Goal: Task Accomplishment & Management: Complete application form

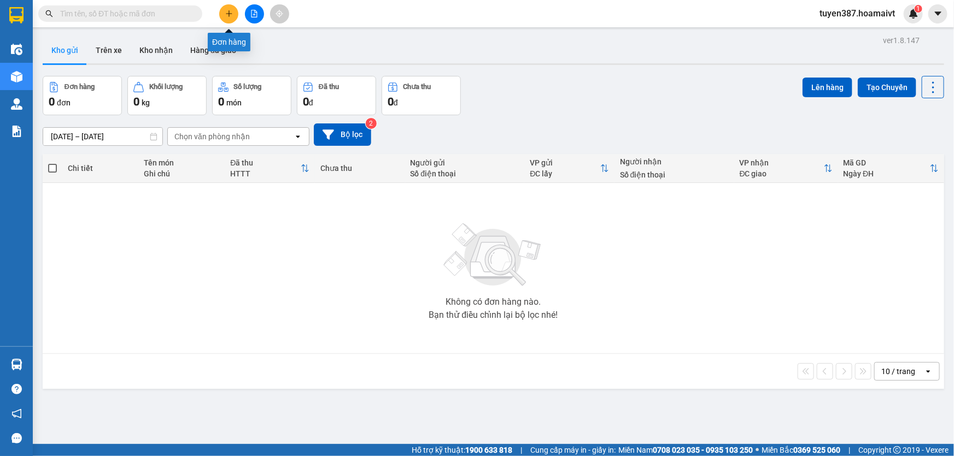
click at [226, 11] on icon "plus" at bounding box center [229, 14] width 8 height 8
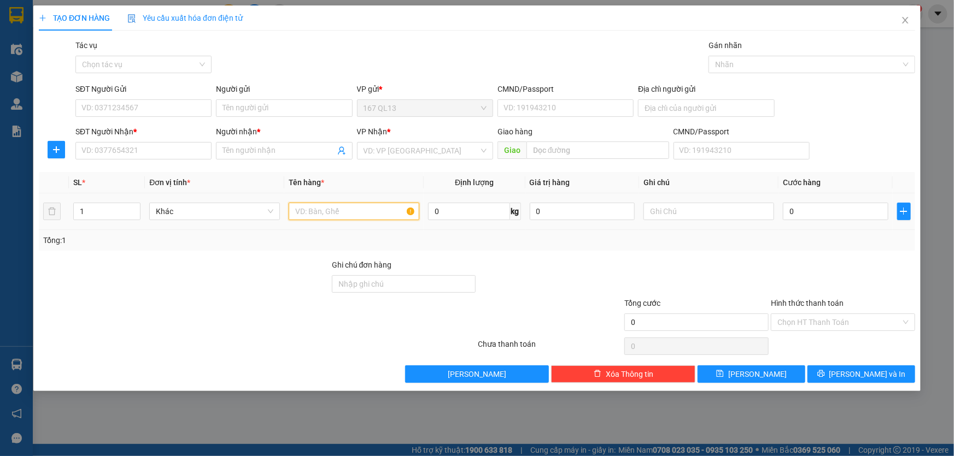
click at [372, 213] on input "text" at bounding box center [354, 211] width 131 height 17
type input "bao"
click at [90, 209] on input "1" at bounding box center [107, 211] width 66 height 16
type input "2"
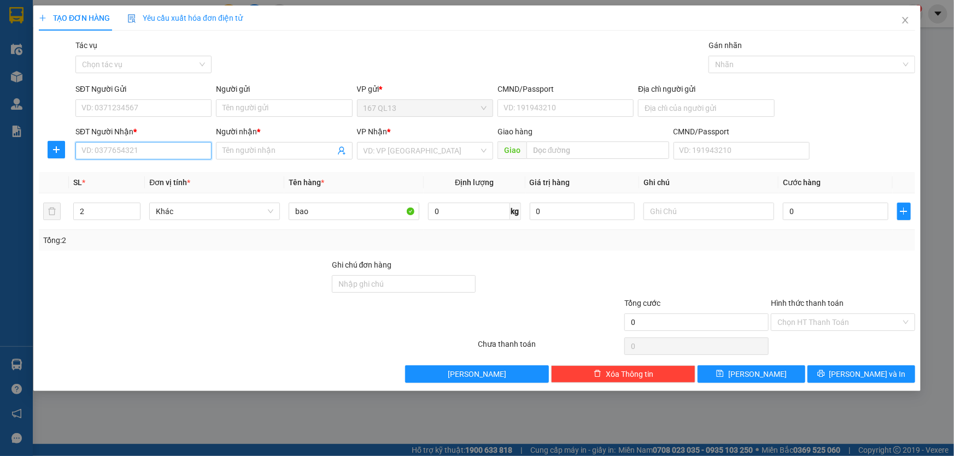
click at [150, 150] on input "SĐT Người Nhận *" at bounding box center [143, 150] width 136 height 17
click at [135, 190] on div "0903704822 - tan" at bounding box center [143, 190] width 123 height 12
type input "0903704822"
type input "tan"
type input "long phuoc v"
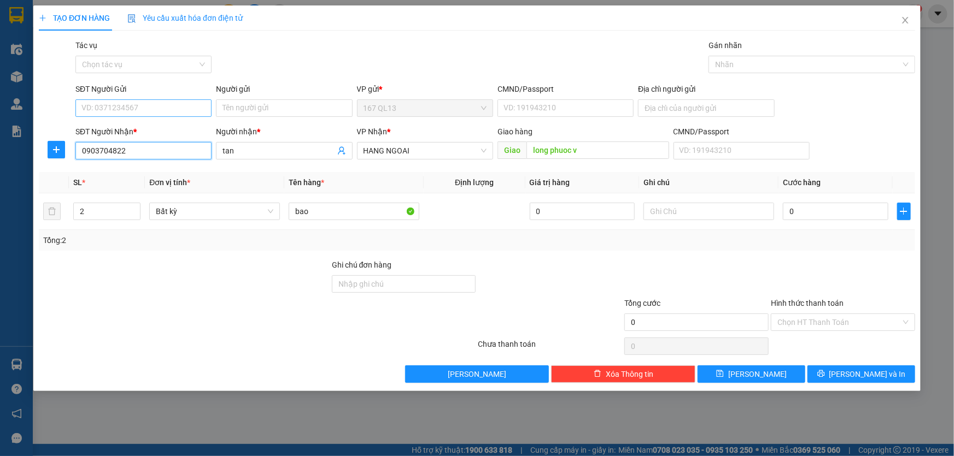
type input "0903704822"
click at [155, 105] on input "SĐT Người Gửi" at bounding box center [143, 107] width 136 height 17
click at [150, 148] on div "02835118296 - huyen" at bounding box center [143, 148] width 123 height 12
type input "02835118296"
type input "huyen"
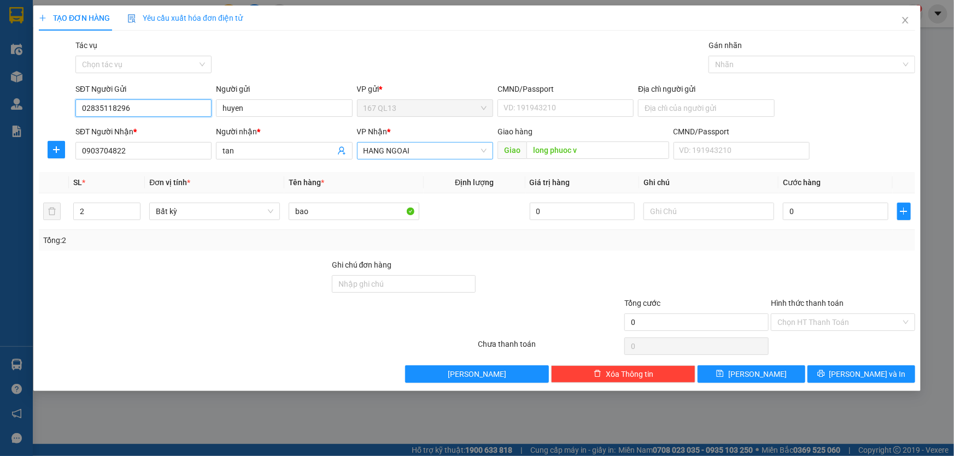
click at [420, 148] on span "HANG NGOAI" at bounding box center [424, 151] width 123 height 16
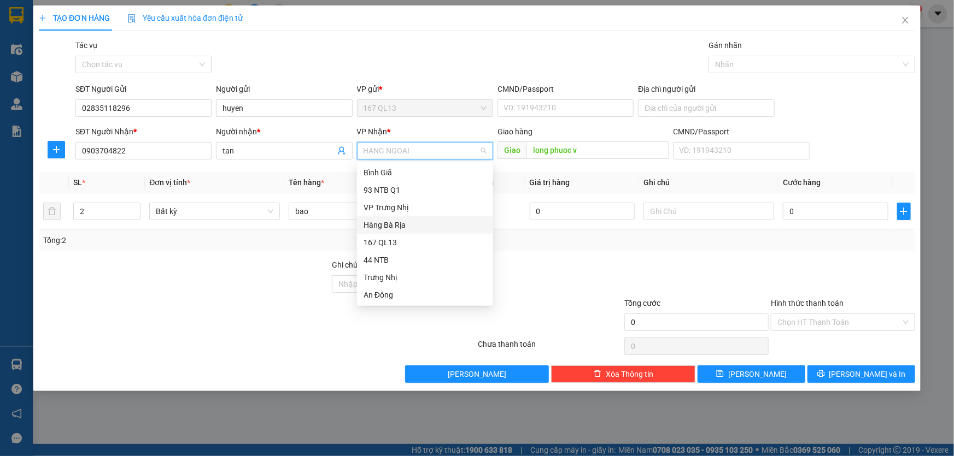
click at [386, 223] on div "Hàng Bà Rịa" at bounding box center [424, 225] width 123 height 12
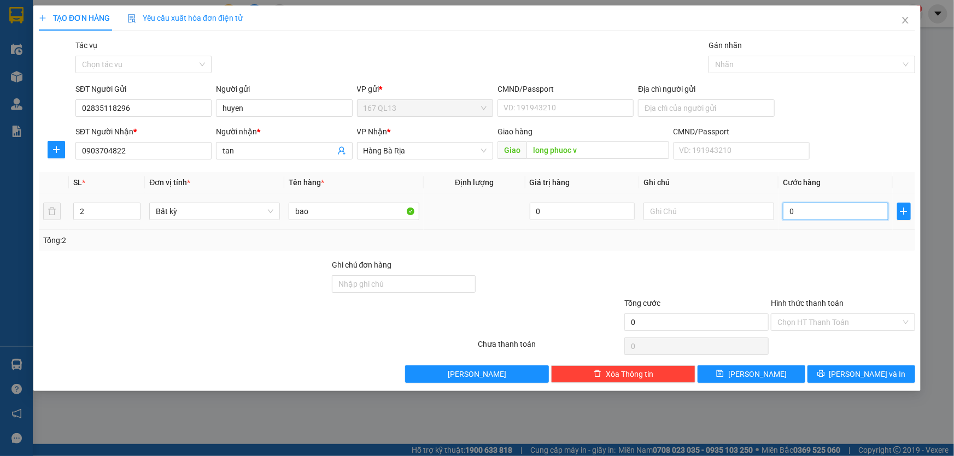
click at [786, 209] on input "0" at bounding box center [835, 211] width 105 height 17
type input "1"
type input "13"
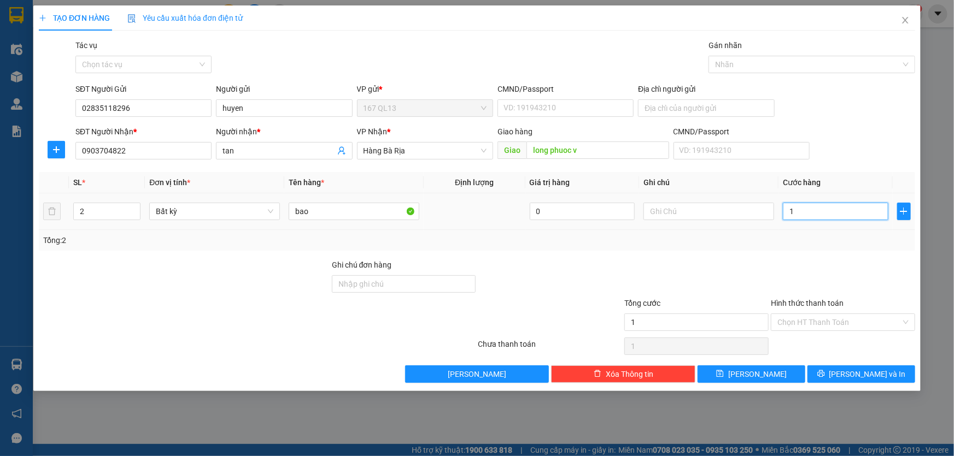
type input "13"
type input "130"
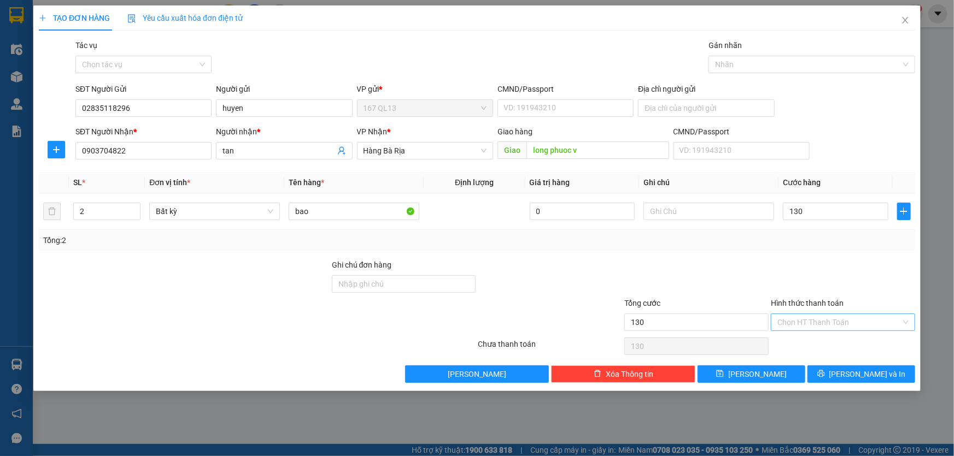
type input "130.000"
click at [852, 318] on input "Hình thức thanh toán" at bounding box center [839, 322] width 124 height 16
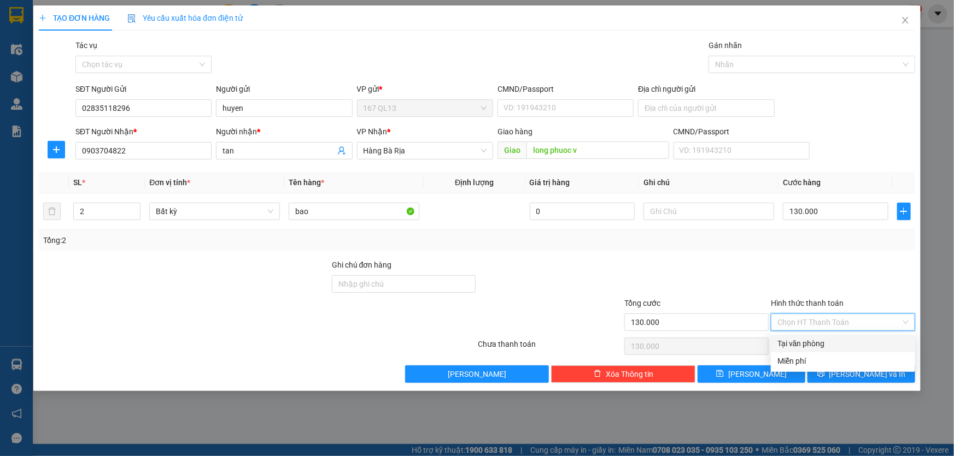
click at [849, 342] on div "Tại văn phòng" at bounding box center [842, 344] width 131 height 12
type input "0"
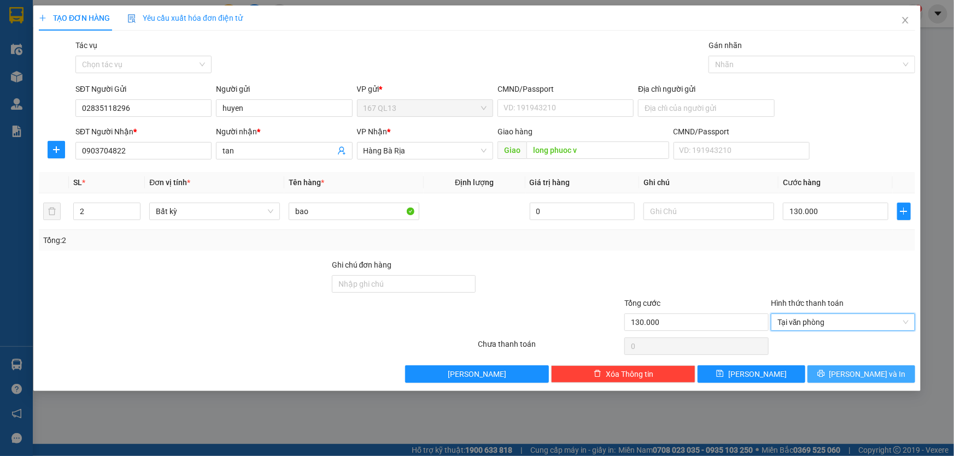
click at [880, 372] on span "[PERSON_NAME] và In" at bounding box center [867, 374] width 77 height 12
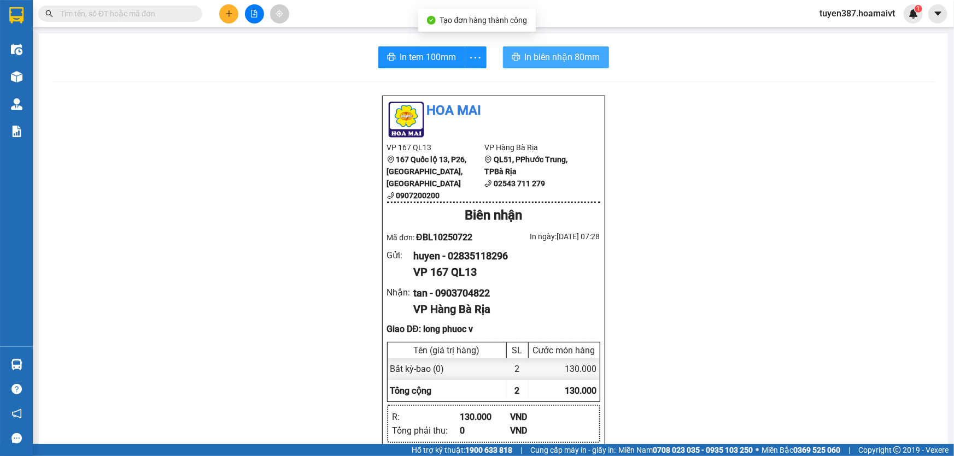
click at [549, 54] on span "In biên nhận 80mm" at bounding box center [562, 57] width 75 height 14
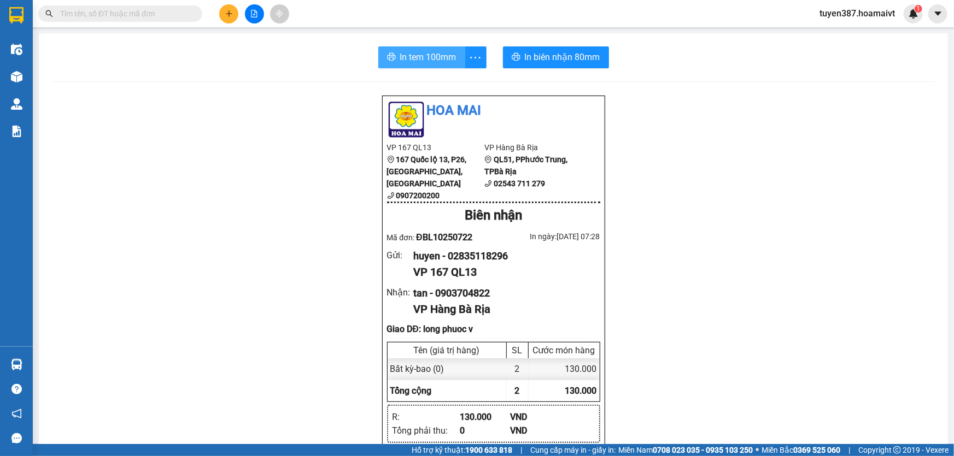
click at [424, 60] on span "In tem 100mm" at bounding box center [428, 57] width 56 height 14
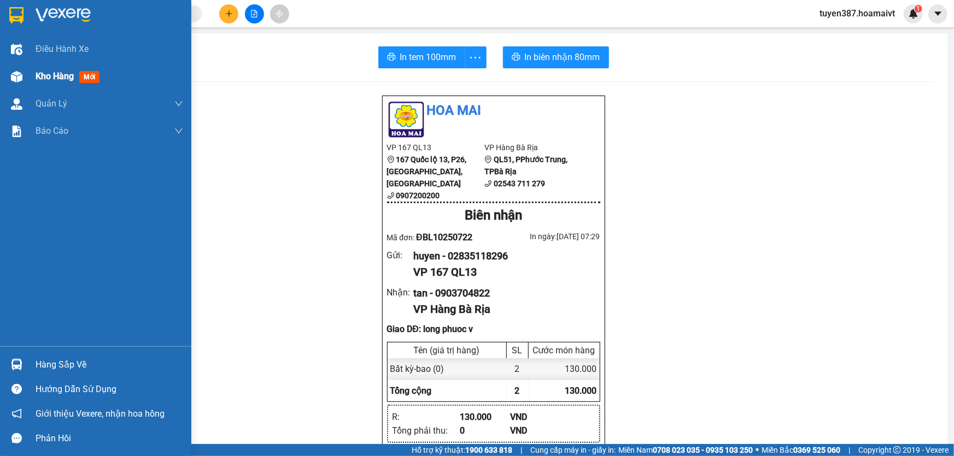
click at [95, 82] on span "mới" at bounding box center [89, 77] width 20 height 12
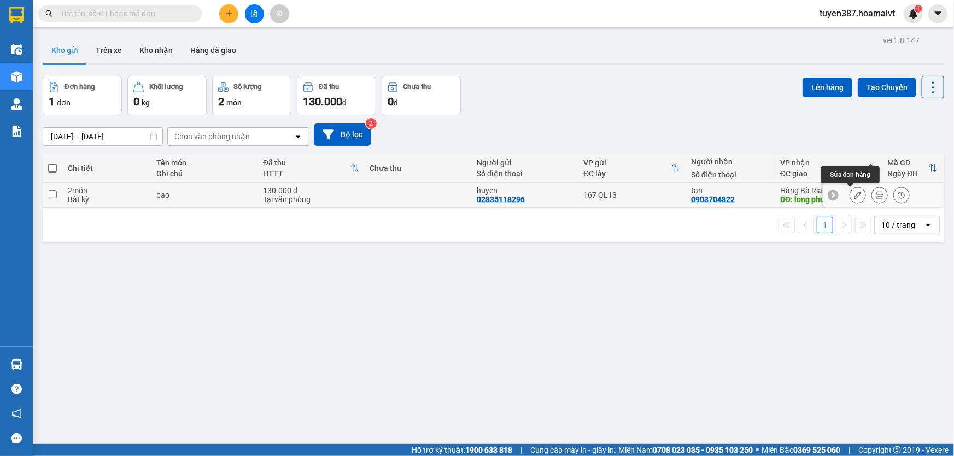
click at [854, 193] on icon at bounding box center [858, 195] width 8 height 8
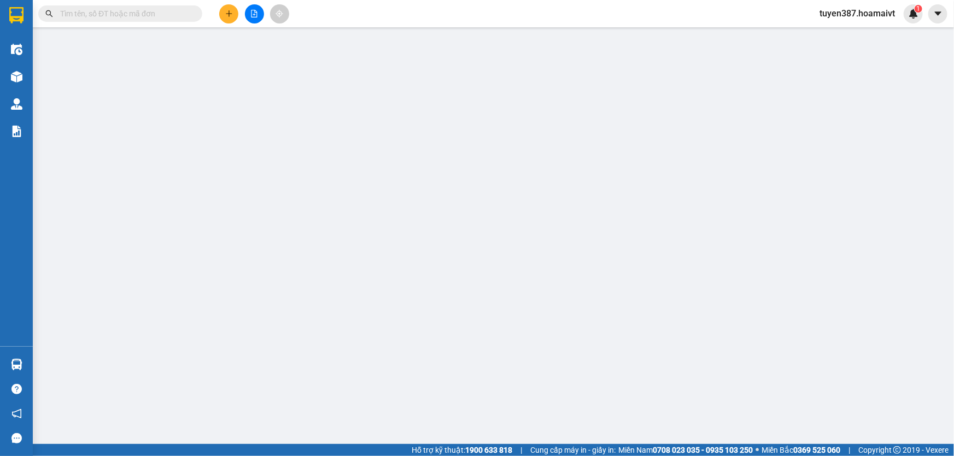
type input "02835118296"
type input "huyen"
type input "0903704822"
type input "tan"
type input "long phuoc v"
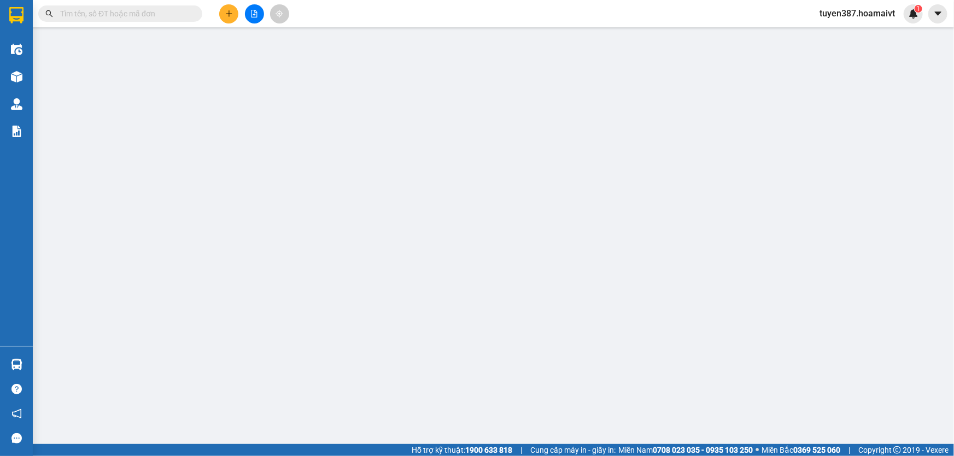
type input "130.000"
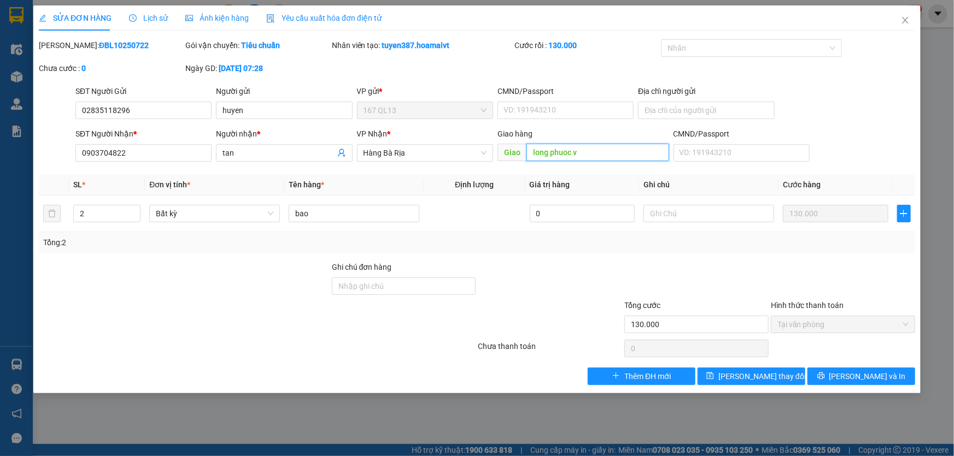
click at [591, 149] on input "long phuoc v" at bounding box center [597, 152] width 143 height 17
drag, startPoint x: 754, startPoint y: 375, endPoint x: 743, endPoint y: 372, distance: 11.8
click at [750, 374] on span "[PERSON_NAME] thay đổi" at bounding box center [761, 377] width 87 height 12
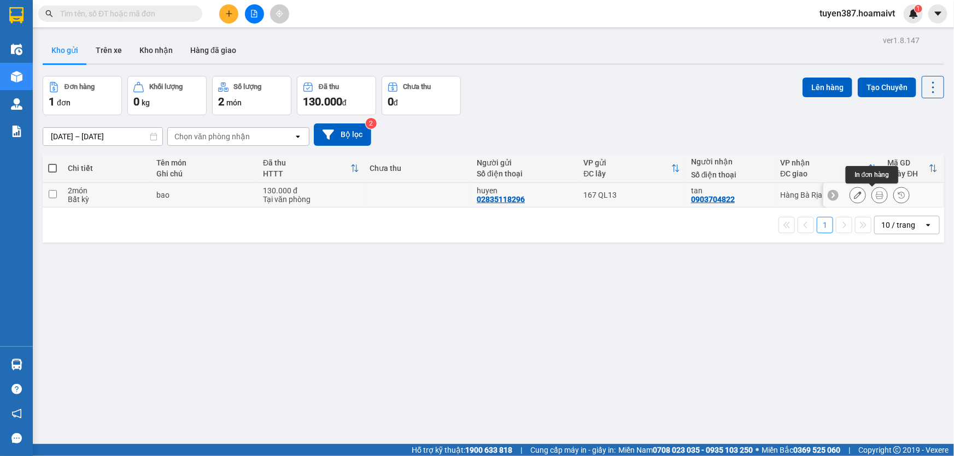
click at [876, 193] on icon at bounding box center [880, 195] width 8 height 8
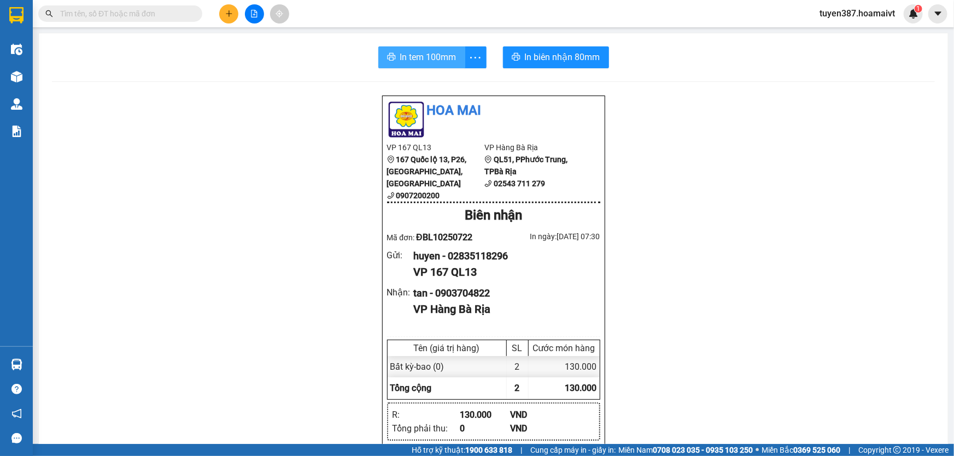
click at [414, 60] on span "In tem 100mm" at bounding box center [428, 57] width 56 height 14
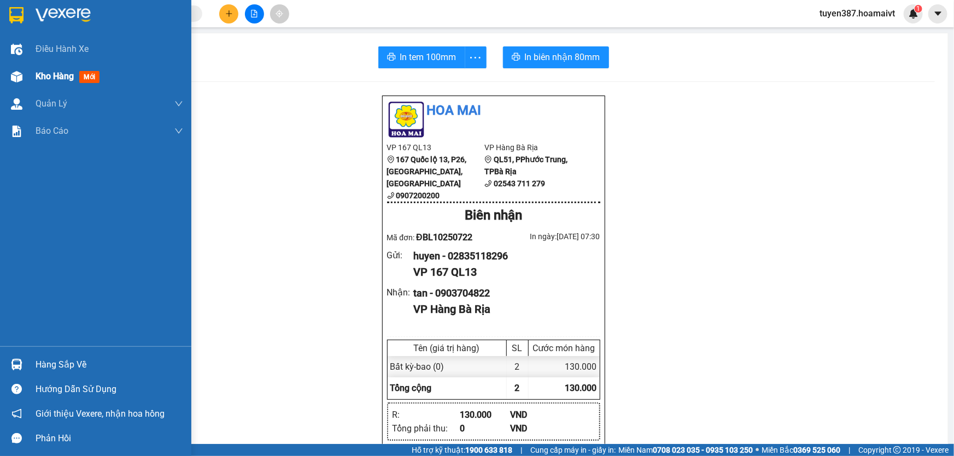
click at [86, 76] on span "mới" at bounding box center [89, 77] width 20 height 12
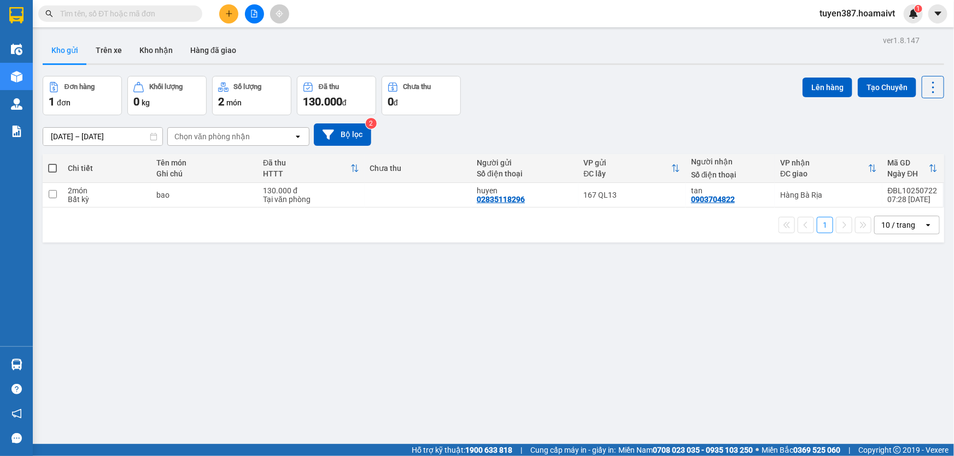
click at [50, 166] on span at bounding box center [52, 168] width 9 height 9
click at [52, 163] on input "checkbox" at bounding box center [52, 163] width 0 height 0
checkbox input "true"
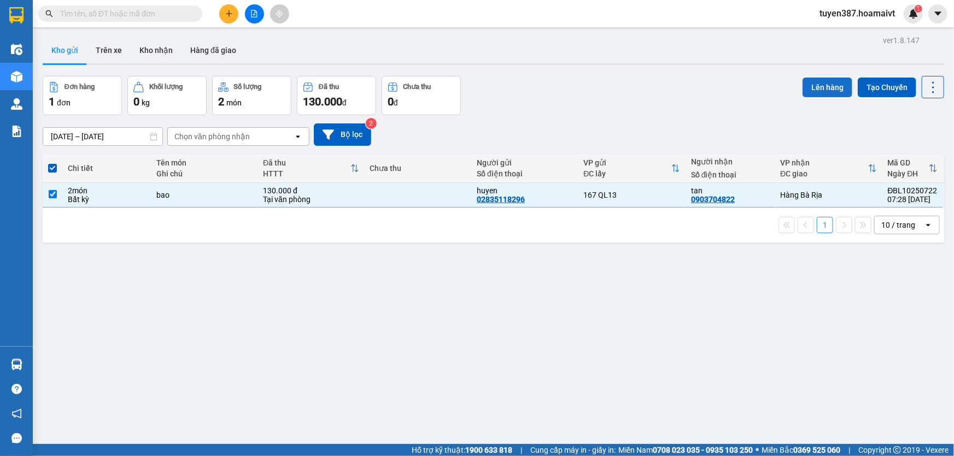
click at [825, 86] on button "Lên hàng" at bounding box center [827, 88] width 50 height 20
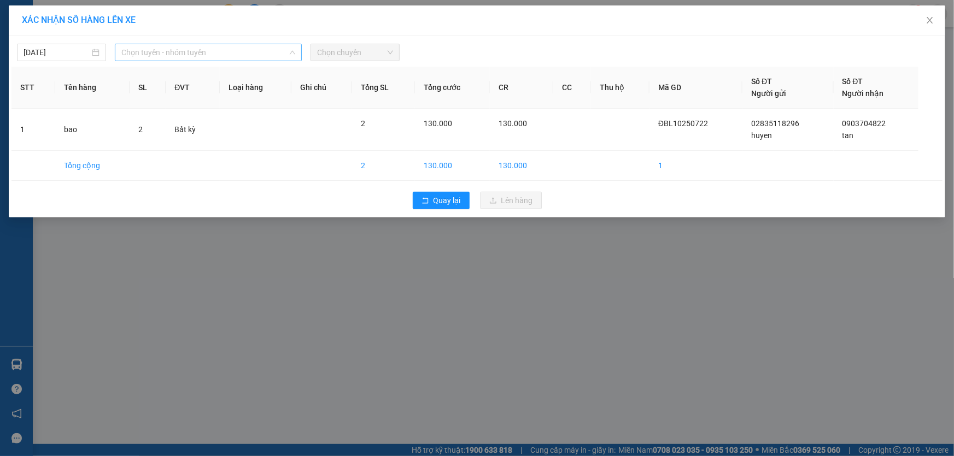
click at [214, 52] on span "Chọn tuyến - nhóm tuyến" at bounding box center [208, 52] width 174 height 16
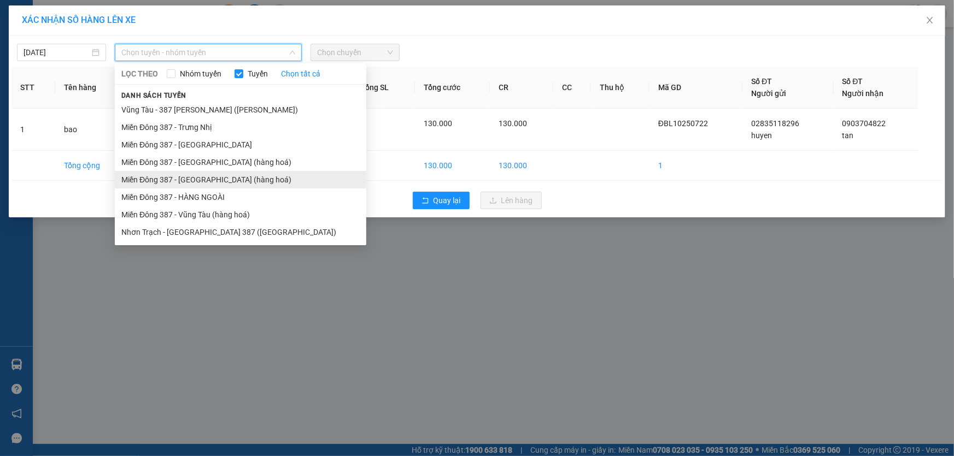
click at [186, 175] on li "Miền Đông 387 - [GEOGRAPHIC_DATA] (hàng hoá)" at bounding box center [240, 179] width 251 height 17
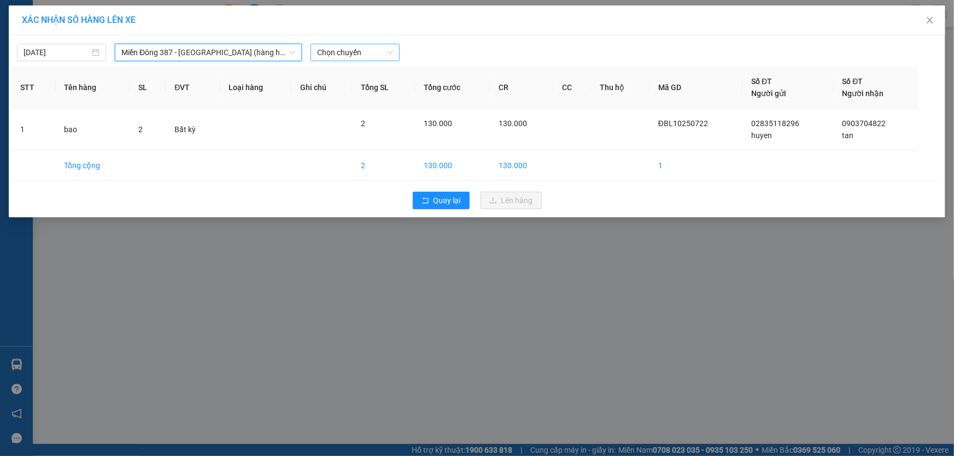
click at [366, 49] on span "Chọn chuyến" at bounding box center [355, 52] width 76 height 16
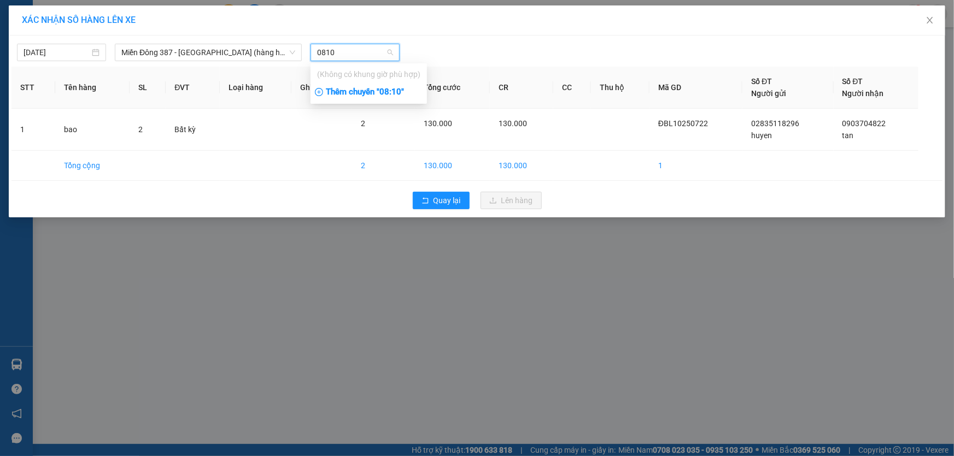
type input "0810"
click at [392, 89] on div "Thêm chuyến " 08:10 "" at bounding box center [368, 92] width 116 height 19
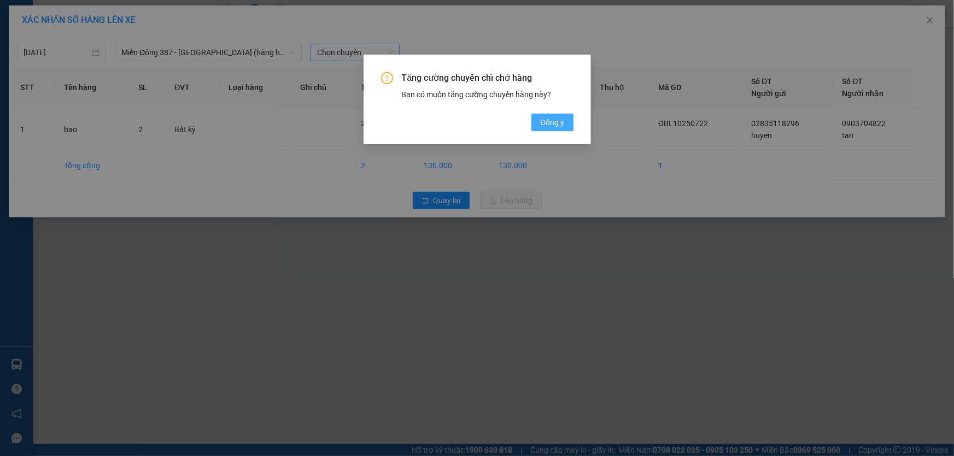
click at [550, 120] on span "Đồng ý" at bounding box center [552, 122] width 24 height 12
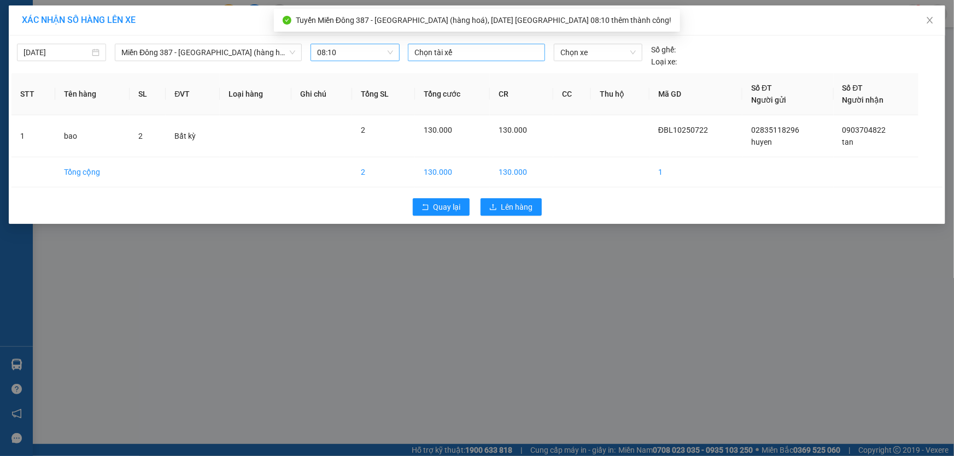
click at [477, 49] on div at bounding box center [477, 52] width 132 height 13
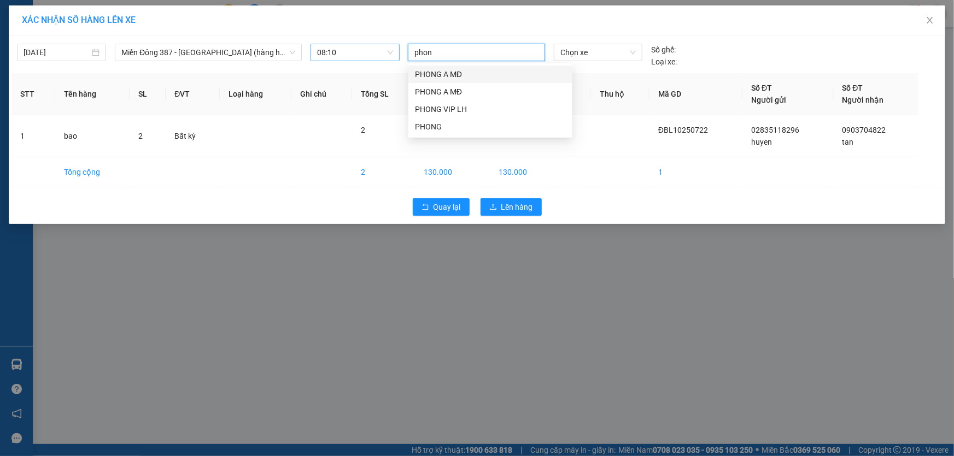
type input "phong"
click at [431, 92] on div "PHONG A MĐ" at bounding box center [490, 92] width 151 height 12
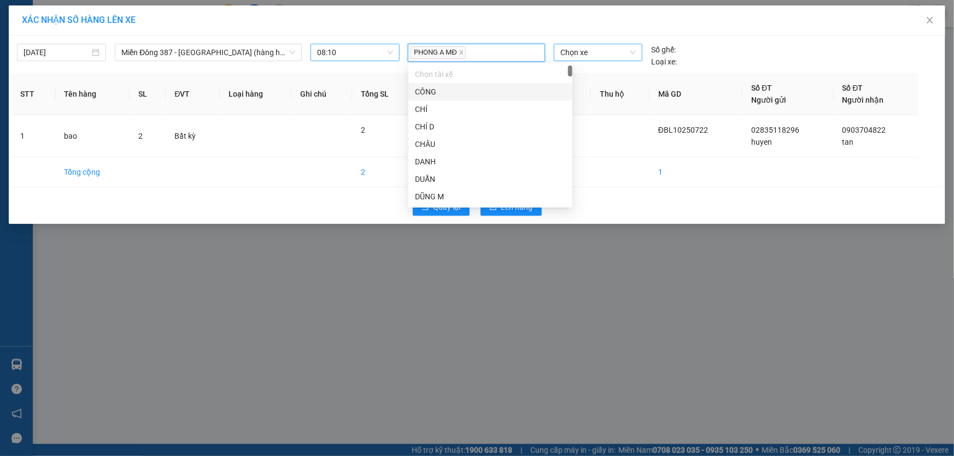
click at [601, 49] on span "Chọn xe" at bounding box center [597, 52] width 75 height 16
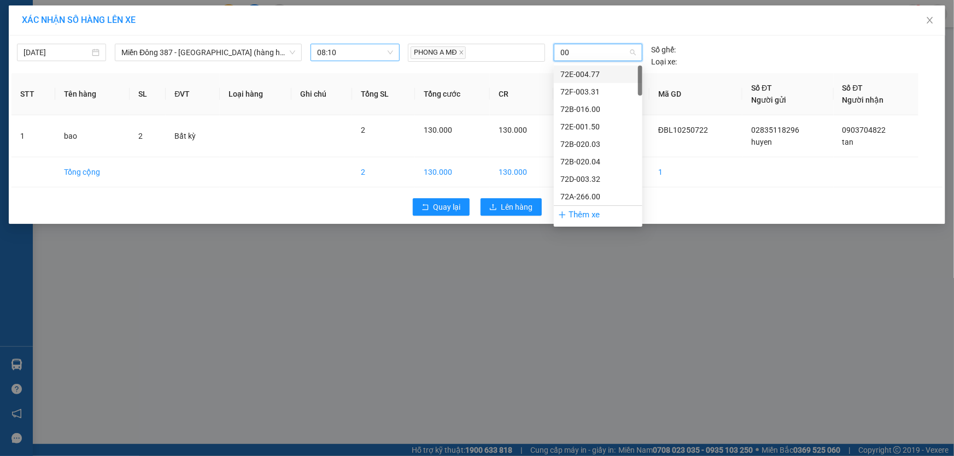
type input "005"
click at [578, 123] on div "72H-070.05" at bounding box center [597, 127] width 75 height 12
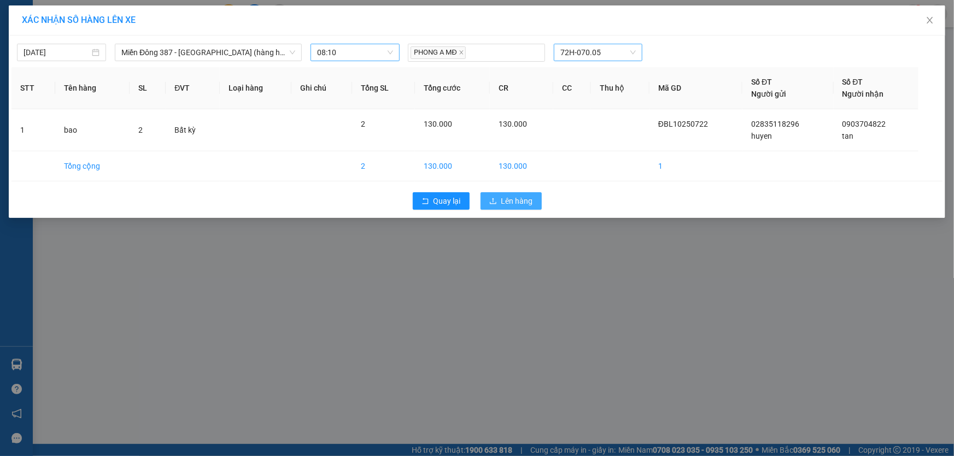
click at [513, 197] on span "Lên hàng" at bounding box center [517, 201] width 32 height 12
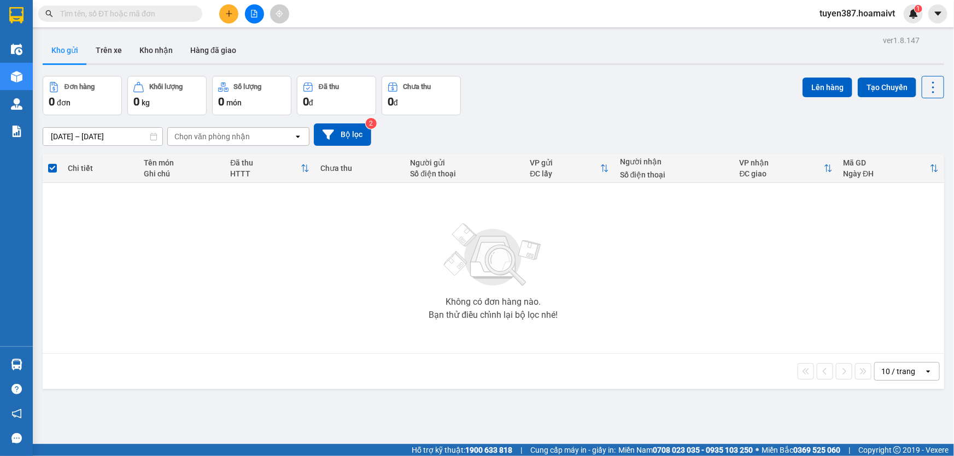
click at [924, 370] on icon "open" at bounding box center [928, 371] width 9 height 9
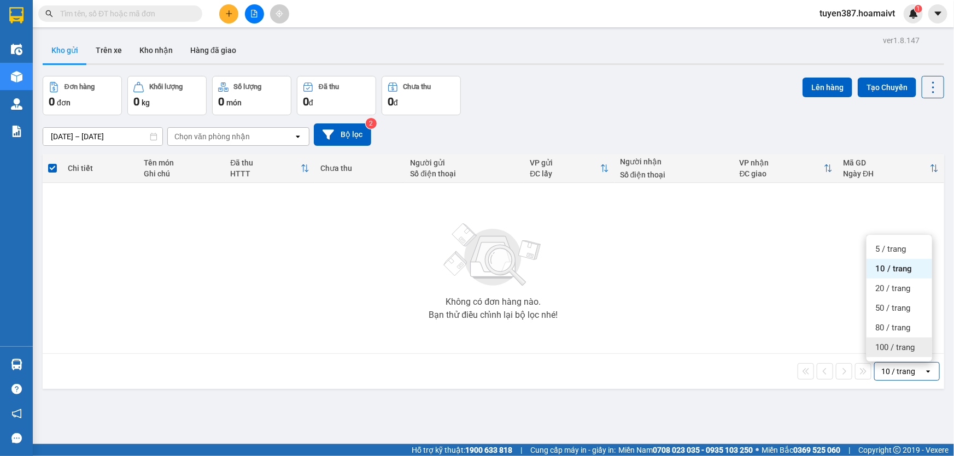
click at [884, 344] on span "100 / trang" at bounding box center [894, 347] width 39 height 11
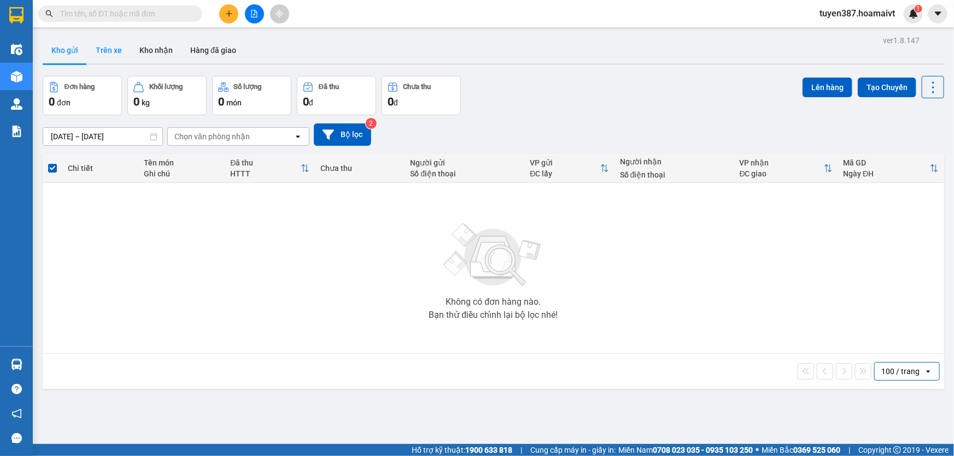
click at [107, 51] on button "Trên xe" at bounding box center [109, 50] width 44 height 26
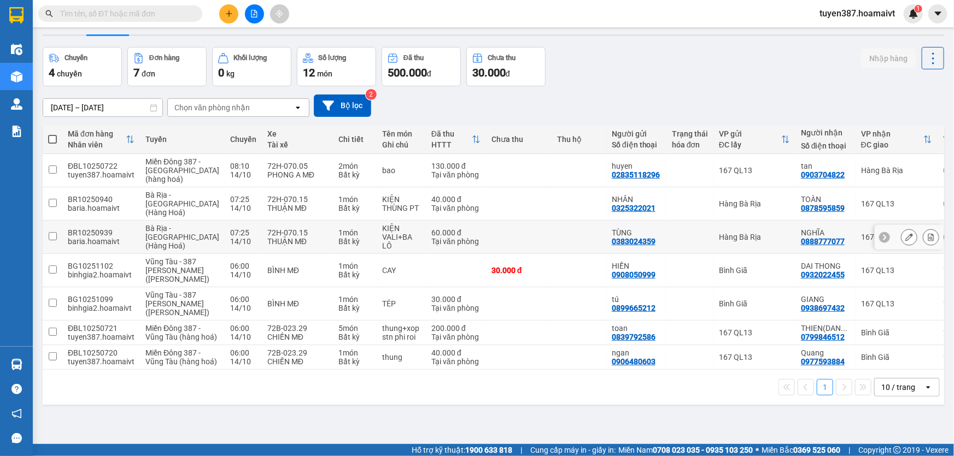
scroll to position [55, 0]
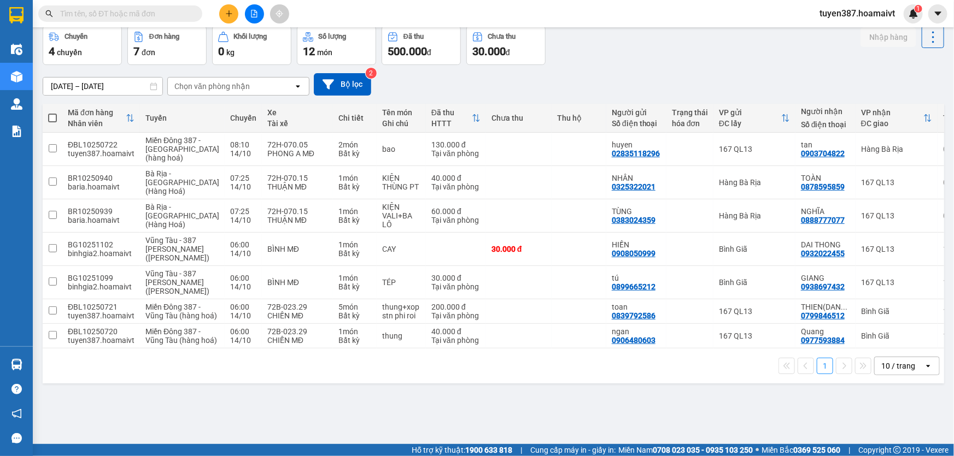
click at [924, 371] on icon "open" at bounding box center [928, 366] width 9 height 9
click at [886, 393] on span "100 / trang" at bounding box center [894, 398] width 39 height 11
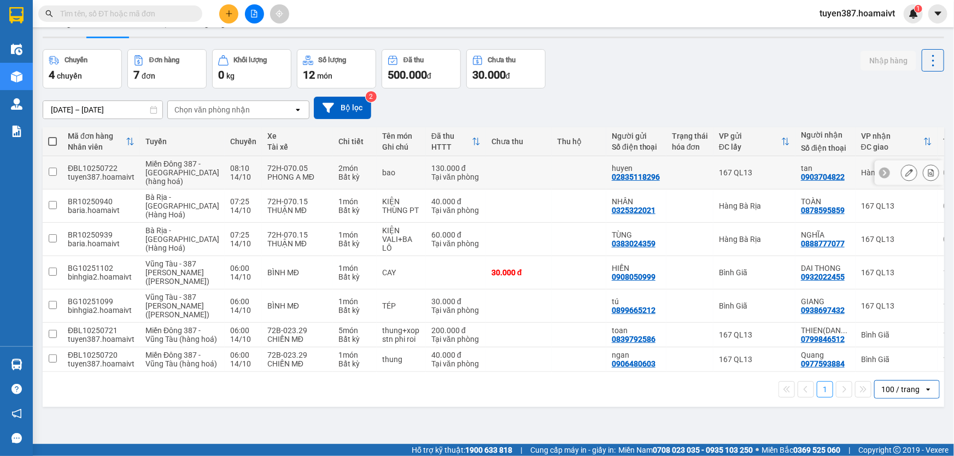
scroll to position [0, 0]
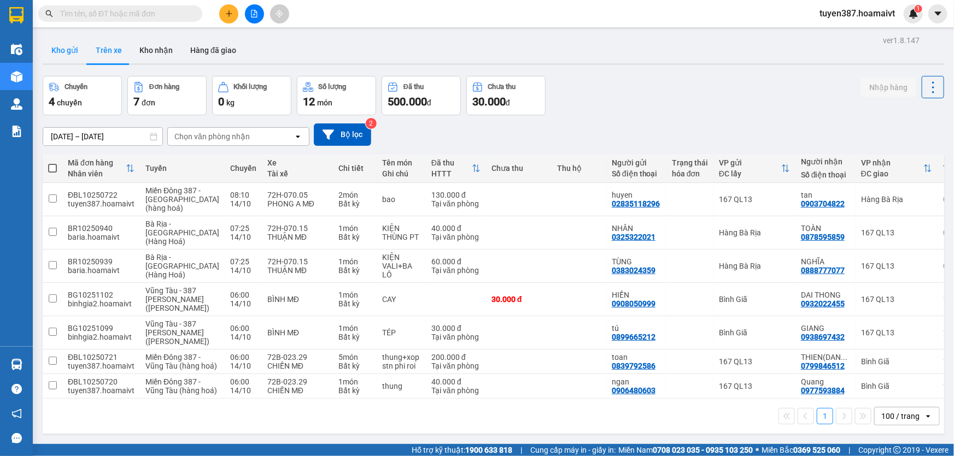
click at [61, 50] on button "Kho gửi" at bounding box center [65, 50] width 44 height 26
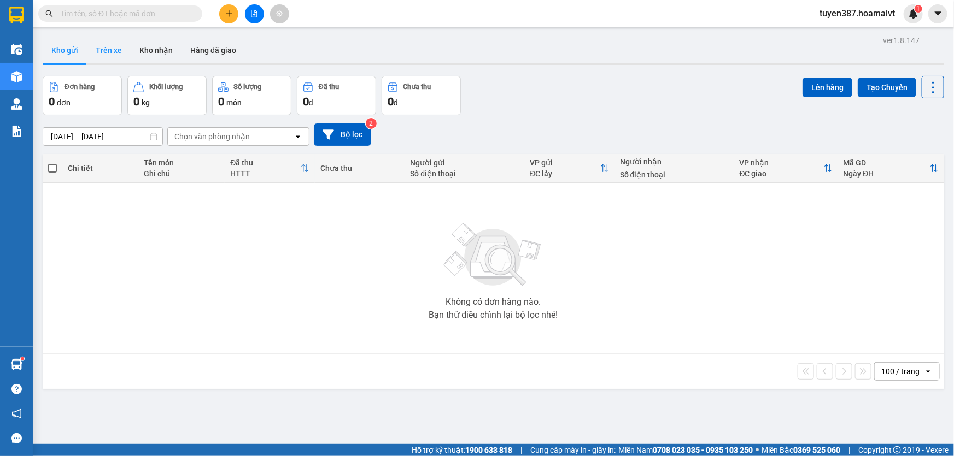
click at [107, 49] on button "Trên xe" at bounding box center [109, 50] width 44 height 26
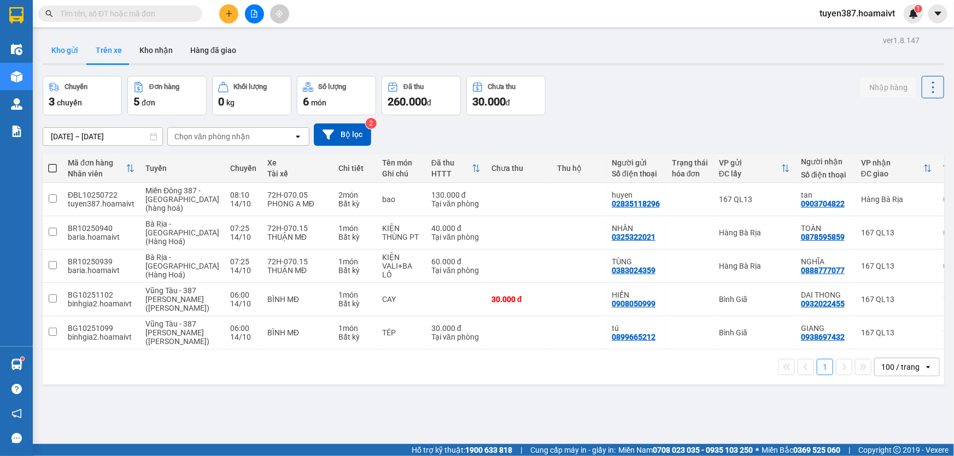
click at [58, 48] on button "Kho gửi" at bounding box center [65, 50] width 44 height 26
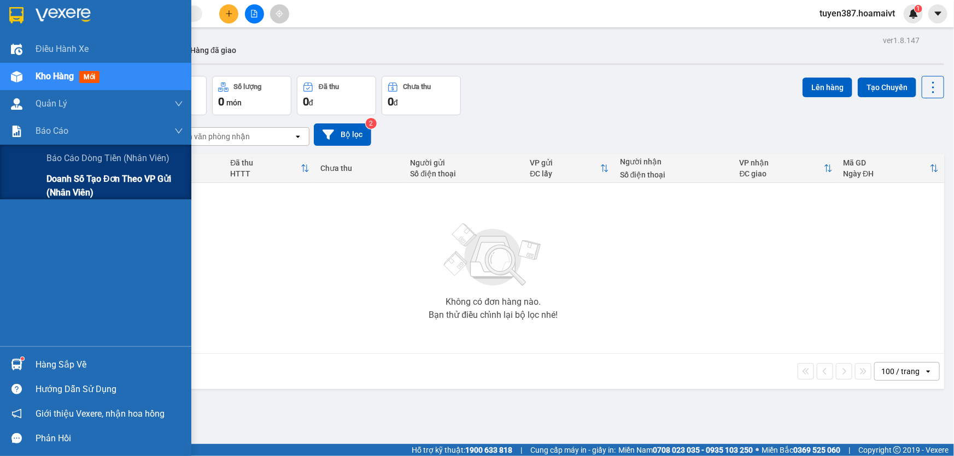
click at [29, 187] on div "Doanh số tạo đơn theo VP gửi (nhân viên)" at bounding box center [95, 185] width 191 height 27
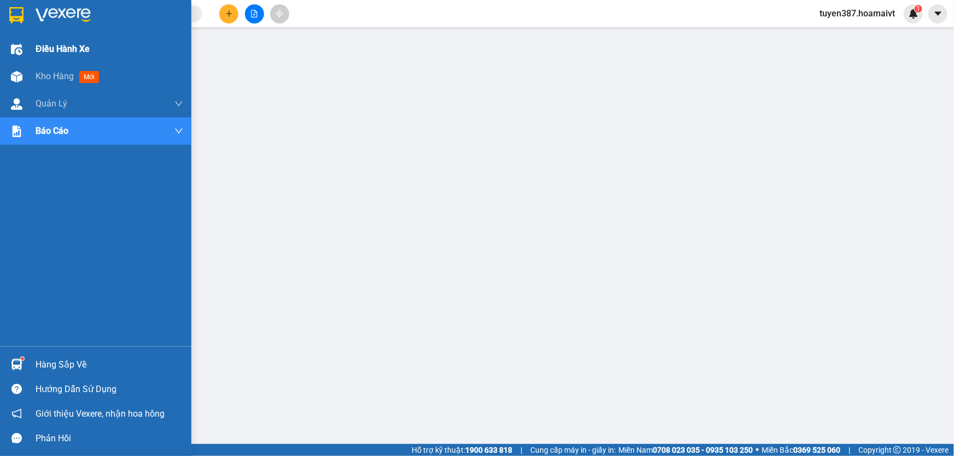
click at [86, 50] on span "Điều hành xe" at bounding box center [63, 49] width 54 height 14
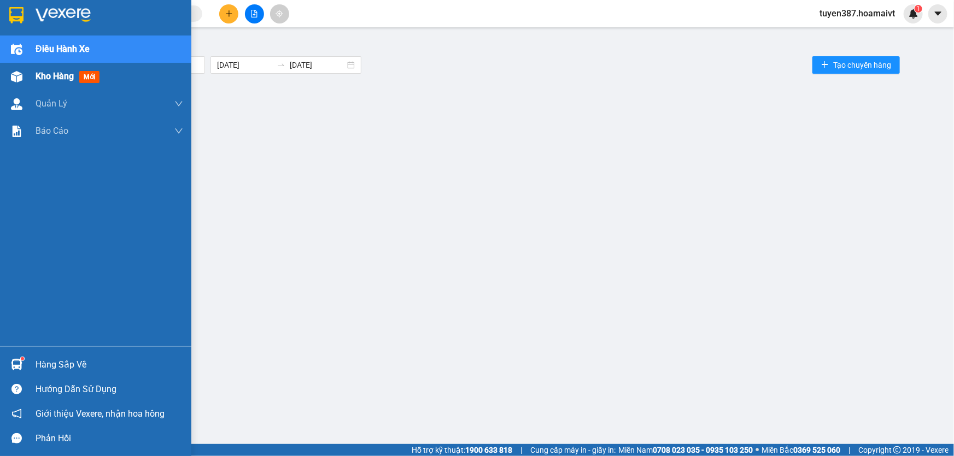
click at [88, 79] on span "mới" at bounding box center [89, 77] width 20 height 12
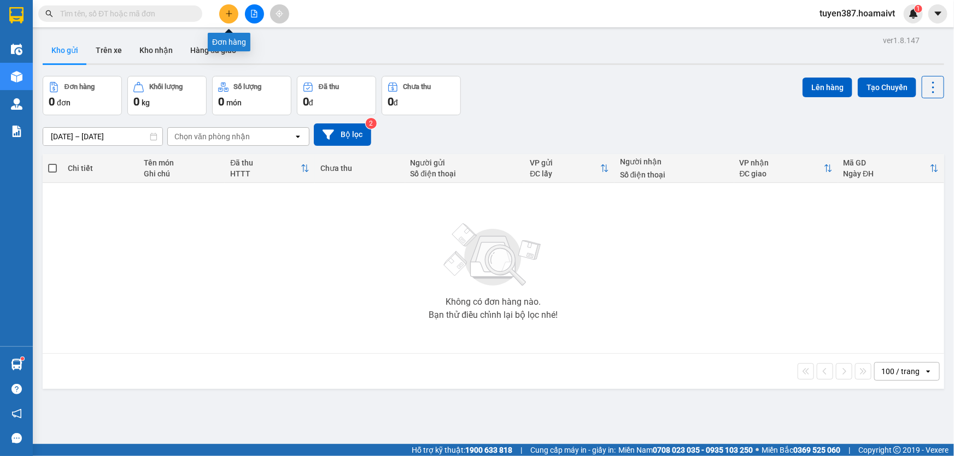
click at [228, 13] on icon "plus" at bounding box center [229, 14] width 8 height 8
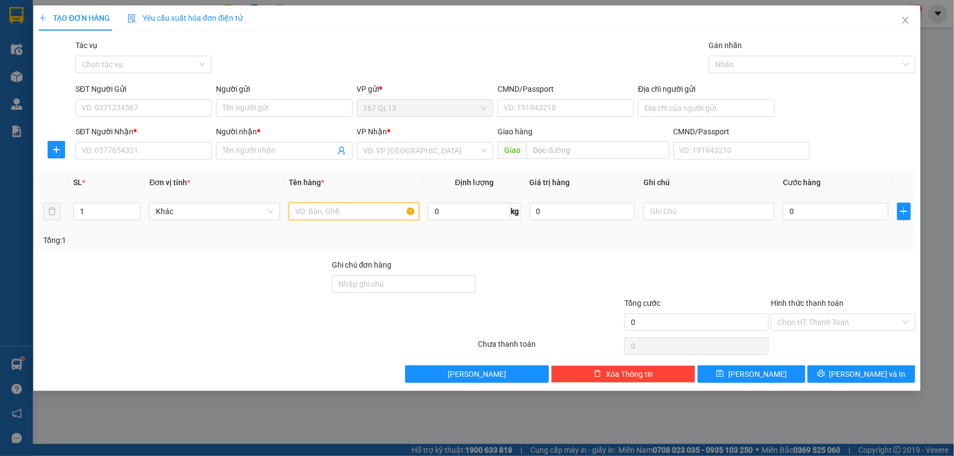
click at [378, 208] on input "text" at bounding box center [354, 211] width 131 height 17
type input "cuon bk nho"
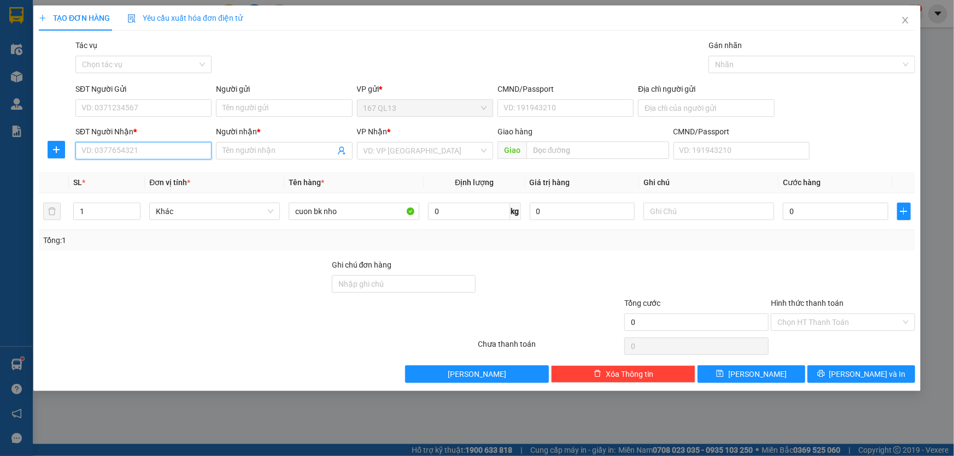
click at [168, 151] on input "SĐT Người Nhận *" at bounding box center [143, 150] width 136 height 17
type input "0975005300"
click at [276, 151] on input "Người nhận *" at bounding box center [278, 151] width 112 height 12
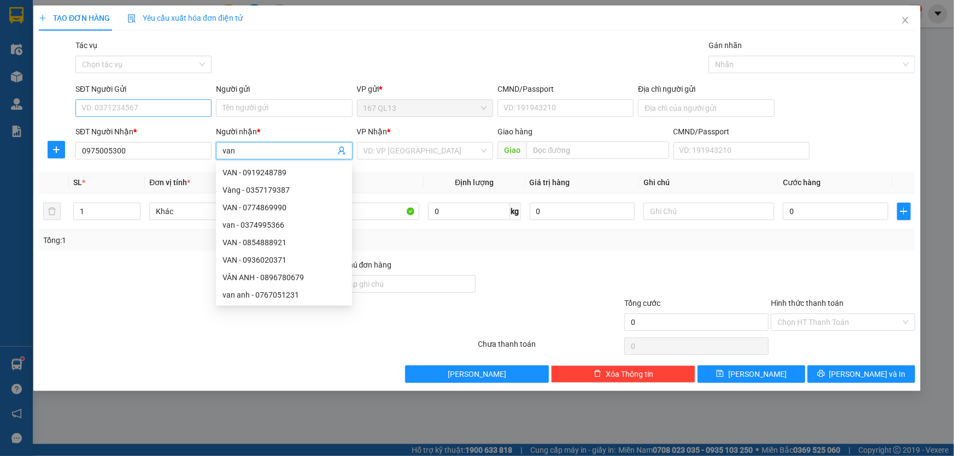
type input "van"
click at [192, 105] on input "SĐT Người Gửi" at bounding box center [143, 107] width 136 height 17
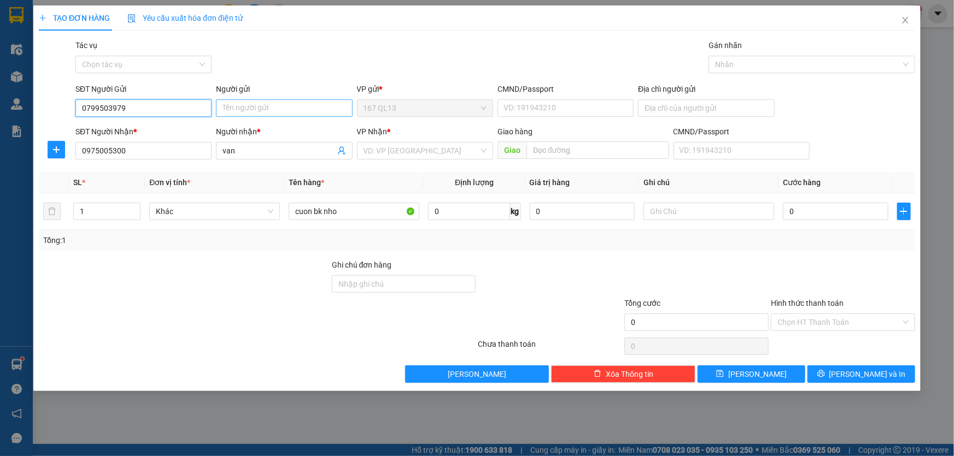
type input "0799503979"
click at [270, 108] on input "Người gửi" at bounding box center [284, 107] width 136 height 17
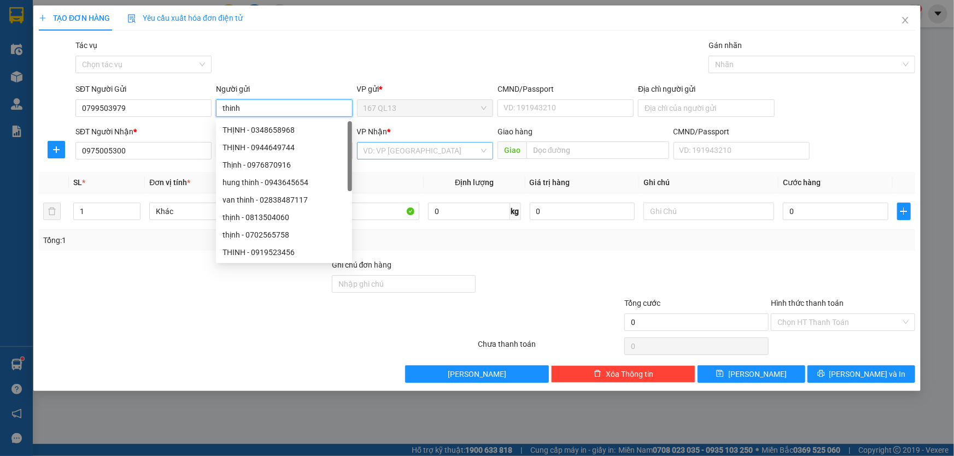
type input "thinh"
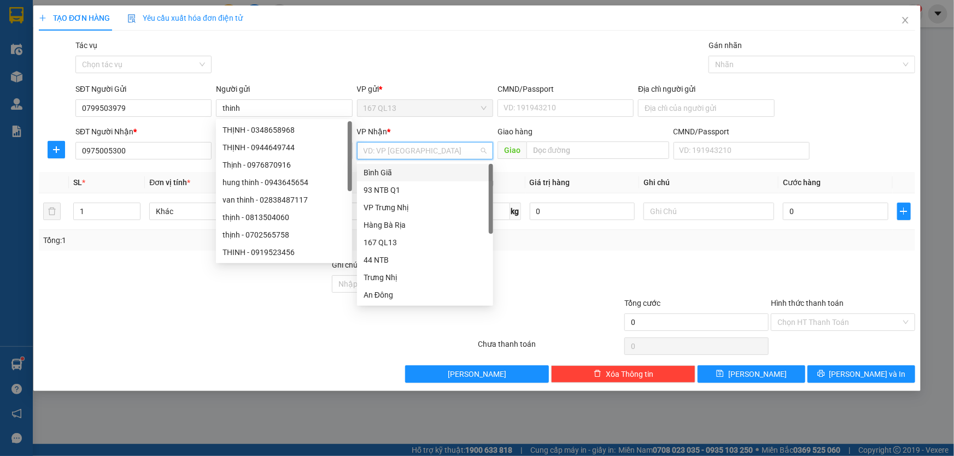
click at [415, 146] on input "search" at bounding box center [420, 151] width 115 height 16
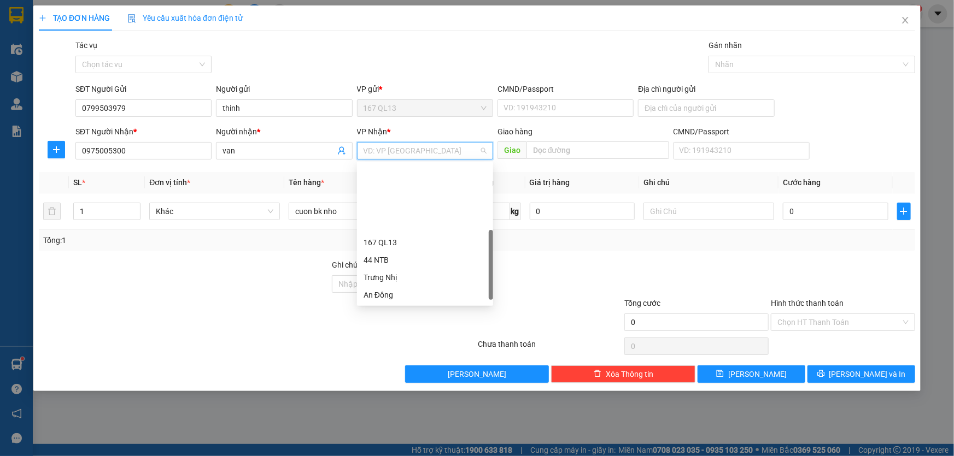
scroll to position [83, 0]
click at [406, 281] on div "HANG NGOAI" at bounding box center [424, 283] width 123 height 12
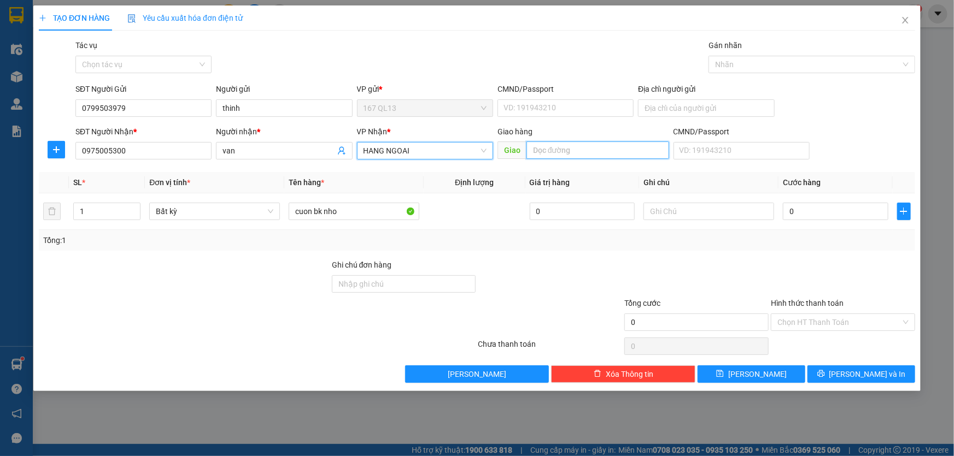
click at [598, 143] on input "text" at bounding box center [597, 150] width 143 height 17
type input "cai mep"
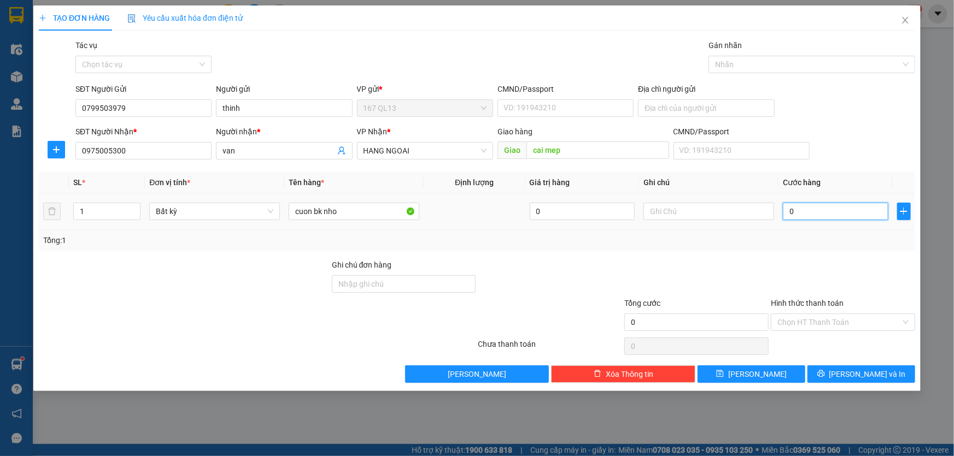
click at [783, 209] on input "0" at bounding box center [835, 211] width 105 height 17
type input "4"
type input "40"
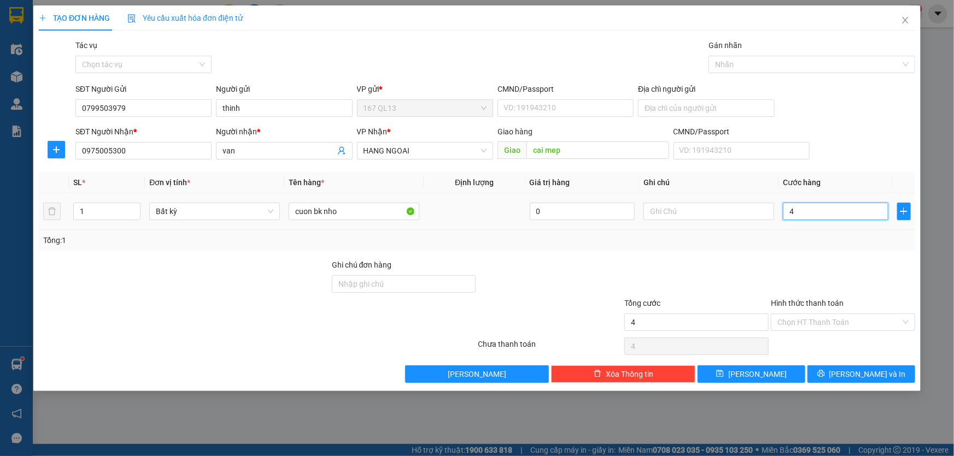
type input "40"
type input "40.000"
click at [869, 321] on input "Hình thức thanh toán" at bounding box center [839, 322] width 124 height 16
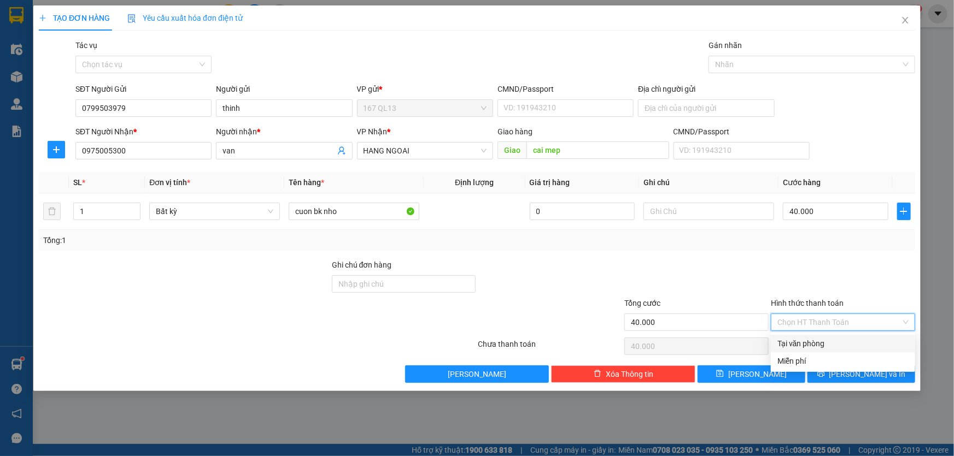
click at [864, 339] on div "Tại văn phòng" at bounding box center [842, 344] width 131 height 12
type input "0"
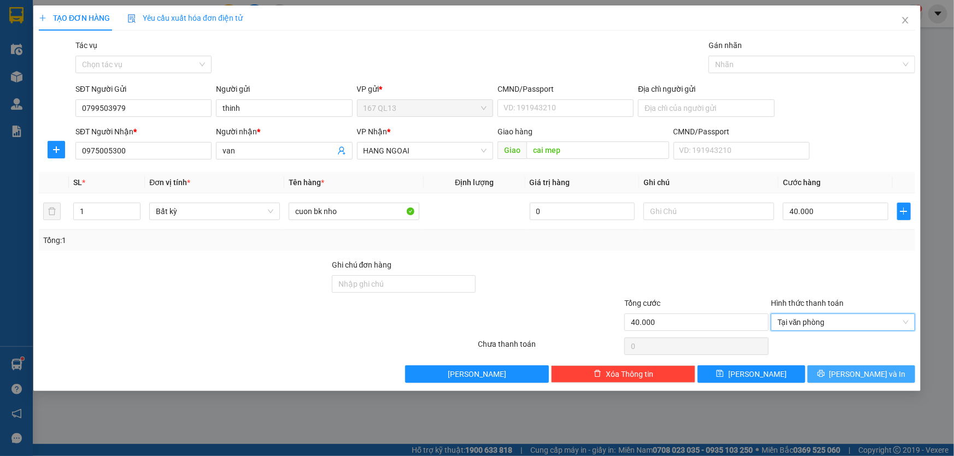
click at [869, 372] on span "[PERSON_NAME] và In" at bounding box center [867, 374] width 77 height 12
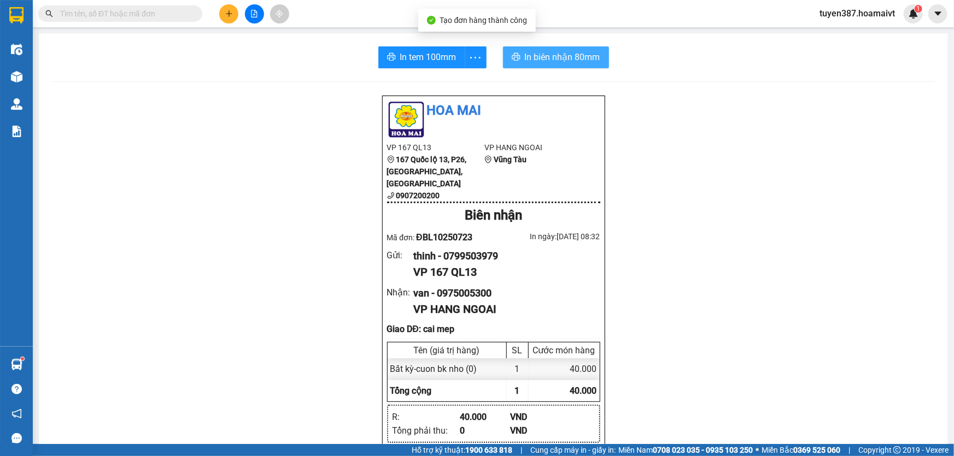
click at [540, 54] on span "In biên nhận 80mm" at bounding box center [562, 57] width 75 height 14
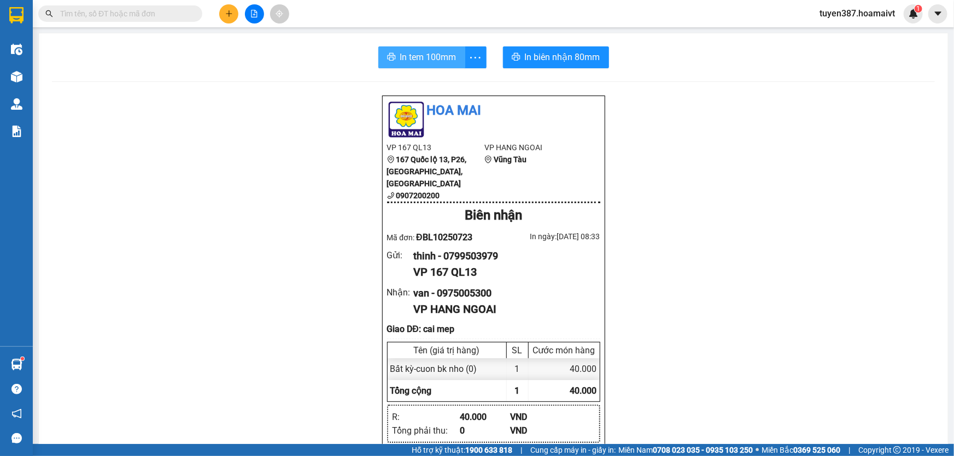
click at [422, 61] on span "In tem 100mm" at bounding box center [428, 57] width 56 height 14
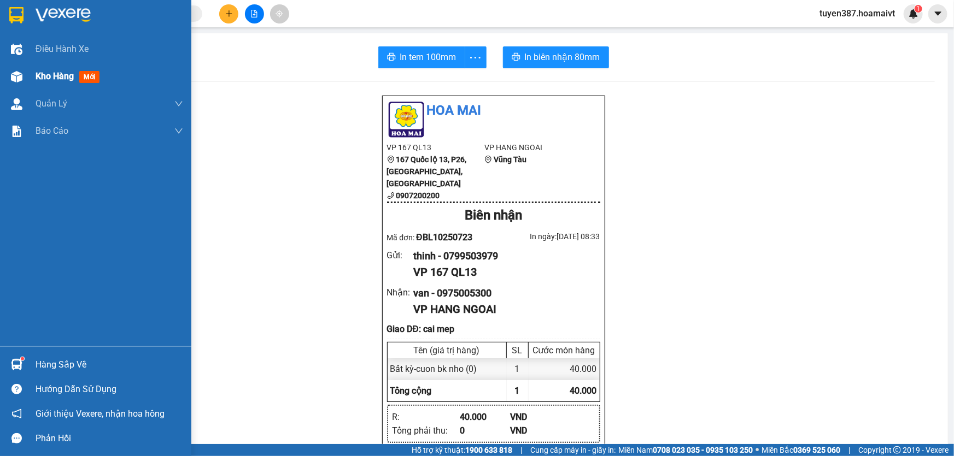
click at [90, 78] on span "mới" at bounding box center [89, 77] width 20 height 12
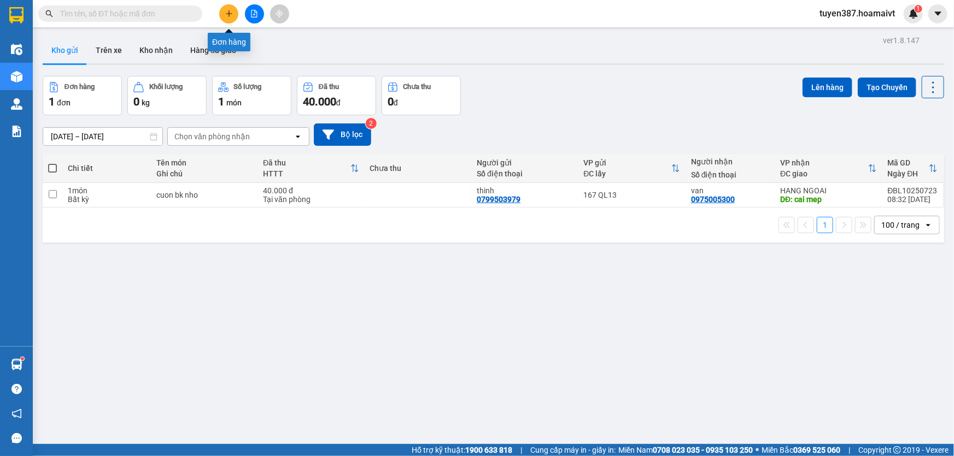
click at [229, 13] on icon "plus" at bounding box center [229, 13] width 6 height 1
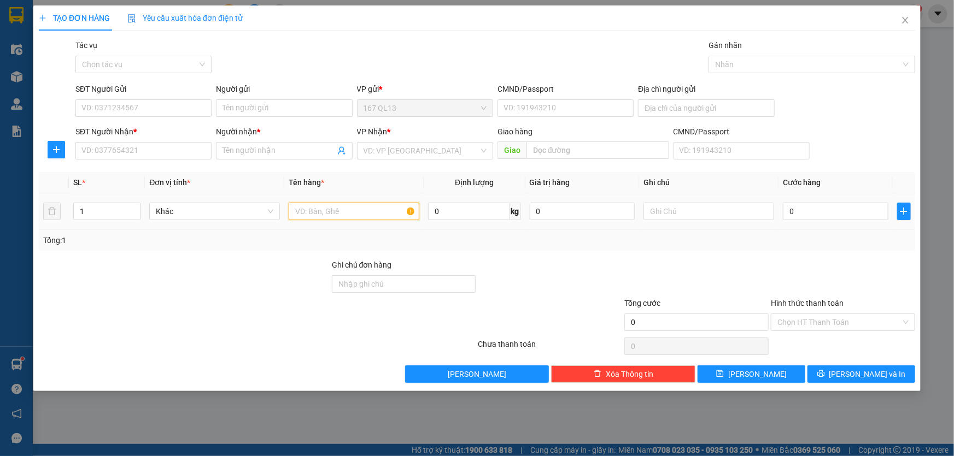
click at [353, 209] on input "text" at bounding box center [354, 211] width 131 height 17
type input "bao"
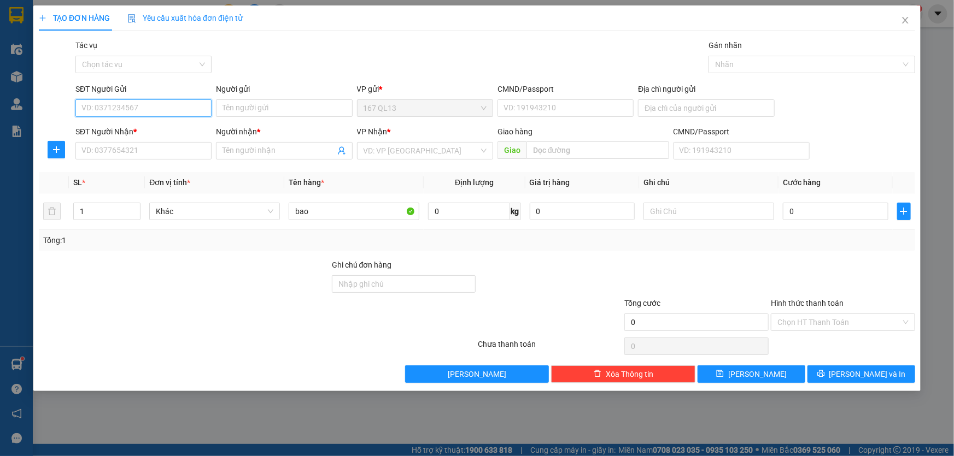
click at [167, 102] on input "SĐT Người Gửi" at bounding box center [143, 107] width 136 height 17
click at [152, 130] on div "0794485959 - Nhựt" at bounding box center [143, 130] width 123 height 12
type input "0794485959"
type input "Nhựt"
type input "079096019366"
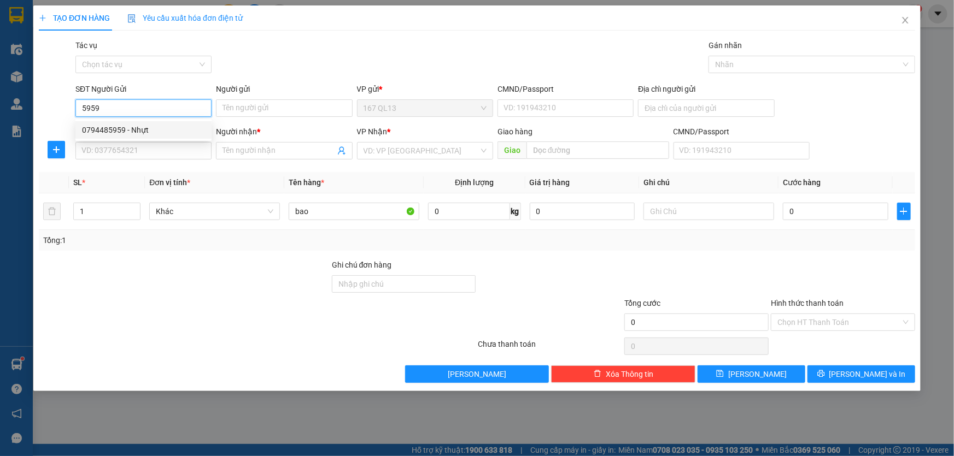
type input "0819091991"
type input "mai huong 134 N.T.THUẬT"
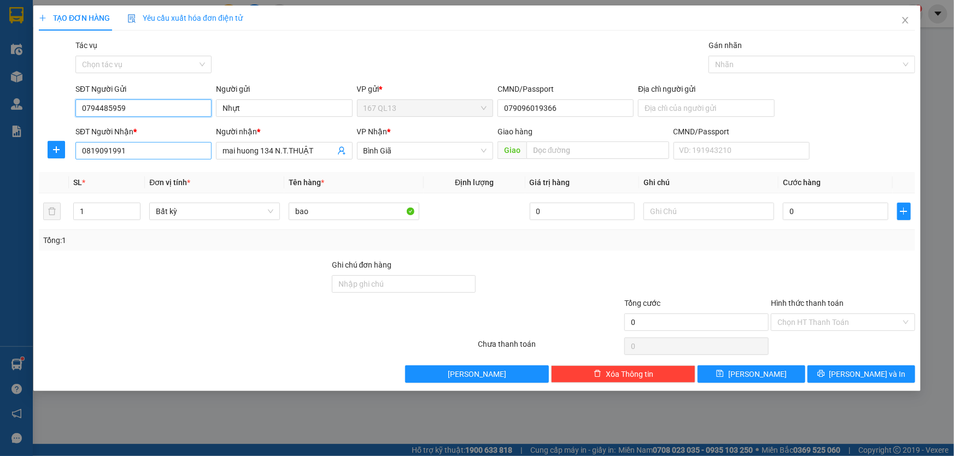
type input "0794485959"
click at [161, 153] on input "0819091991" at bounding box center [143, 150] width 136 height 17
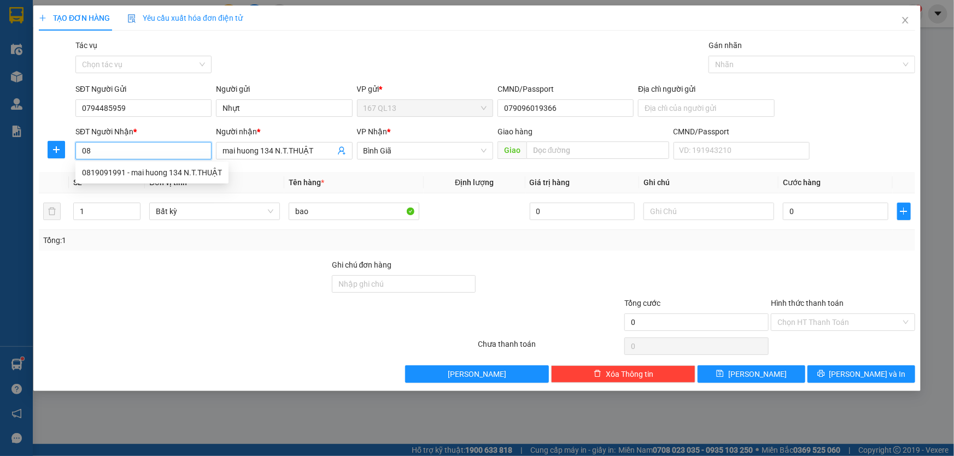
type input "0"
click at [137, 187] on div "0768575555 - Nam" at bounding box center [152, 190] width 140 height 12
type input "0768575555"
type input "Nam"
type input "0768575555"
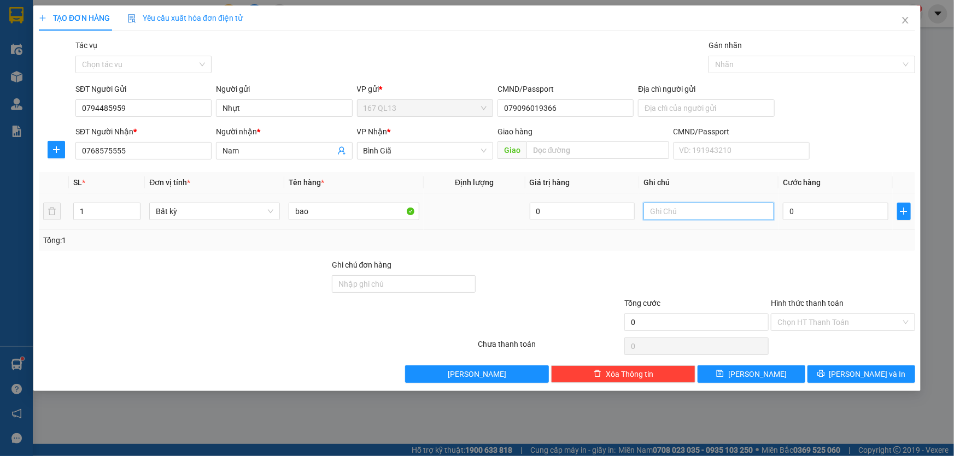
click at [673, 212] on input "text" at bounding box center [708, 211] width 131 height 17
type input "gtn"
click at [787, 208] on input "0" at bounding box center [835, 211] width 105 height 17
type input "7"
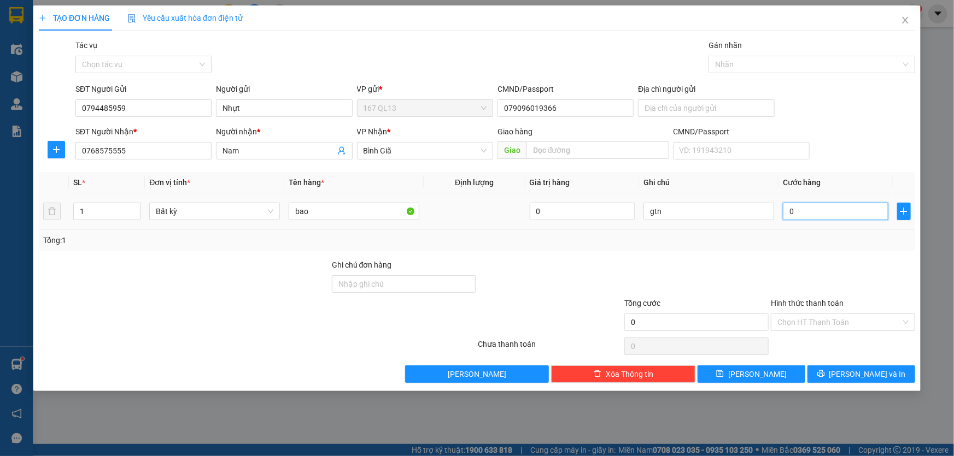
type input "7"
type input "70"
type input "70.000"
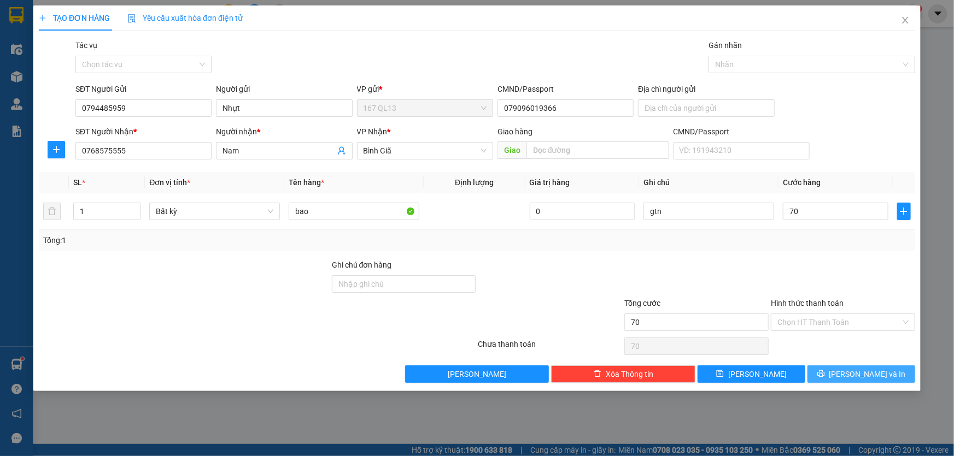
type input "70.000"
click at [864, 372] on span "[PERSON_NAME] và In" at bounding box center [867, 374] width 77 height 12
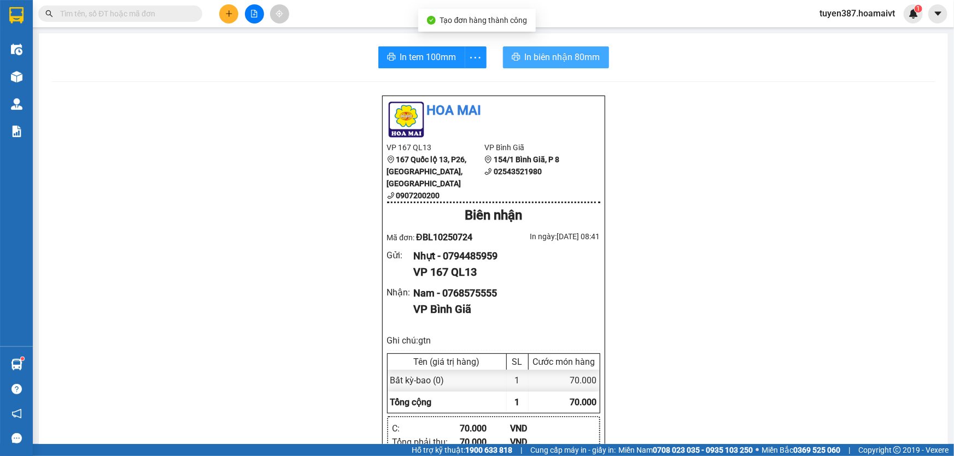
click at [536, 50] on span "In biên nhận 80mm" at bounding box center [562, 57] width 75 height 14
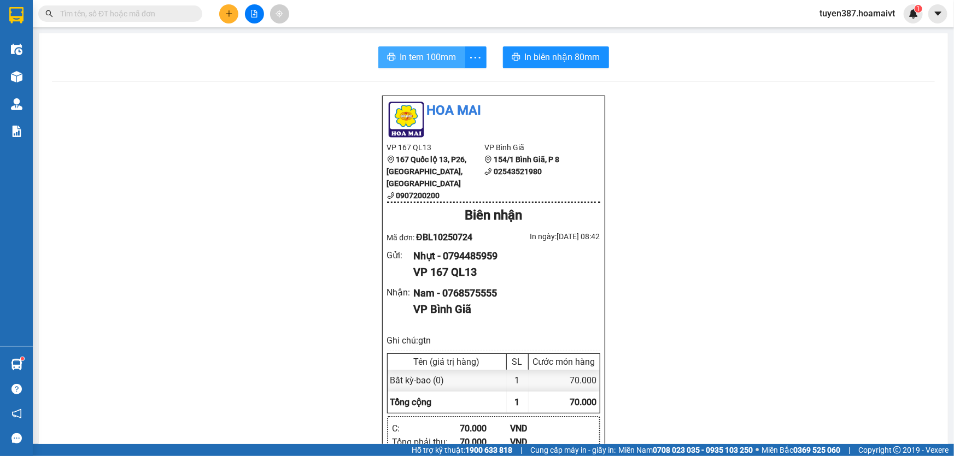
click at [421, 58] on span "In tem 100mm" at bounding box center [428, 57] width 56 height 14
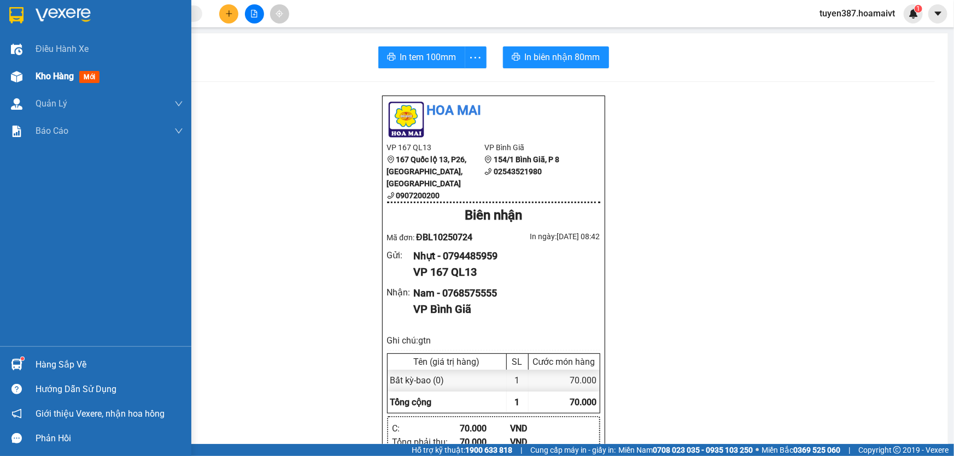
click at [90, 75] on span "mới" at bounding box center [89, 77] width 20 height 12
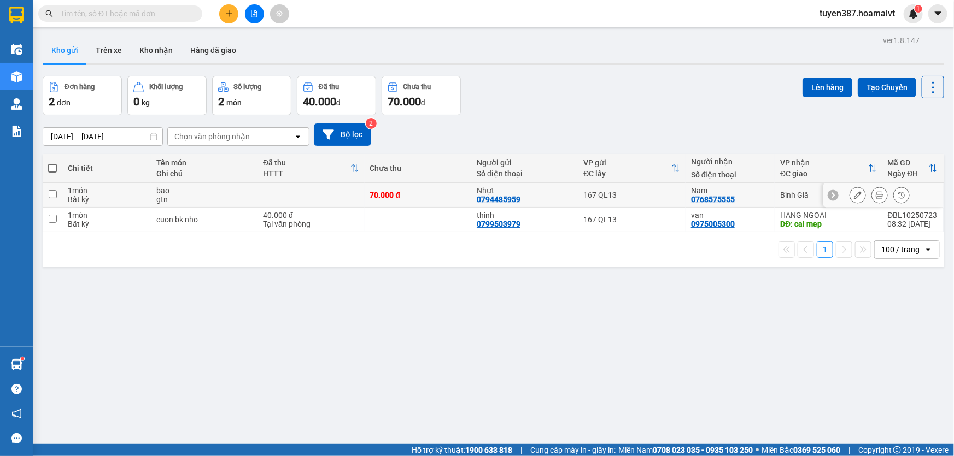
click at [53, 192] on input "checkbox" at bounding box center [53, 194] width 8 height 8
checkbox input "true"
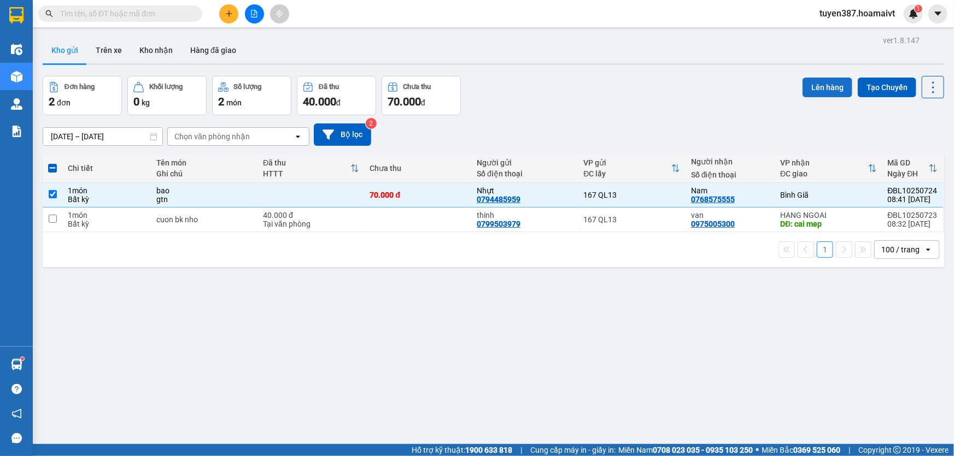
click at [824, 88] on button "Lên hàng" at bounding box center [827, 88] width 50 height 20
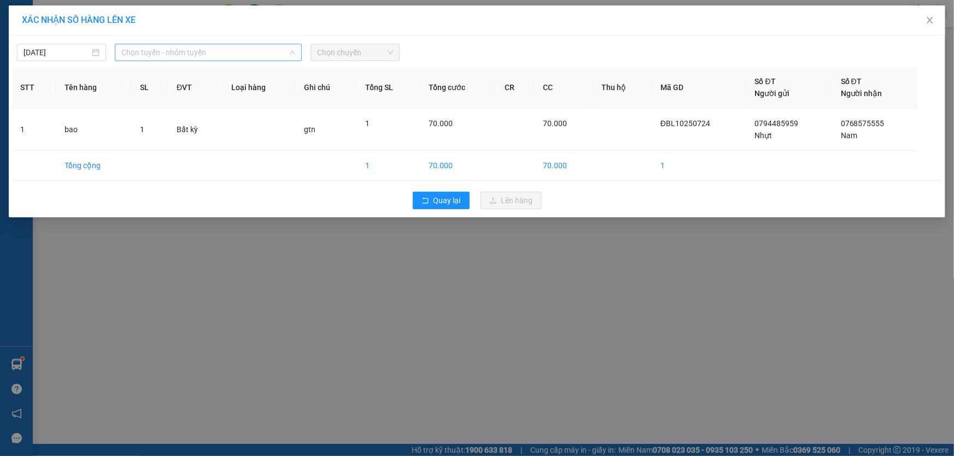
click at [216, 54] on span "Chọn tuyến - nhóm tuyến" at bounding box center [208, 52] width 174 height 16
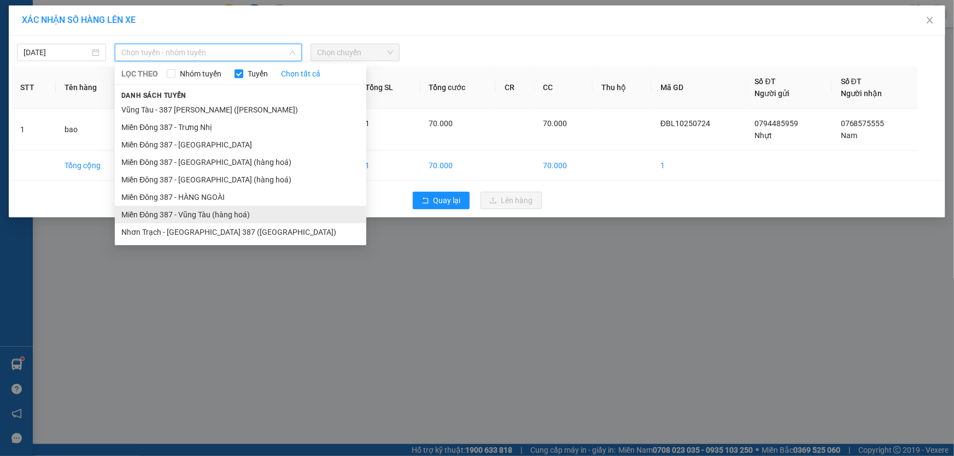
click at [194, 210] on li "Miền Đông 387 - Vũng Tàu (hàng hoá)" at bounding box center [240, 214] width 251 height 17
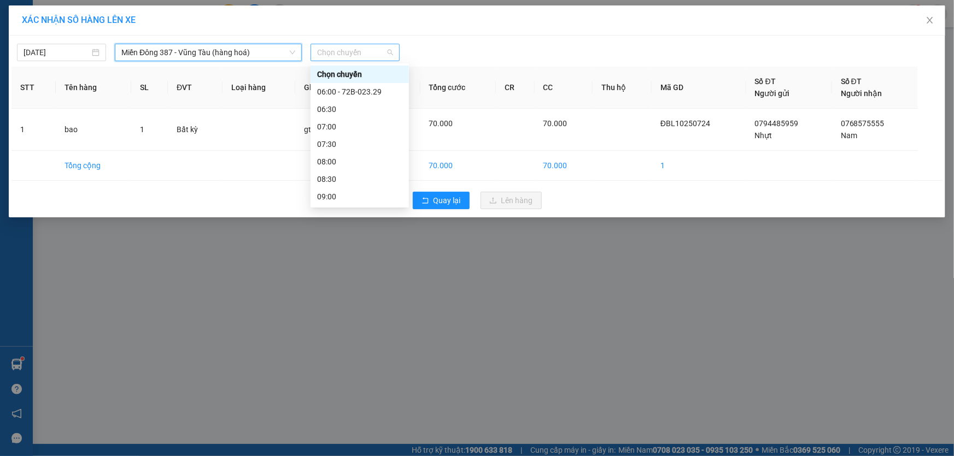
click at [369, 52] on span "Chọn chuyến" at bounding box center [355, 52] width 76 height 16
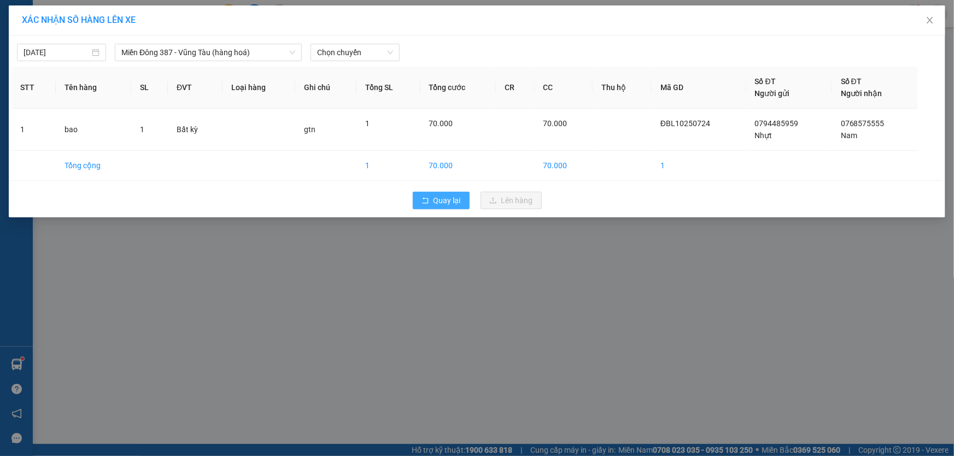
click at [450, 196] on span "Quay lại" at bounding box center [446, 201] width 27 height 12
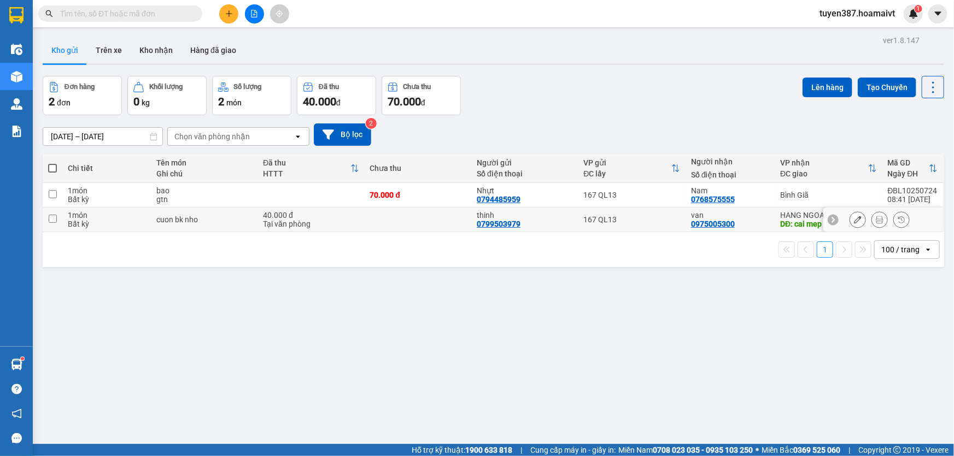
click at [51, 215] on input "checkbox" at bounding box center [53, 219] width 8 height 8
checkbox input "true"
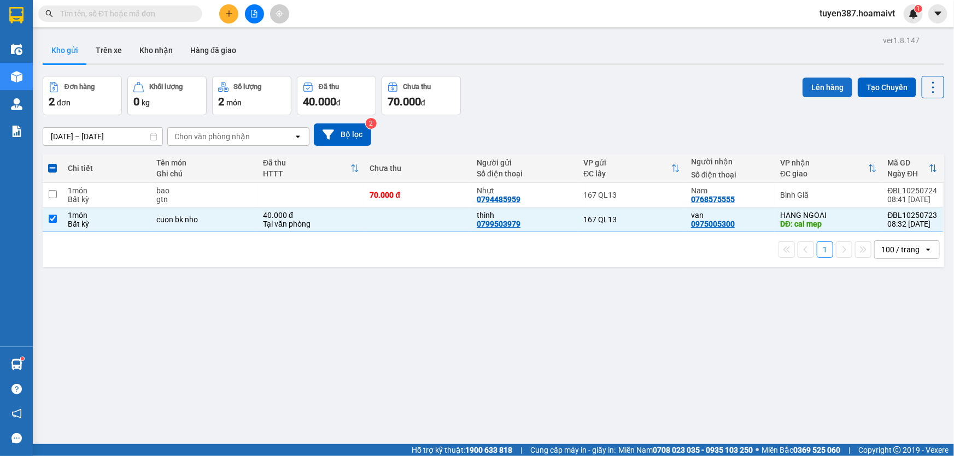
click at [828, 83] on button "Lên hàng" at bounding box center [827, 88] width 50 height 20
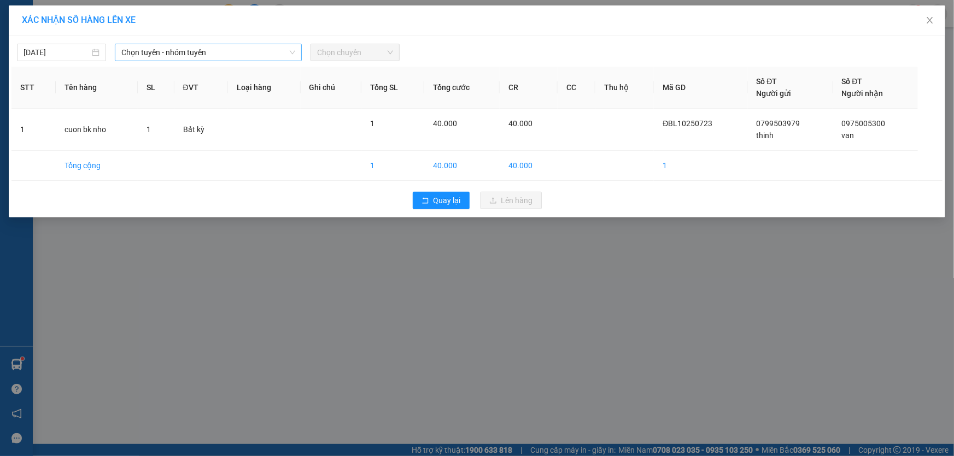
click at [222, 55] on span "Chọn tuyến - nhóm tuyến" at bounding box center [208, 52] width 174 height 16
click at [439, 201] on span "Quay lại" at bounding box center [446, 201] width 27 height 12
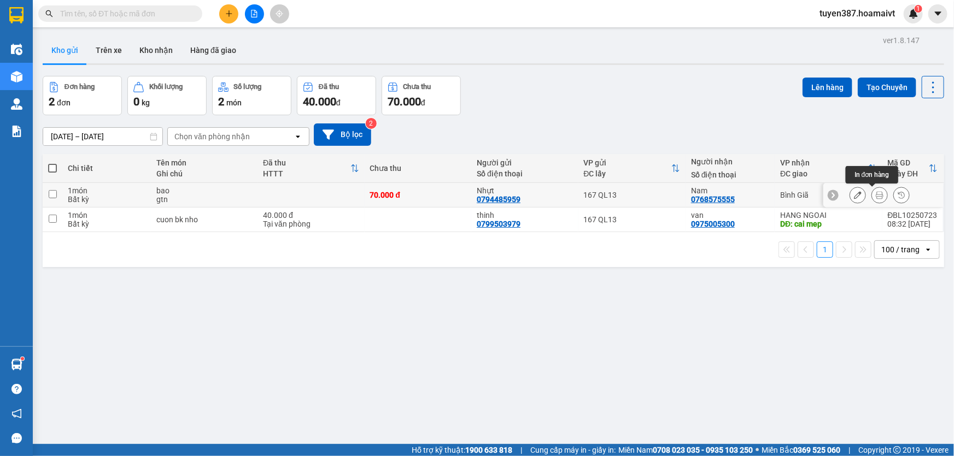
click at [876, 193] on icon at bounding box center [880, 195] width 8 height 8
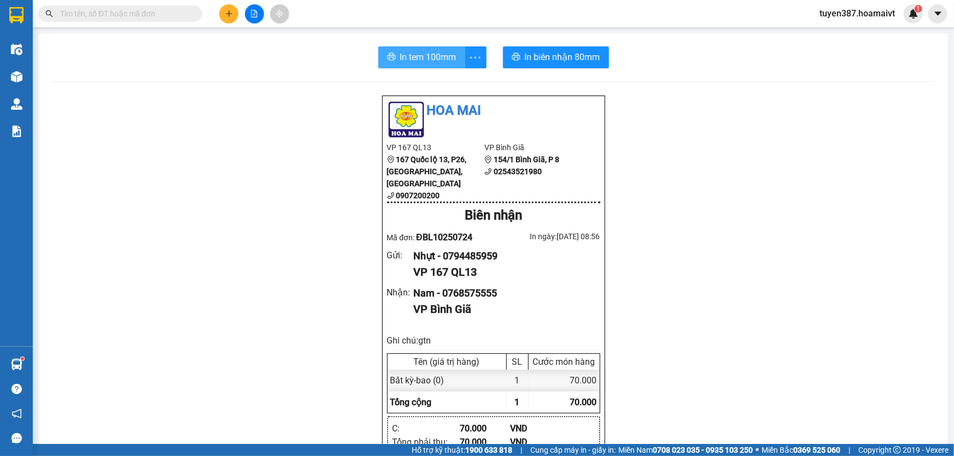
click at [413, 51] on span "In tem 100mm" at bounding box center [428, 57] width 56 height 14
click at [231, 11] on icon "plus" at bounding box center [229, 14] width 8 height 8
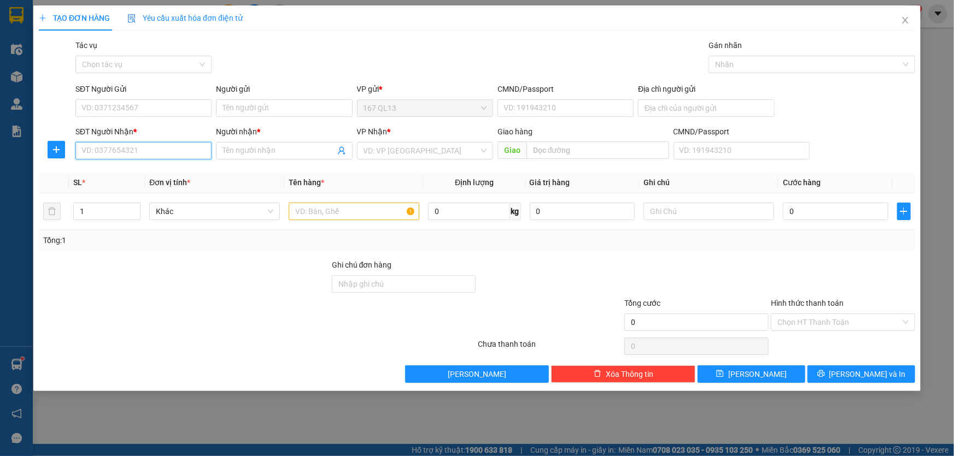
click at [185, 153] on input "SĐT Người Nhận *" at bounding box center [143, 150] width 136 height 17
click at [155, 174] on div "0918424227 - THỦY" at bounding box center [143, 173] width 123 height 12
type input "0918424227"
type input "THỦY"
type input "0918424227"
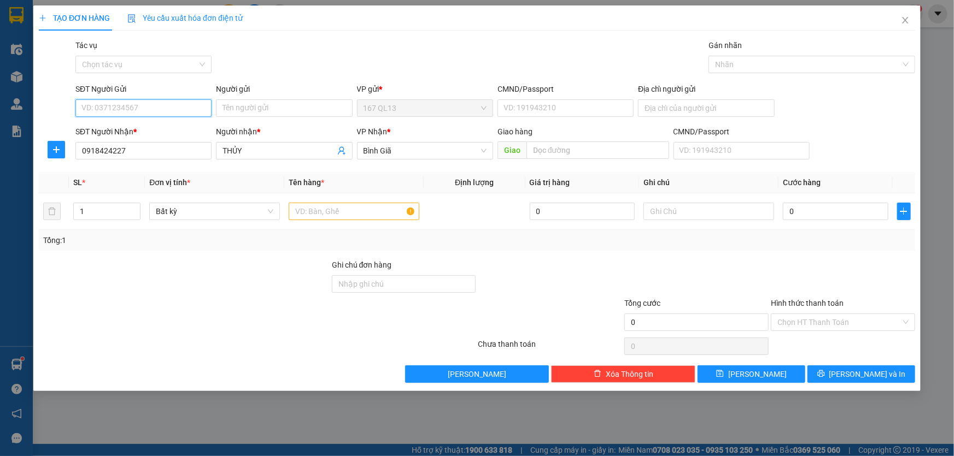
click at [140, 107] on input "SĐT Người Gửi" at bounding box center [143, 107] width 136 height 17
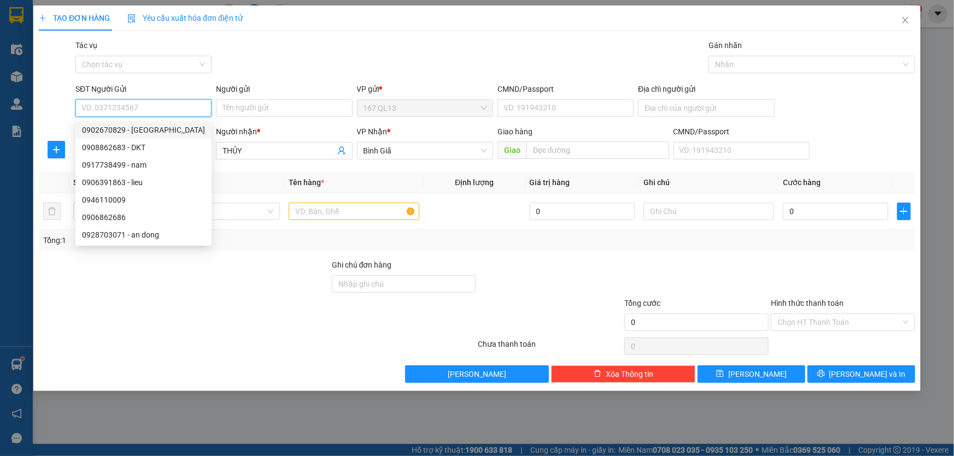
click at [134, 129] on div "0902670829 - viet nam" at bounding box center [143, 130] width 123 height 12
type input "0902670829"
type input "viet nam"
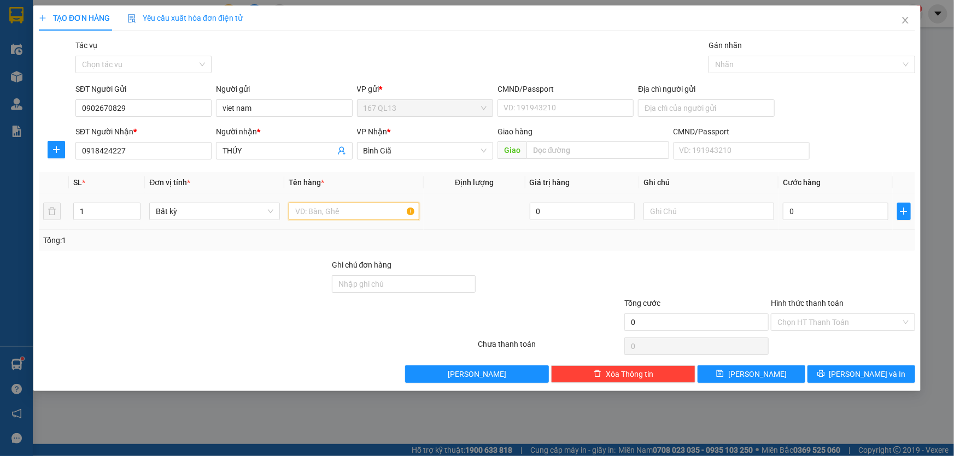
click at [378, 212] on input "text" at bounding box center [354, 211] width 131 height 17
type input "kien bk"
click at [114, 210] on input "1" at bounding box center [107, 211] width 66 height 16
type input "2"
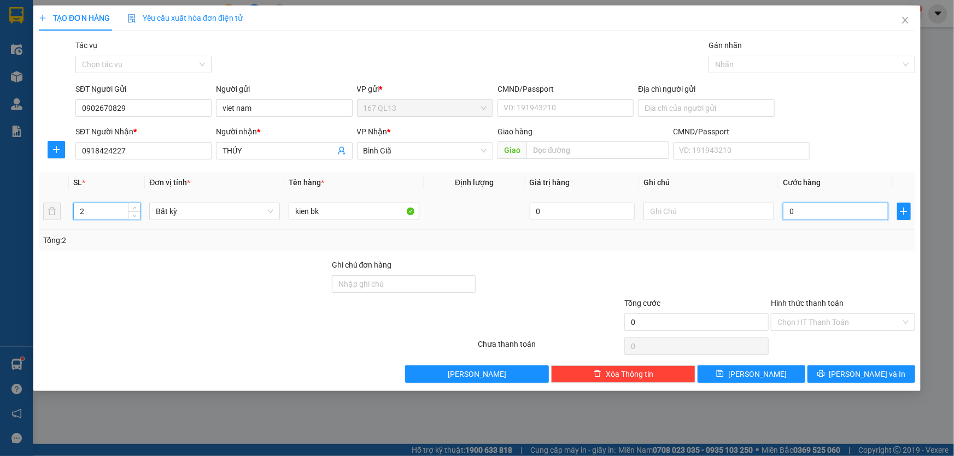
click at [785, 208] on input "0" at bounding box center [835, 211] width 105 height 17
type input "7"
type input "70"
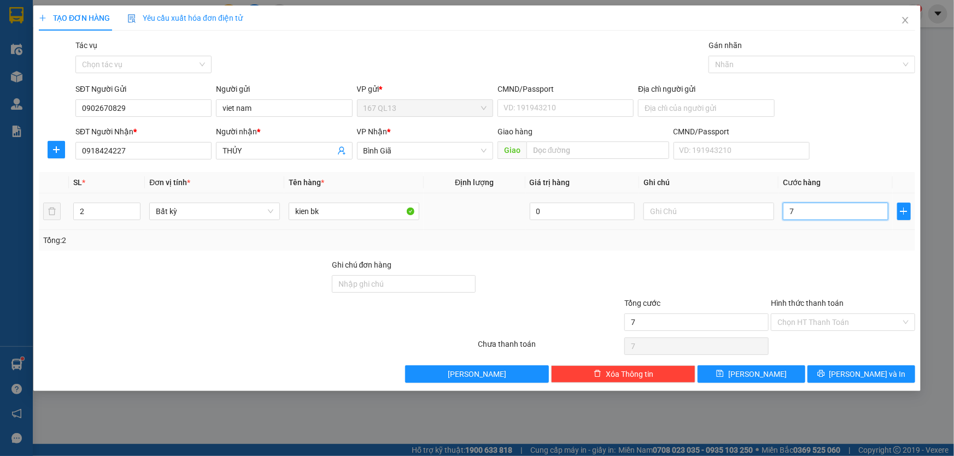
type input "70"
type input "70.000"
click at [860, 321] on input "Hình thức thanh toán" at bounding box center [839, 322] width 124 height 16
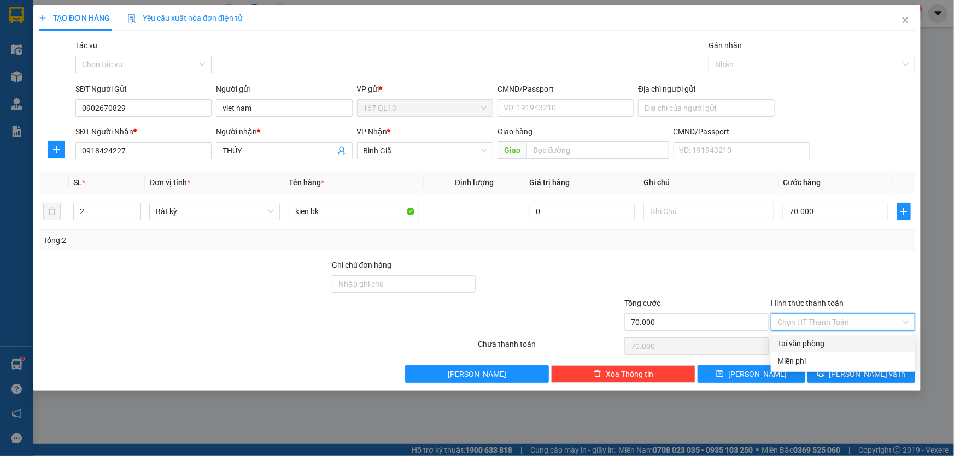
click at [857, 341] on div "Tại văn phòng" at bounding box center [842, 344] width 131 height 12
type input "0"
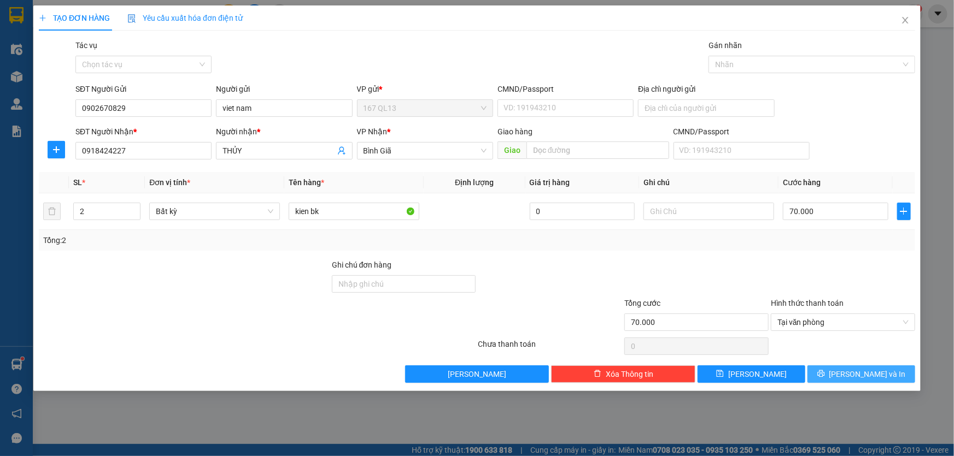
click at [874, 369] on span "[PERSON_NAME] và In" at bounding box center [867, 374] width 77 height 12
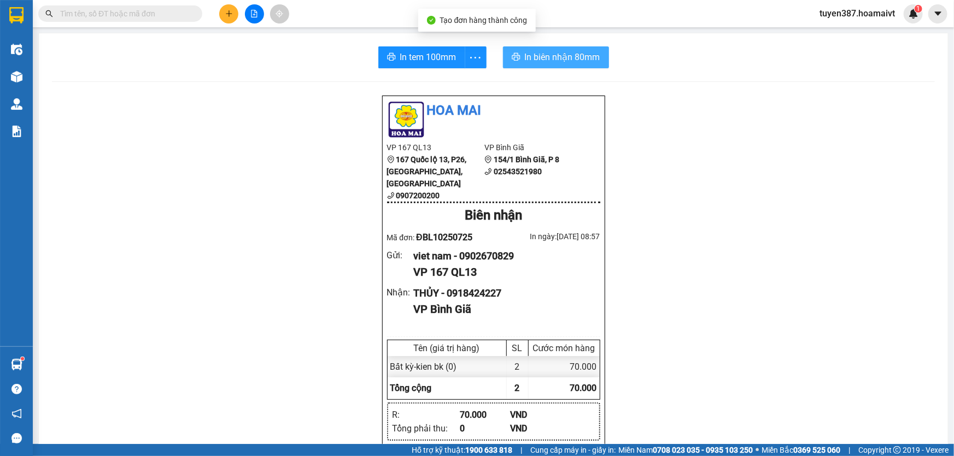
click at [539, 61] on span "In biên nhận 80mm" at bounding box center [562, 57] width 75 height 14
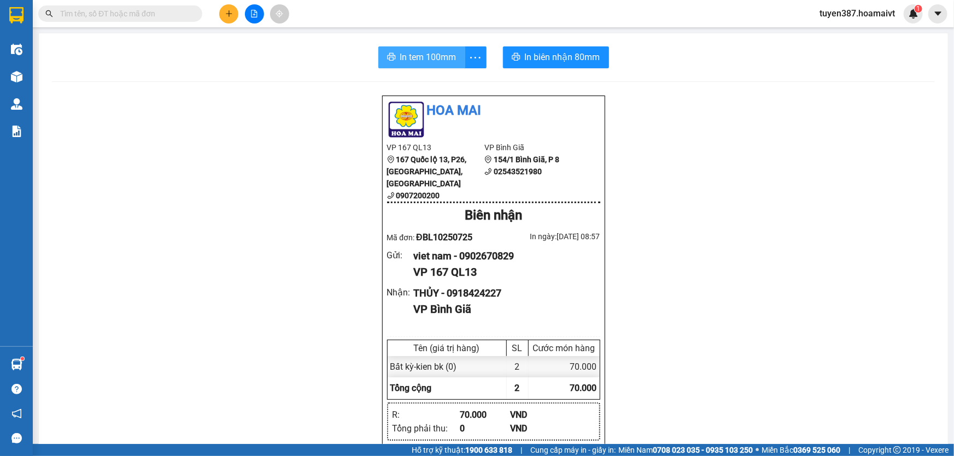
click at [420, 62] on span "In tem 100mm" at bounding box center [428, 57] width 56 height 14
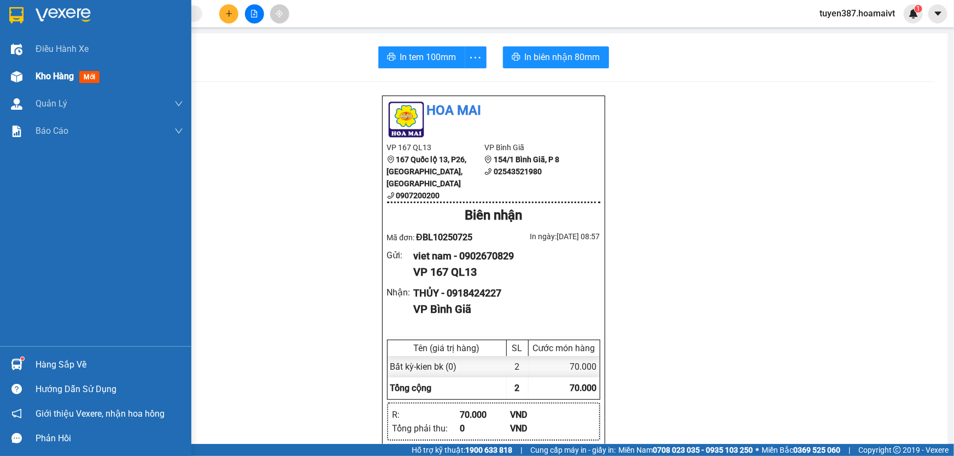
click at [91, 74] on span "mới" at bounding box center [89, 77] width 20 height 12
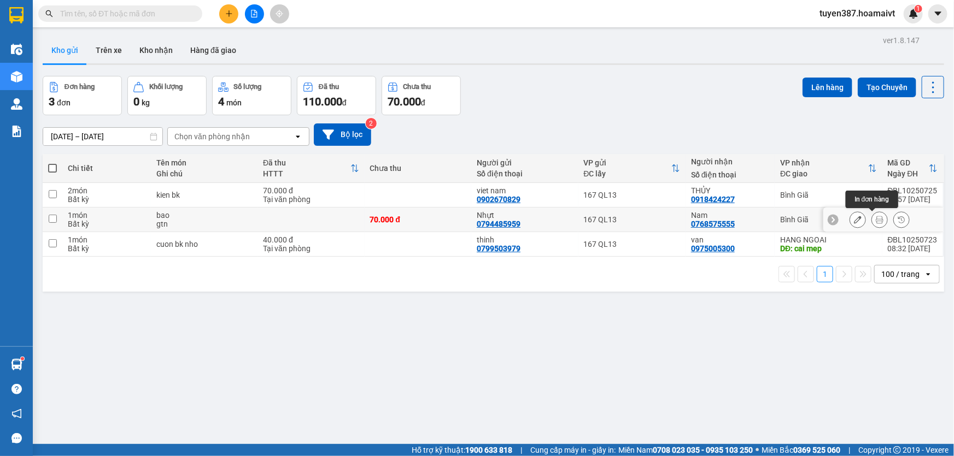
click at [876, 218] on icon at bounding box center [880, 220] width 8 height 8
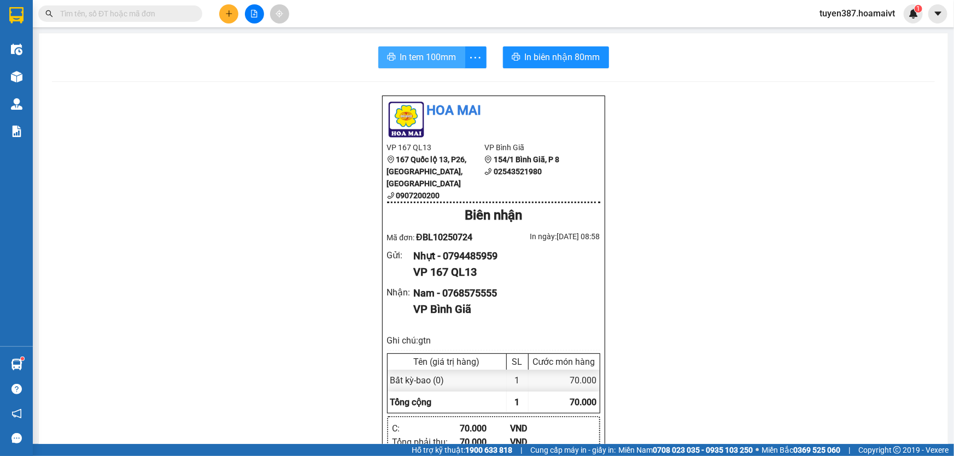
click at [421, 57] on span "In tem 100mm" at bounding box center [428, 57] width 56 height 14
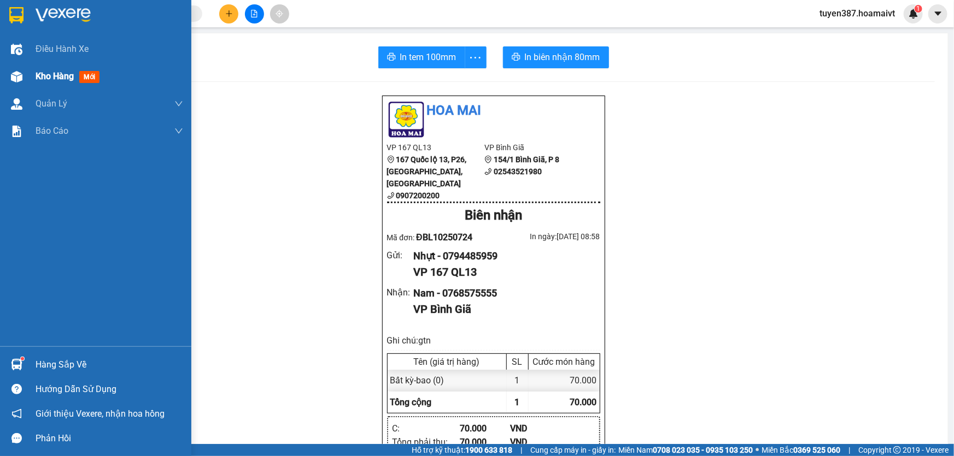
click at [91, 77] on span "mới" at bounding box center [89, 77] width 20 height 12
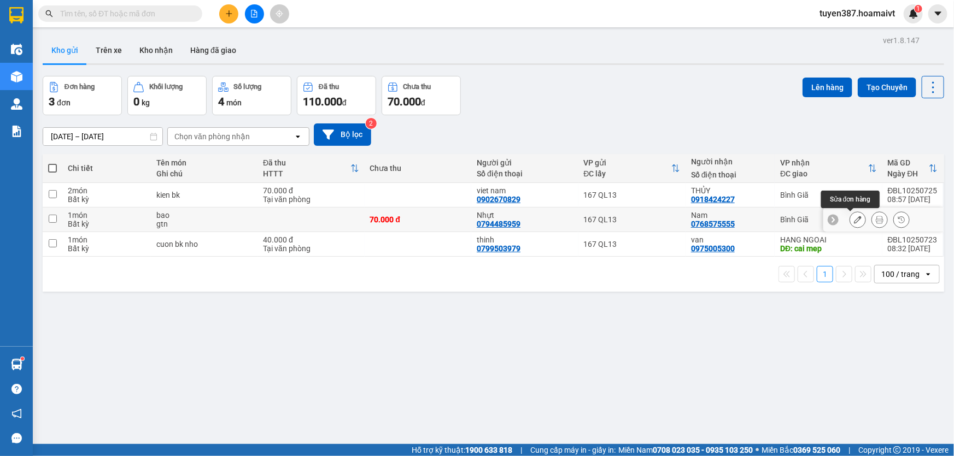
click at [854, 217] on icon at bounding box center [858, 220] width 8 height 8
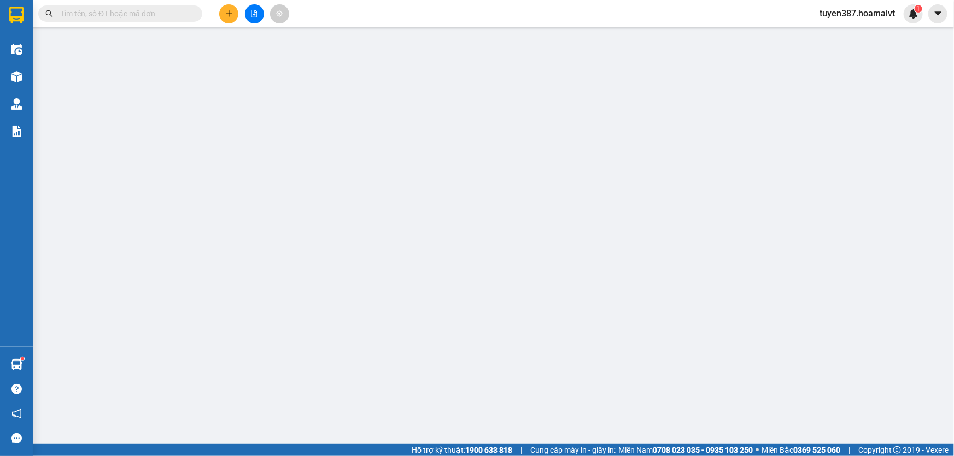
type input "0794485959"
type input "Nhựt"
type input "079096019366"
type input "0768575555"
type input "Nam"
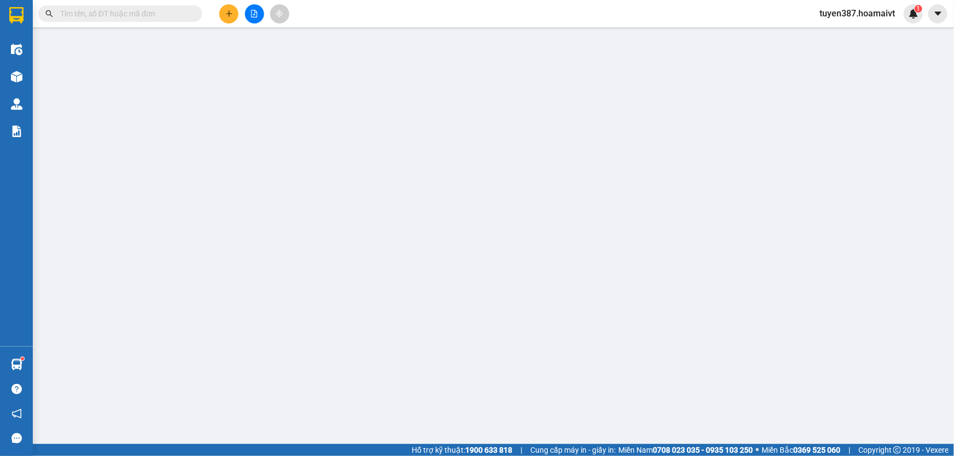
type input "70.000"
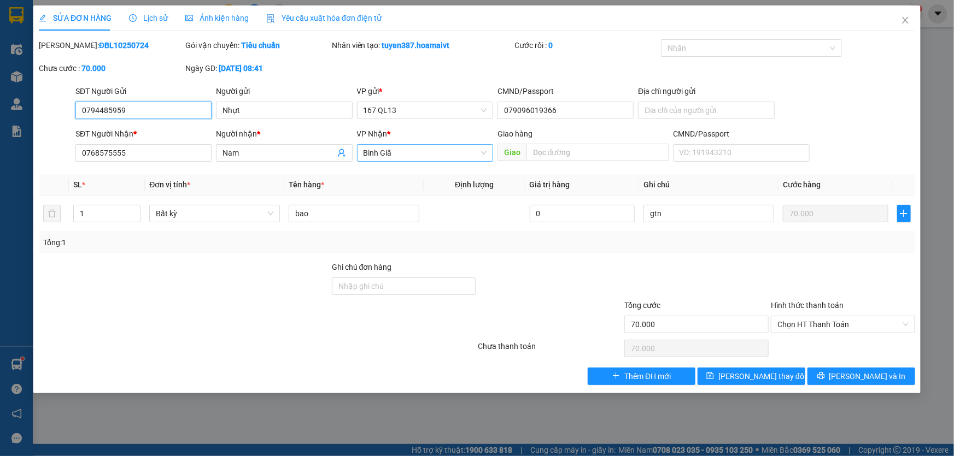
click at [402, 151] on span "Bình Giã" at bounding box center [424, 153] width 123 height 16
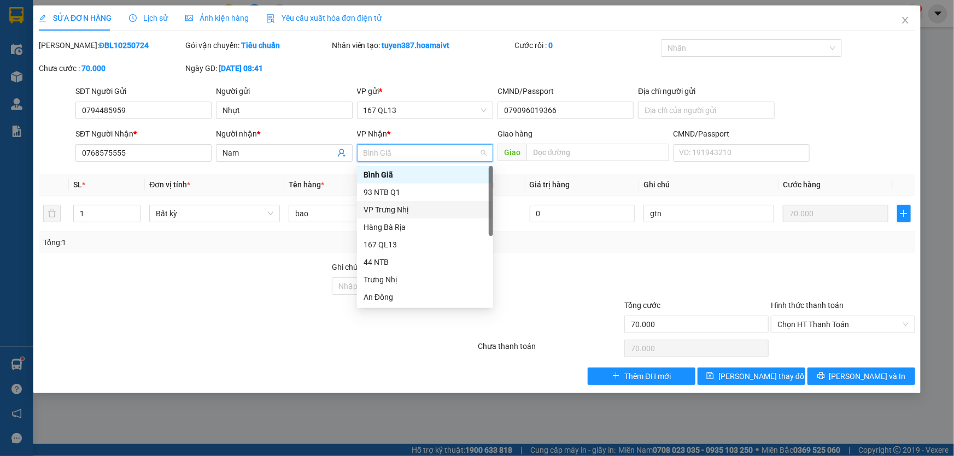
scroll to position [83, 0]
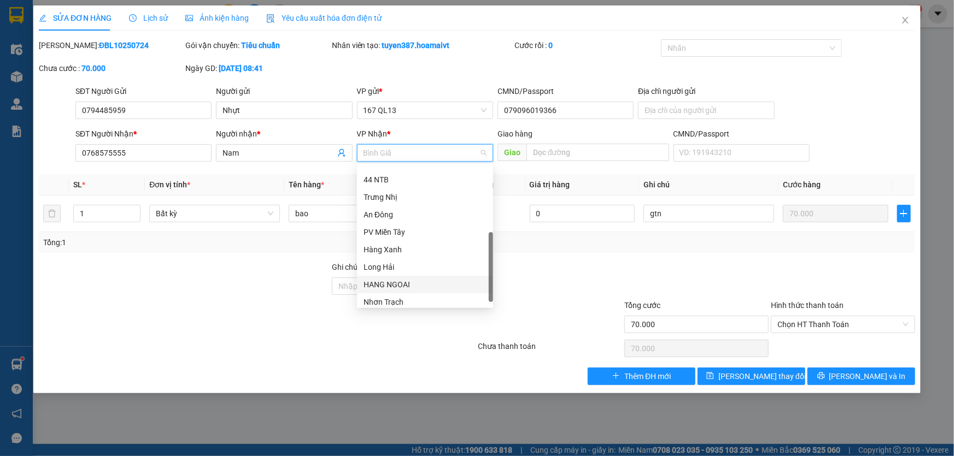
click at [407, 284] on div "HANG NGOAI" at bounding box center [424, 285] width 123 height 12
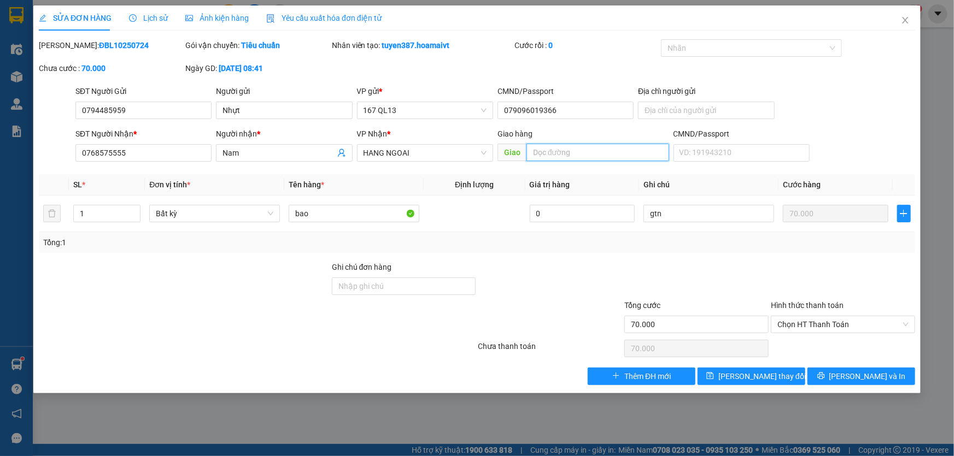
click at [591, 145] on input "text" at bounding box center [597, 152] width 143 height 17
type input "p"
type input "cai mep"
click at [284, 155] on input "Nam" at bounding box center [278, 153] width 112 height 12
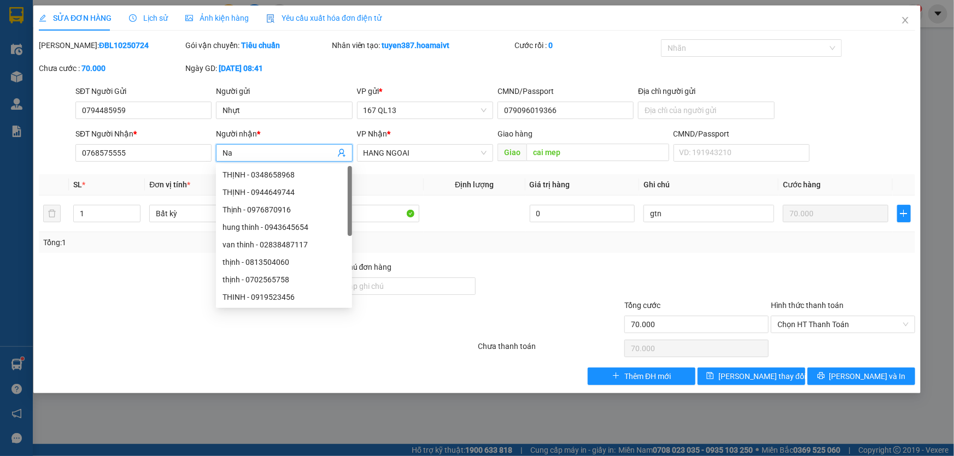
type input "N"
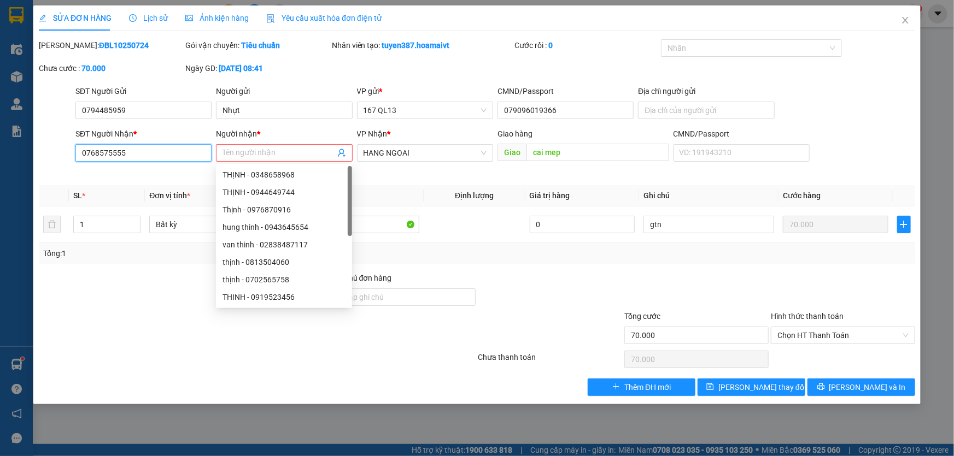
click at [190, 154] on input "0768575555" at bounding box center [143, 152] width 136 height 17
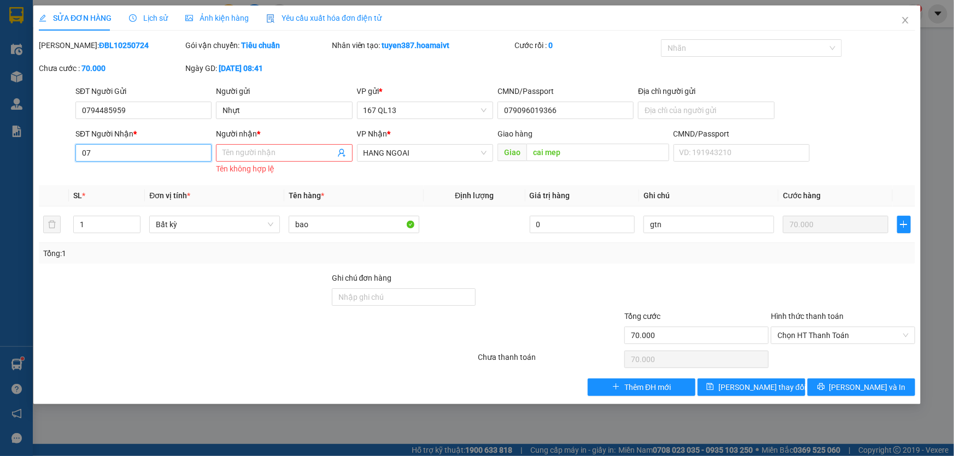
type input "0"
type input "0376676781"
click at [240, 151] on input "Người nhận *" at bounding box center [278, 153] width 112 height 12
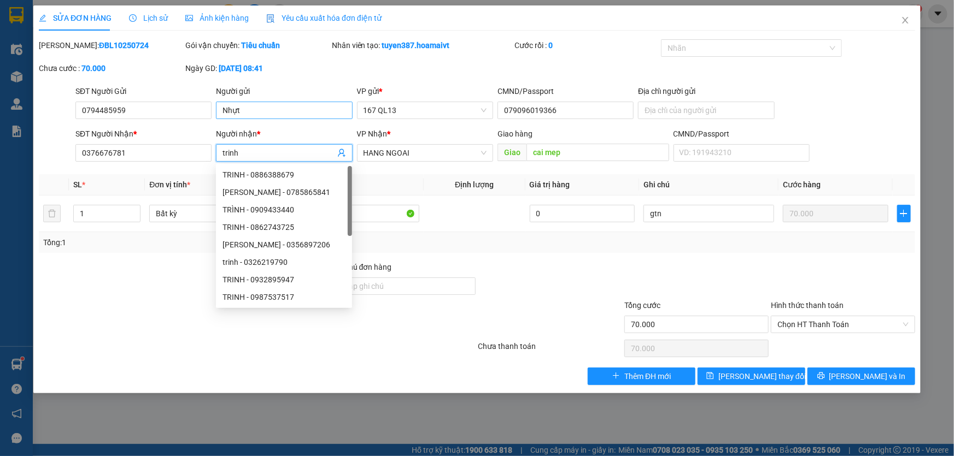
type input "trinh"
click at [249, 109] on input "Nhựt" at bounding box center [284, 110] width 136 height 17
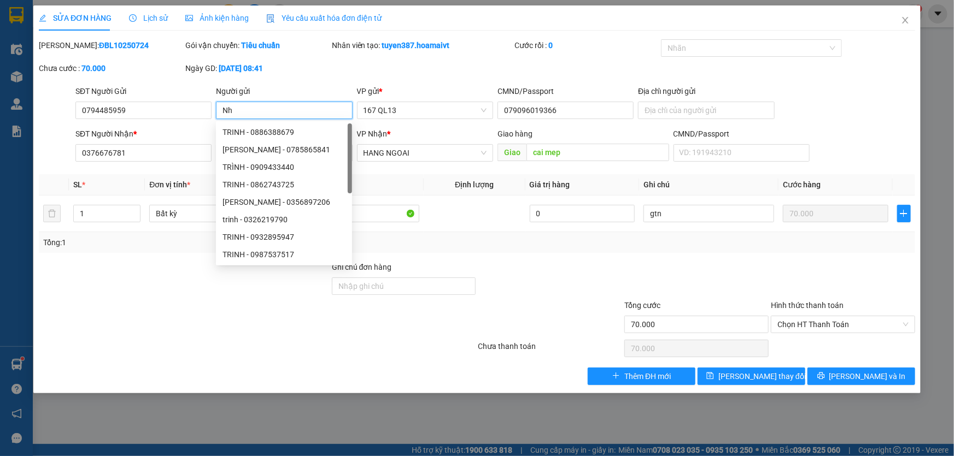
type input "N"
click at [192, 113] on input "0794485959" at bounding box center [143, 110] width 136 height 17
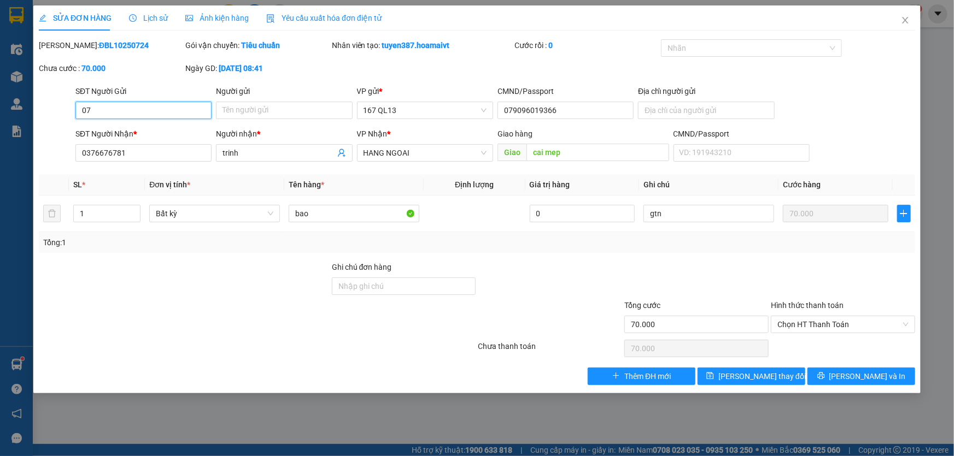
type input "0"
type input "0901434956"
click at [267, 111] on input "Người gửi" at bounding box center [284, 110] width 136 height 17
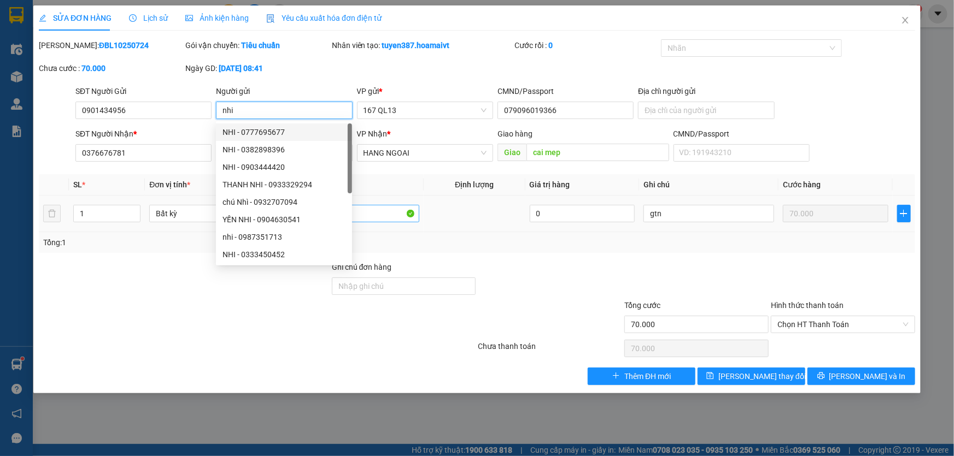
type input "nhi"
click at [383, 213] on input "bao" at bounding box center [354, 213] width 131 height 17
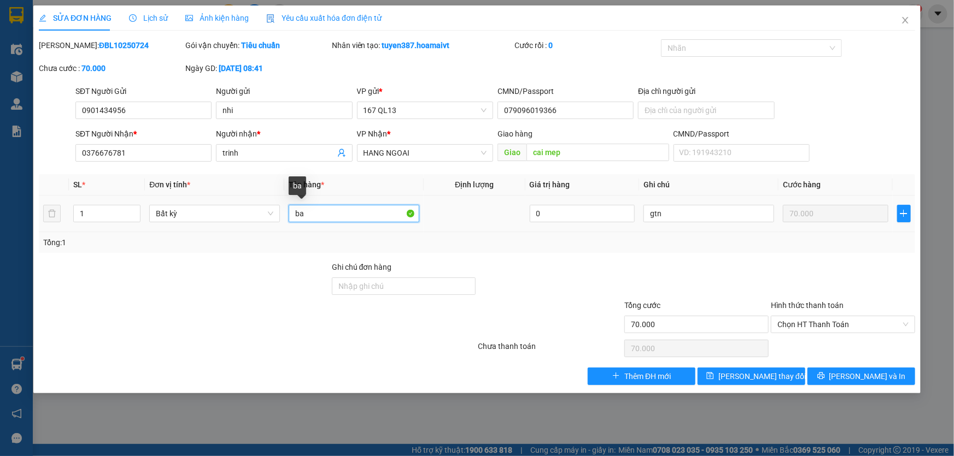
type input "b"
type input "kien"
click at [763, 372] on span "[PERSON_NAME] thay đổi" at bounding box center [761, 377] width 87 height 12
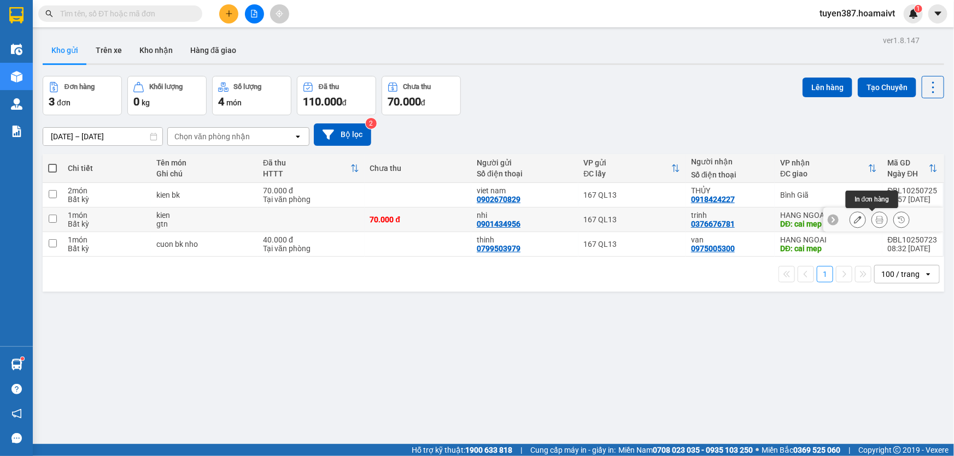
click at [876, 219] on icon at bounding box center [880, 220] width 8 height 8
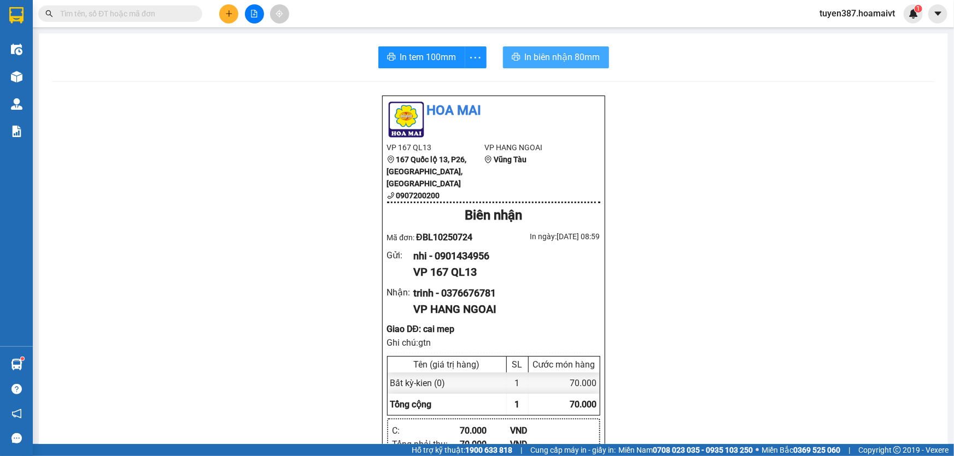
click at [546, 52] on span "In biên nhận 80mm" at bounding box center [562, 57] width 75 height 14
click at [414, 55] on span "In tem 100mm" at bounding box center [428, 57] width 56 height 14
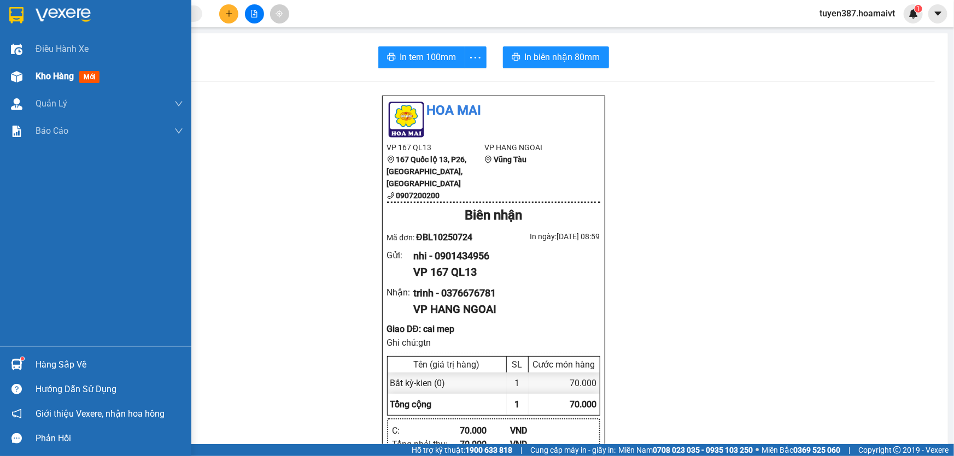
click at [87, 78] on span "mới" at bounding box center [89, 77] width 20 height 12
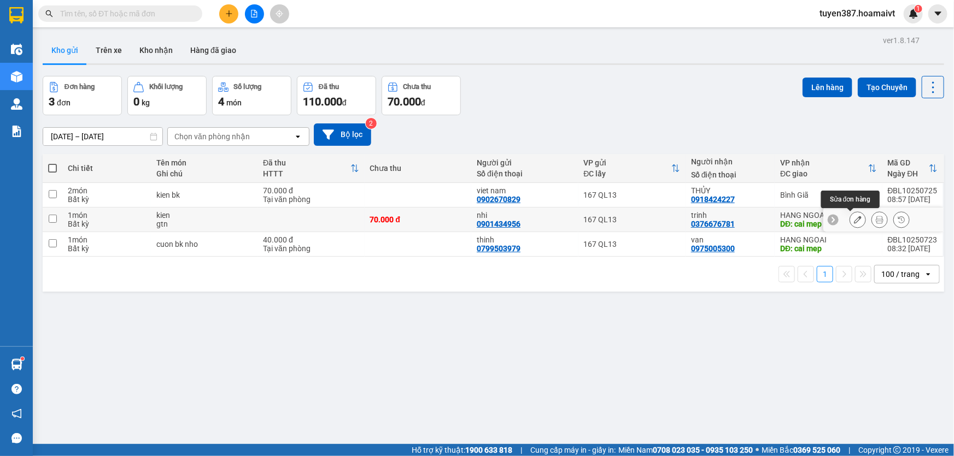
click at [854, 216] on icon at bounding box center [858, 220] width 8 height 8
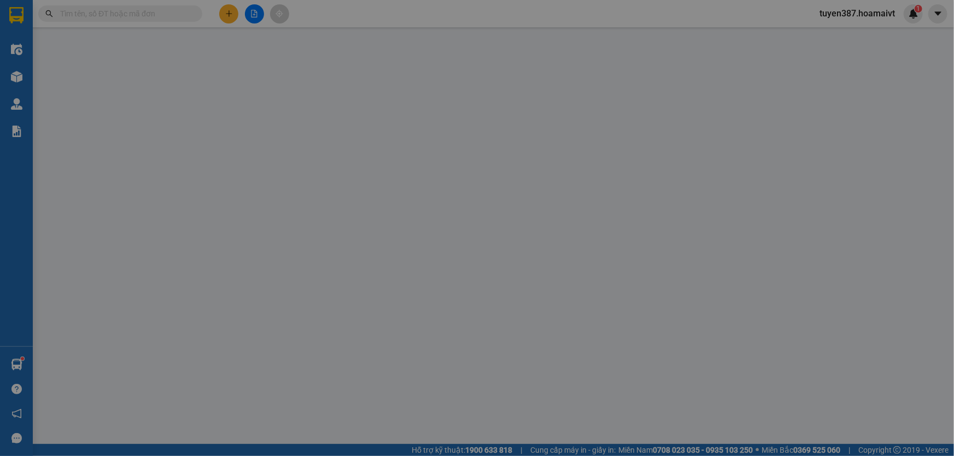
type input "0901434956"
type input "nhi"
type input "079096019366"
type input "0376676781"
type input "trinh"
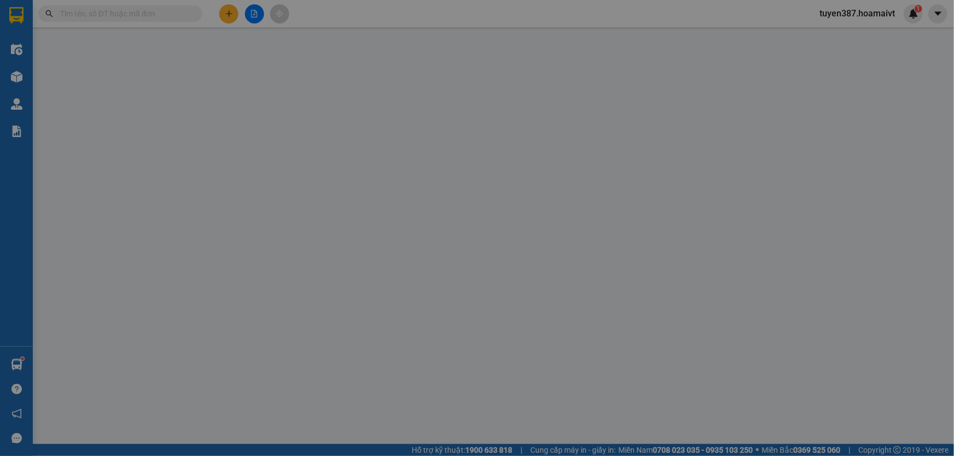
type input "cai mep"
type input "70.000"
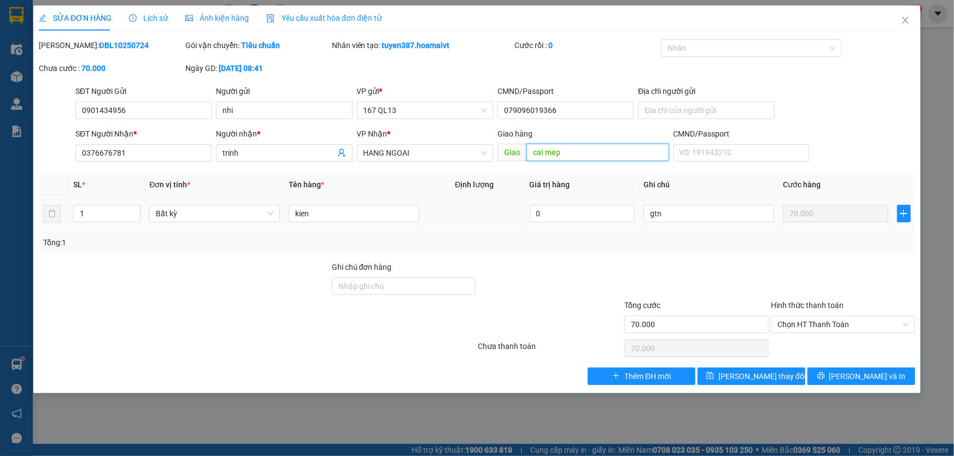
click at [570, 151] on input "cai mep" at bounding box center [597, 152] width 143 height 17
click at [459, 151] on span "HANG NGOAI" at bounding box center [424, 153] width 123 height 16
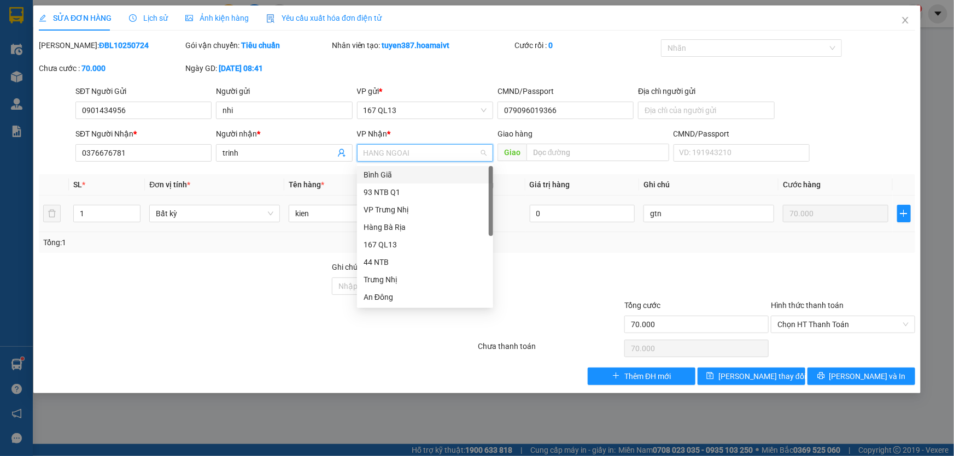
click at [392, 174] on div "Bình Giã" at bounding box center [424, 175] width 123 height 12
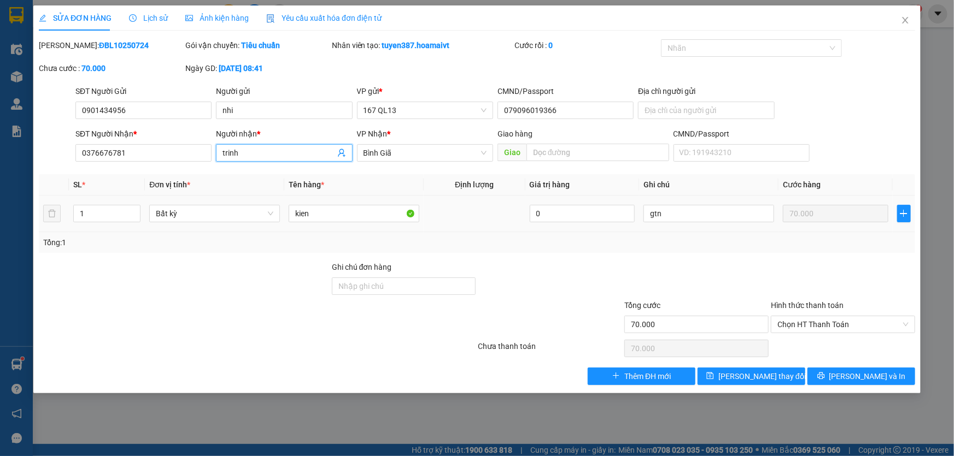
click at [256, 149] on input "trinh" at bounding box center [278, 153] width 112 height 12
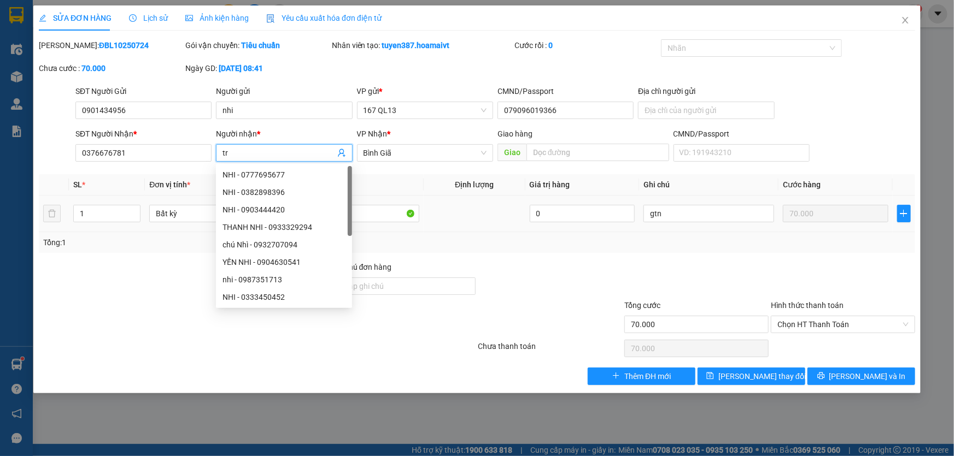
type input "t"
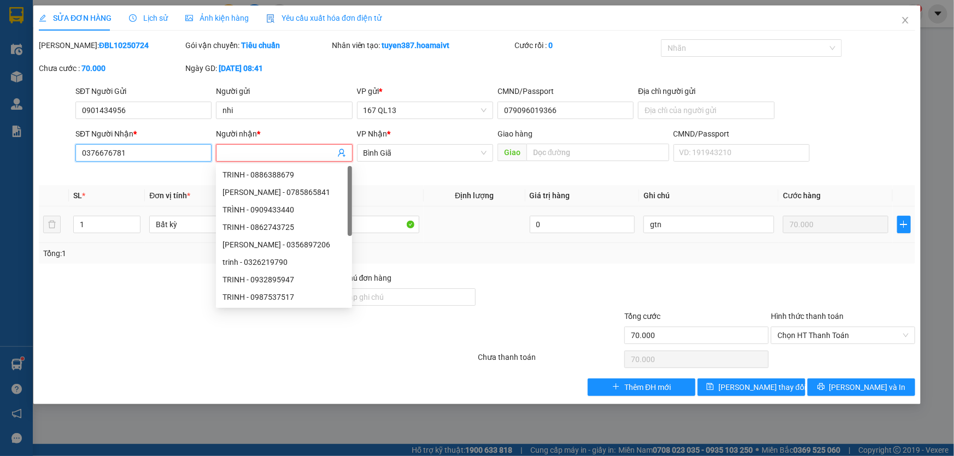
click at [187, 149] on input "0376676781" at bounding box center [143, 152] width 136 height 17
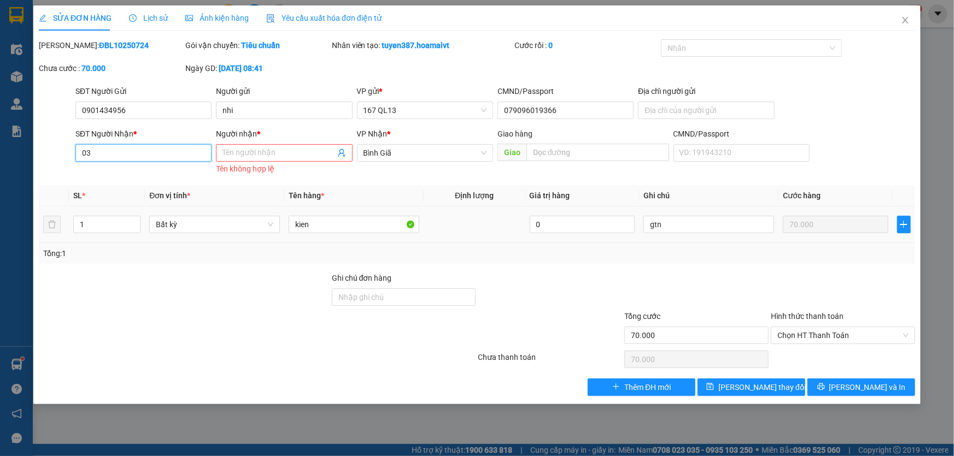
type input "0"
click at [240, 109] on input "nhi" at bounding box center [284, 110] width 136 height 17
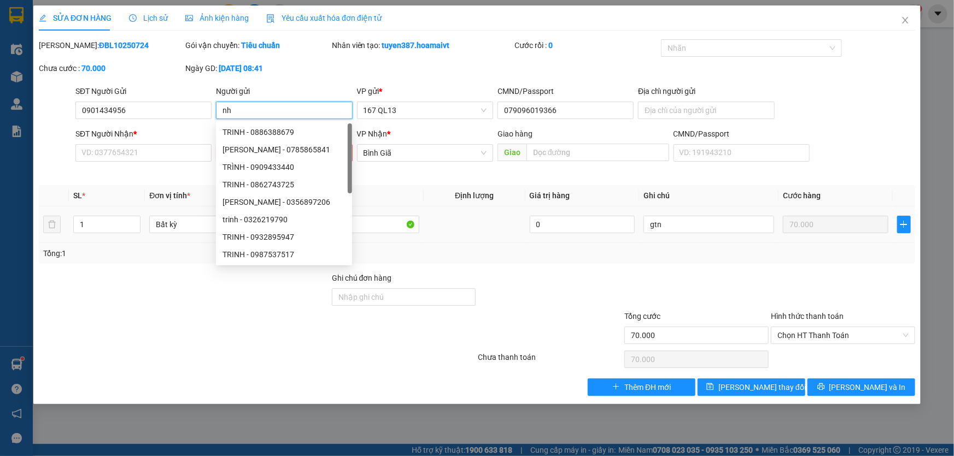
type input "n"
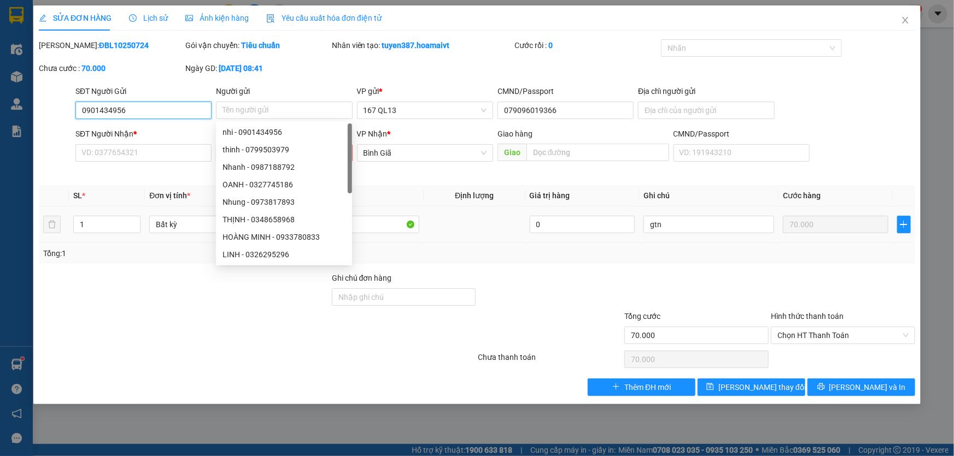
click at [187, 108] on input "0901434956" at bounding box center [143, 110] width 136 height 17
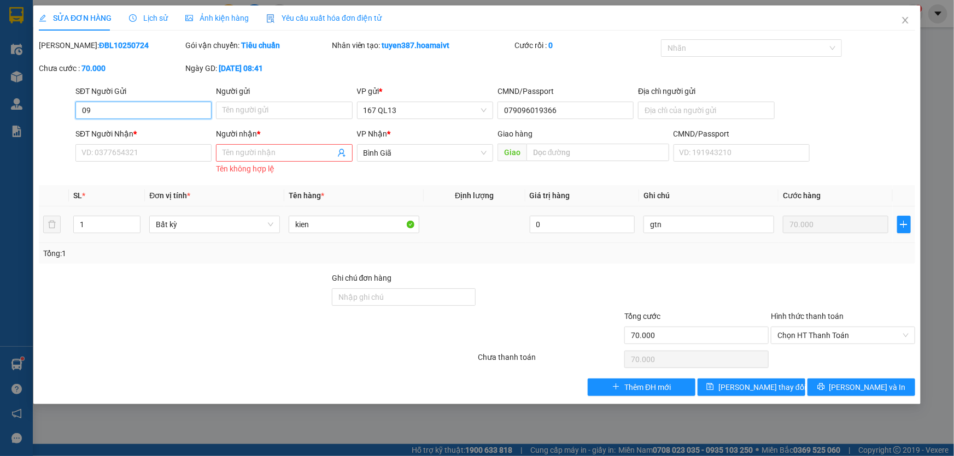
type input "0"
type input "5"
type input "0794485959"
click at [320, 109] on input "Người gửi" at bounding box center [284, 110] width 136 height 17
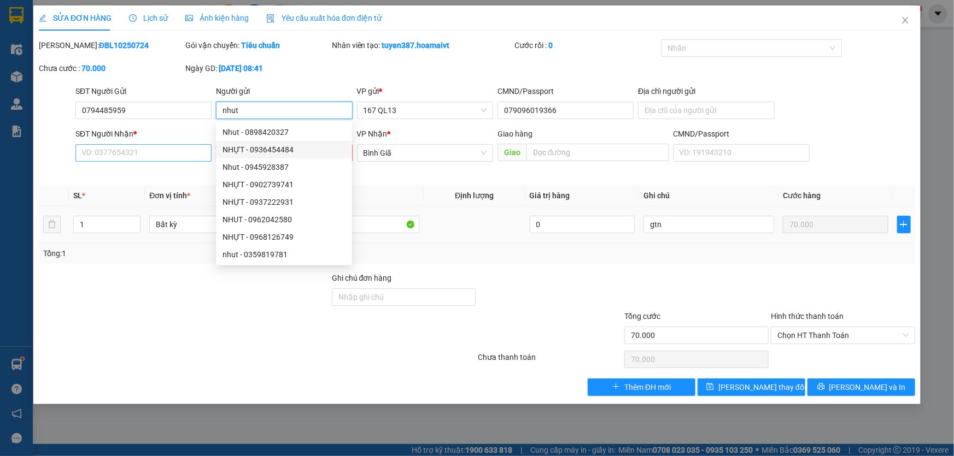
type input "nhut"
click at [188, 149] on input "SĐT Người Nhận *" at bounding box center [143, 152] width 136 height 17
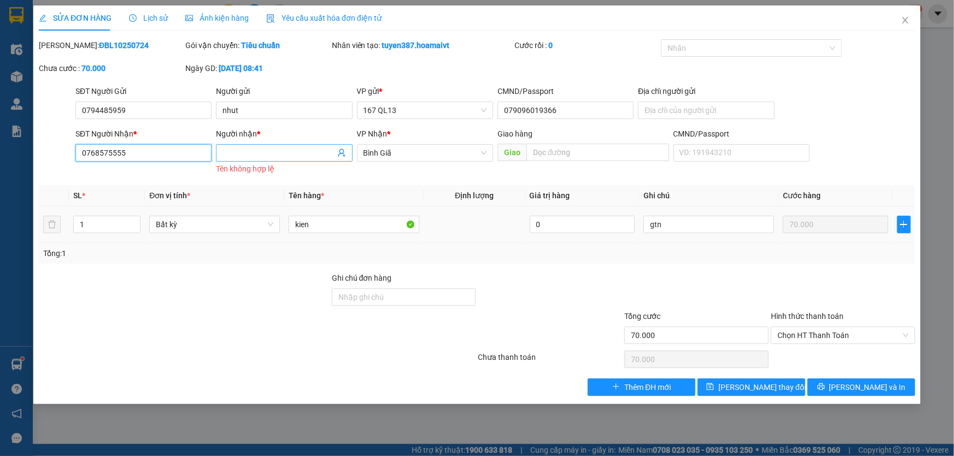
type input "0768575555"
click at [263, 156] on input "Người nhận *" at bounding box center [278, 153] width 112 height 12
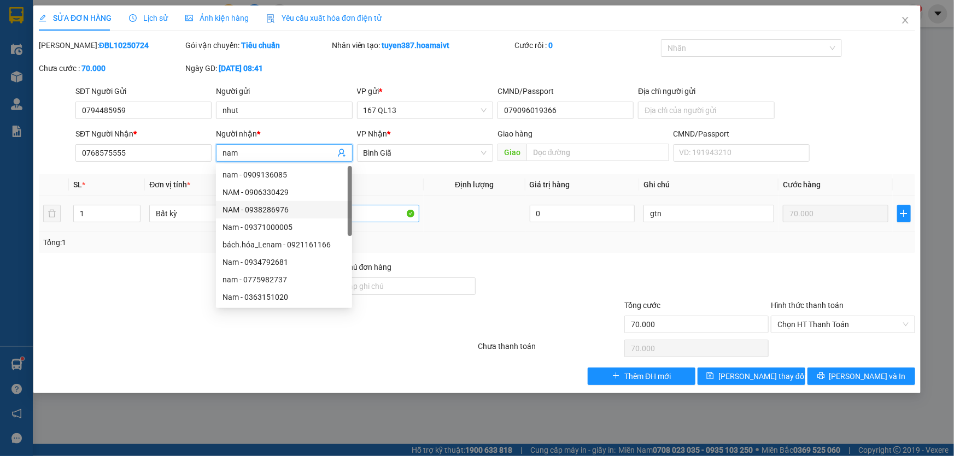
type input "nam"
click at [380, 218] on input "kien" at bounding box center [354, 213] width 131 height 17
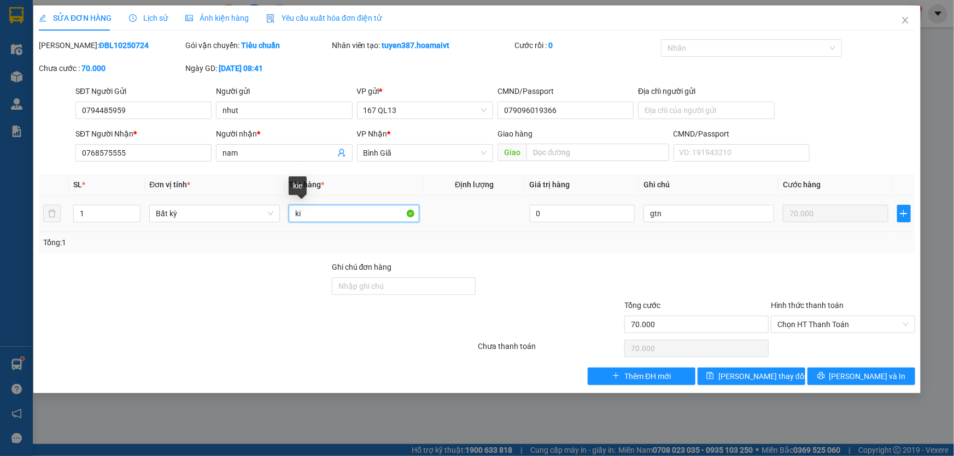
type input "k"
type input "bao"
click at [766, 372] on span "[PERSON_NAME] thay đổi" at bounding box center [761, 377] width 87 height 12
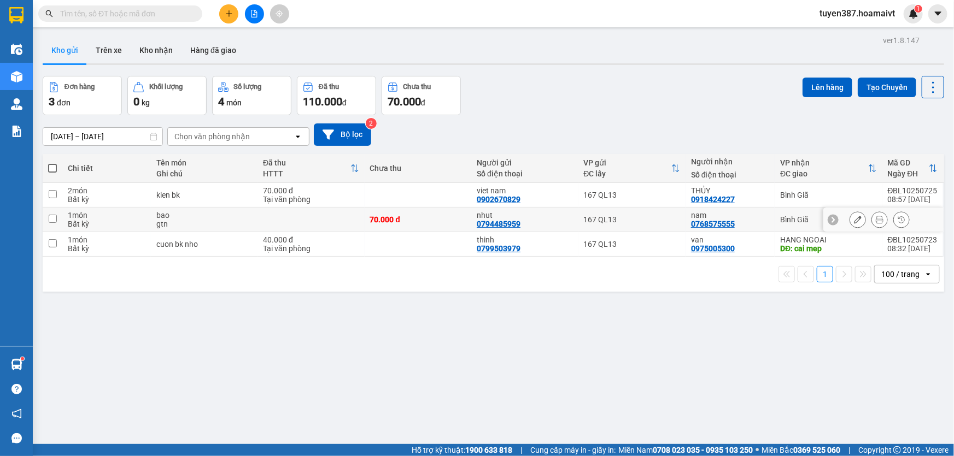
click at [51, 218] on input "checkbox" at bounding box center [53, 219] width 8 height 8
checkbox input "true"
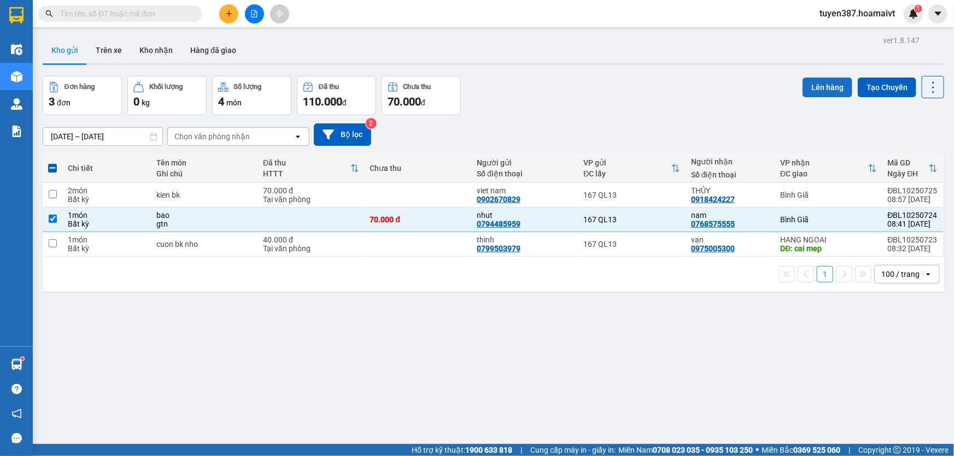
click at [817, 85] on button "Lên hàng" at bounding box center [827, 88] width 50 height 20
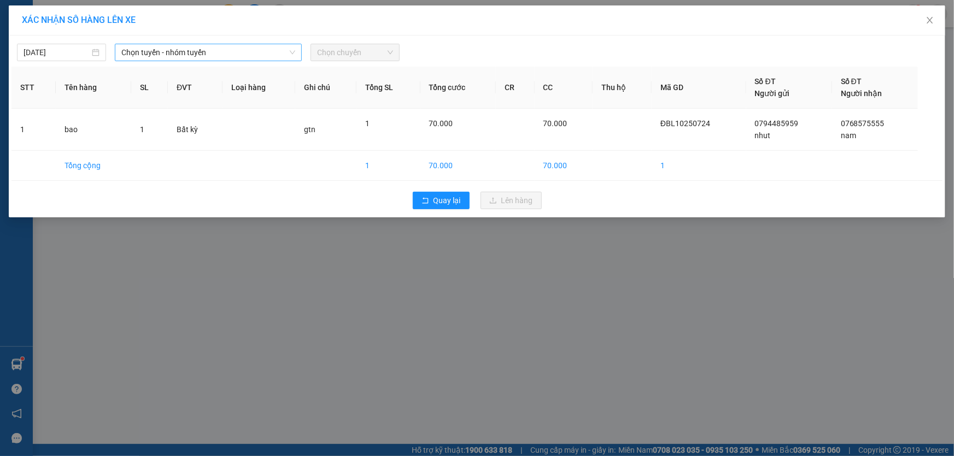
click at [214, 50] on span "Chọn tuyến - nhóm tuyến" at bounding box center [208, 52] width 174 height 16
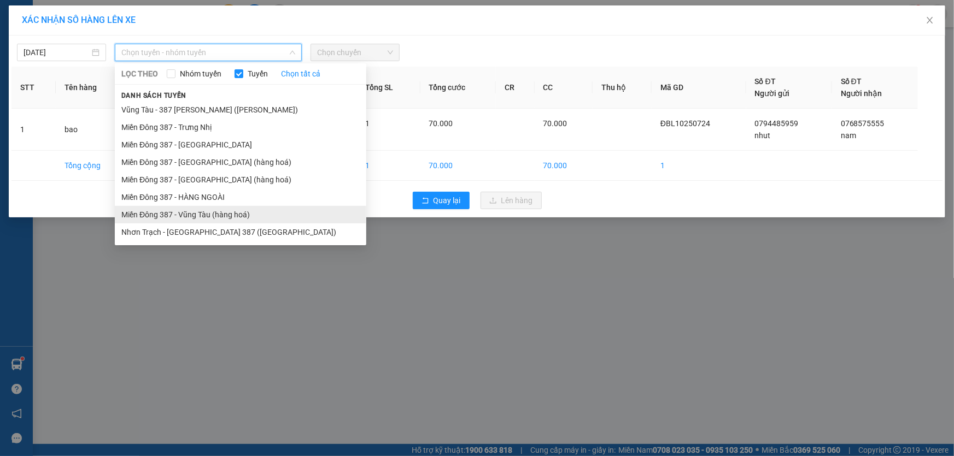
click at [201, 211] on li "Miền Đông 387 - Vũng Tàu (hàng hoá)" at bounding box center [240, 214] width 251 height 17
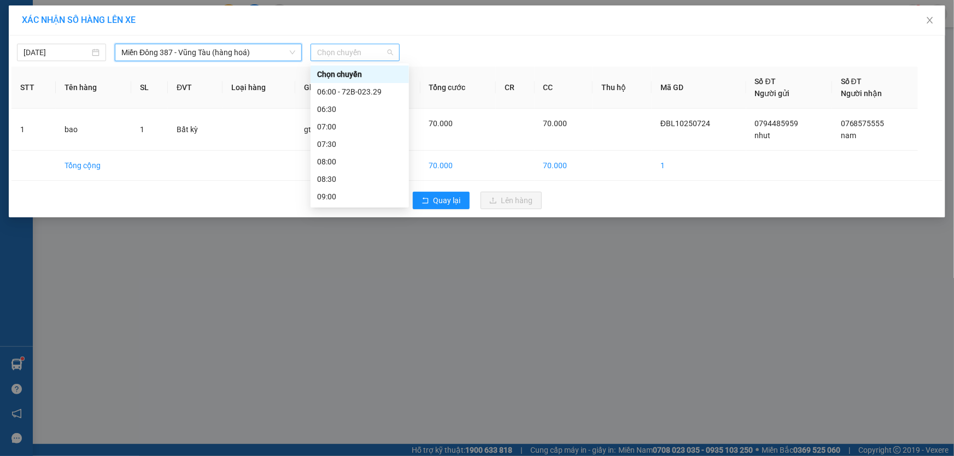
click at [369, 50] on span "Chọn chuyến" at bounding box center [355, 52] width 76 height 16
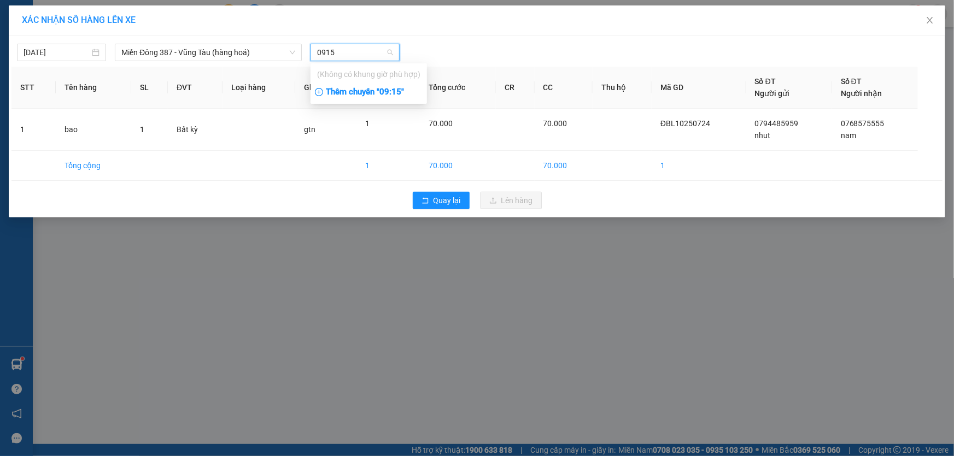
type input "0915"
click at [394, 89] on div "Thêm chuyến " 09:15 "" at bounding box center [368, 92] width 116 height 19
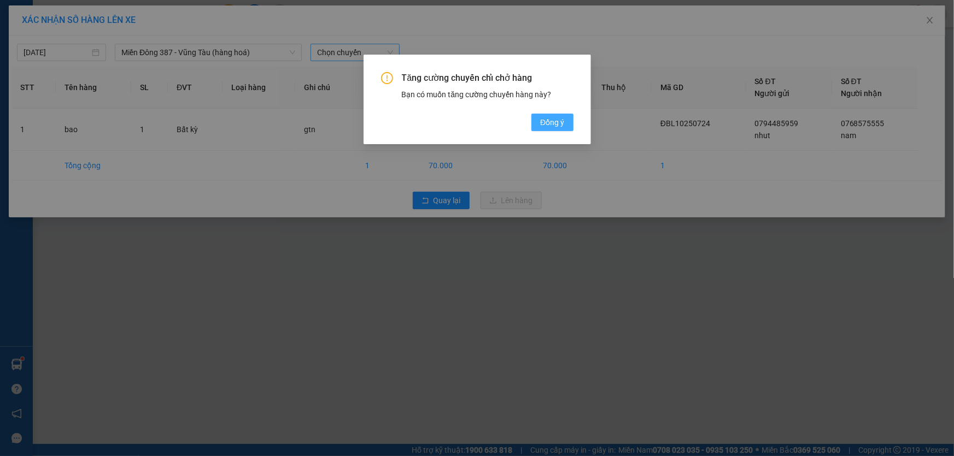
click at [557, 121] on span "Đồng ý" at bounding box center [552, 122] width 24 height 12
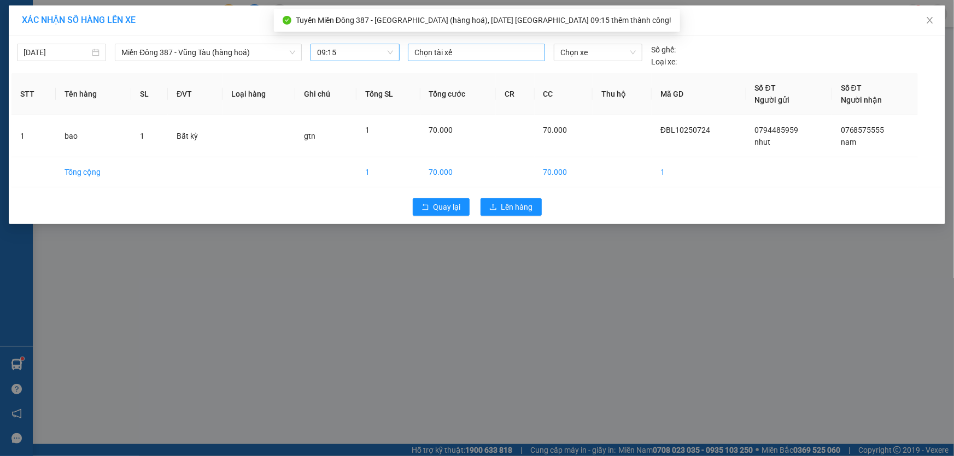
click at [491, 52] on div at bounding box center [477, 52] width 132 height 13
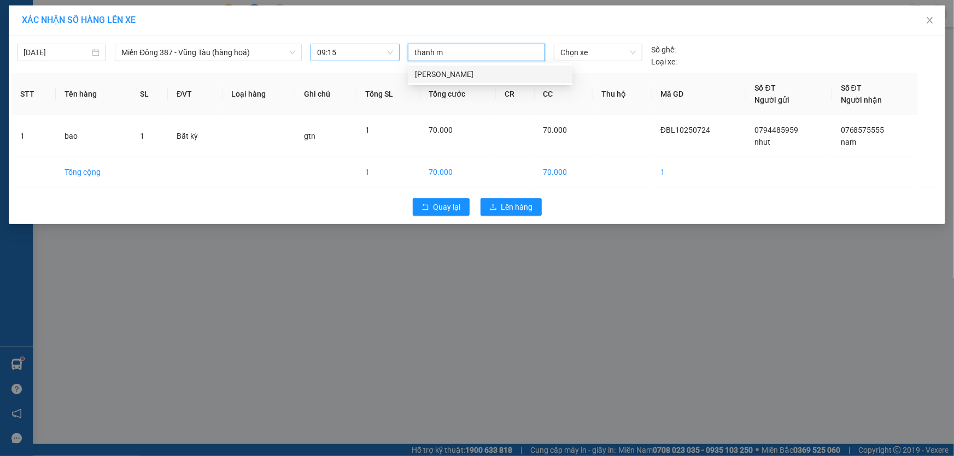
type input "thanh md"
click at [456, 72] on div "[PERSON_NAME]" at bounding box center [490, 74] width 151 height 12
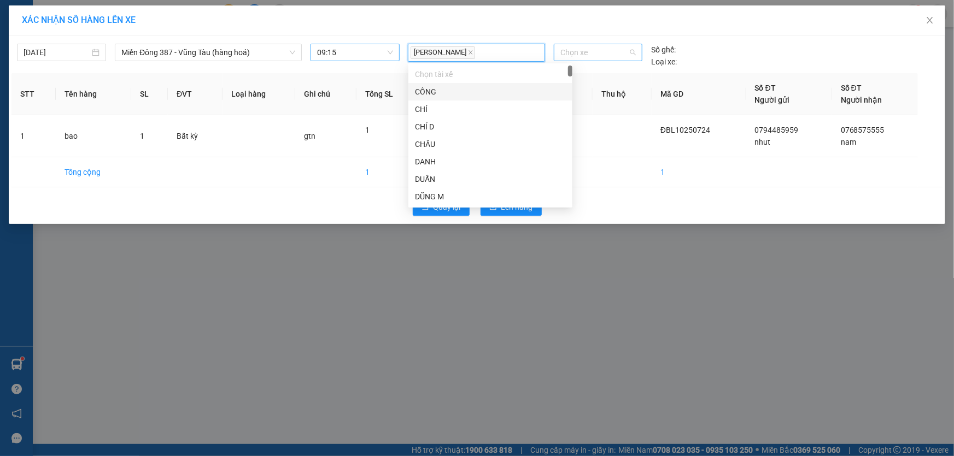
click at [596, 54] on span "Chọn xe" at bounding box center [597, 52] width 75 height 16
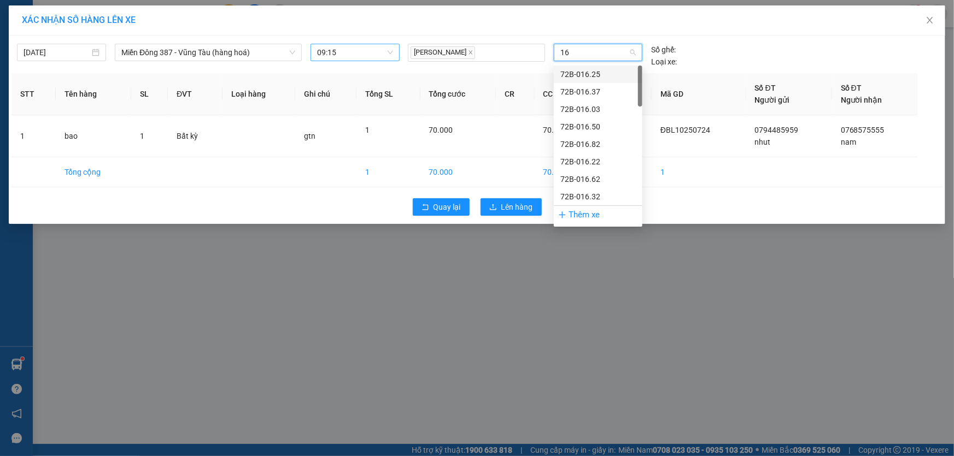
type input "167"
click at [579, 126] on div "72H-061.67" at bounding box center [597, 127] width 75 height 12
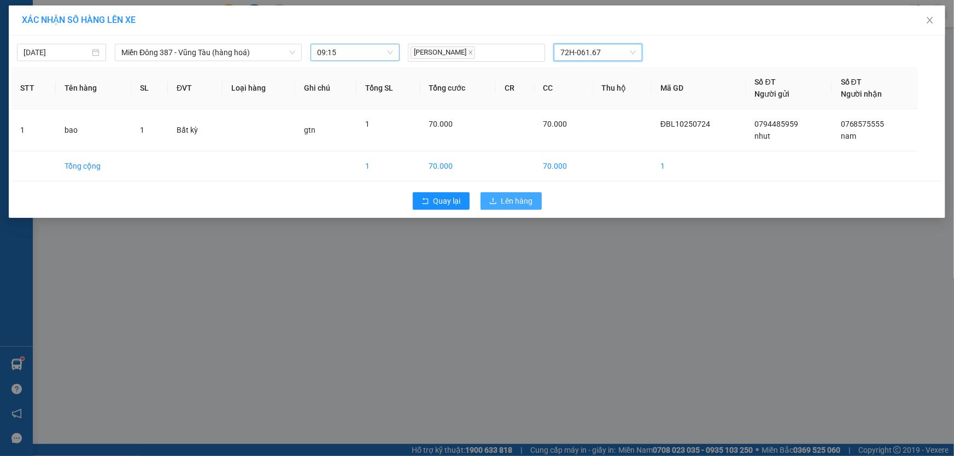
click at [522, 200] on span "Lên hàng" at bounding box center [517, 201] width 32 height 12
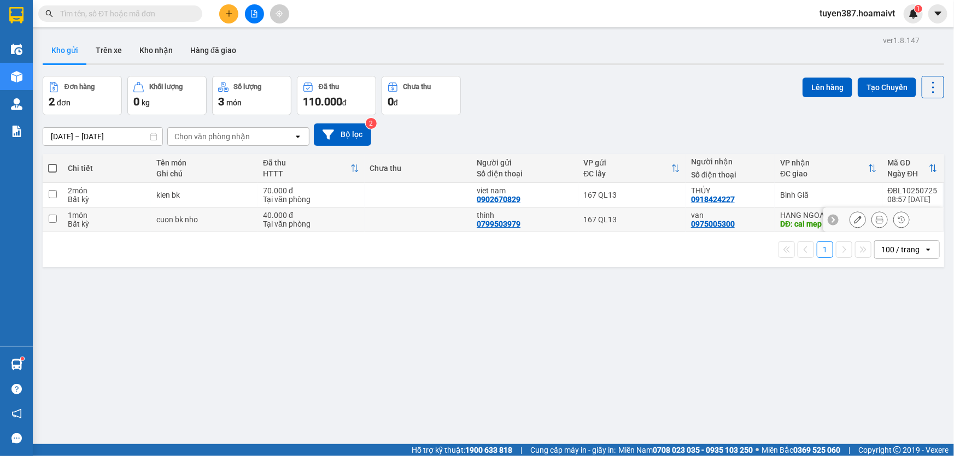
click at [52, 215] on input "checkbox" at bounding box center [53, 219] width 8 height 8
checkbox input "true"
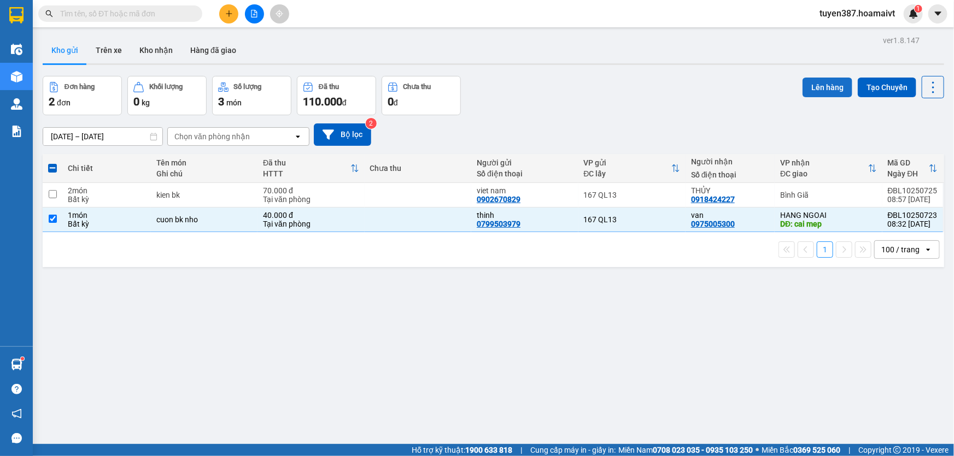
click at [818, 85] on button "Lên hàng" at bounding box center [827, 88] width 50 height 20
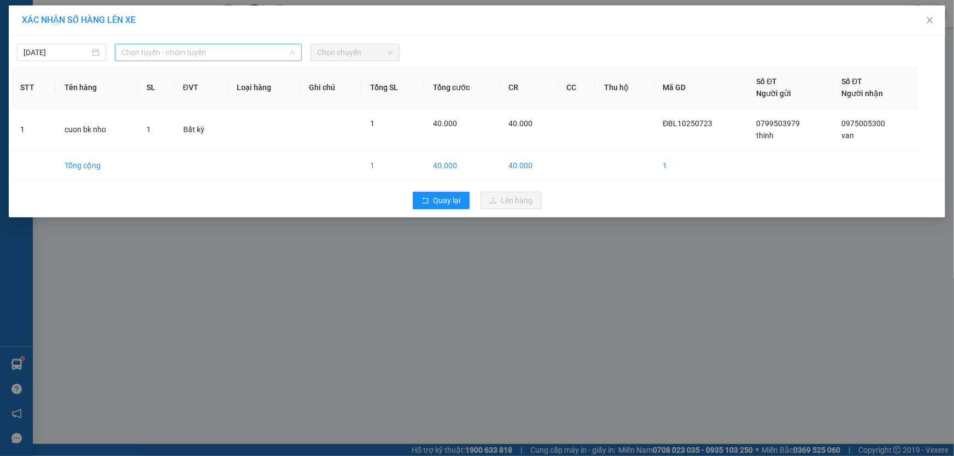
click at [234, 51] on span "Chọn tuyến - nhóm tuyến" at bounding box center [208, 52] width 174 height 16
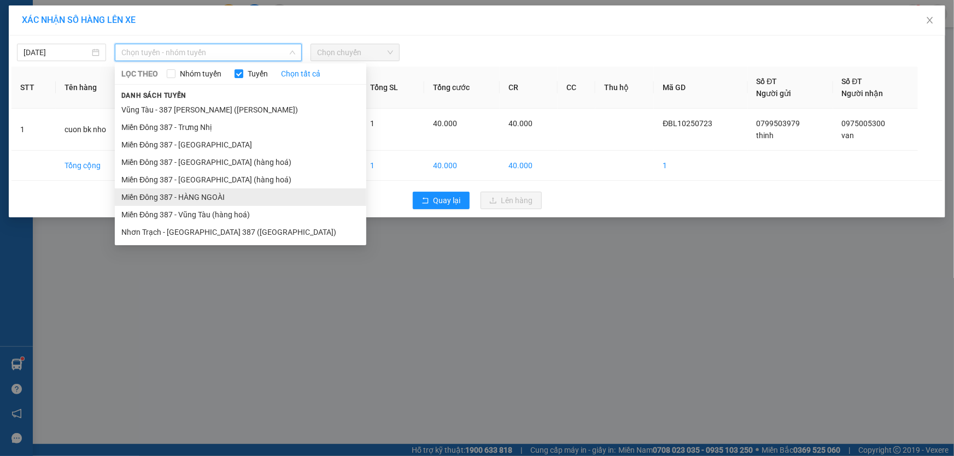
click at [191, 195] on li "Miền Đông 387 - HÀNG NGOÀI" at bounding box center [240, 197] width 251 height 17
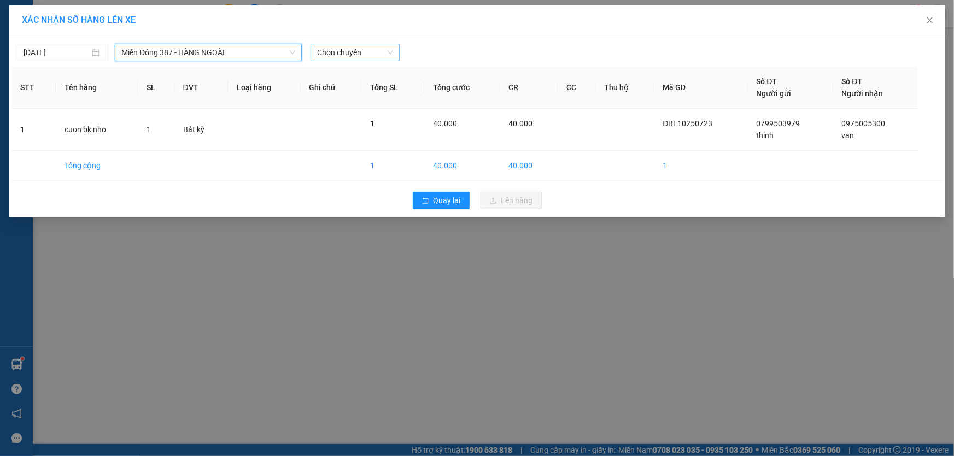
click at [374, 55] on span "Chọn chuyến" at bounding box center [355, 52] width 76 height 16
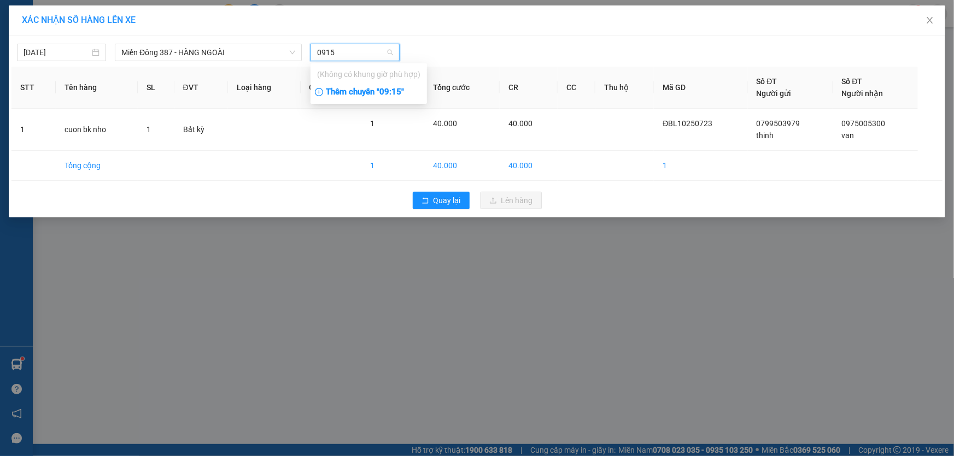
type input "0915"
click at [395, 92] on div "Thêm chuyến " 09:15 "" at bounding box center [368, 92] width 116 height 19
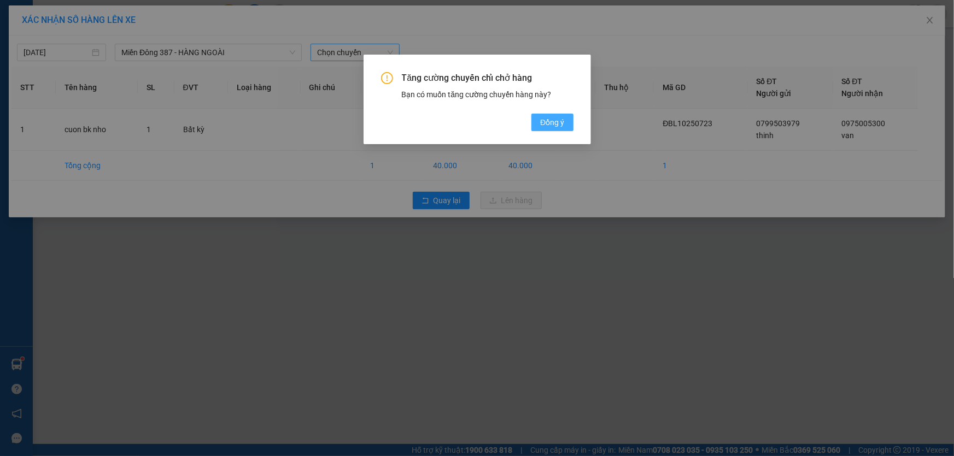
click at [552, 120] on span "Đồng ý" at bounding box center [552, 122] width 24 height 12
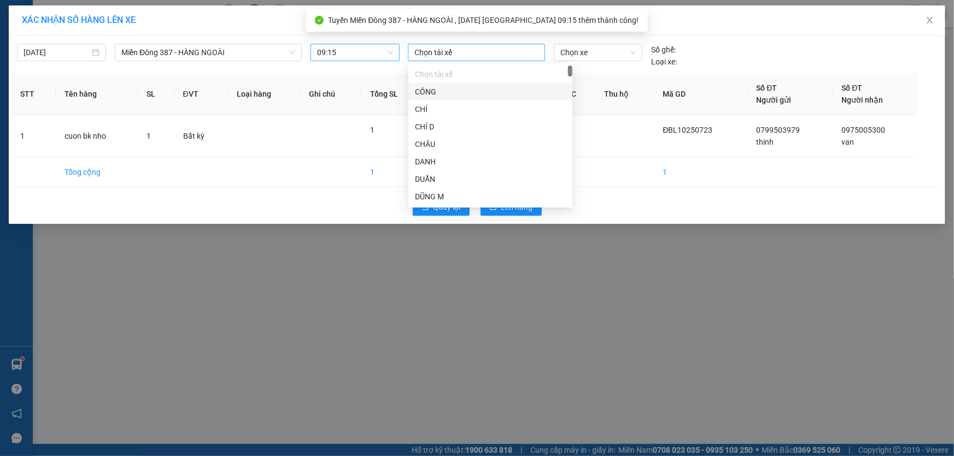
click at [461, 54] on div at bounding box center [477, 52] width 132 height 13
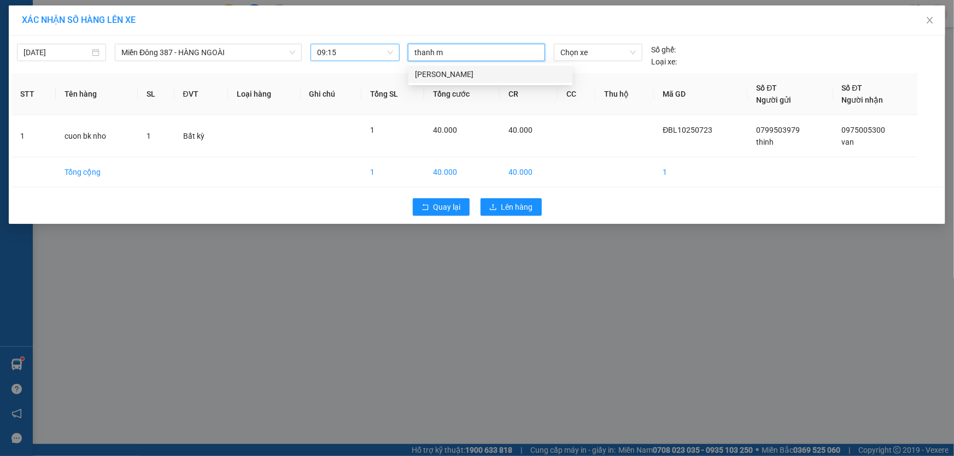
type input "thanh md"
click at [450, 72] on div "[PERSON_NAME]" at bounding box center [490, 74] width 151 height 12
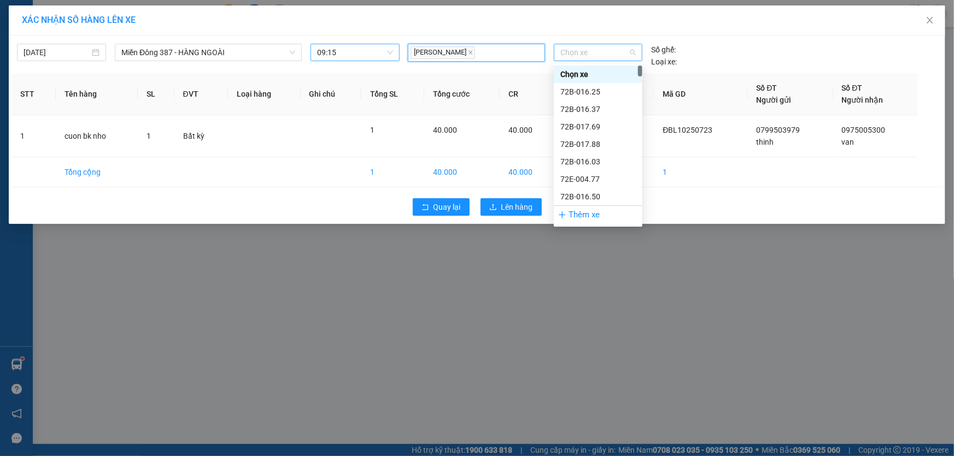
click at [599, 50] on span "Chọn xe" at bounding box center [597, 52] width 75 height 16
type input "167"
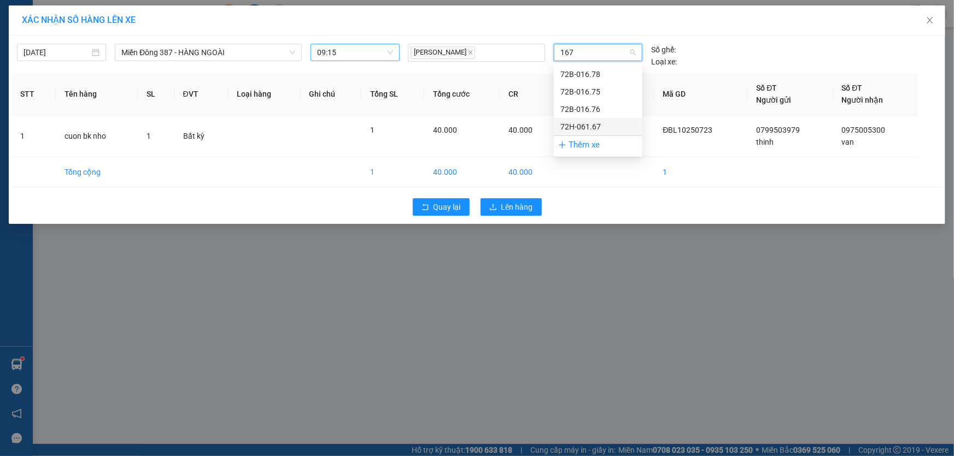
click at [580, 124] on div "72H-061.67" at bounding box center [597, 127] width 75 height 12
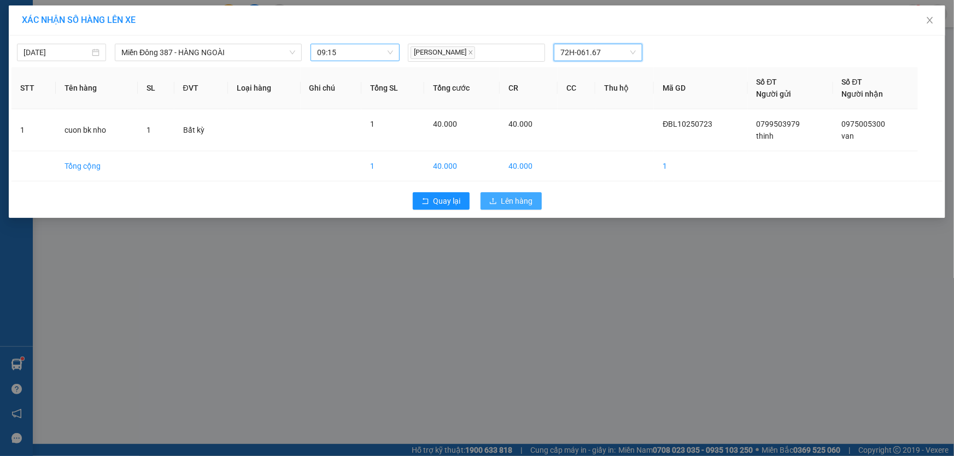
click at [519, 196] on span "Lên hàng" at bounding box center [517, 201] width 32 height 12
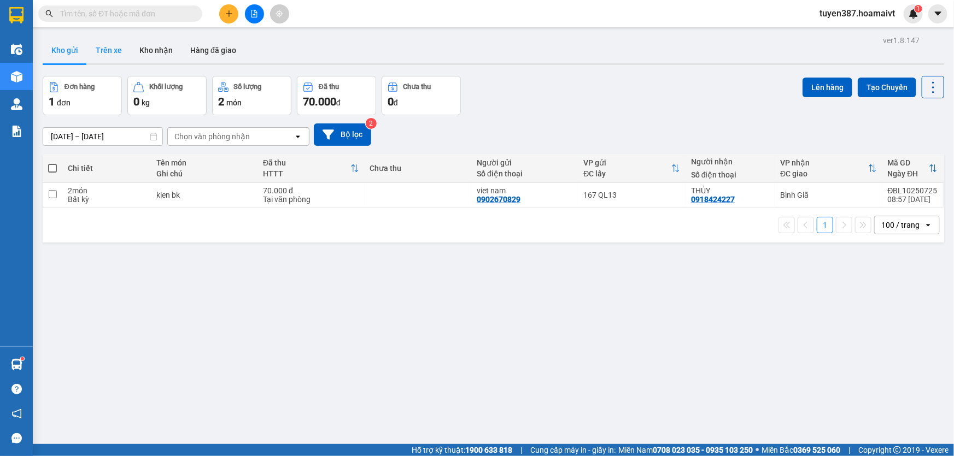
click at [110, 50] on button "Trên xe" at bounding box center [109, 50] width 44 height 26
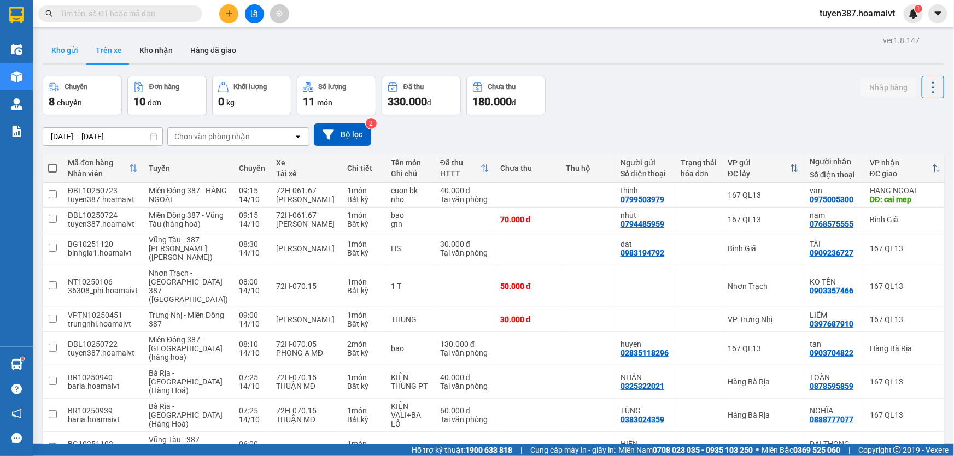
click at [63, 49] on button "Kho gửi" at bounding box center [65, 50] width 44 height 26
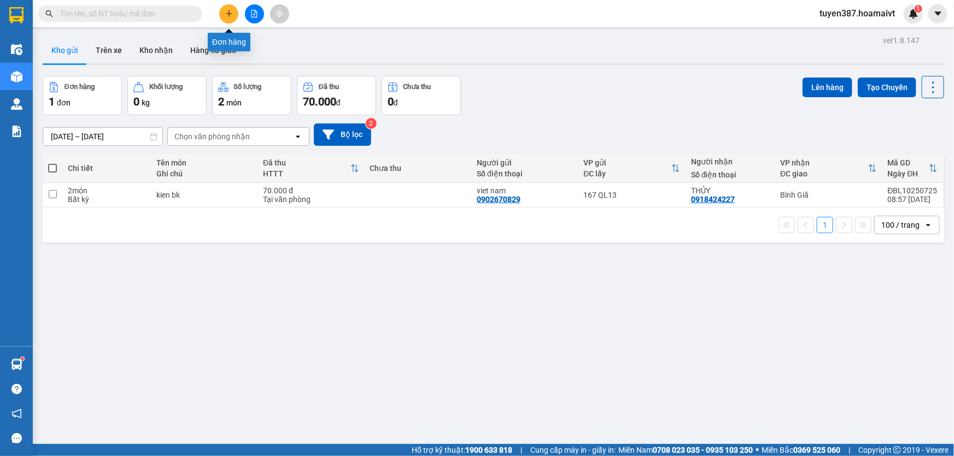
click at [226, 10] on icon "plus" at bounding box center [229, 14] width 8 height 8
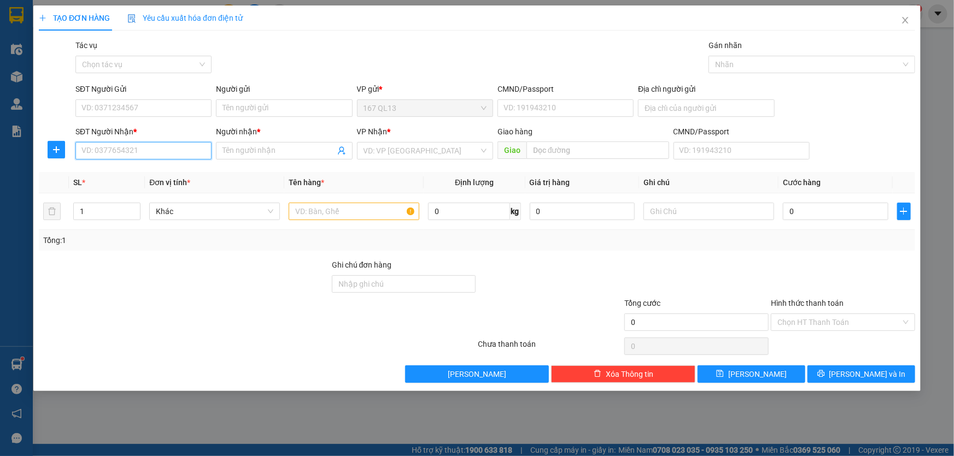
click at [196, 152] on input "SĐT Người Nhận *" at bounding box center [143, 150] width 136 height 17
type input "0937490407"
click at [273, 153] on input "Người nhận *" at bounding box center [278, 151] width 112 height 12
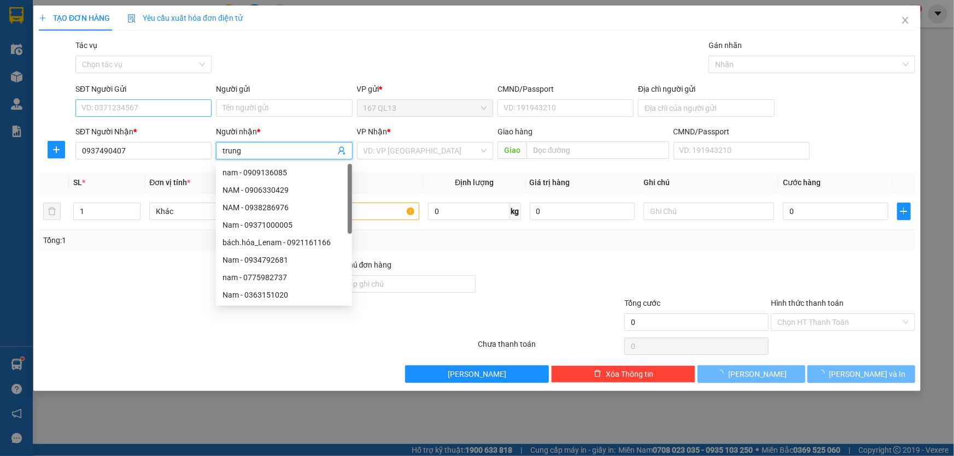
type input "trung"
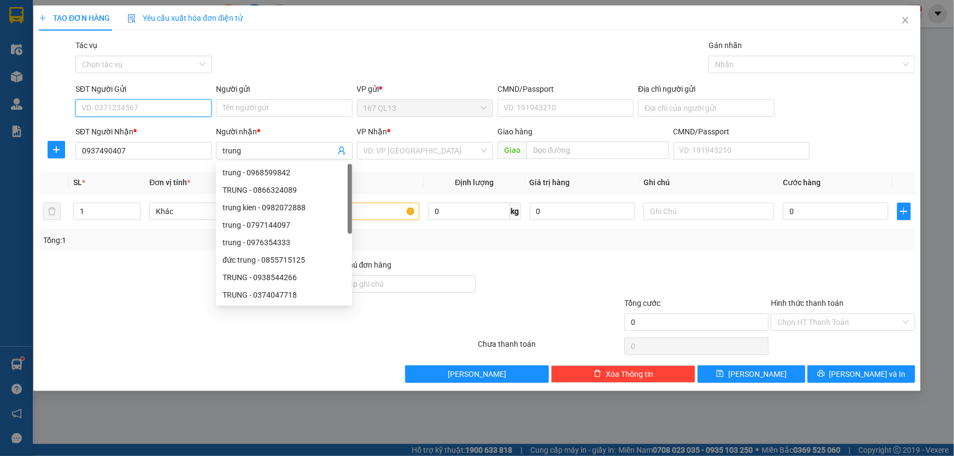
click at [186, 112] on input "SĐT Người Gửi" at bounding box center [143, 107] width 136 height 17
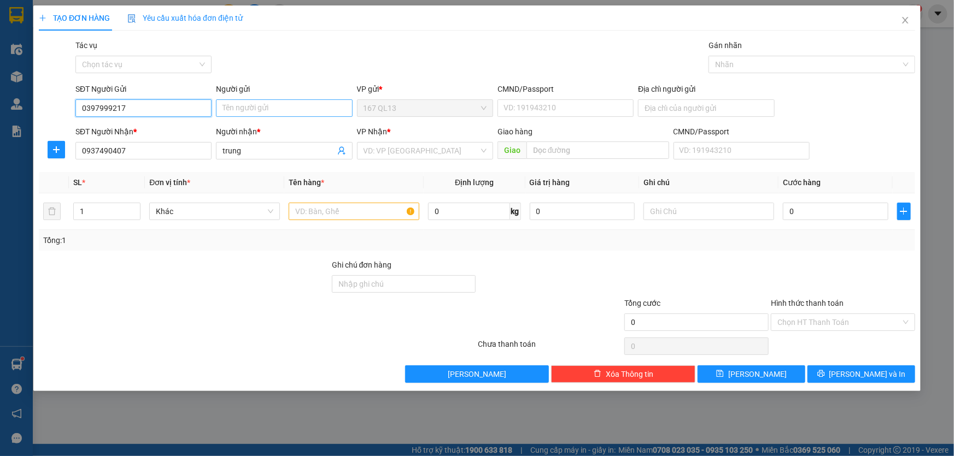
type input "0397999217"
click at [291, 110] on input "Người gửi" at bounding box center [284, 107] width 136 height 17
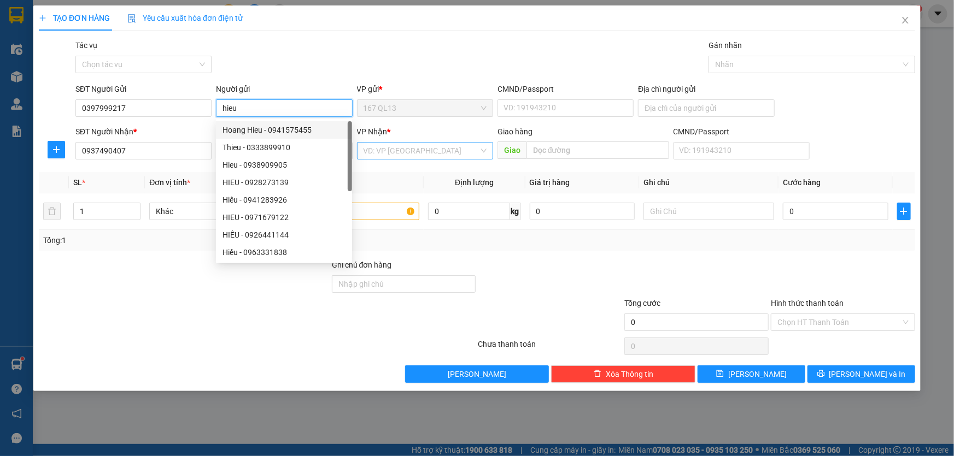
type input "hieu"
click at [397, 148] on input "search" at bounding box center [420, 151] width 115 height 16
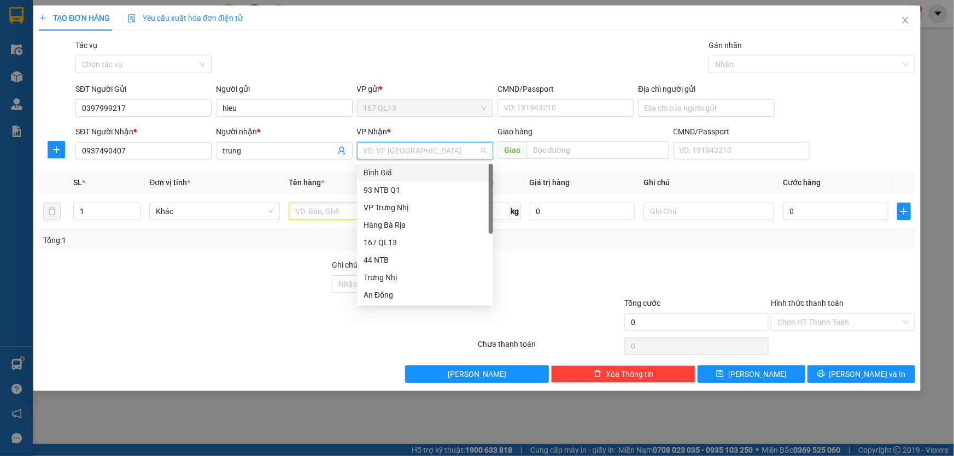
click at [396, 171] on div "Bình Giã" at bounding box center [424, 173] width 123 height 12
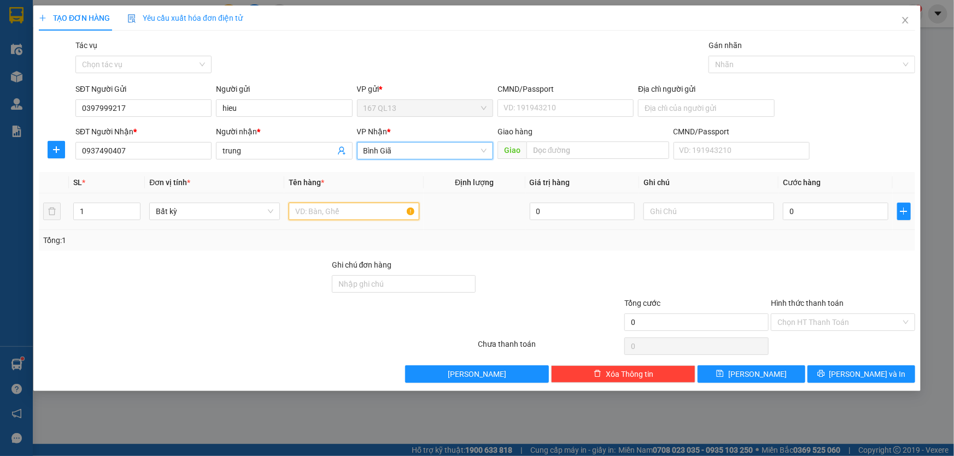
click at [365, 208] on input "text" at bounding box center [354, 211] width 131 height 17
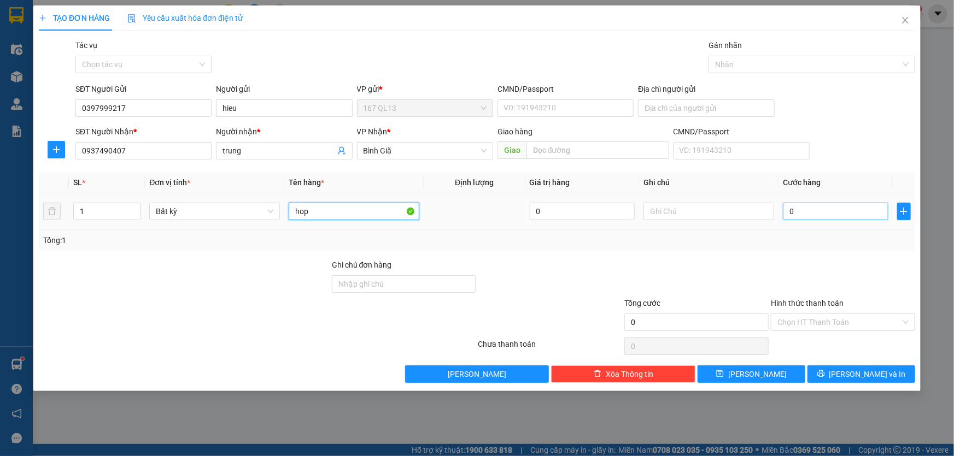
type input "hop"
click at [789, 209] on input "0" at bounding box center [835, 211] width 105 height 17
type input "3"
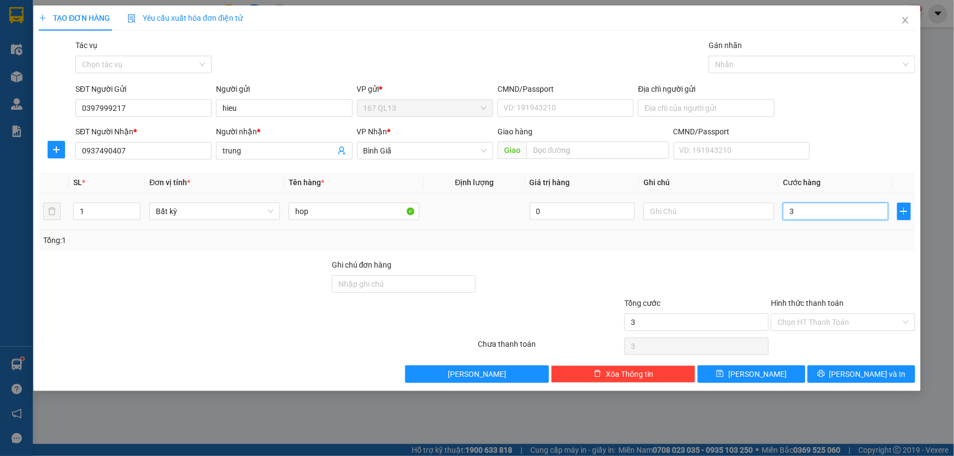
type input "30"
type input "30.000"
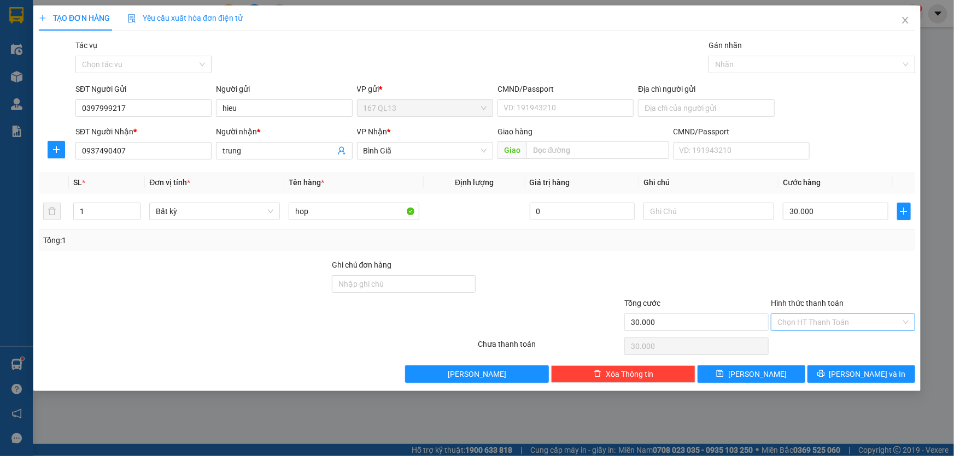
click at [862, 321] on input "Hình thức thanh toán" at bounding box center [839, 322] width 124 height 16
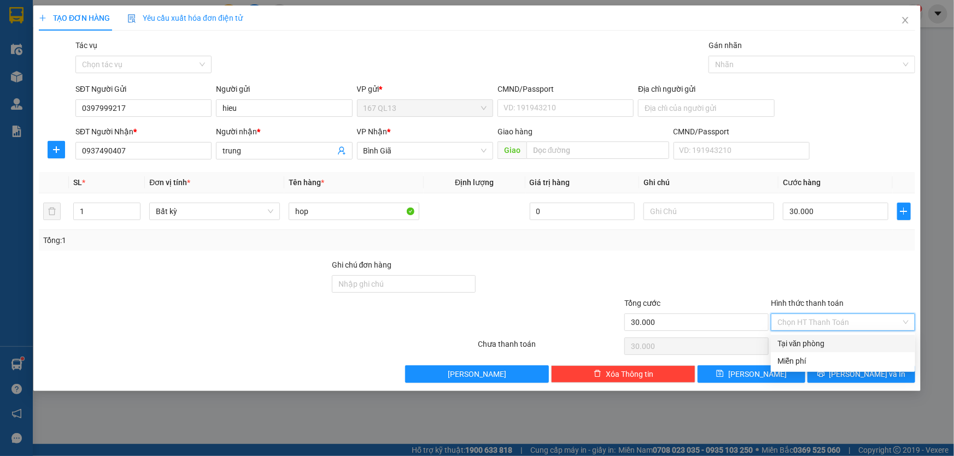
click at [858, 338] on div "Tại văn phòng" at bounding box center [842, 344] width 131 height 12
type input "0"
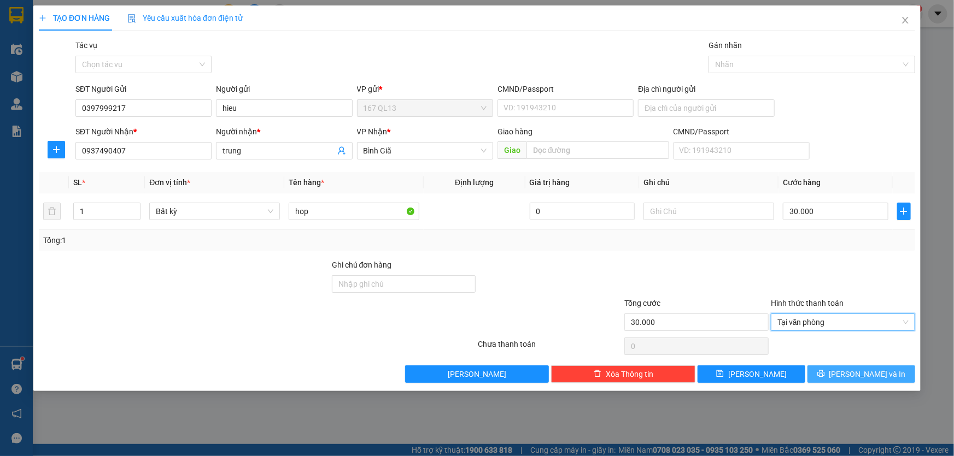
click at [871, 373] on span "[PERSON_NAME] và In" at bounding box center [867, 374] width 77 height 12
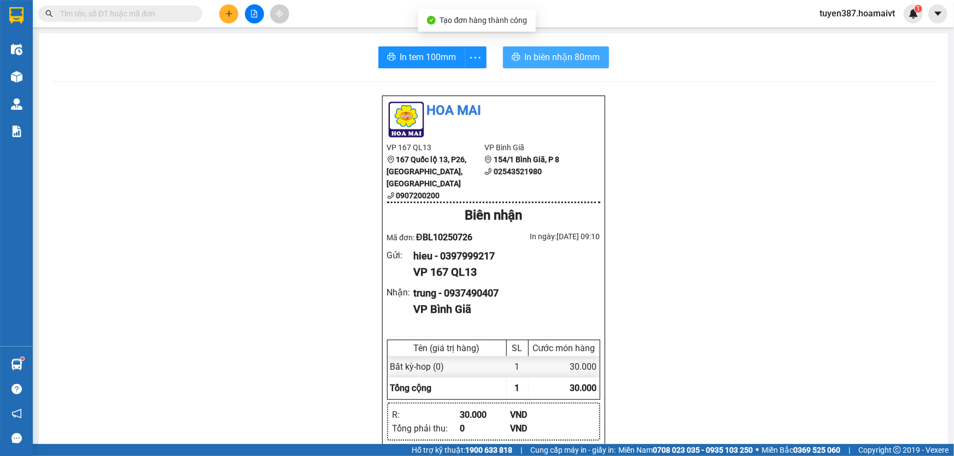
click at [535, 56] on span "In biên nhận 80mm" at bounding box center [562, 57] width 75 height 14
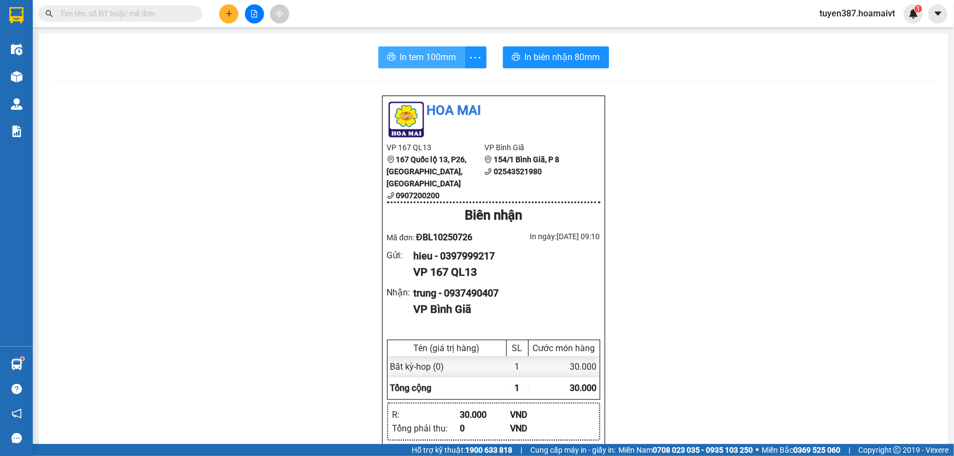
click at [416, 60] on span "In tem 100mm" at bounding box center [428, 57] width 56 height 14
click at [231, 10] on icon "plus" at bounding box center [229, 14] width 8 height 8
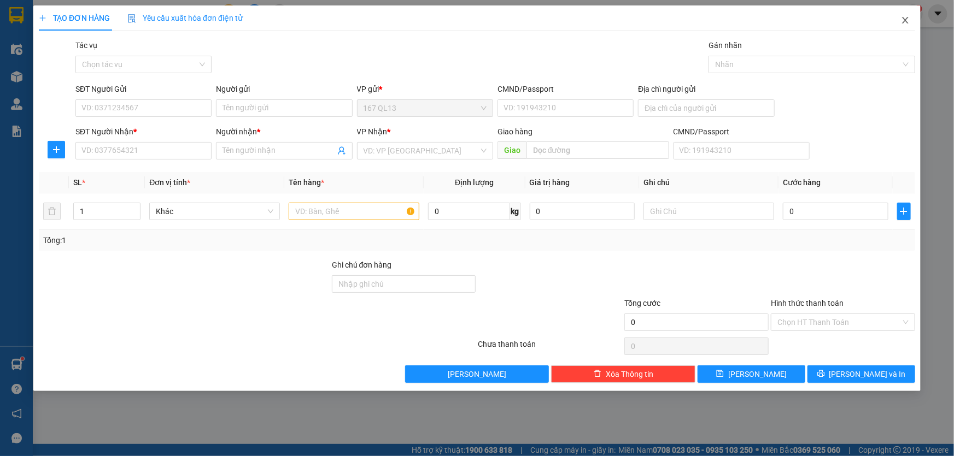
click at [903, 16] on icon "close" at bounding box center [905, 20] width 9 height 9
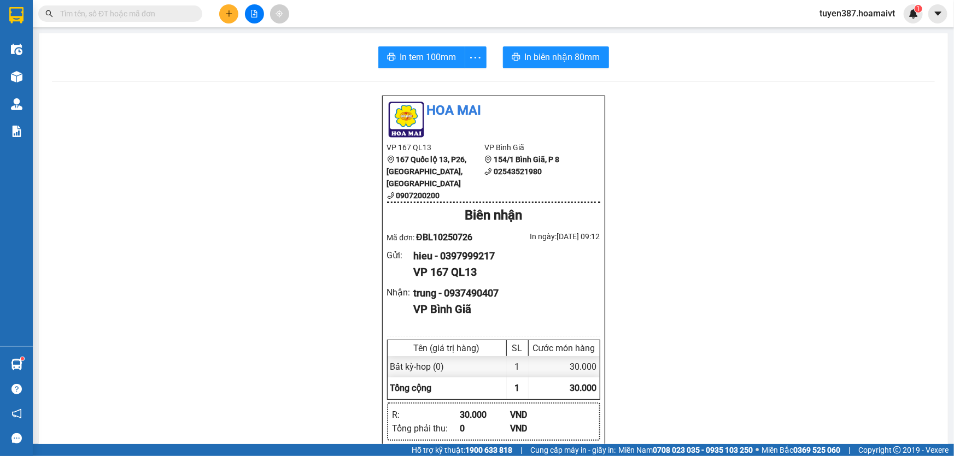
click at [91, 77] on div "In tem 100mm In biên nhận 80mm Hoa Mai VP 167 QL13 167 Quốc lộ 13, P26, Bình Th…" at bounding box center [493, 428] width 909 height 791
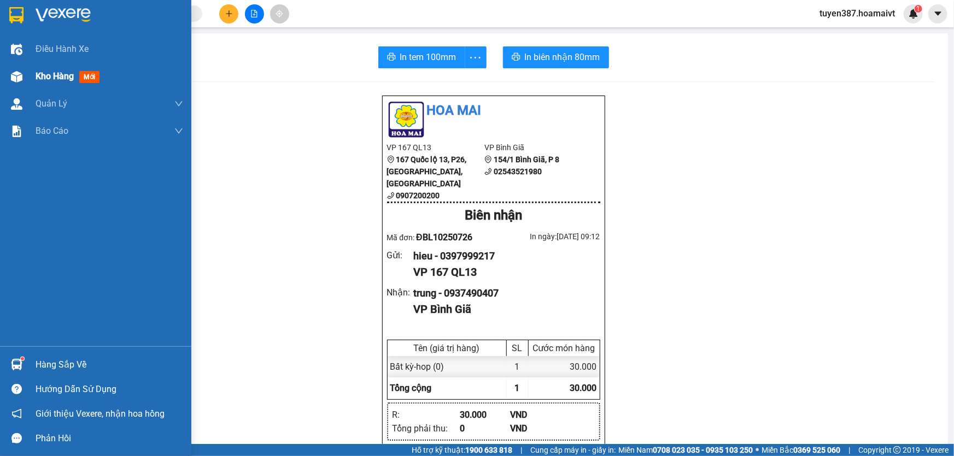
click at [88, 79] on span "mới" at bounding box center [89, 77] width 20 height 12
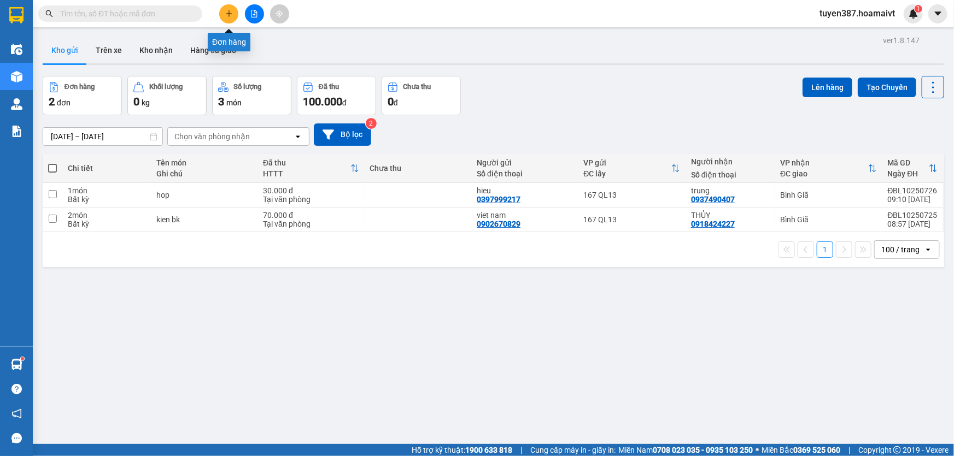
click at [227, 13] on icon "plus" at bounding box center [229, 13] width 6 height 1
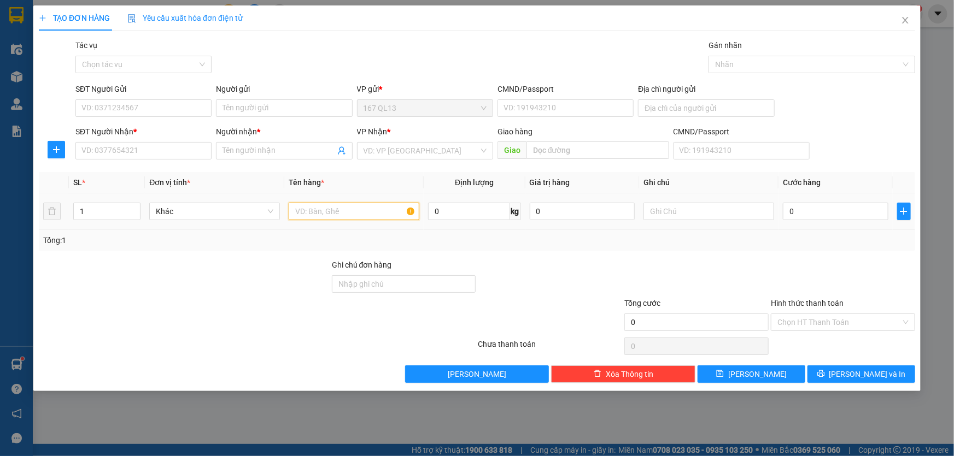
click at [357, 209] on input "text" at bounding box center [354, 211] width 131 height 17
type input "xop"
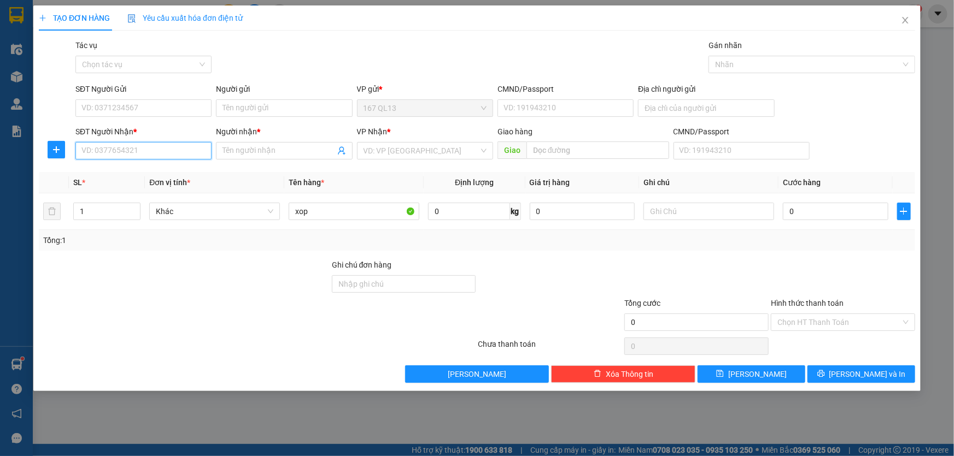
click at [168, 152] on input "SĐT Người Nhận *" at bounding box center [143, 150] width 136 height 17
type input "0937605506"
click at [269, 149] on input "Người nhận *" at bounding box center [278, 151] width 112 height 12
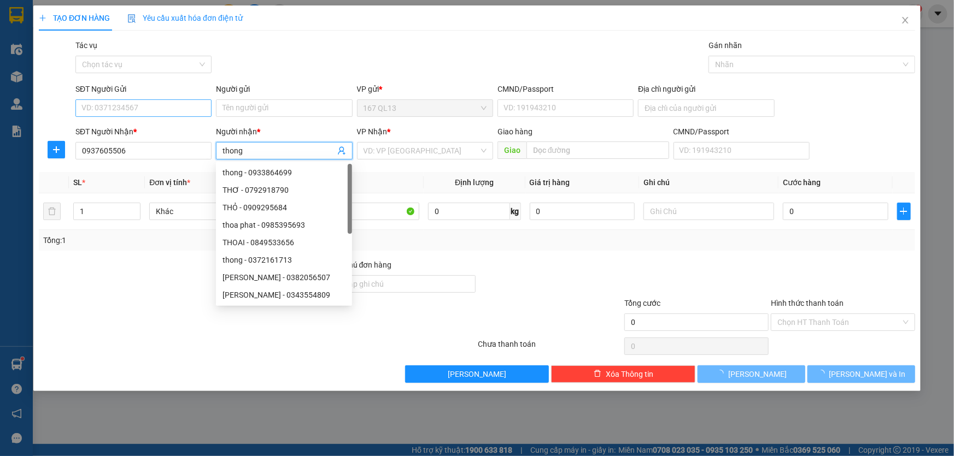
type input "thong"
click at [181, 100] on input "SĐT Người Gửi" at bounding box center [143, 107] width 136 height 17
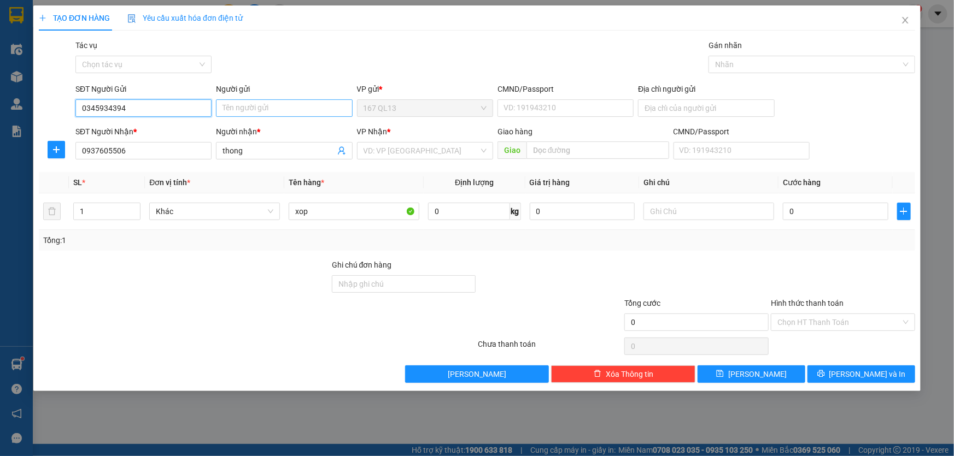
type input "0345934394"
click at [278, 112] on input "Người gửi" at bounding box center [284, 107] width 136 height 17
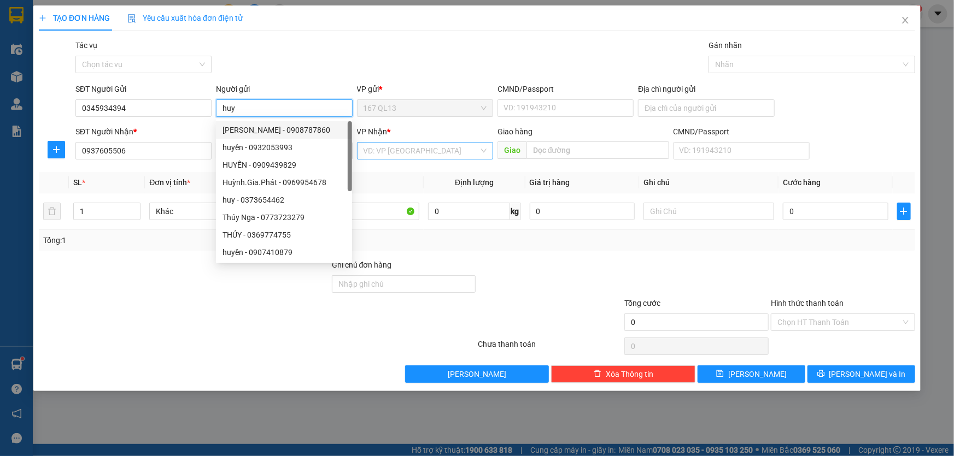
type input "huy"
click at [423, 153] on input "search" at bounding box center [420, 151] width 115 height 16
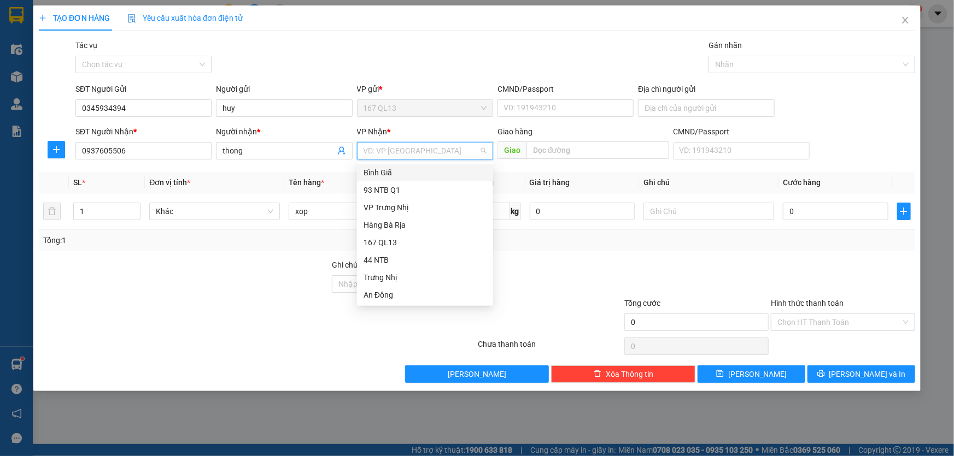
click at [402, 171] on div "Bình Giã" at bounding box center [424, 173] width 123 height 12
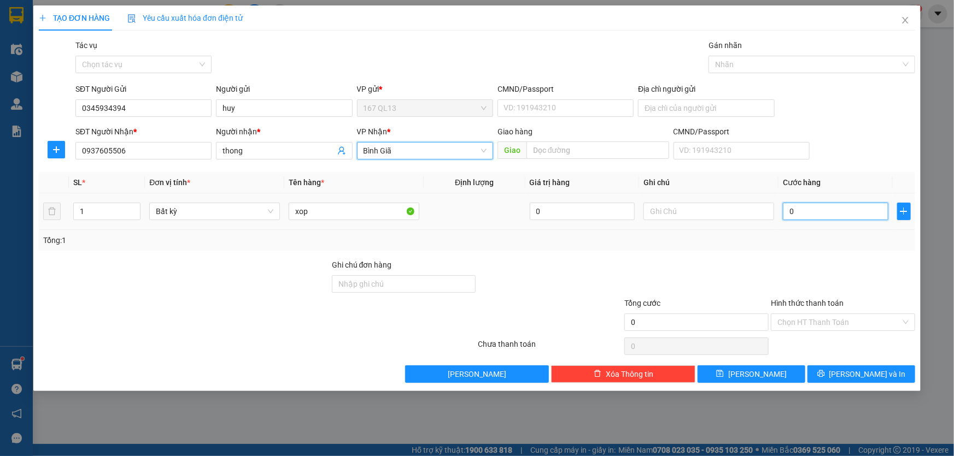
click at [787, 209] on input "0" at bounding box center [835, 211] width 105 height 17
type input "4"
type input "40"
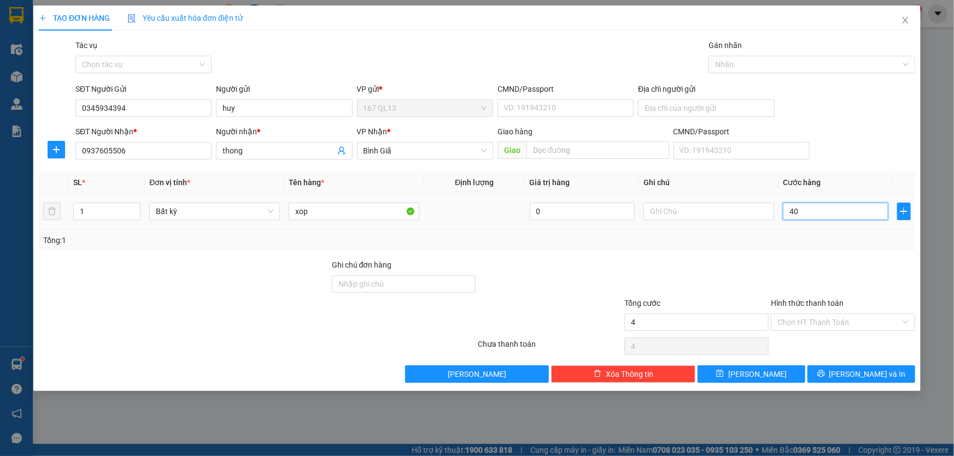
type input "40"
type input "40.000"
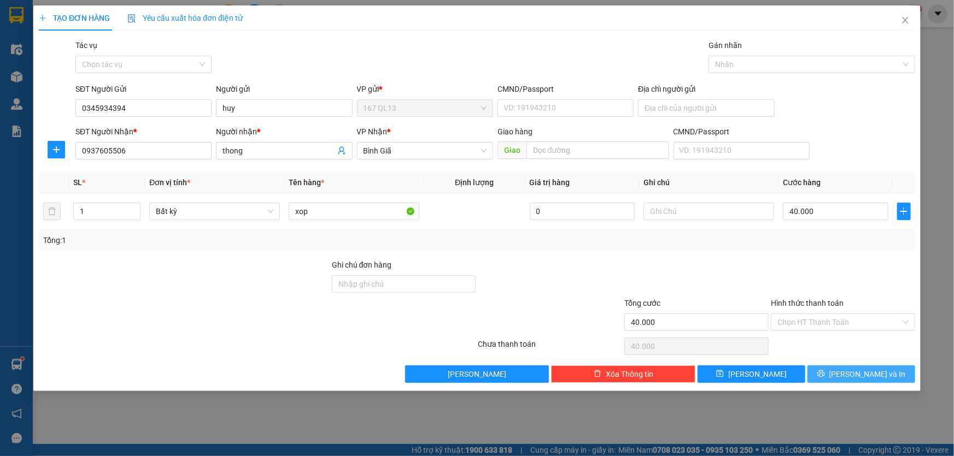
click at [858, 373] on span "[PERSON_NAME] và In" at bounding box center [867, 374] width 77 height 12
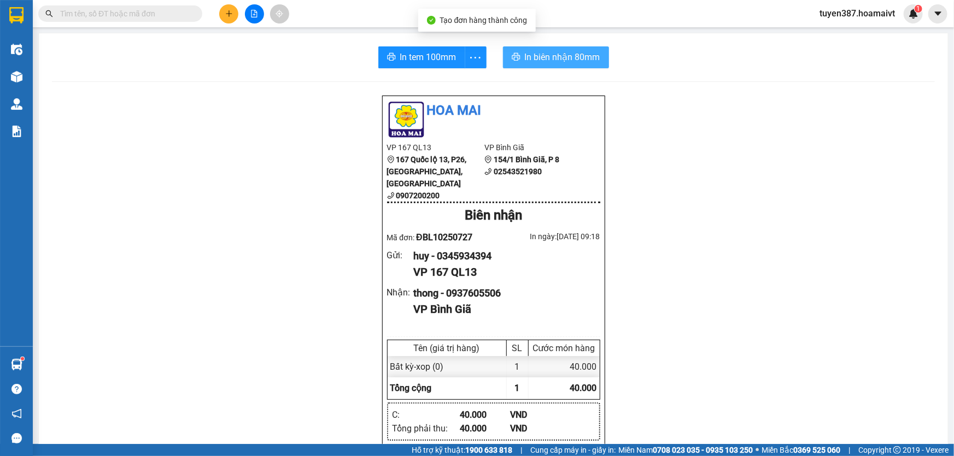
click at [532, 58] on span "In biên nhận 80mm" at bounding box center [562, 57] width 75 height 14
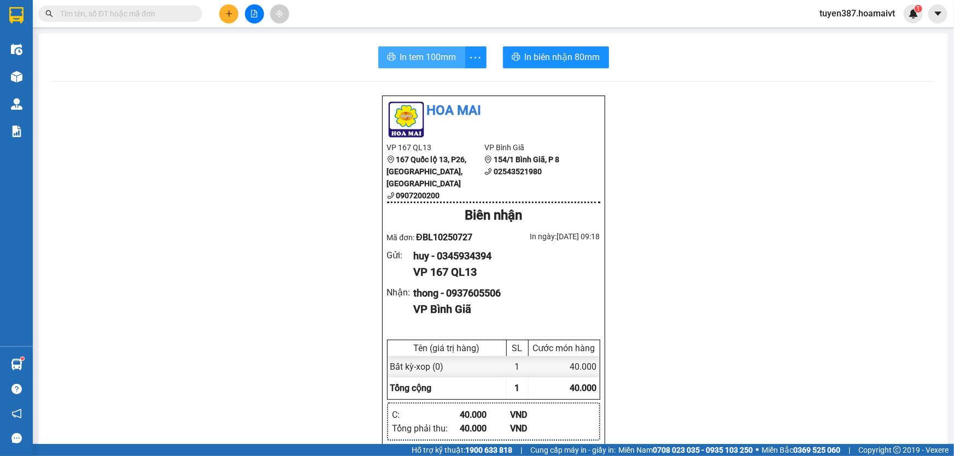
click at [411, 61] on span "In tem 100mm" at bounding box center [428, 57] width 56 height 14
click at [225, 8] on button at bounding box center [228, 13] width 19 height 19
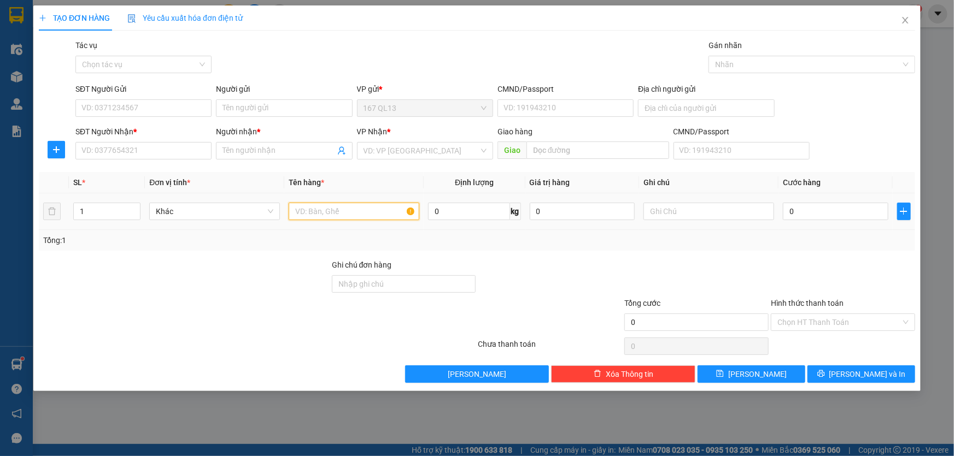
click at [370, 211] on input "text" at bounding box center [354, 211] width 131 height 17
type input "hop"
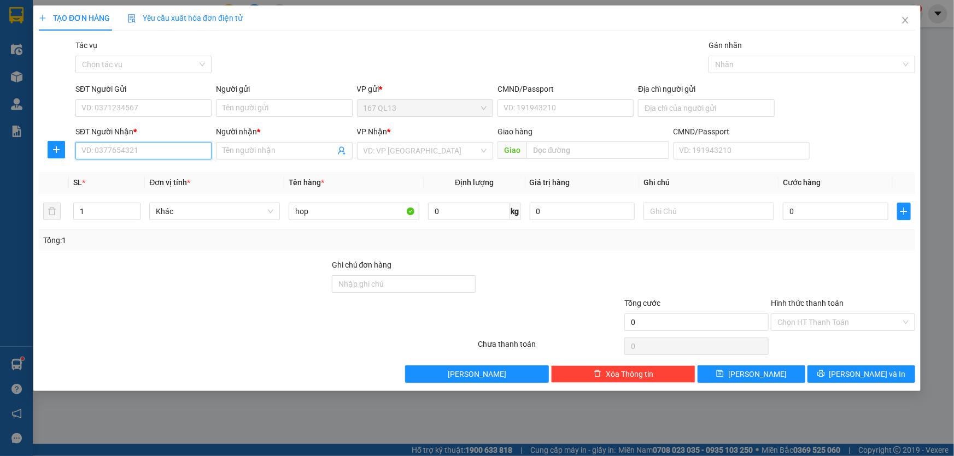
click at [169, 150] on input "SĐT Người Nhận *" at bounding box center [143, 150] width 136 height 17
type input "0901202097"
click at [256, 149] on input "Người nhận *" at bounding box center [278, 151] width 112 height 12
type input "thanh ty"
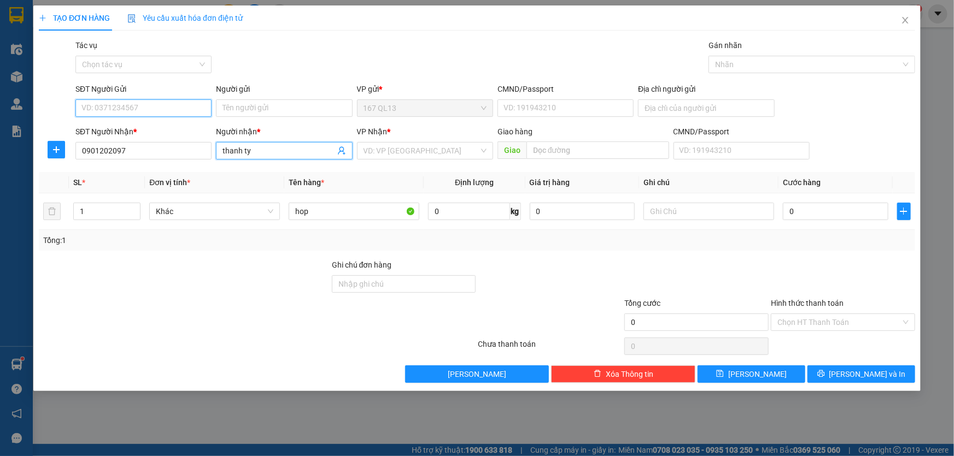
click at [184, 108] on input "SĐT Người Gửi" at bounding box center [143, 107] width 136 height 17
click at [187, 109] on input "SĐT Người Gửi" at bounding box center [143, 107] width 136 height 17
type input "0768440062"
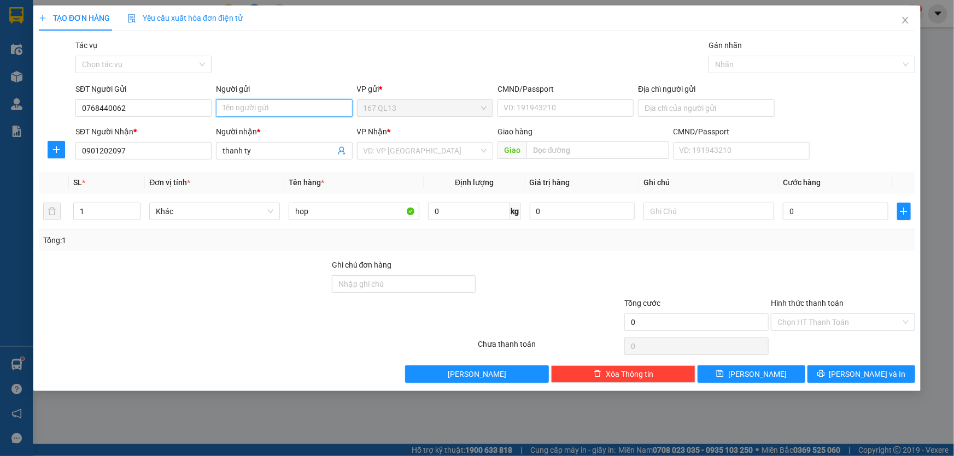
click at [262, 109] on input "Người gửi" at bounding box center [284, 107] width 136 height 17
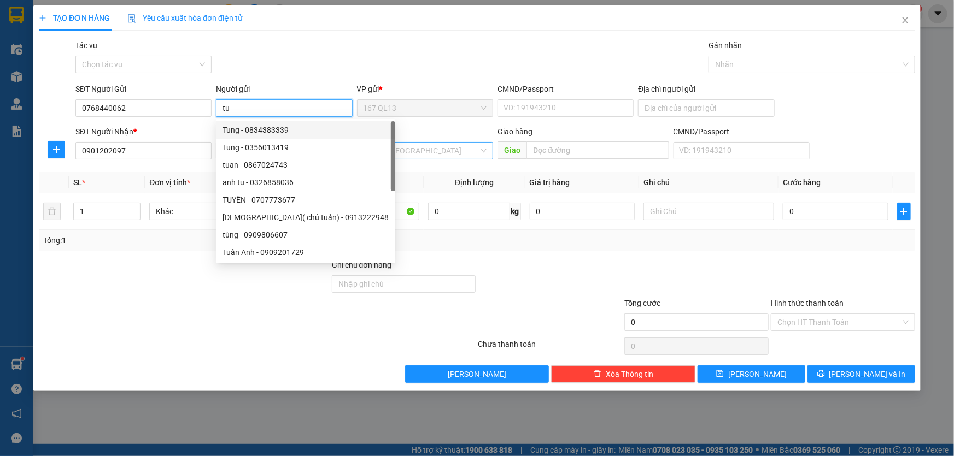
type input "tu"
click at [425, 148] on input "search" at bounding box center [420, 151] width 115 height 16
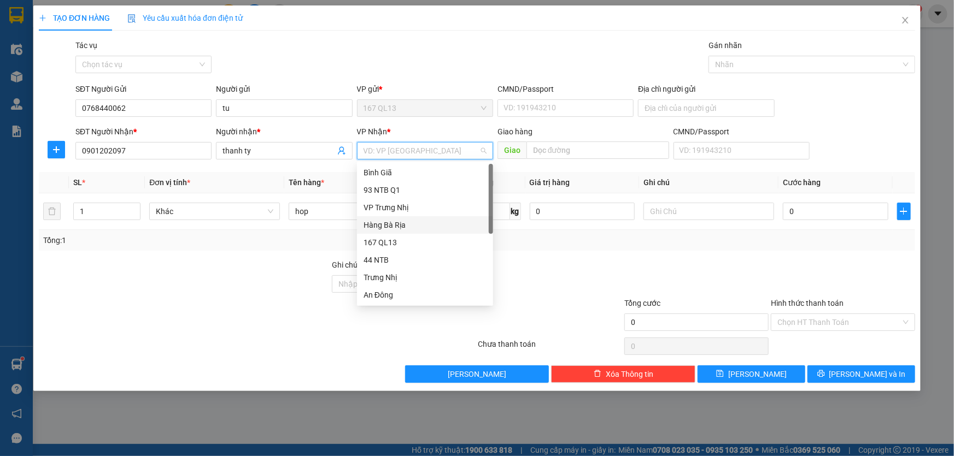
click at [408, 224] on div "Hàng Bà Rịa" at bounding box center [424, 225] width 123 height 12
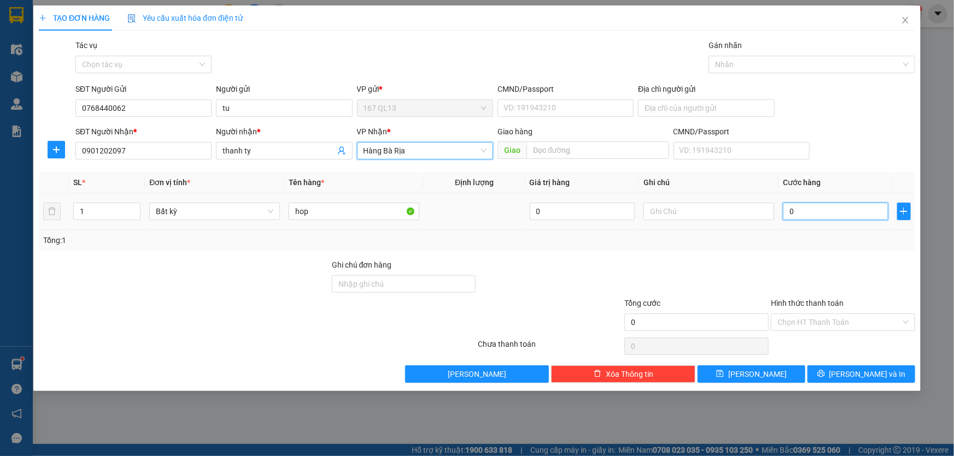
click at [785, 208] on input "0" at bounding box center [835, 211] width 105 height 17
type input "3"
type input "30"
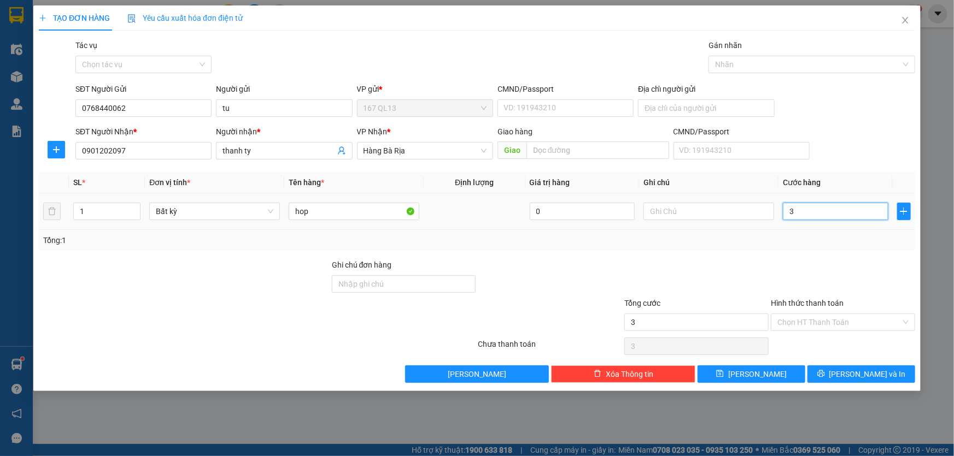
type input "30"
type input "30.000"
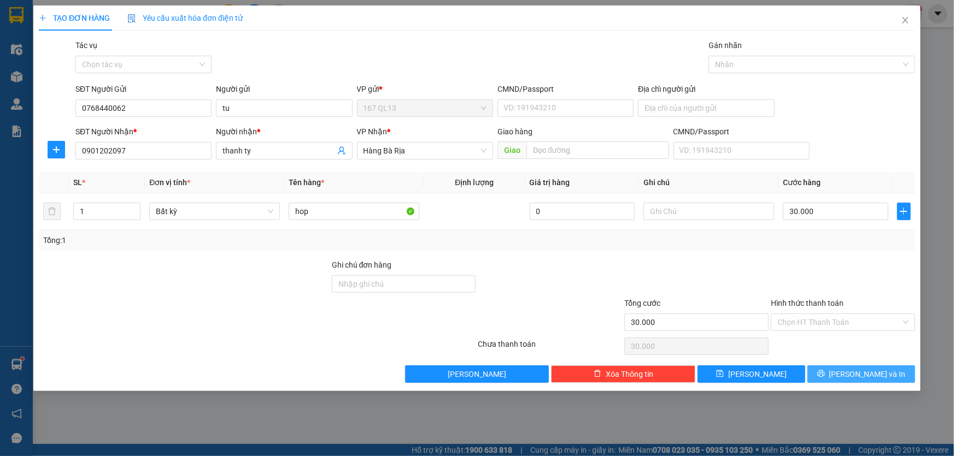
click at [872, 372] on span "[PERSON_NAME] và In" at bounding box center [867, 374] width 77 height 12
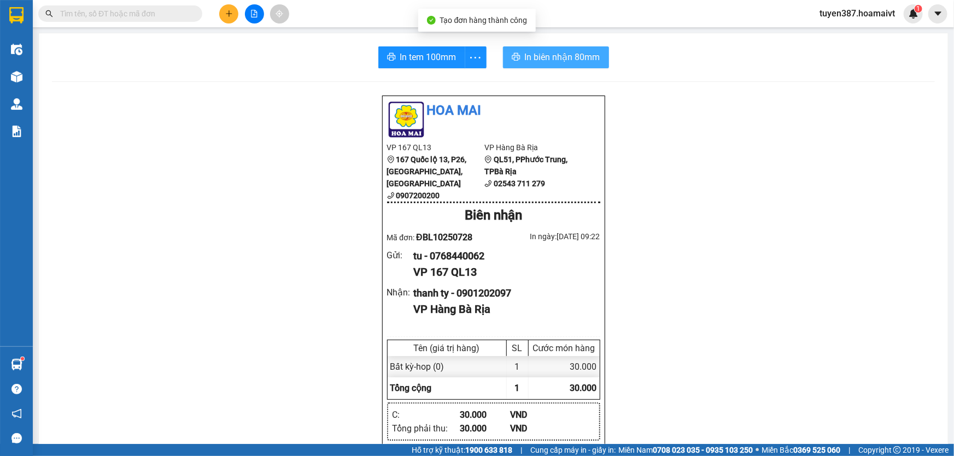
click at [532, 55] on span "In biên nhận 80mm" at bounding box center [562, 57] width 75 height 14
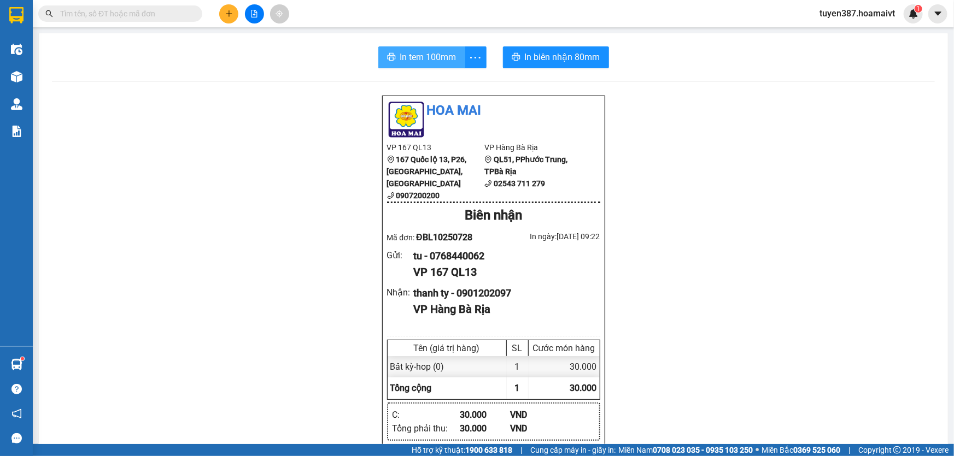
click at [414, 54] on span "In tem 100mm" at bounding box center [428, 57] width 56 height 14
click at [225, 11] on icon "plus" at bounding box center [229, 14] width 8 height 8
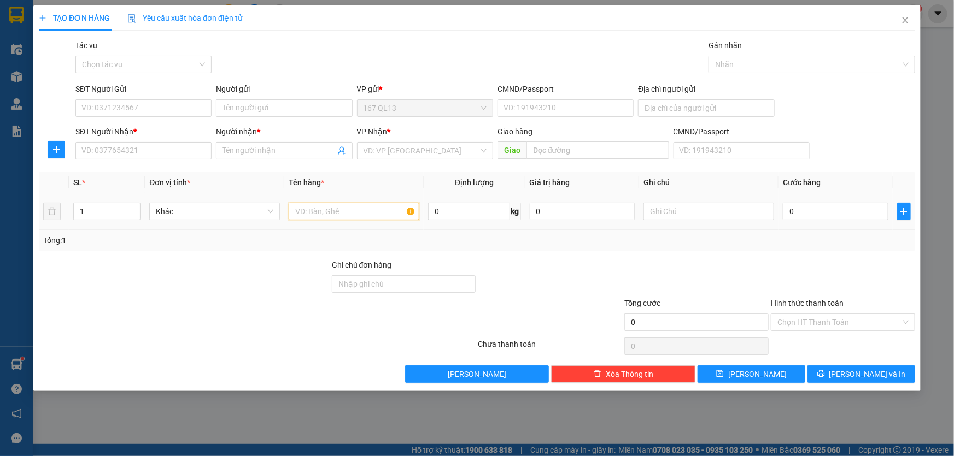
click at [376, 206] on input "text" at bounding box center [354, 211] width 131 height 17
type input "thung"
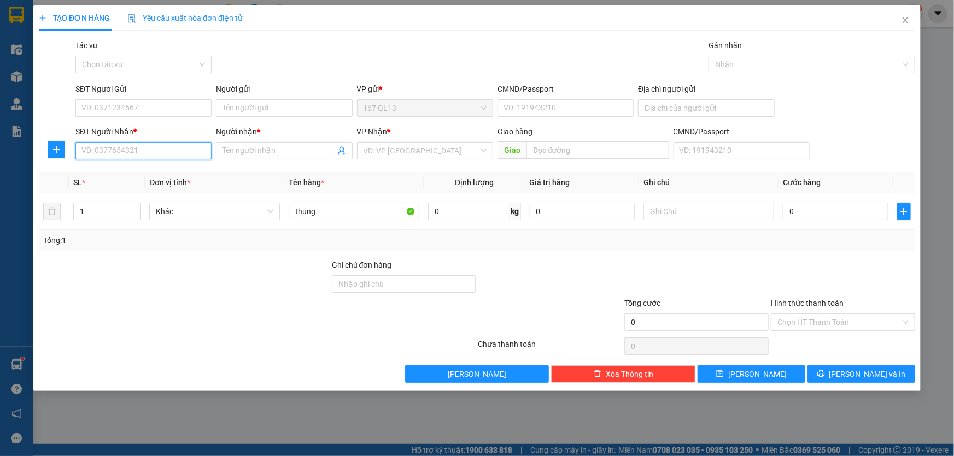
click at [186, 154] on input "SĐT Người Nhận *" at bounding box center [143, 150] width 136 height 17
type input "0938082338"
click at [262, 149] on input "Người nhận *" at bounding box center [278, 151] width 112 height 12
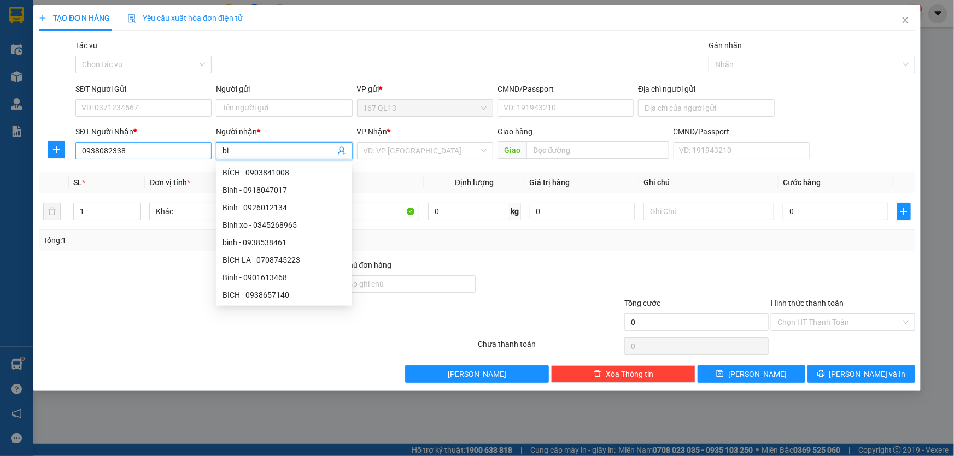
type input "bi"
click at [187, 149] on input "0938082338" at bounding box center [143, 150] width 136 height 17
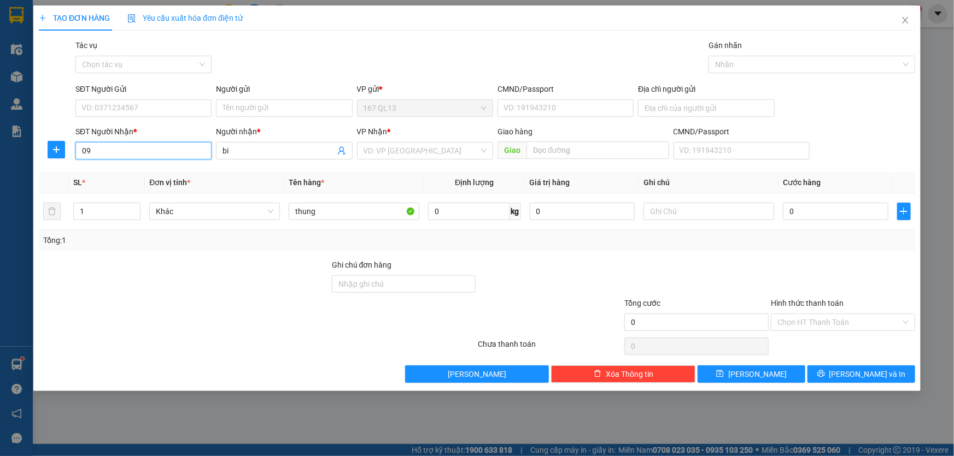
type input "0"
click at [187, 149] on input "SĐT Người Nhận *" at bounding box center [143, 150] width 136 height 17
click at [157, 172] on div "0978186159 - TÂM" at bounding box center [143, 173] width 123 height 12
type input "0978186159"
type input "TÂM"
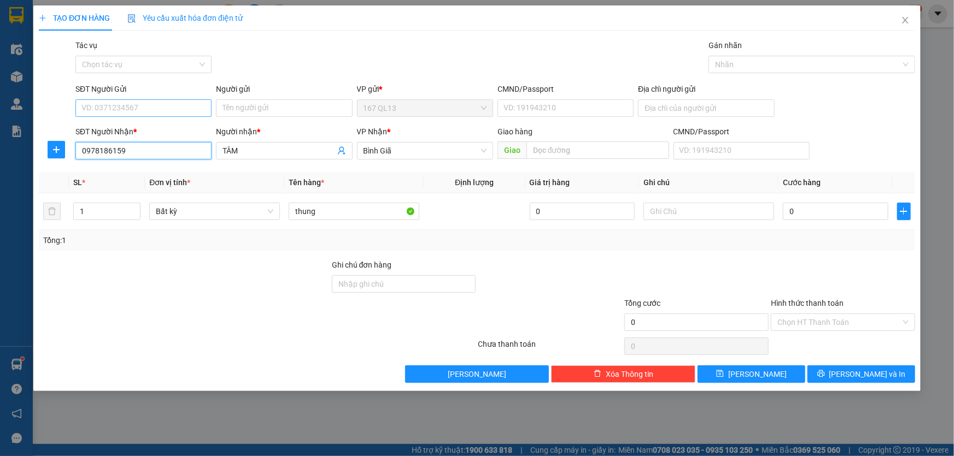
type input "0978186159"
click at [167, 106] on input "SĐT Người Gửi" at bounding box center [143, 107] width 136 height 17
click at [165, 128] on div "0938082338 - Vũ Phương" at bounding box center [143, 130] width 123 height 12
type input "0938082338"
type input "[PERSON_NAME]"
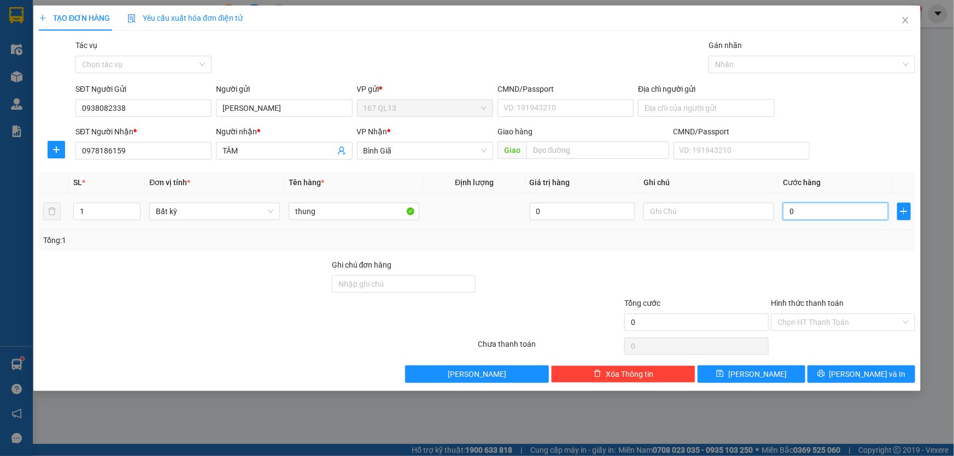
click at [787, 211] on input "0" at bounding box center [835, 211] width 105 height 17
type input "4"
click at [870, 371] on span "[PERSON_NAME] và In" at bounding box center [867, 374] width 77 height 12
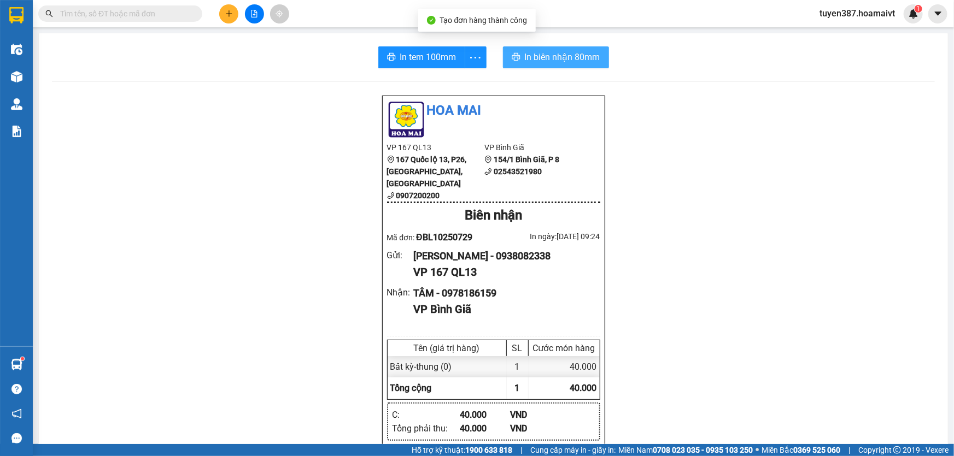
click at [538, 58] on span "In biên nhận 80mm" at bounding box center [562, 57] width 75 height 14
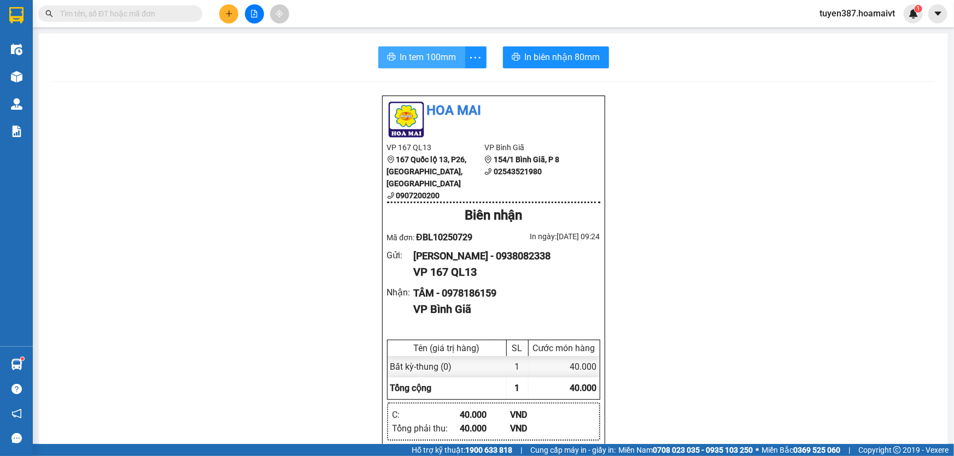
click at [413, 54] on span "In tem 100mm" at bounding box center [428, 57] width 56 height 14
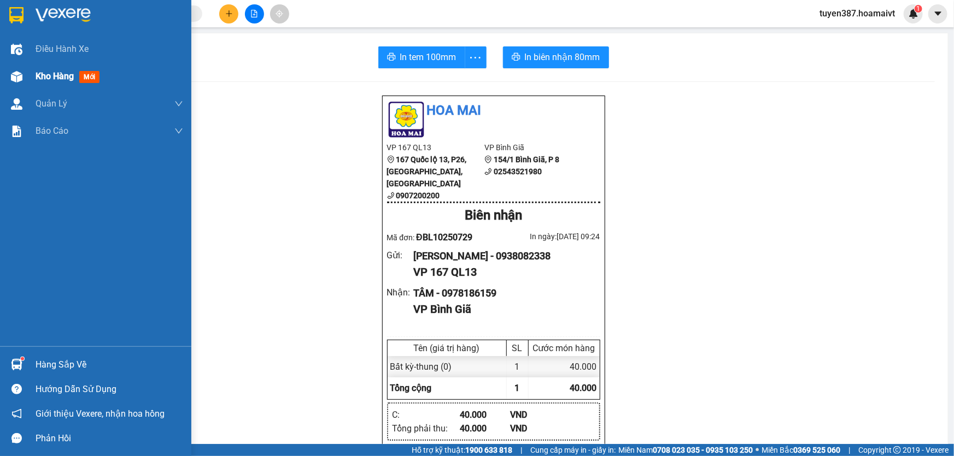
click at [92, 75] on span "mới" at bounding box center [89, 77] width 20 height 12
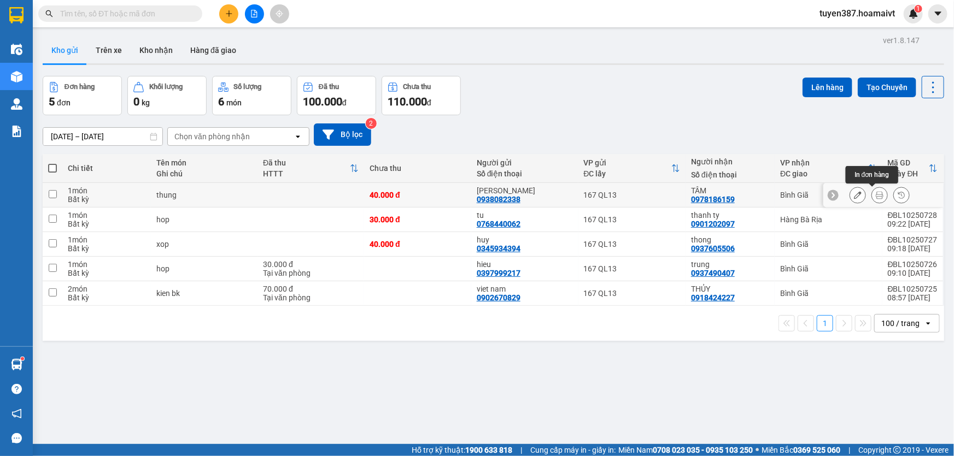
click at [876, 192] on icon at bounding box center [880, 195] width 8 height 8
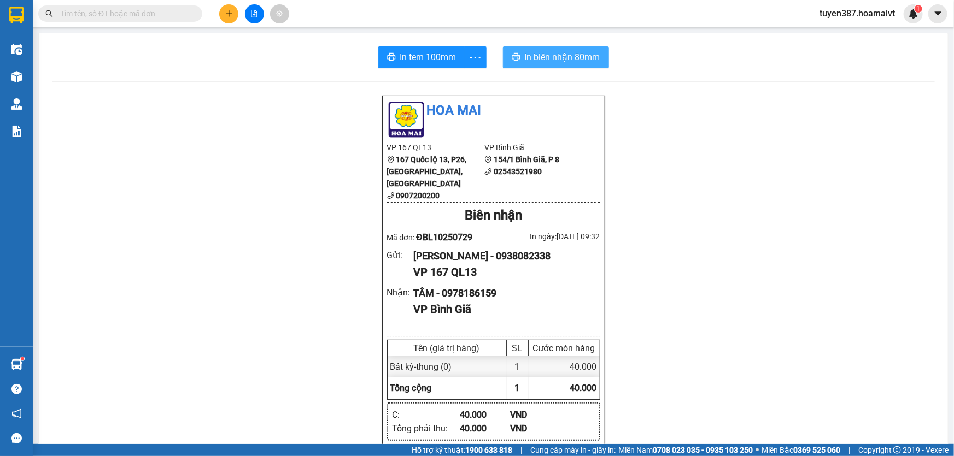
click at [533, 55] on span "In biên nhận 80mm" at bounding box center [562, 57] width 75 height 14
click at [545, 52] on span "In biên nhận 80mm" at bounding box center [562, 57] width 75 height 14
click at [543, 57] on span "In biên nhận 80mm" at bounding box center [562, 57] width 75 height 14
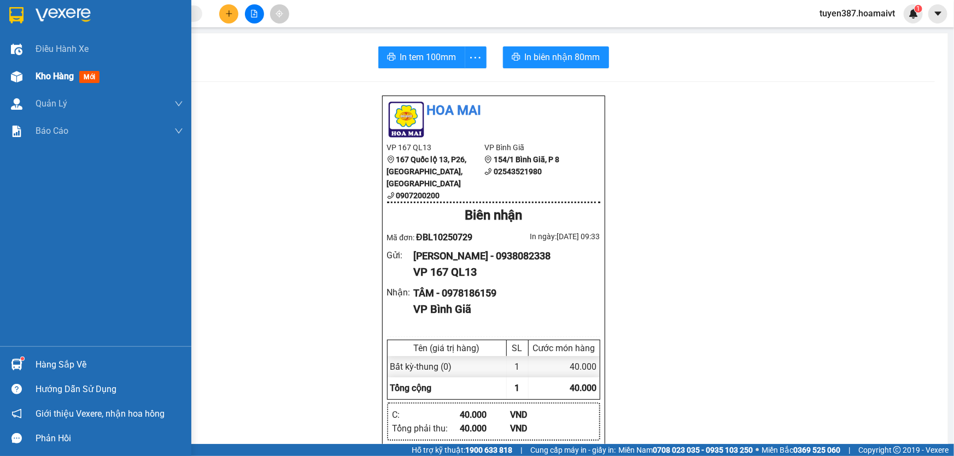
click at [82, 80] on span "mới" at bounding box center [89, 77] width 20 height 12
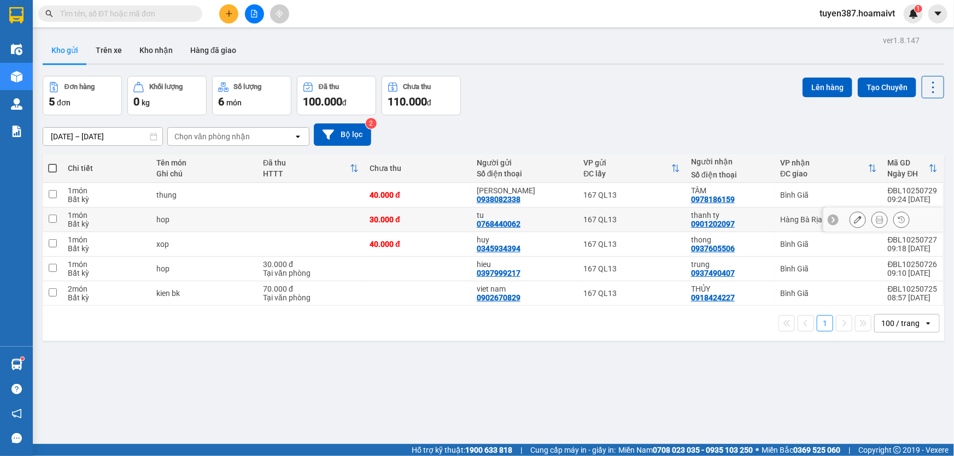
click at [56, 215] on td at bounding box center [53, 220] width 20 height 25
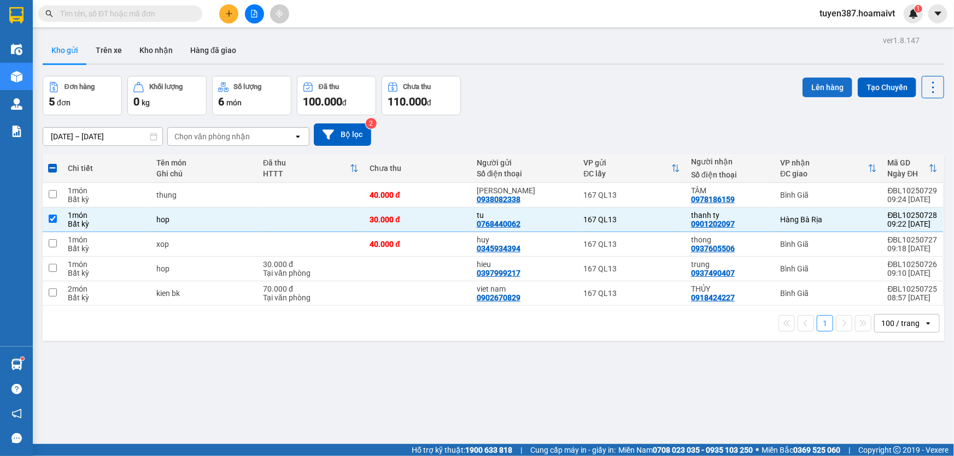
click at [817, 83] on button "Lên hàng" at bounding box center [827, 88] width 50 height 20
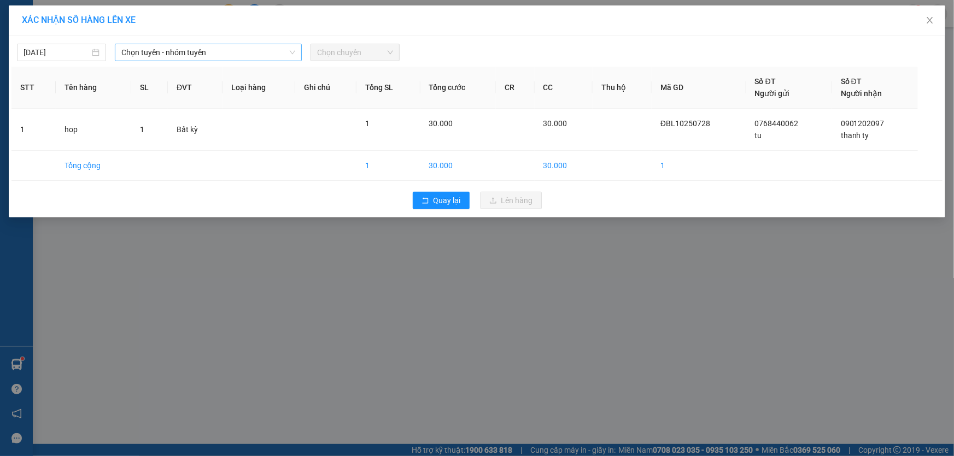
click at [209, 51] on span "Chọn tuyến - nhóm tuyến" at bounding box center [208, 52] width 174 height 16
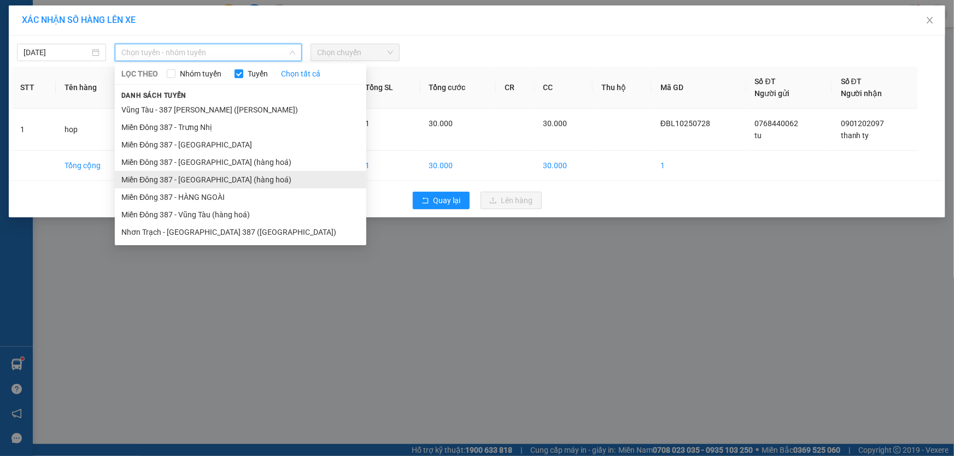
click at [191, 175] on li "Miền Đông 387 - [GEOGRAPHIC_DATA] (hàng hoá)" at bounding box center [240, 179] width 251 height 17
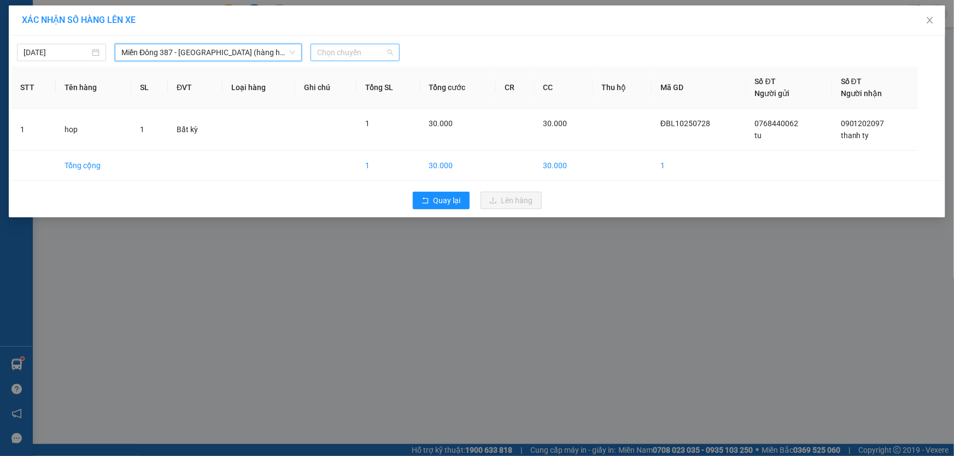
click at [378, 49] on span "Chọn chuyến" at bounding box center [355, 52] width 76 height 16
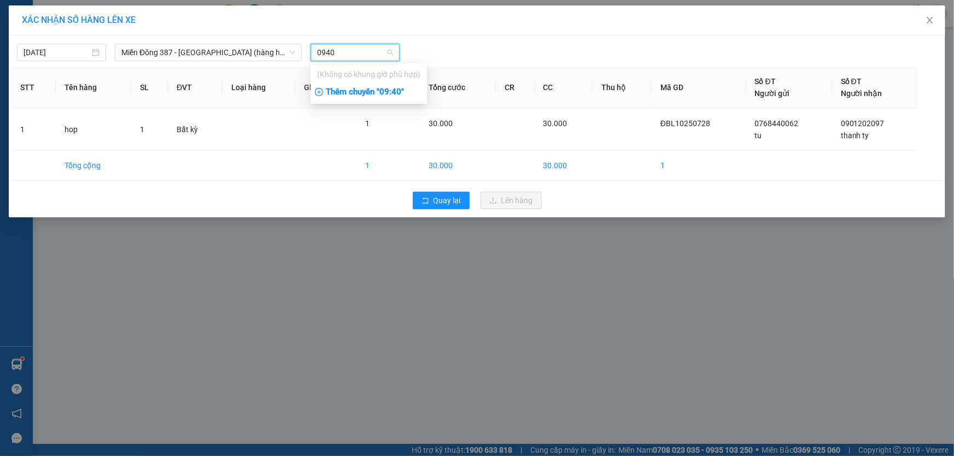
click at [398, 91] on div "Thêm chuyến " 09:40 "" at bounding box center [368, 92] width 116 height 19
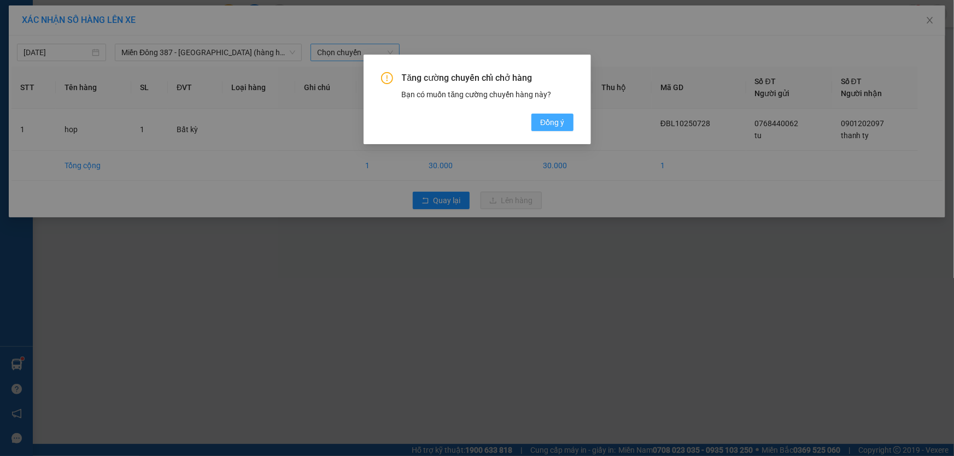
click at [551, 122] on span "Đồng ý" at bounding box center [552, 122] width 24 height 12
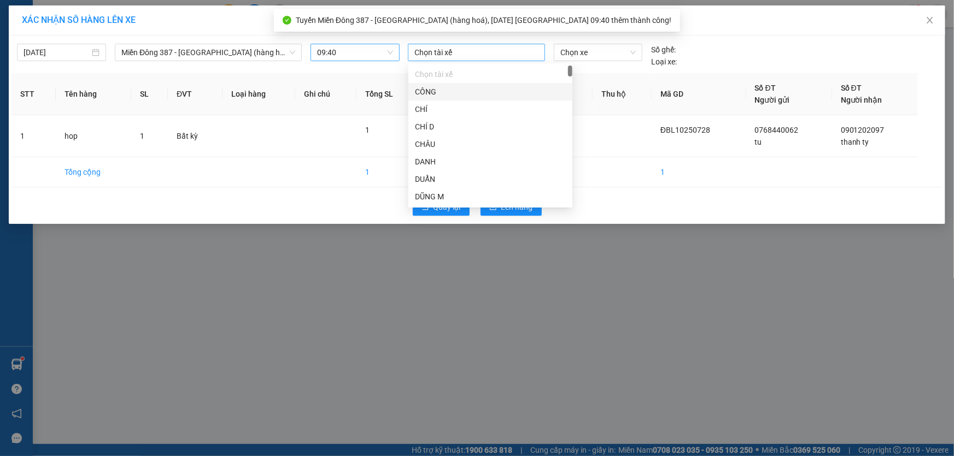
click at [473, 51] on div at bounding box center [477, 52] width 132 height 13
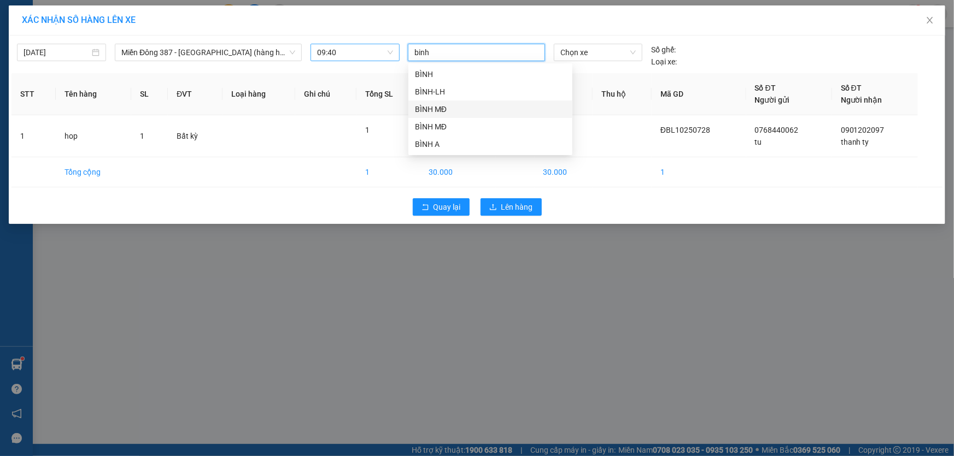
click at [430, 107] on div "BÌNH MĐ" at bounding box center [490, 109] width 151 height 12
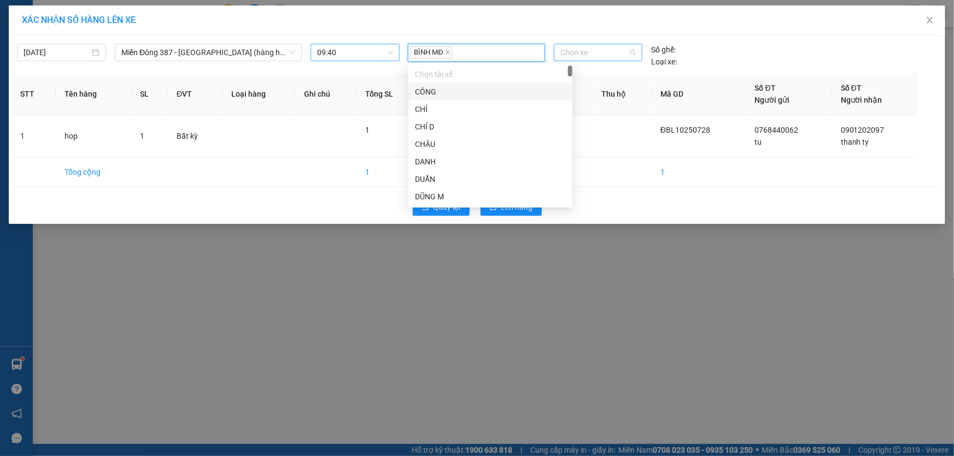
click at [605, 52] on span "Chọn xe" at bounding box center [597, 52] width 75 height 16
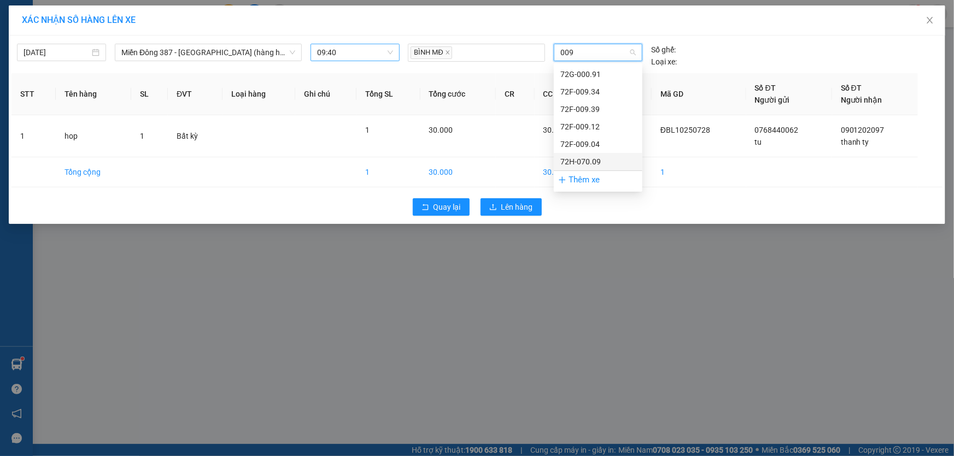
click at [587, 158] on div "72H-070.09" at bounding box center [597, 162] width 75 height 12
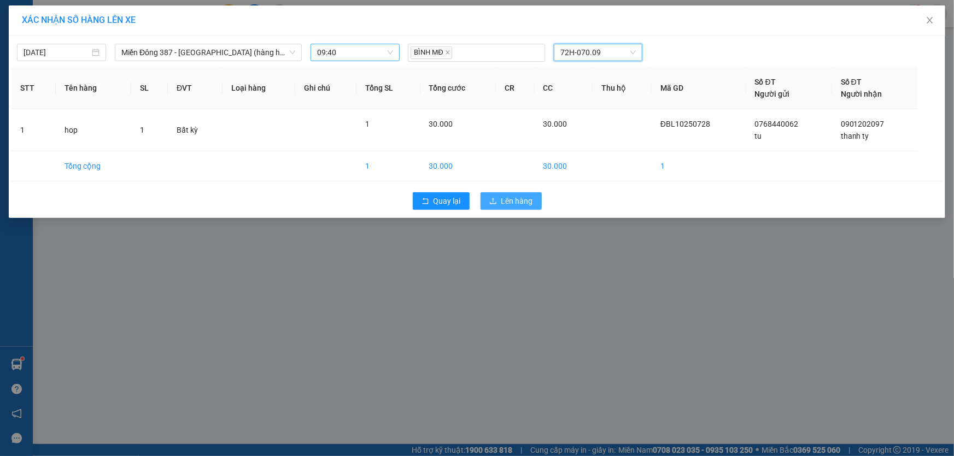
click at [517, 197] on span "Lên hàng" at bounding box center [517, 201] width 32 height 12
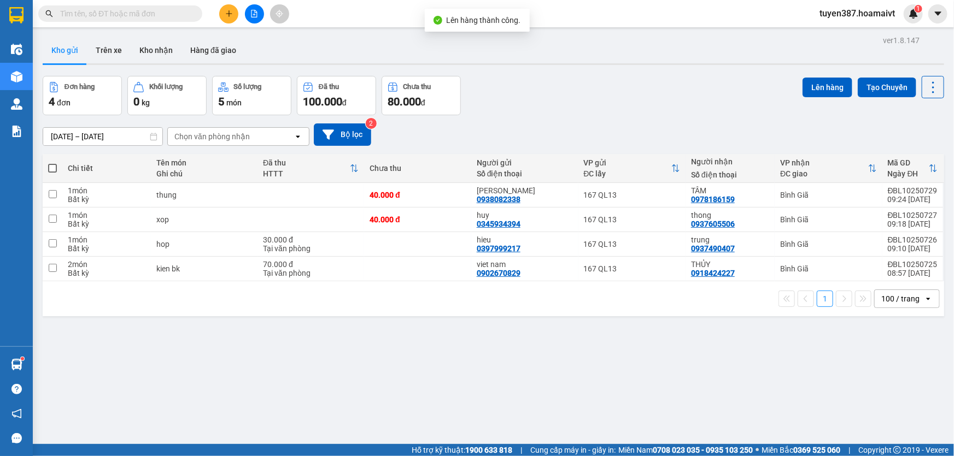
click at [50, 166] on span at bounding box center [52, 168] width 9 height 9
click at [52, 163] on input "checkbox" at bounding box center [52, 163] width 0 height 0
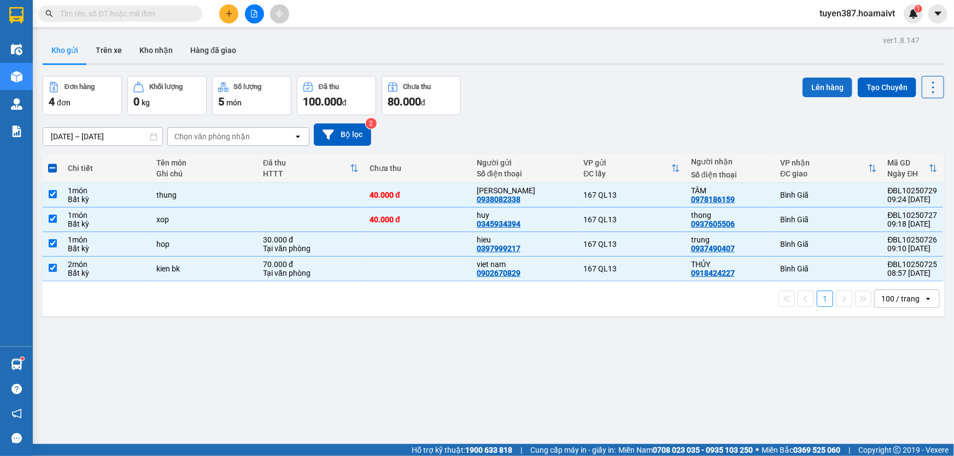
click at [819, 86] on button "Lên hàng" at bounding box center [827, 88] width 50 height 20
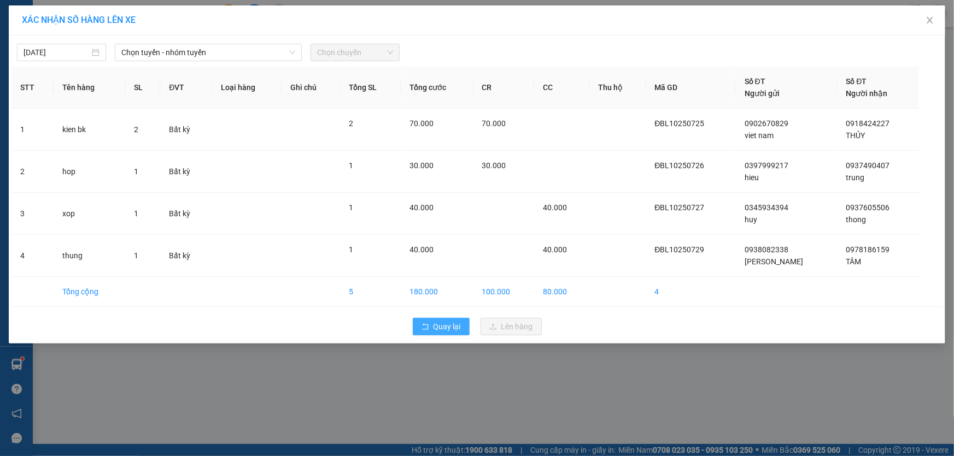
click at [448, 325] on span "Quay lại" at bounding box center [446, 327] width 27 height 12
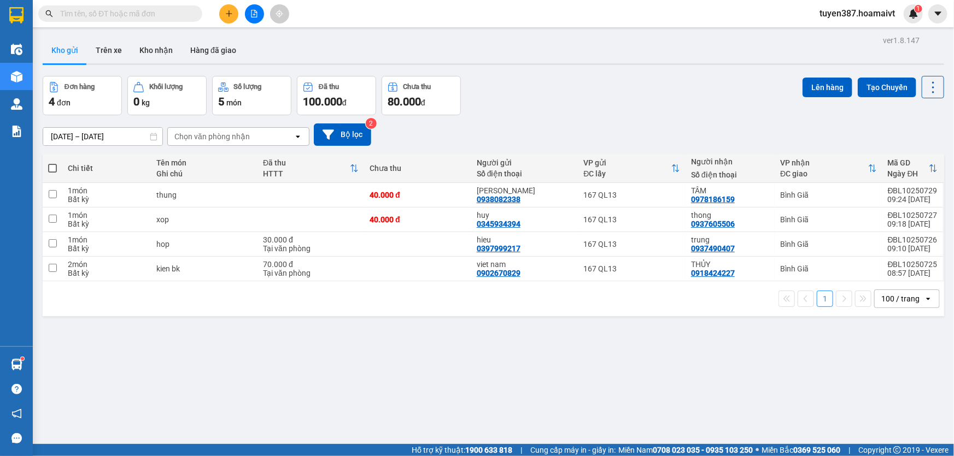
click at [50, 167] on span at bounding box center [52, 168] width 9 height 9
click at [52, 163] on input "checkbox" at bounding box center [52, 163] width 0 height 0
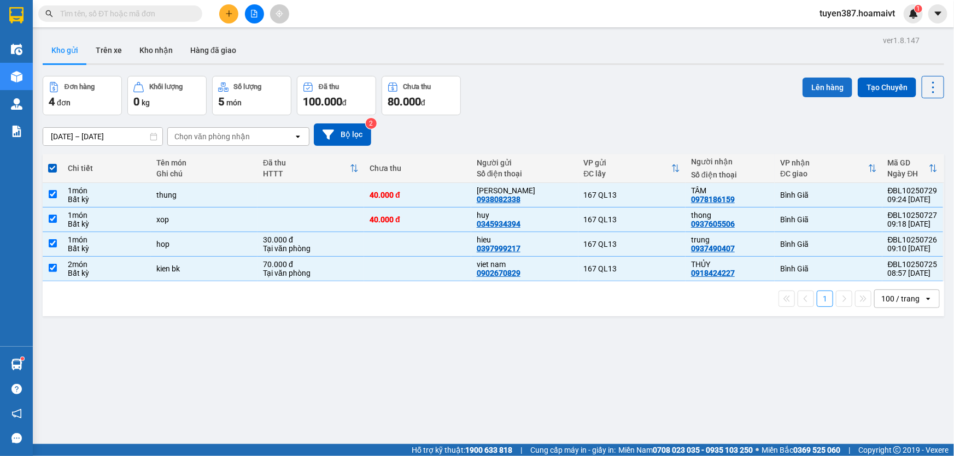
click at [820, 83] on button "Lên hàng" at bounding box center [827, 88] width 50 height 20
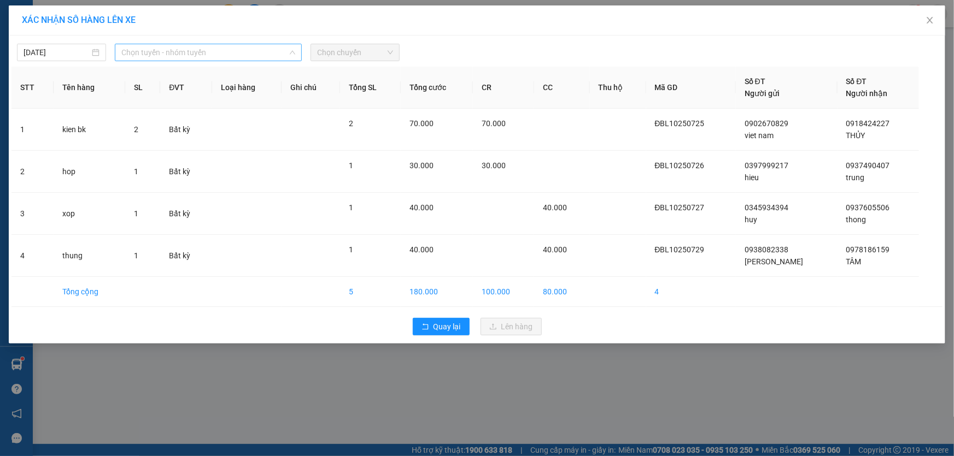
click at [227, 51] on span "Chọn tuyến - nhóm tuyến" at bounding box center [208, 52] width 174 height 16
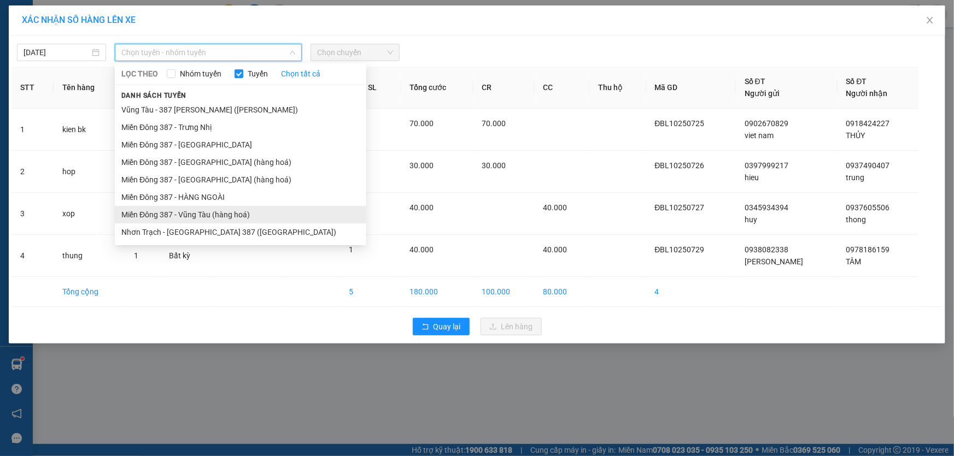
click at [195, 212] on li "Miền Đông 387 - Vũng Tàu (hàng hoá)" at bounding box center [240, 214] width 251 height 17
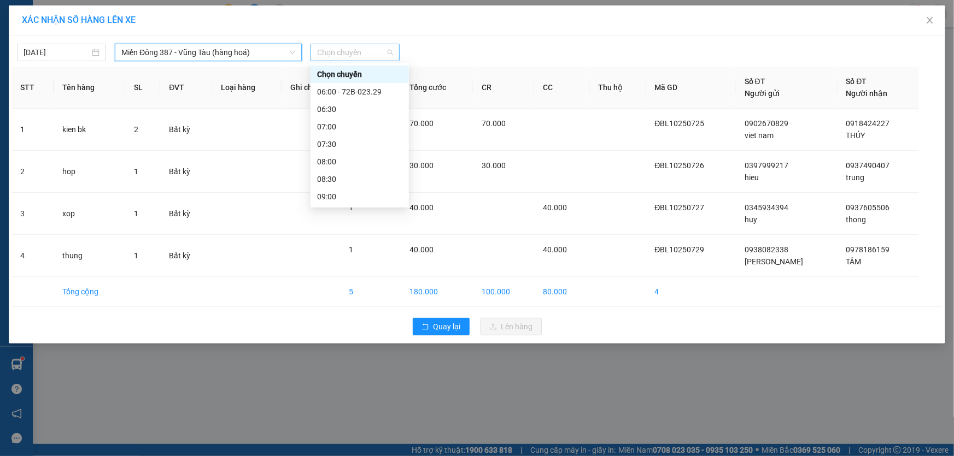
click at [374, 45] on span "Chọn chuyến" at bounding box center [355, 52] width 76 height 16
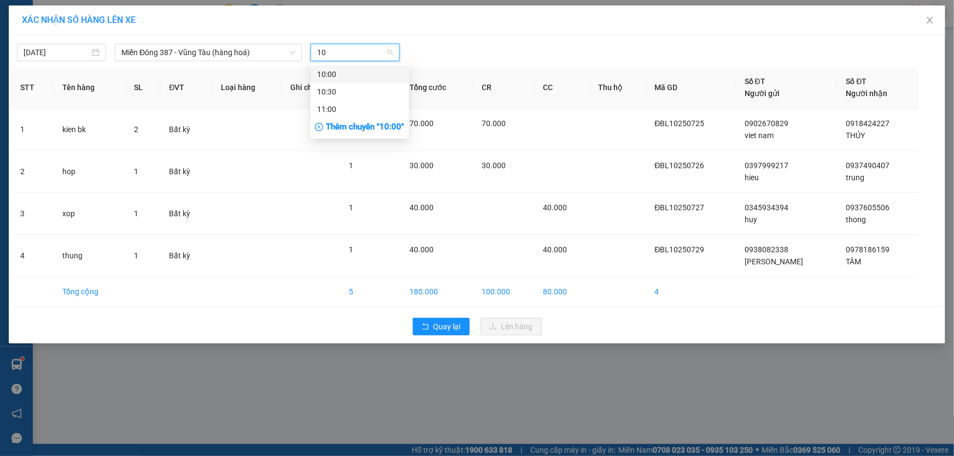
click at [339, 72] on div "10:00" at bounding box center [359, 74] width 85 height 12
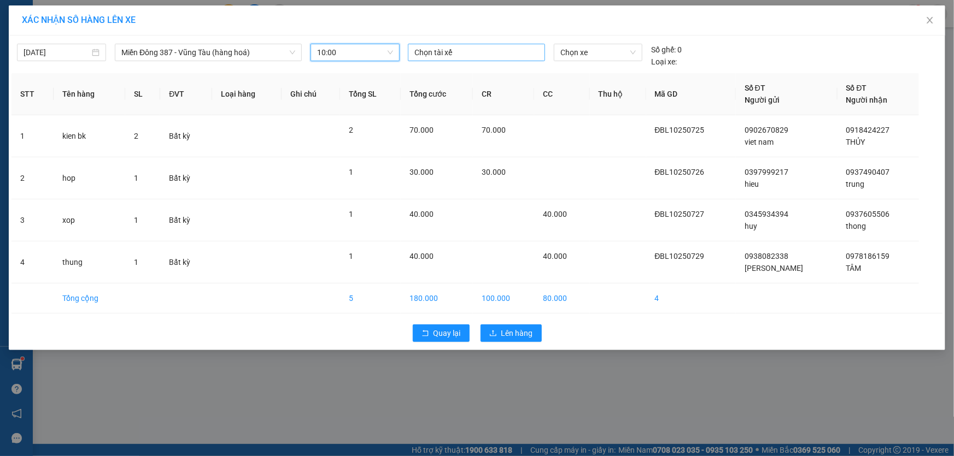
click at [473, 53] on div at bounding box center [477, 52] width 132 height 13
click at [427, 122] on div "BÌNH MĐ" at bounding box center [490, 127] width 151 height 12
click at [608, 53] on span "Chọn xe" at bounding box center [597, 52] width 75 height 16
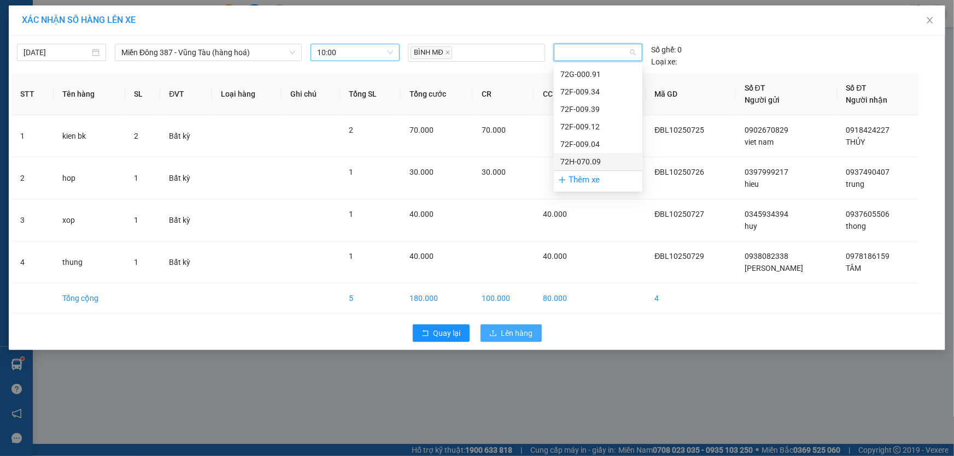
click at [513, 330] on span "Lên hàng" at bounding box center [517, 333] width 32 height 12
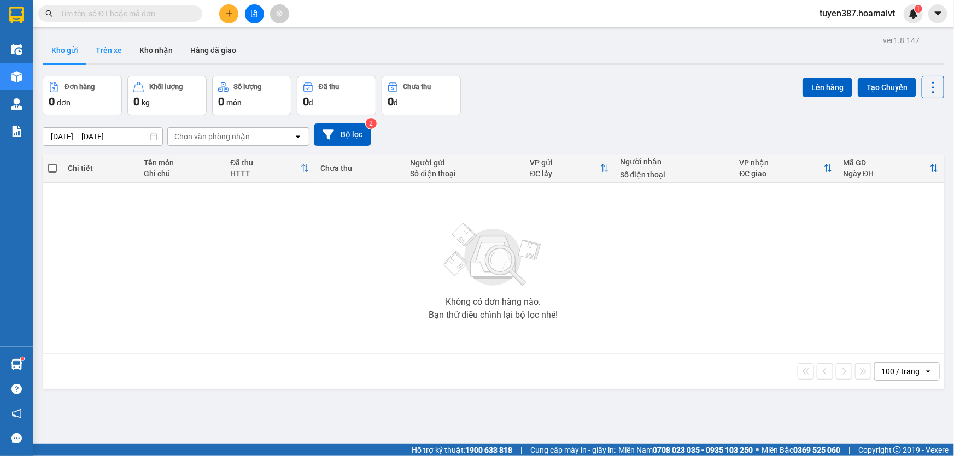
click at [109, 51] on button "Trên xe" at bounding box center [109, 50] width 44 height 26
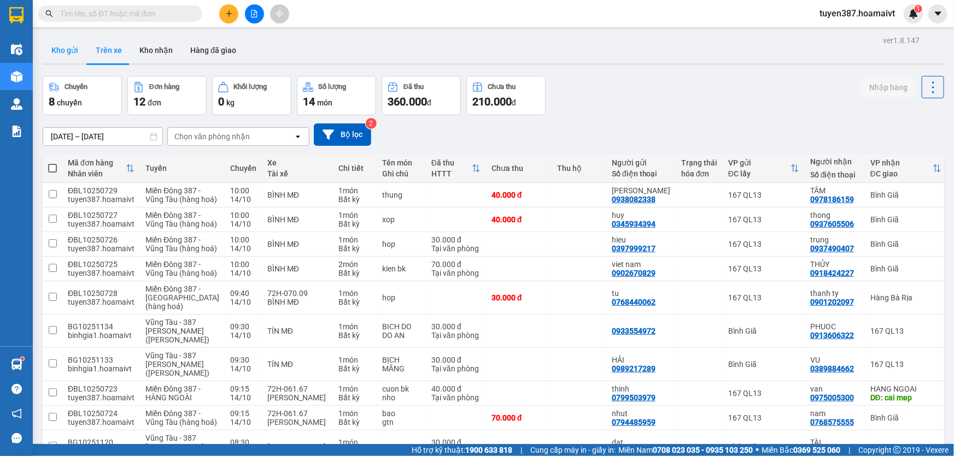
click at [56, 49] on button "Kho gửi" at bounding box center [65, 50] width 44 height 26
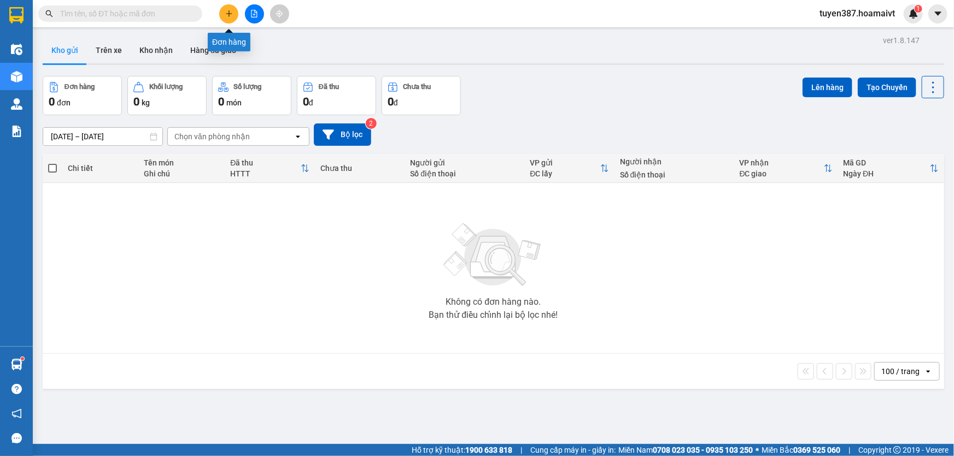
click at [232, 13] on icon "plus" at bounding box center [229, 14] width 8 height 8
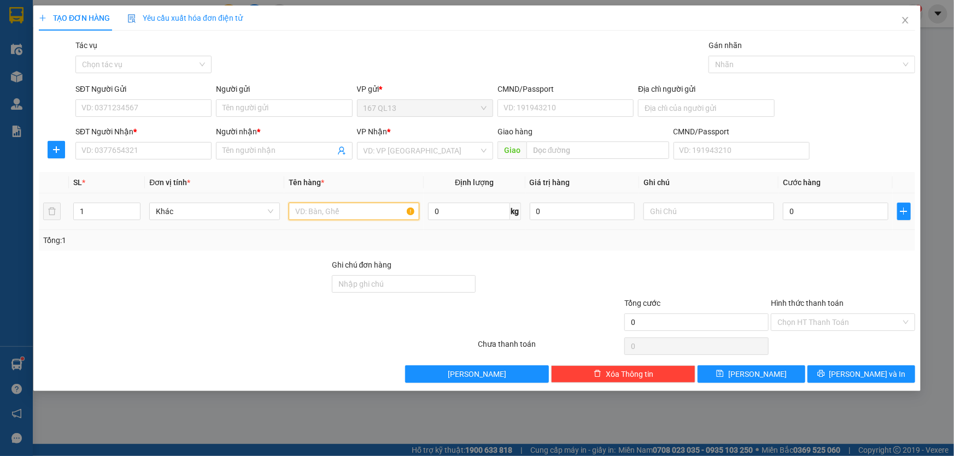
click at [377, 206] on input "text" at bounding box center [354, 211] width 131 height 17
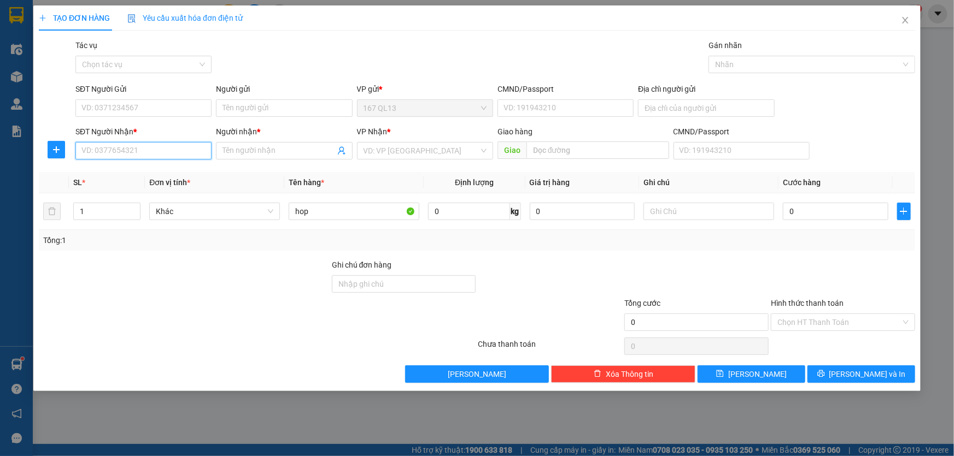
click at [148, 147] on input "SĐT Người Nhận *" at bounding box center [143, 150] width 136 height 17
click at [294, 153] on input "Người nhận *" at bounding box center [278, 151] width 112 height 12
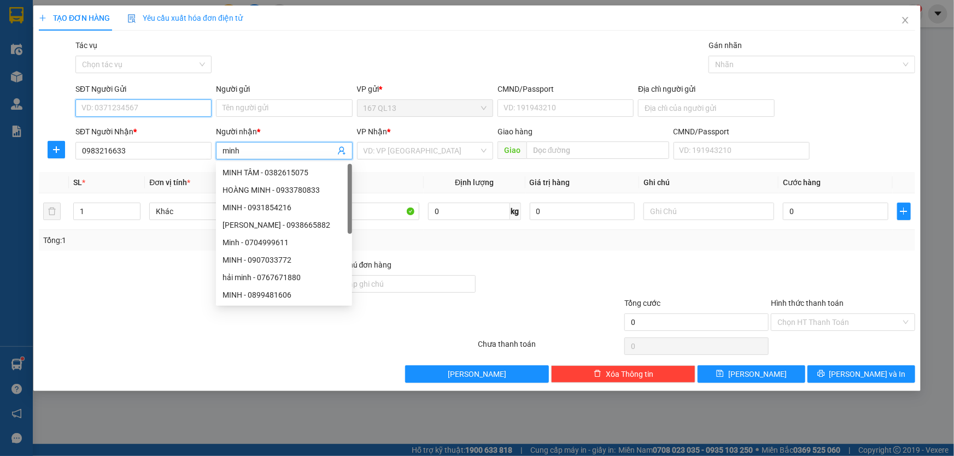
click at [179, 108] on input "SĐT Người Gửi" at bounding box center [143, 107] width 136 height 17
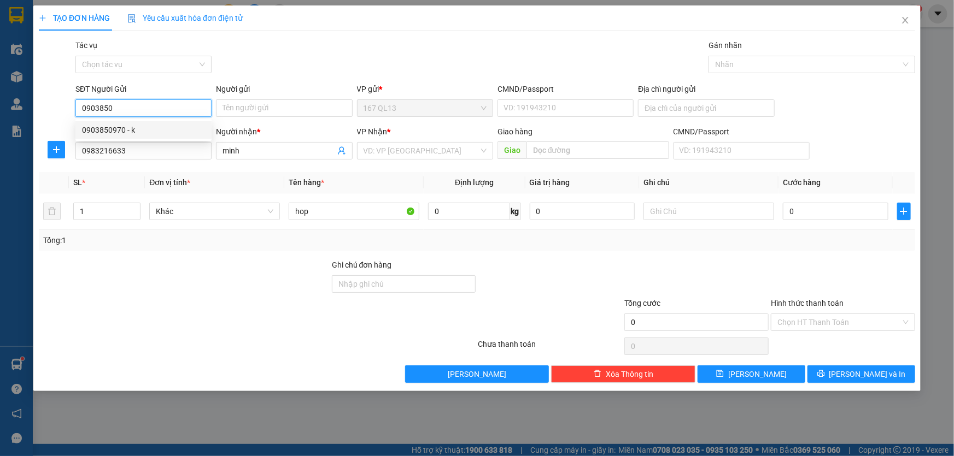
click at [136, 128] on div "0903850970 - k" at bounding box center [143, 130] width 123 height 12
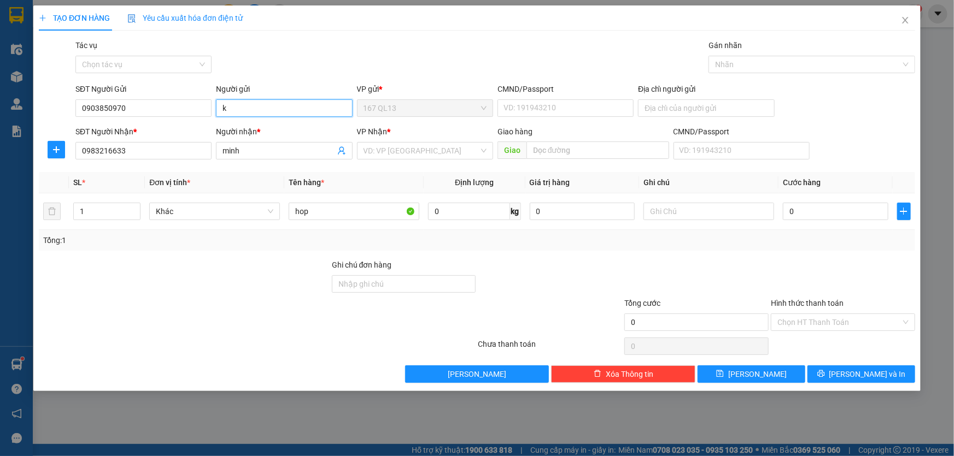
click at [243, 109] on input "k" at bounding box center [284, 107] width 136 height 17
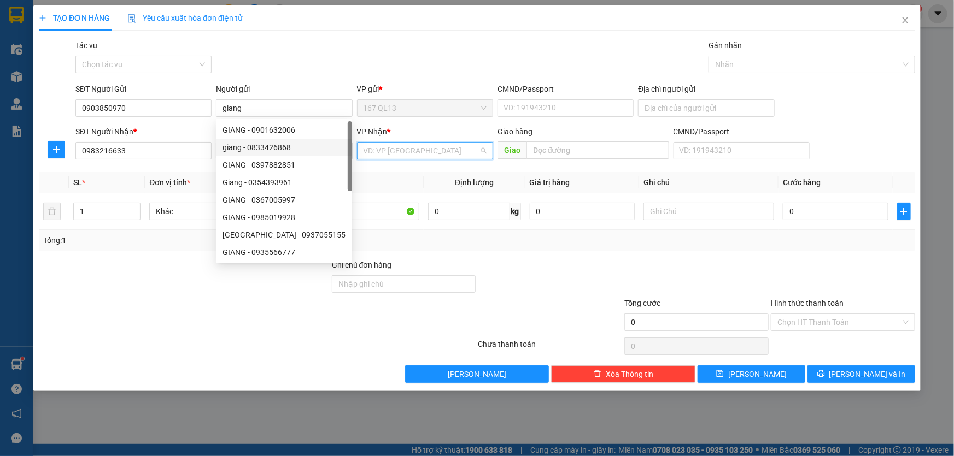
click at [421, 152] on input "search" at bounding box center [420, 151] width 115 height 16
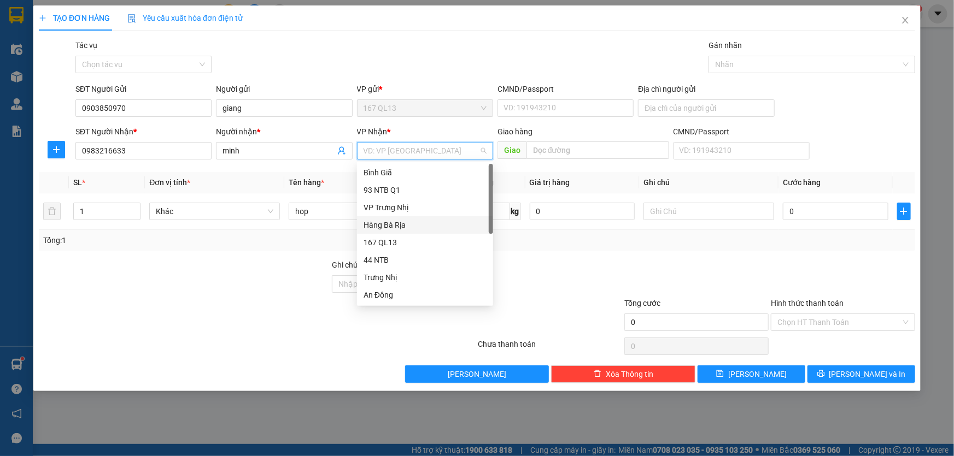
scroll to position [83, 0]
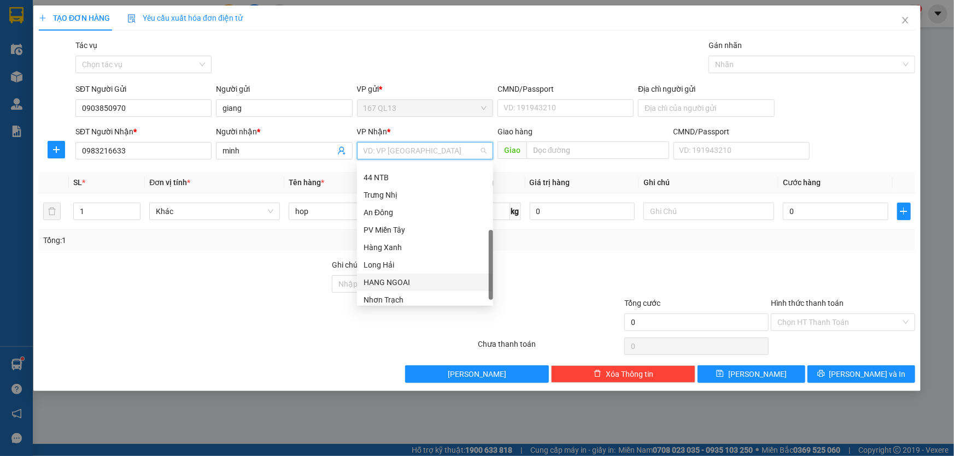
click at [408, 279] on div "HANG NGOAI" at bounding box center [424, 283] width 123 height 12
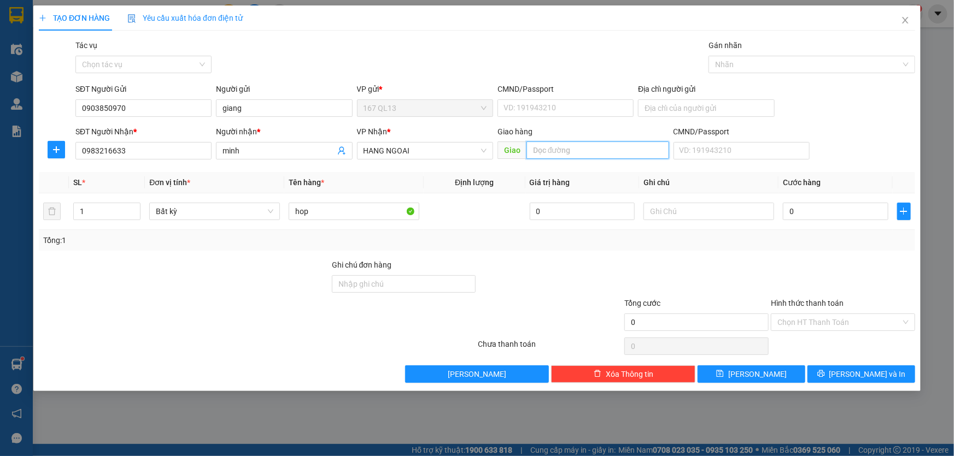
click at [579, 150] on input "text" at bounding box center [597, 150] width 143 height 17
click at [784, 211] on input "0" at bounding box center [835, 211] width 105 height 17
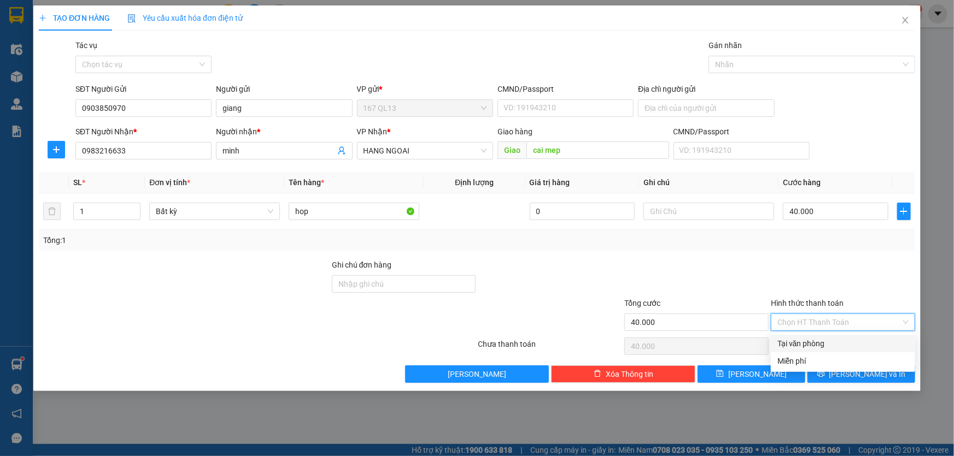
click at [857, 320] on input "Hình thức thanh toán" at bounding box center [839, 322] width 124 height 16
click at [857, 341] on div "Tại văn phòng" at bounding box center [842, 344] width 131 height 12
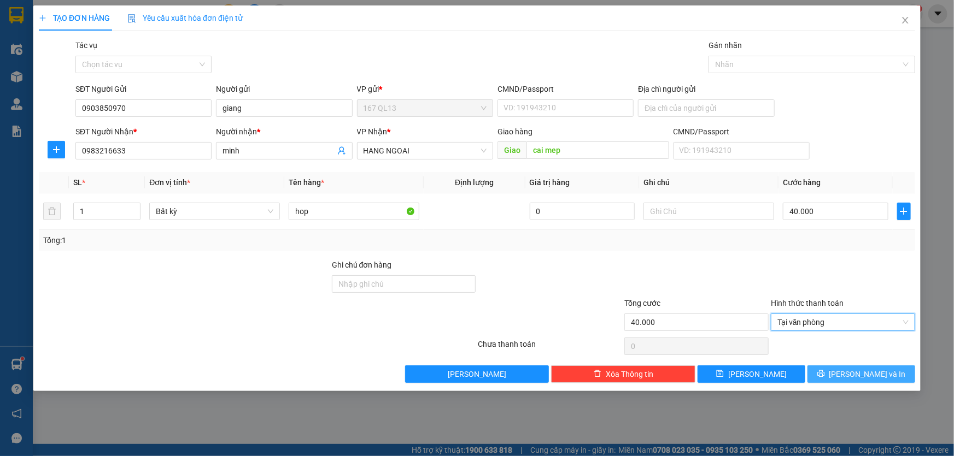
click at [871, 372] on span "[PERSON_NAME] và In" at bounding box center [867, 374] width 77 height 12
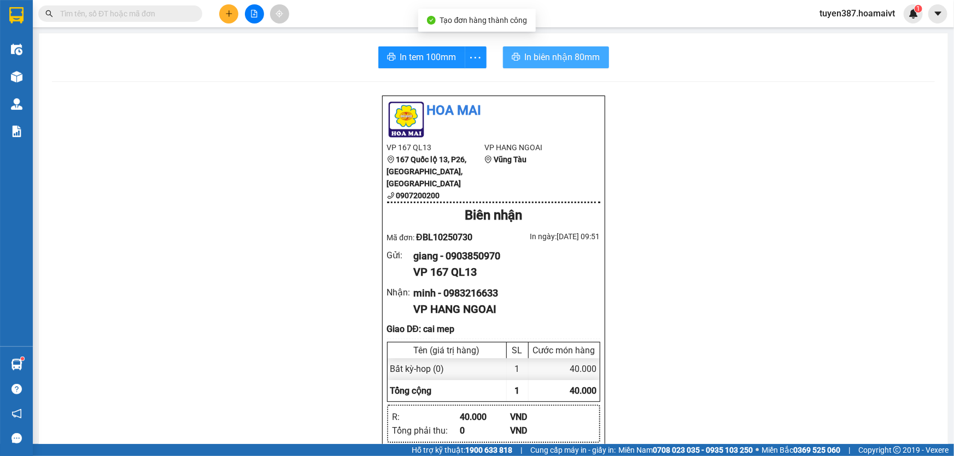
click at [534, 53] on span "In biên nhận 80mm" at bounding box center [562, 57] width 75 height 14
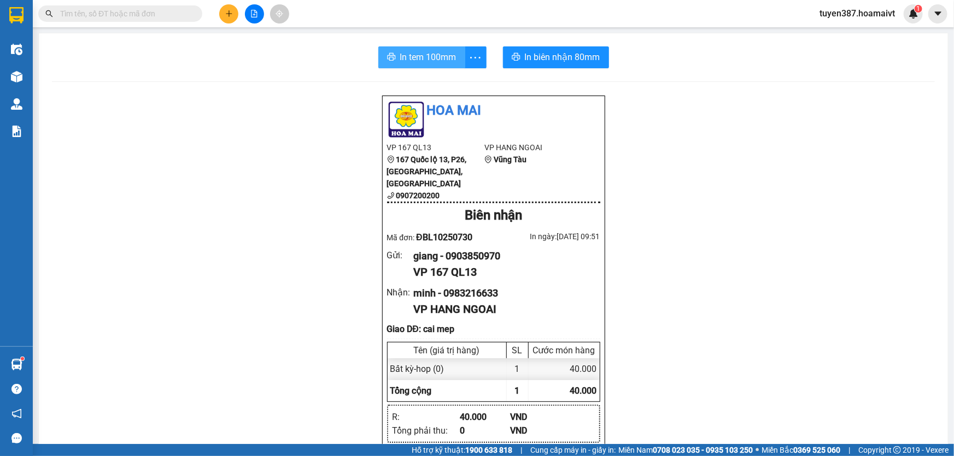
click at [407, 52] on span "In tem 100mm" at bounding box center [428, 57] width 56 height 14
click at [228, 11] on icon "plus" at bounding box center [229, 14] width 8 height 8
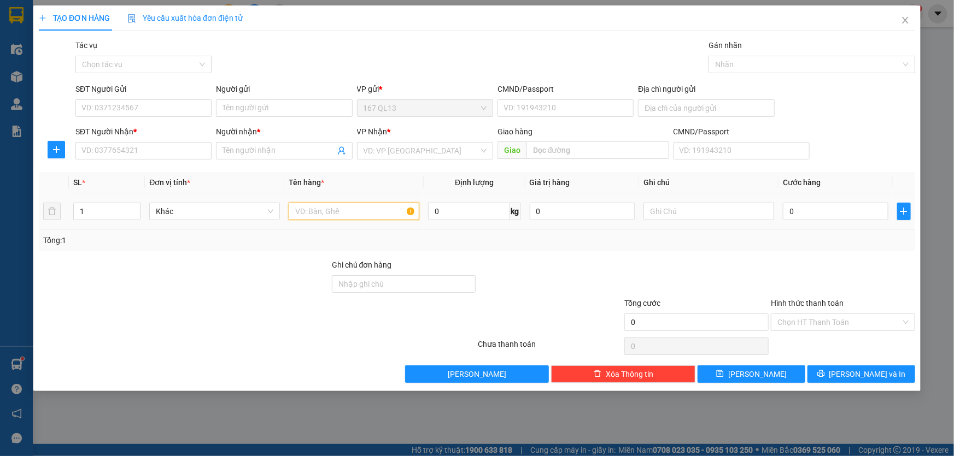
click at [376, 208] on input "text" at bounding box center [354, 211] width 131 height 17
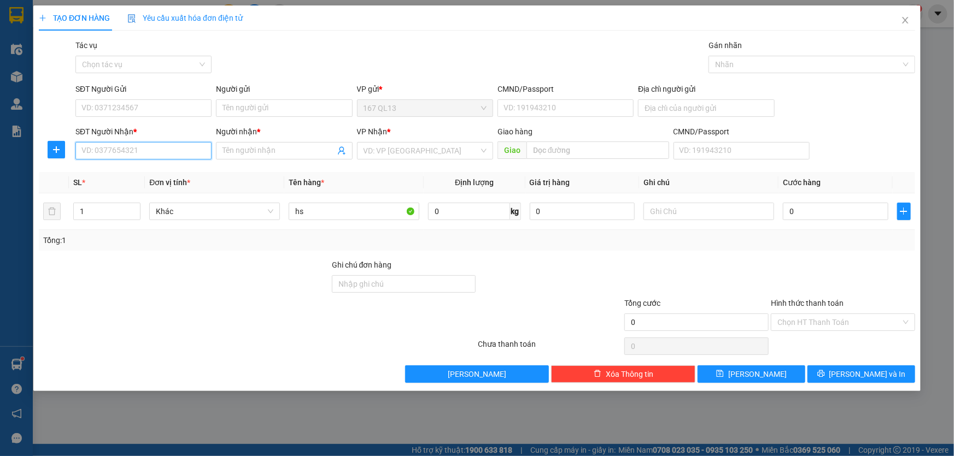
click at [165, 149] on input "SĐT Người Nhận *" at bounding box center [143, 150] width 136 height 17
click at [180, 102] on input "SĐT Người Gửi" at bounding box center [143, 107] width 136 height 17
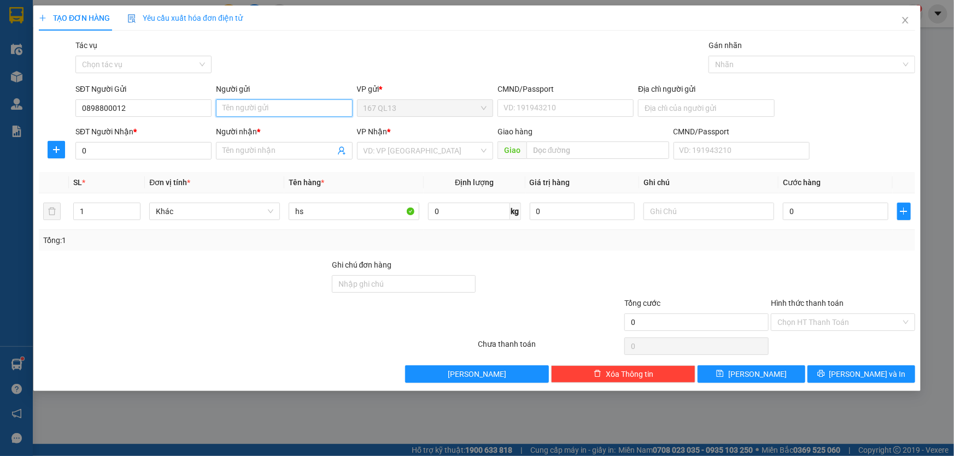
click at [248, 109] on input "Người gửi" at bounding box center [284, 107] width 136 height 17
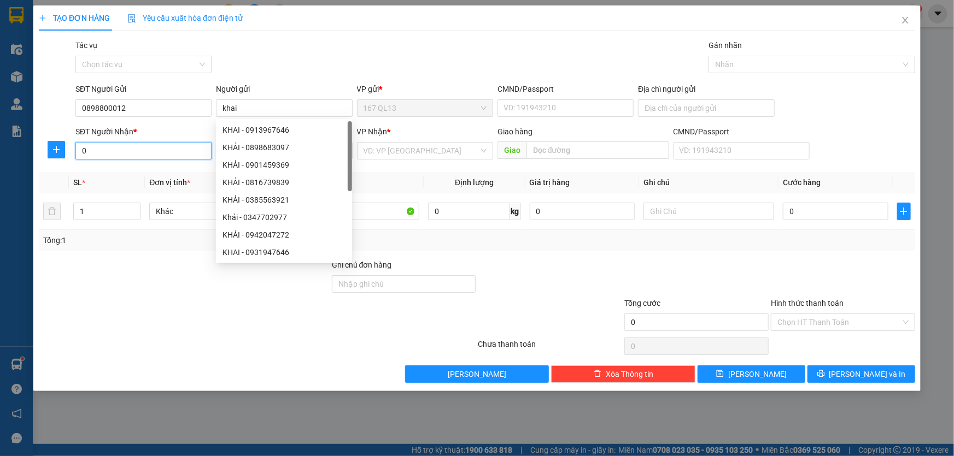
click at [150, 153] on input "0" at bounding box center [143, 150] width 136 height 17
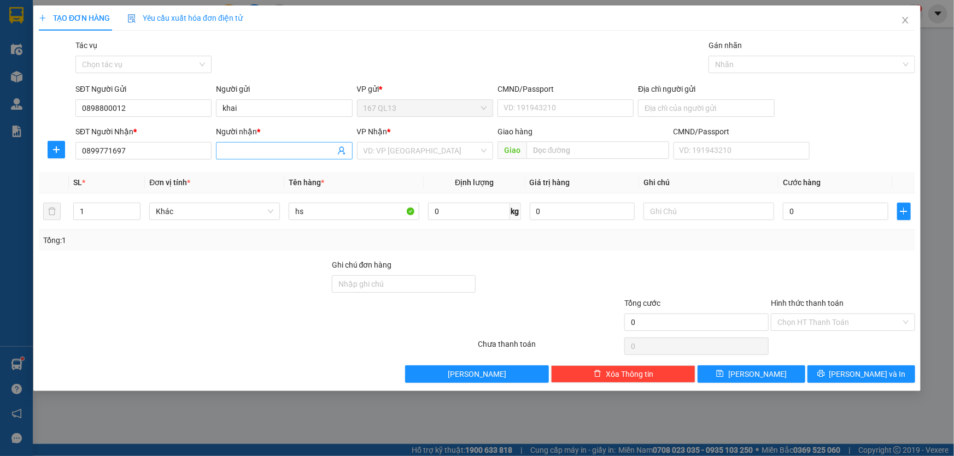
click at [257, 153] on input "Người nhận *" at bounding box center [278, 151] width 112 height 12
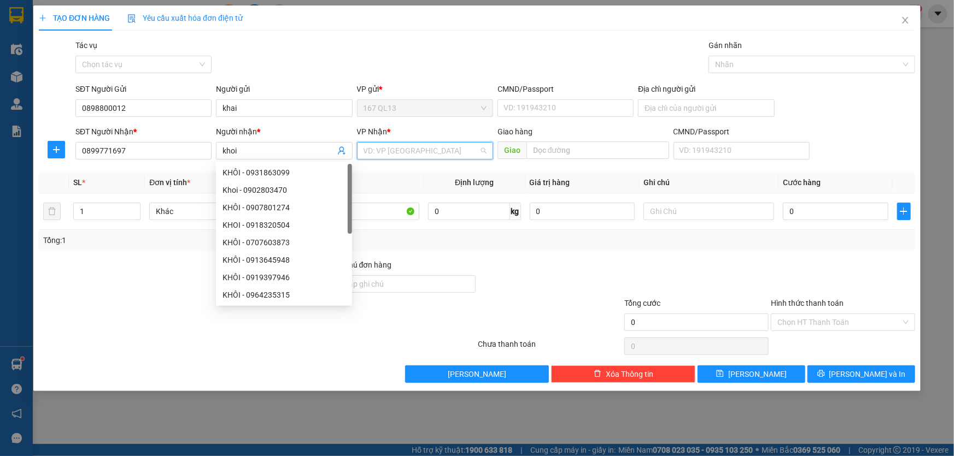
click at [425, 152] on input "search" at bounding box center [420, 151] width 115 height 16
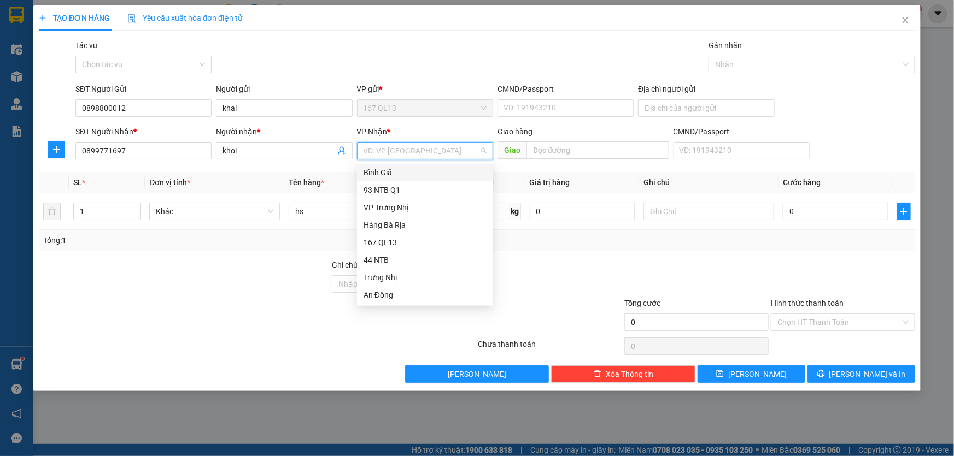
click at [390, 172] on div "Bình Giã" at bounding box center [424, 173] width 123 height 12
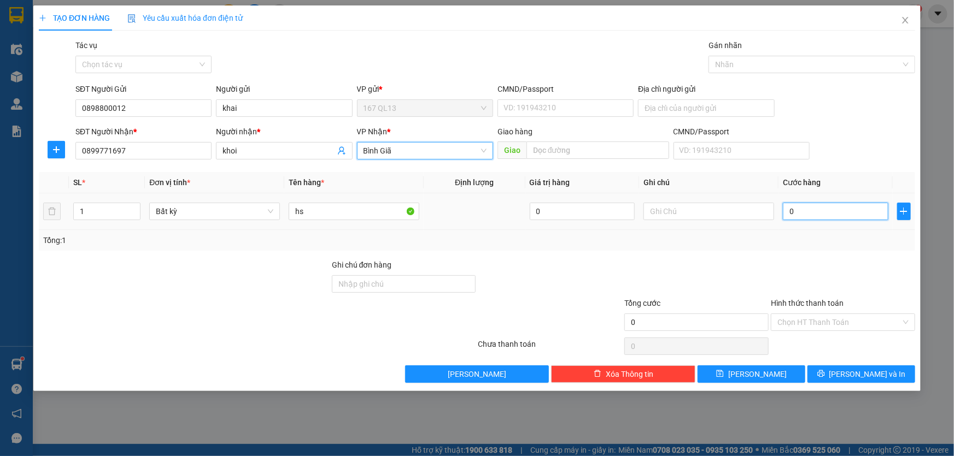
click at [787, 209] on input "0" at bounding box center [835, 211] width 105 height 17
click at [847, 317] on input "Hình thức thanh toán" at bounding box center [839, 322] width 124 height 16
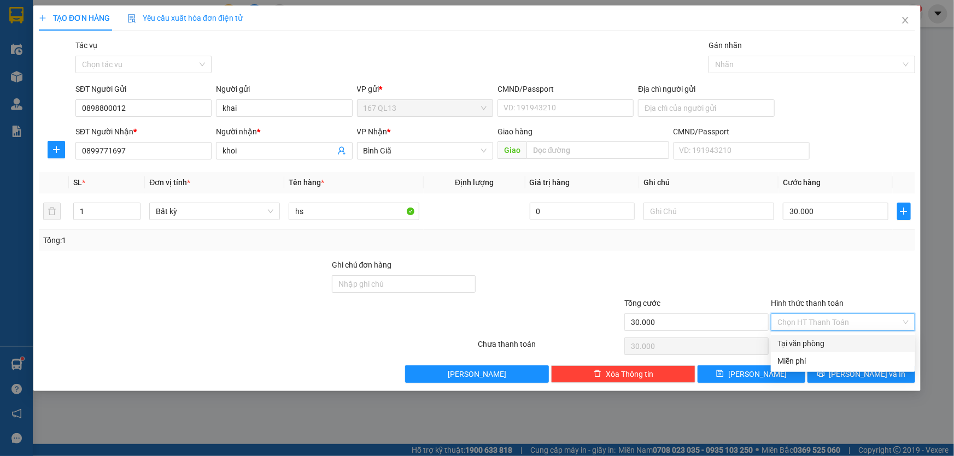
click at [857, 342] on div "Tại văn phòng" at bounding box center [842, 344] width 131 height 12
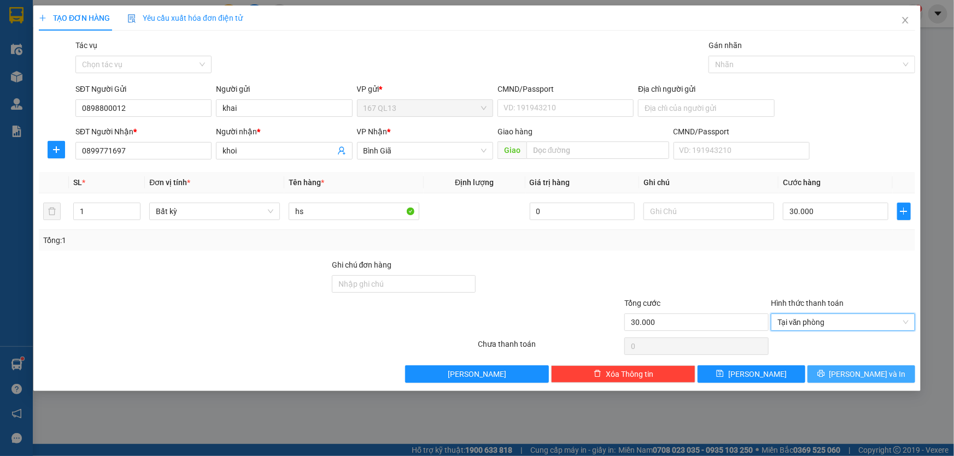
click at [887, 372] on button "[PERSON_NAME] và In" at bounding box center [861, 374] width 108 height 17
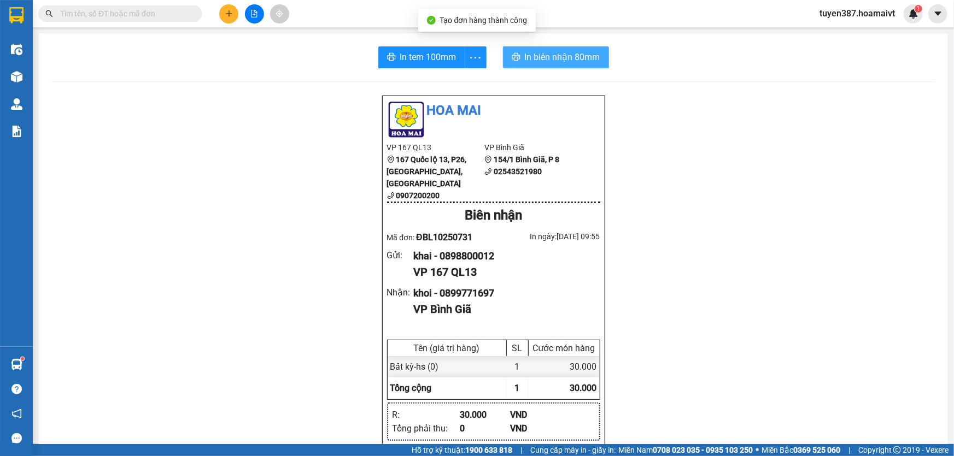
click at [539, 60] on span "In biên nhận 80mm" at bounding box center [562, 57] width 75 height 14
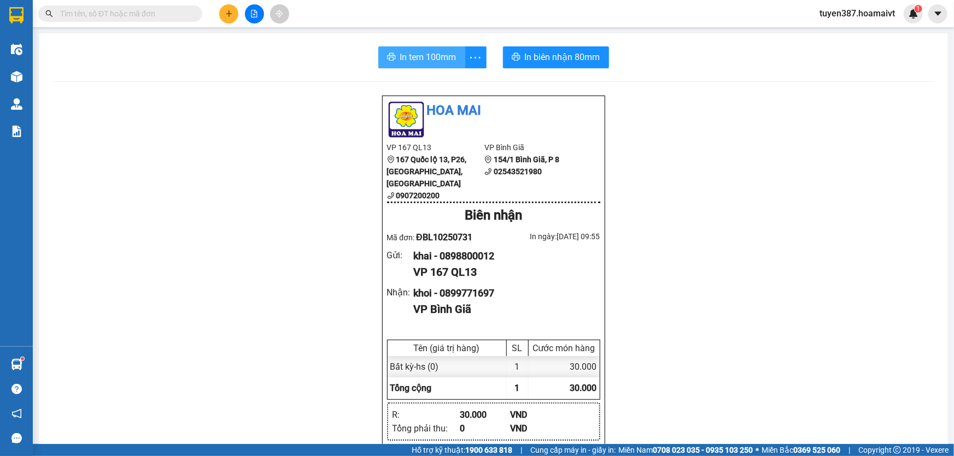
click at [418, 56] on span "In tem 100mm" at bounding box center [428, 57] width 56 height 14
click at [227, 13] on icon "plus" at bounding box center [229, 14] width 8 height 8
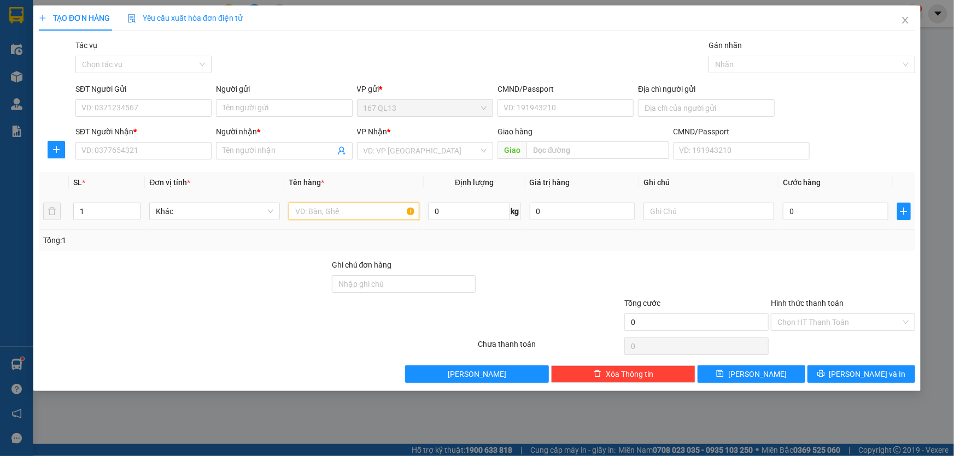
click at [385, 215] on input "text" at bounding box center [354, 211] width 131 height 17
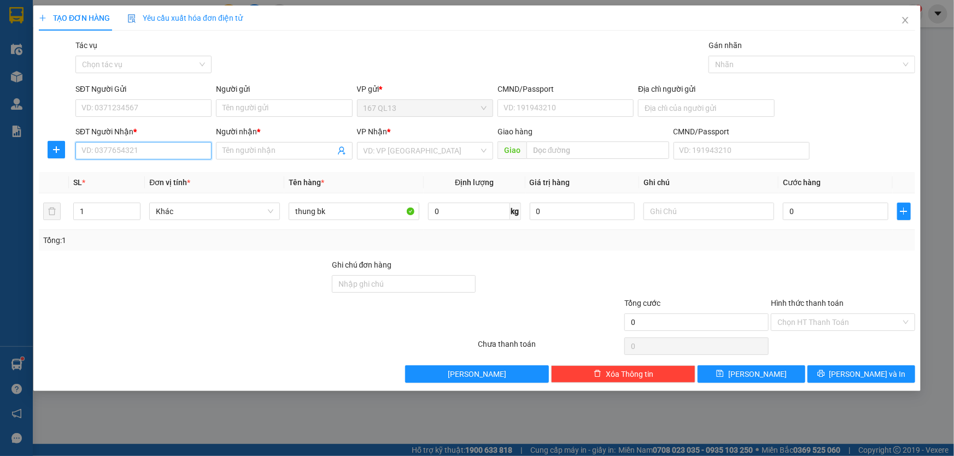
click at [171, 151] on input "SĐT Người Nhận *" at bounding box center [143, 150] width 136 height 17
click at [164, 109] on input "SĐT Người Gửi" at bounding box center [143, 107] width 136 height 17
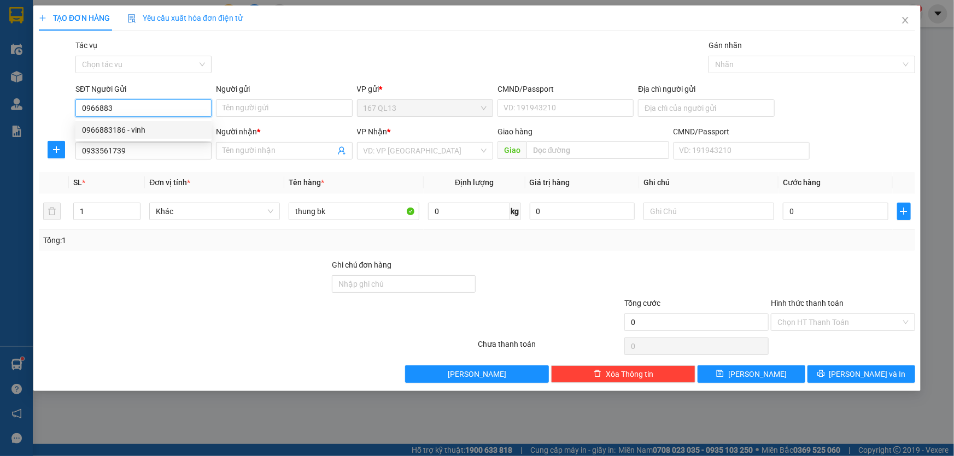
click at [149, 128] on div "0966883186 - vinh" at bounding box center [143, 130] width 123 height 12
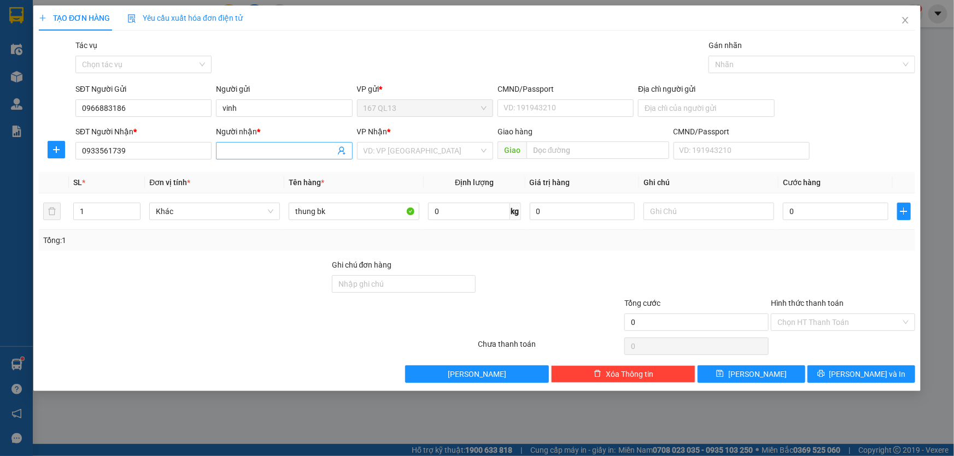
click at [247, 150] on input "Người nhận *" at bounding box center [278, 151] width 112 height 12
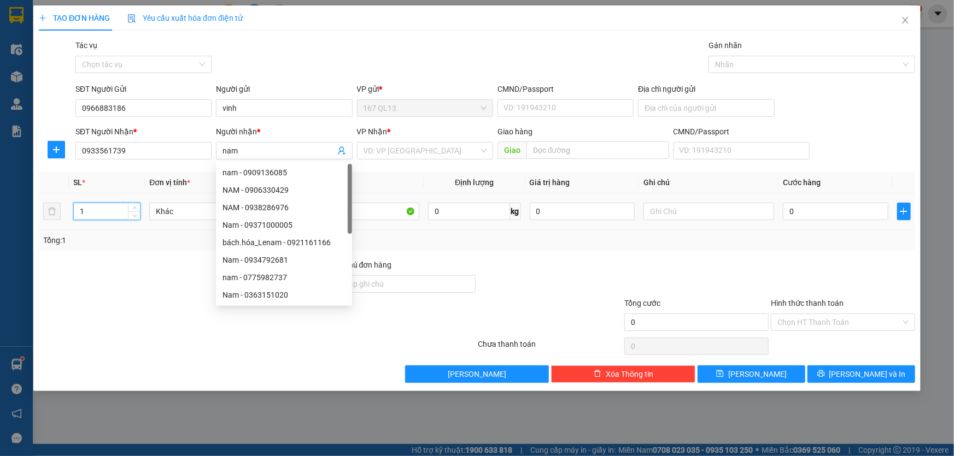
click at [110, 213] on input "1" at bounding box center [107, 211] width 66 height 16
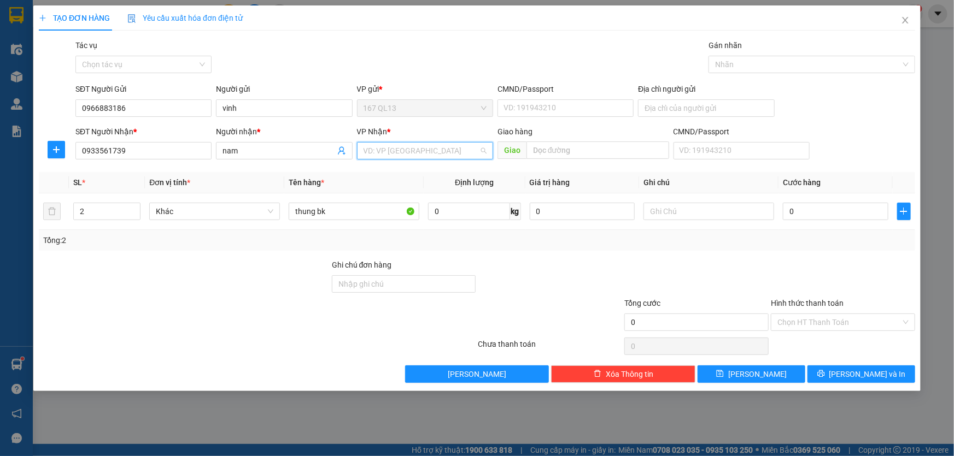
click at [427, 153] on input "search" at bounding box center [420, 151] width 115 height 16
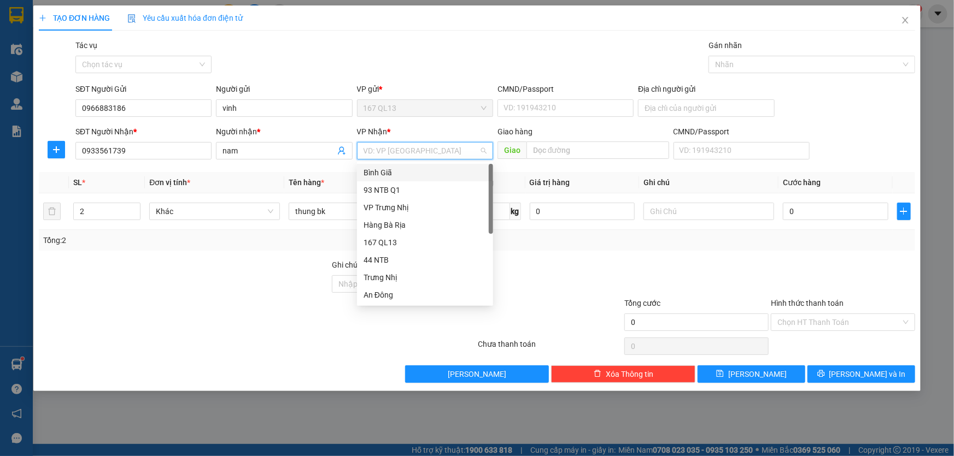
click at [402, 171] on div "Bình Giã" at bounding box center [424, 173] width 123 height 12
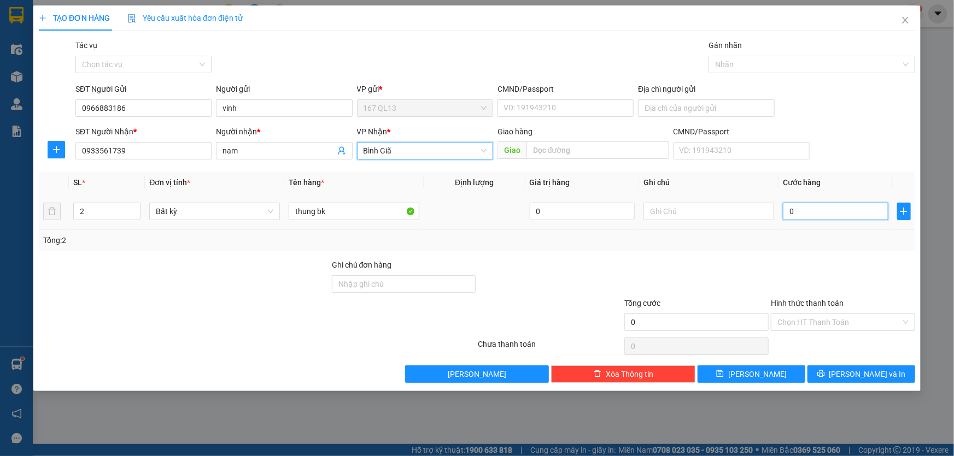
click at [784, 211] on input "0" at bounding box center [835, 211] width 105 height 17
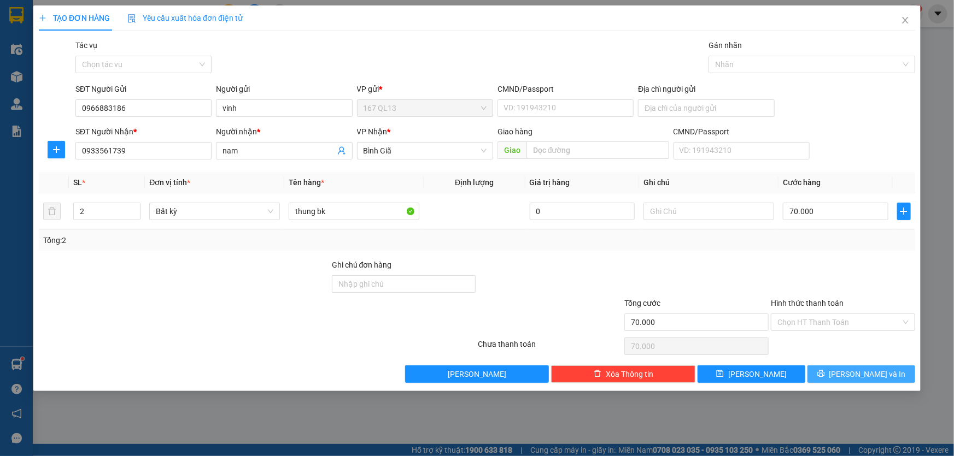
click at [870, 372] on span "[PERSON_NAME] và In" at bounding box center [867, 374] width 77 height 12
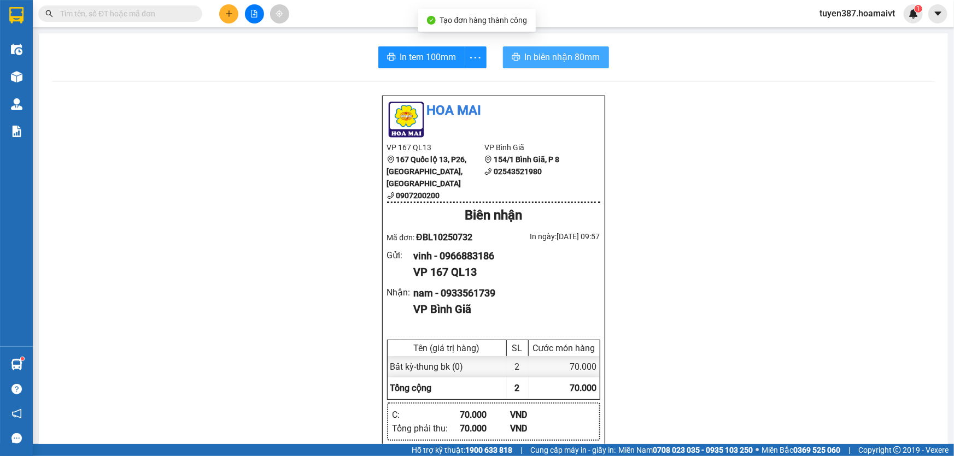
click at [535, 56] on span "In biên nhận 80mm" at bounding box center [562, 57] width 75 height 14
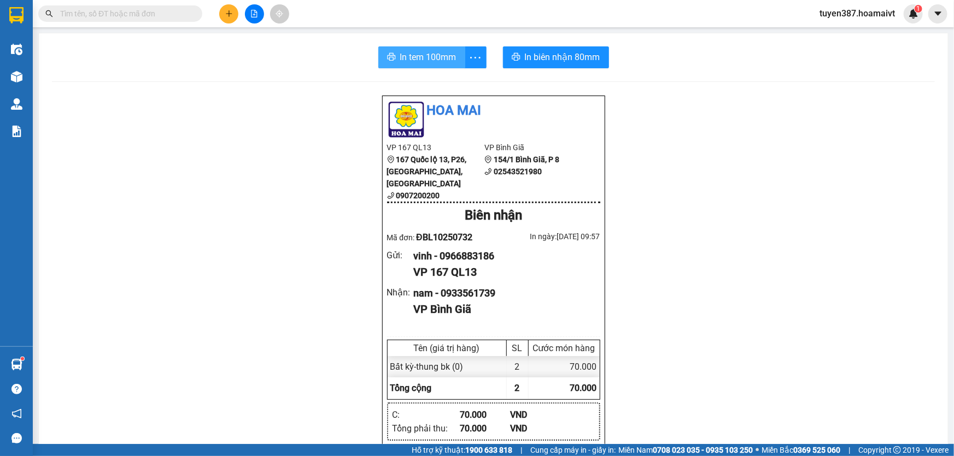
click at [414, 60] on span "In tem 100mm" at bounding box center [428, 57] width 56 height 14
click at [230, 11] on icon "plus" at bounding box center [229, 14] width 8 height 8
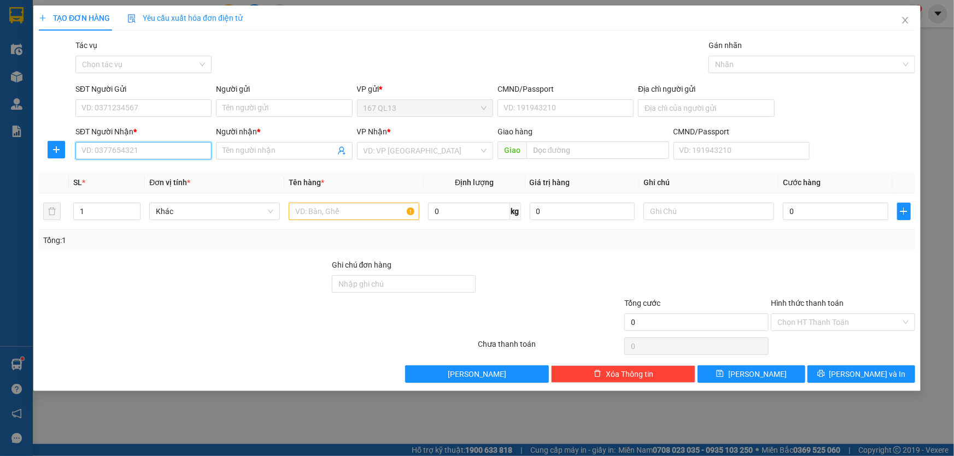
click at [195, 149] on input "SĐT Người Nhận *" at bounding box center [143, 150] width 136 height 17
click at [150, 173] on div "0765147157 - sanh" at bounding box center [143, 173] width 123 height 12
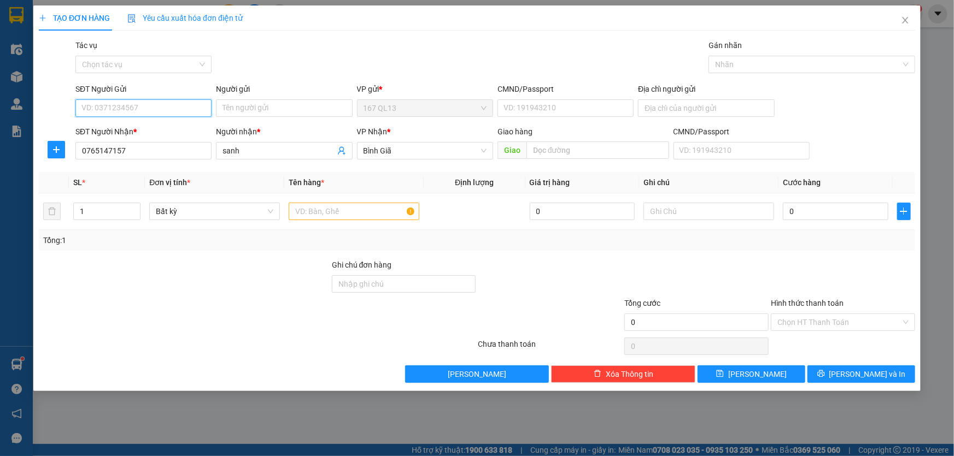
click at [164, 108] on input "SĐT Người Gửi" at bounding box center [143, 107] width 136 height 17
click at [149, 131] on div "0932540460 - tai" at bounding box center [143, 130] width 123 height 12
click at [356, 210] on input "text" at bounding box center [354, 211] width 131 height 17
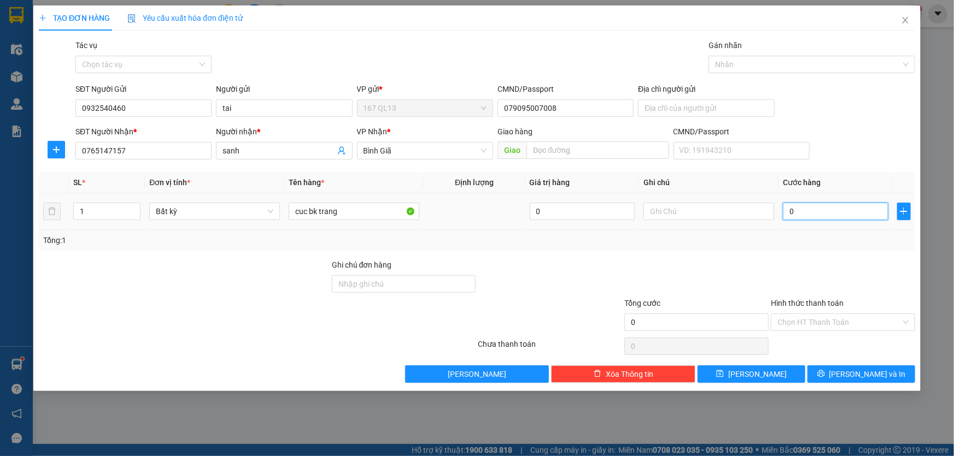
click at [787, 208] on input "0" at bounding box center [835, 211] width 105 height 17
click at [876, 371] on span "[PERSON_NAME] và In" at bounding box center [867, 374] width 77 height 12
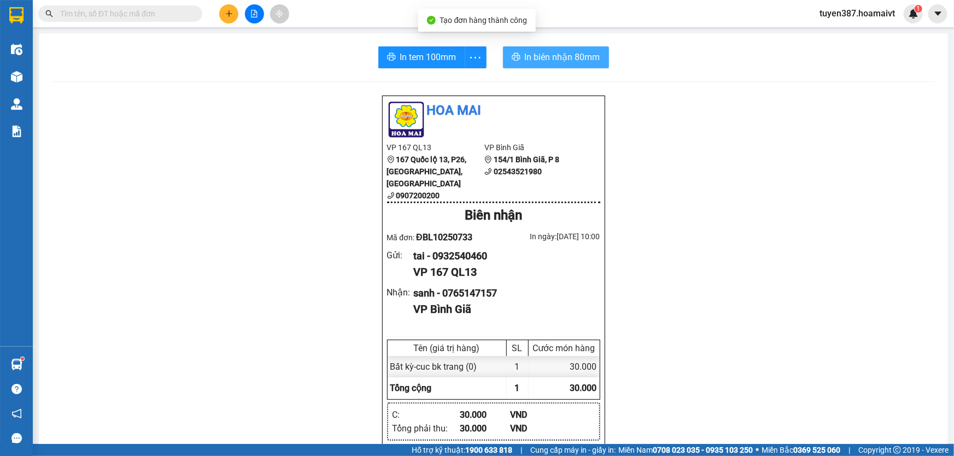
click at [540, 56] on span "In biên nhận 80mm" at bounding box center [562, 57] width 75 height 14
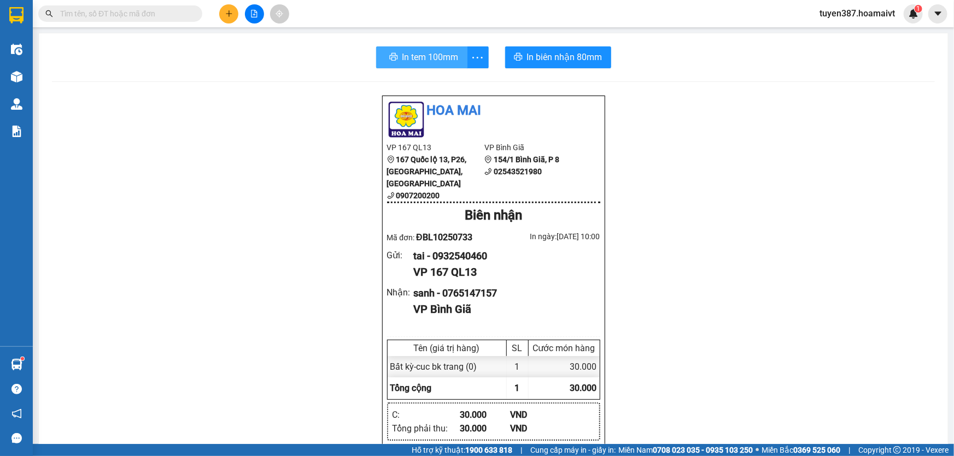
click at [414, 54] on span "In tem 100mm" at bounding box center [430, 57] width 56 height 14
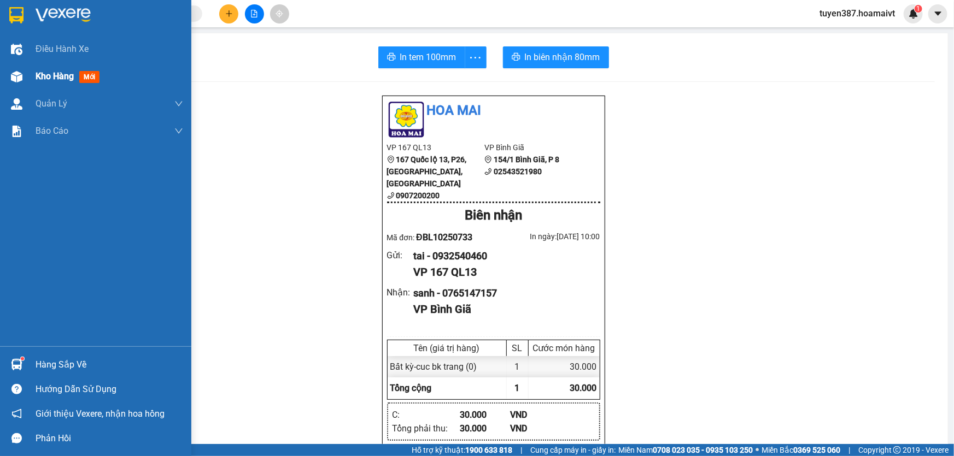
click at [93, 78] on span "mới" at bounding box center [89, 77] width 20 height 12
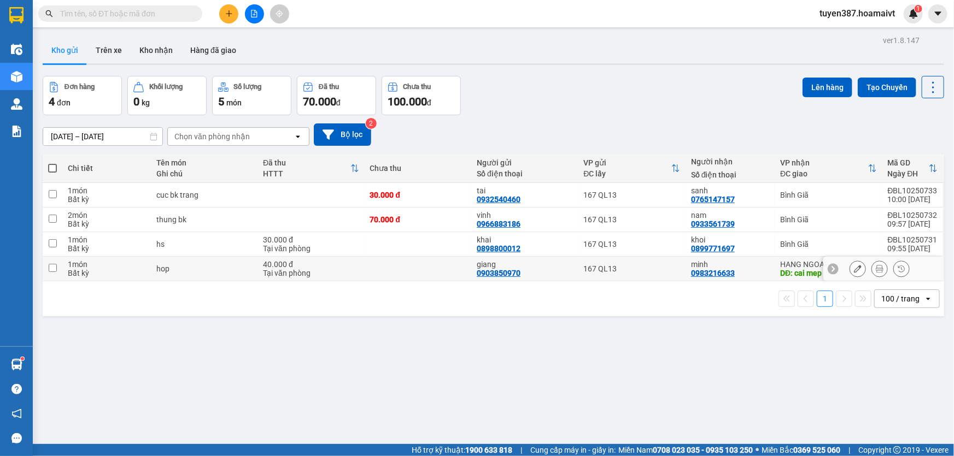
click at [730, 263] on div "minh" at bounding box center [730, 264] width 78 height 9
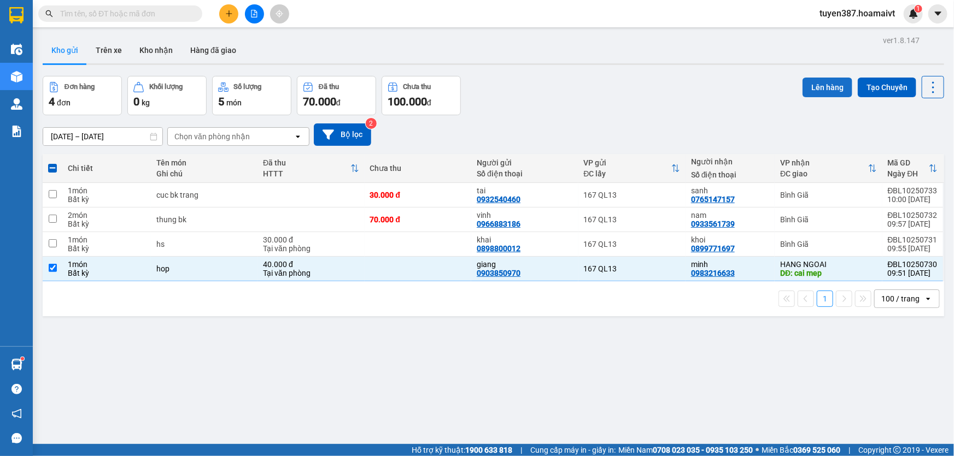
click at [818, 86] on button "Lên hàng" at bounding box center [827, 88] width 50 height 20
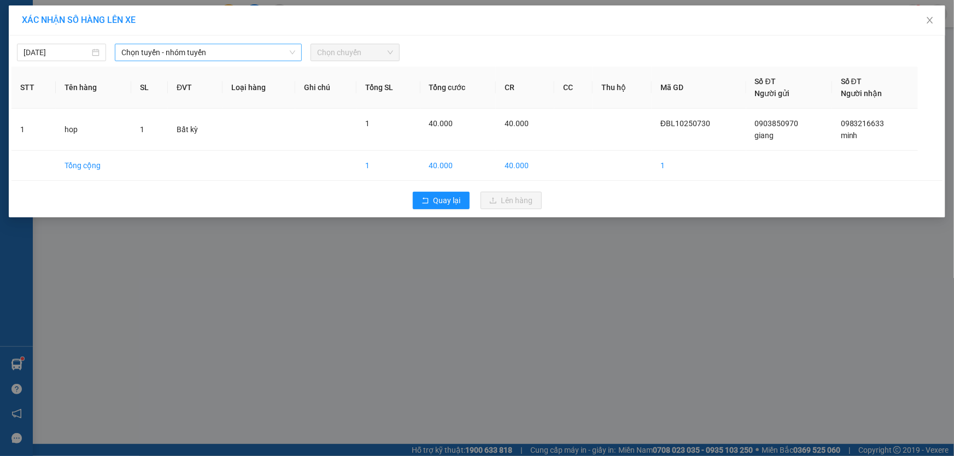
click at [208, 54] on span "Chọn tuyến - nhóm tuyến" at bounding box center [208, 52] width 174 height 16
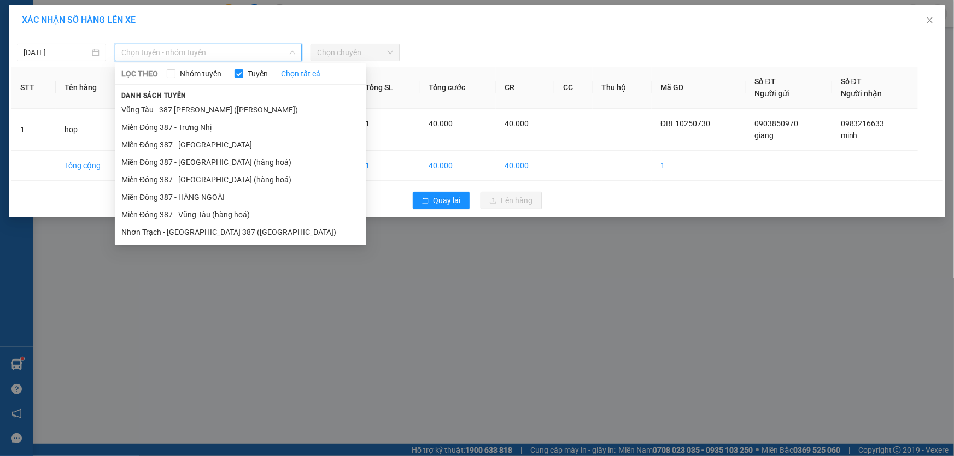
click at [190, 192] on li "Miền Đông 387 - HÀNG NGOÀI" at bounding box center [240, 197] width 251 height 17
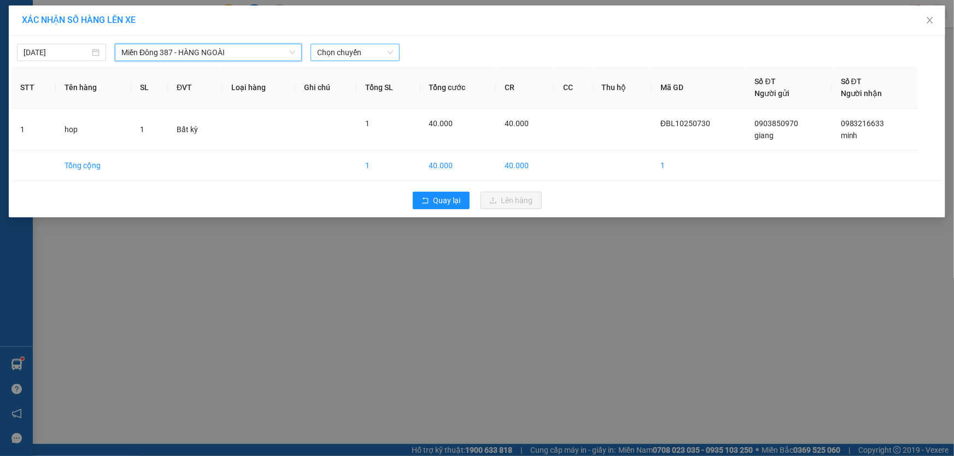
click at [369, 51] on span "Chọn chuyến" at bounding box center [355, 52] width 76 height 16
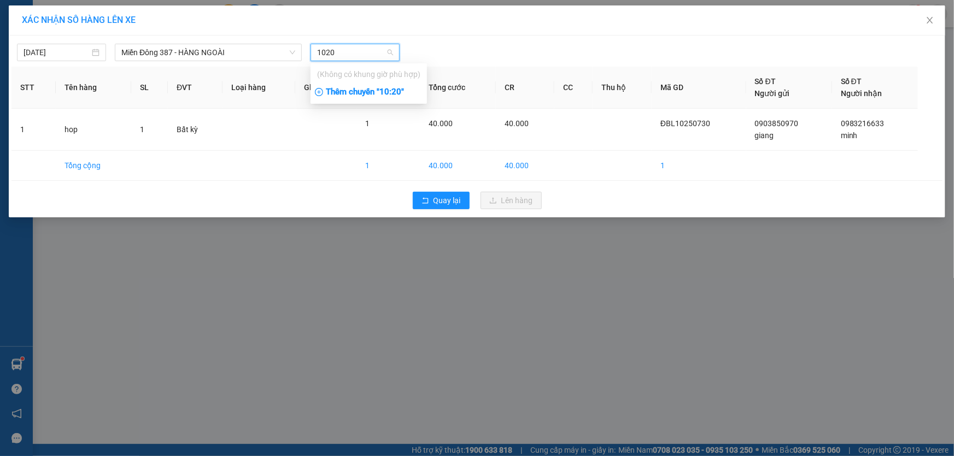
click at [394, 93] on div "Thêm chuyến " 10:20 "" at bounding box center [368, 92] width 116 height 19
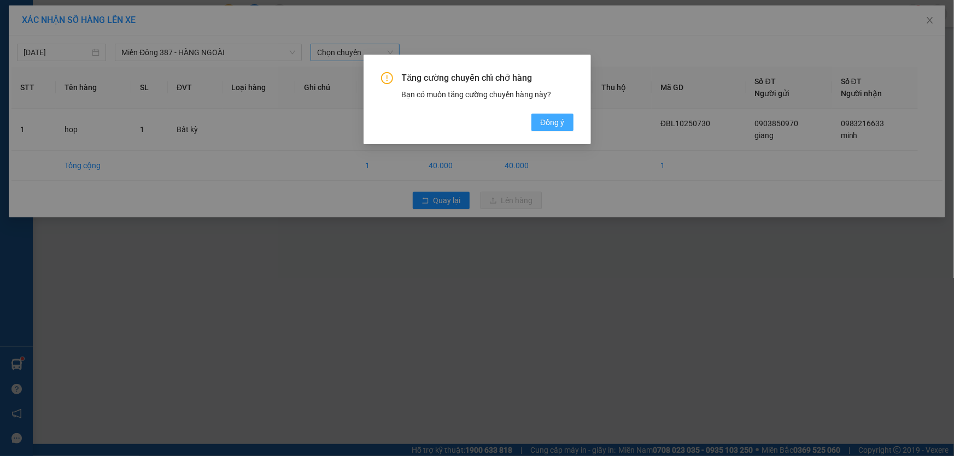
click at [555, 120] on span "Đồng ý" at bounding box center [552, 122] width 24 height 12
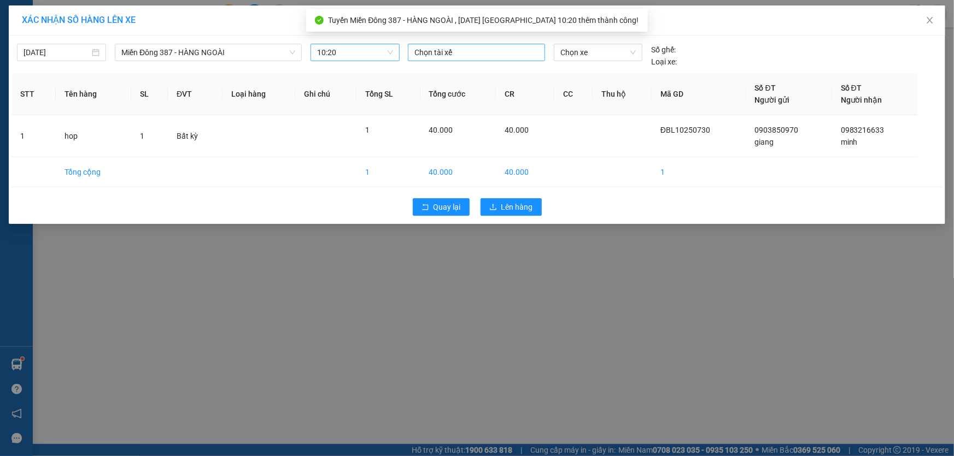
click at [460, 50] on div at bounding box center [477, 52] width 132 height 13
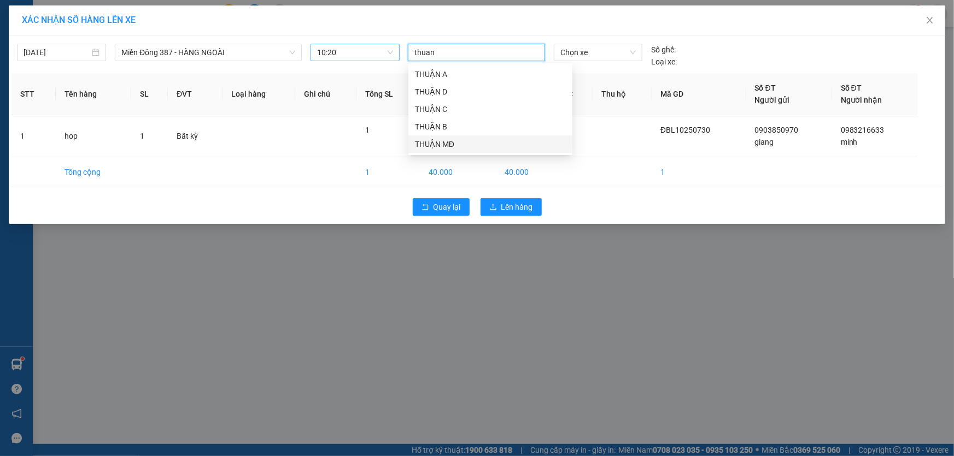
click at [433, 139] on div "THUẬN MĐ" at bounding box center [490, 144] width 151 height 12
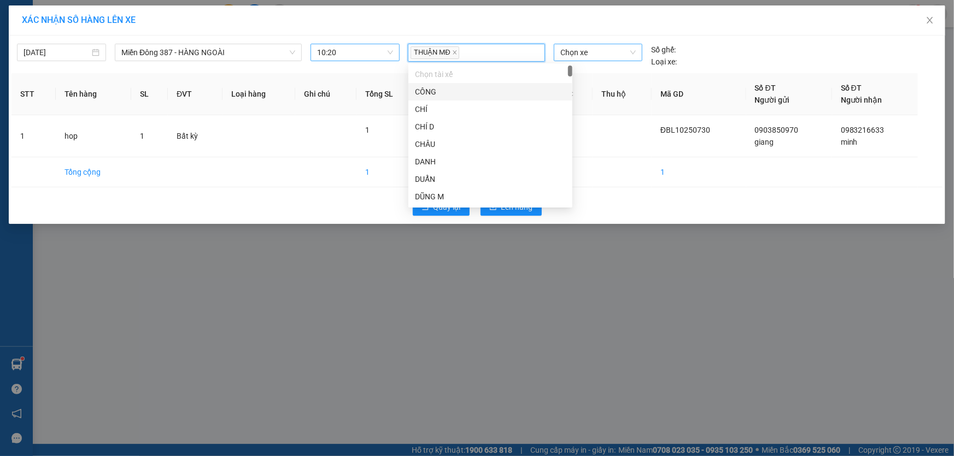
click at [604, 49] on span "Chọn xe" at bounding box center [597, 52] width 75 height 16
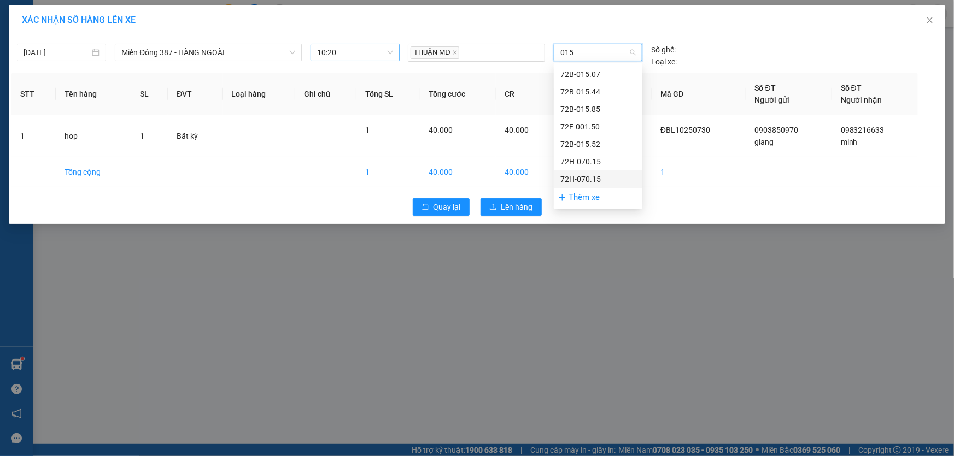
click at [587, 176] on div "72H-070.15" at bounding box center [597, 179] width 75 height 12
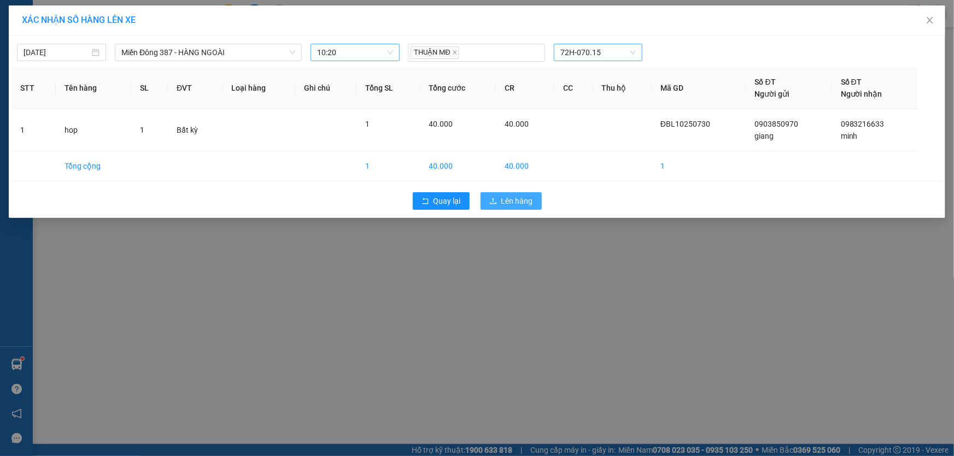
click at [515, 198] on span "Lên hàng" at bounding box center [517, 201] width 32 height 12
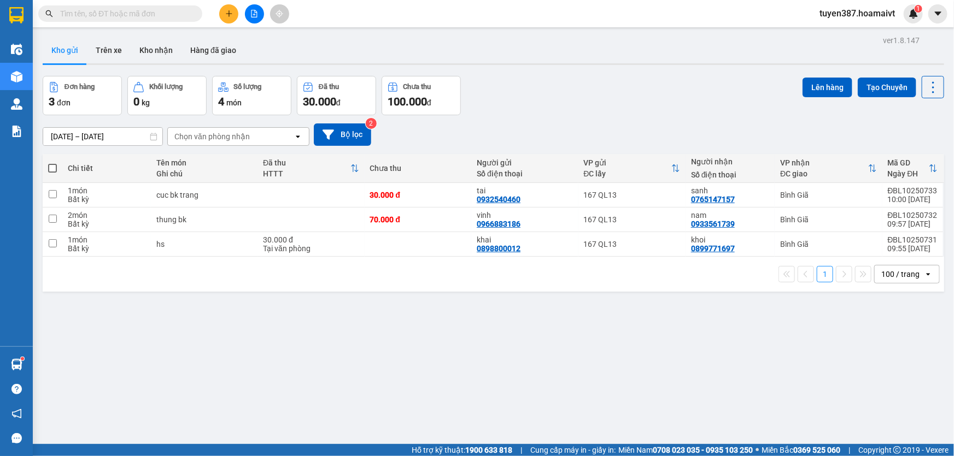
click at [49, 166] on span at bounding box center [52, 168] width 9 height 9
click at [52, 163] on input "checkbox" at bounding box center [52, 163] width 0 height 0
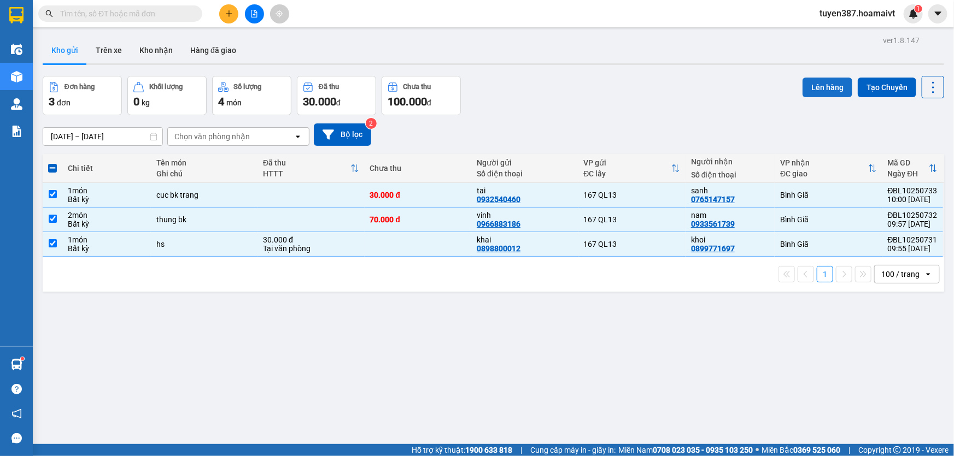
click at [811, 86] on button "Lên hàng" at bounding box center [827, 88] width 50 height 20
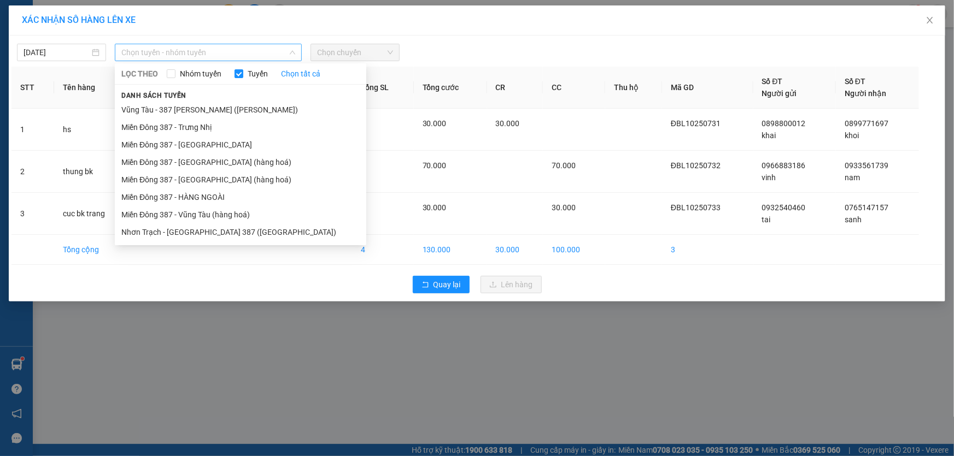
click at [214, 50] on span "Chọn tuyến - nhóm tuyến" at bounding box center [208, 52] width 174 height 16
click at [191, 213] on li "Miền Đông 387 - Vũng Tàu (hàng hoá)" at bounding box center [240, 214] width 251 height 17
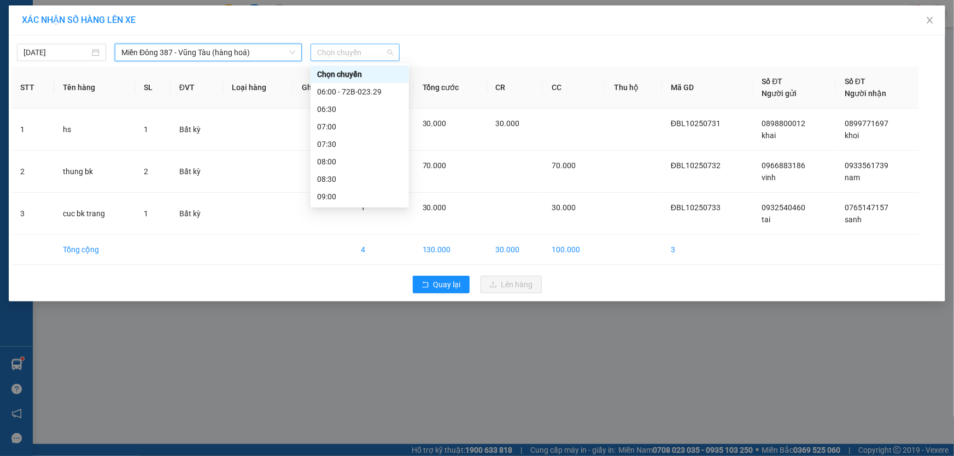
click at [367, 52] on span "Chọn chuyến" at bounding box center [355, 52] width 76 height 16
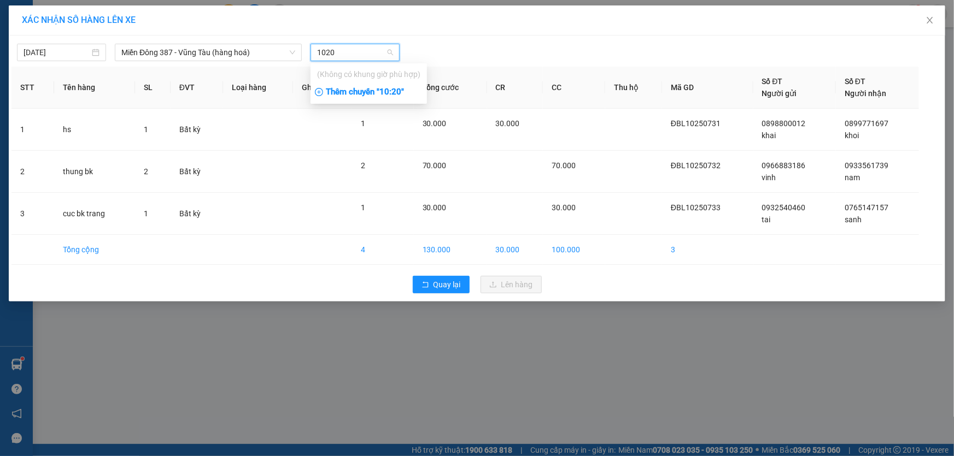
click at [394, 89] on div "Thêm chuyến " 10:20 "" at bounding box center [368, 92] width 116 height 19
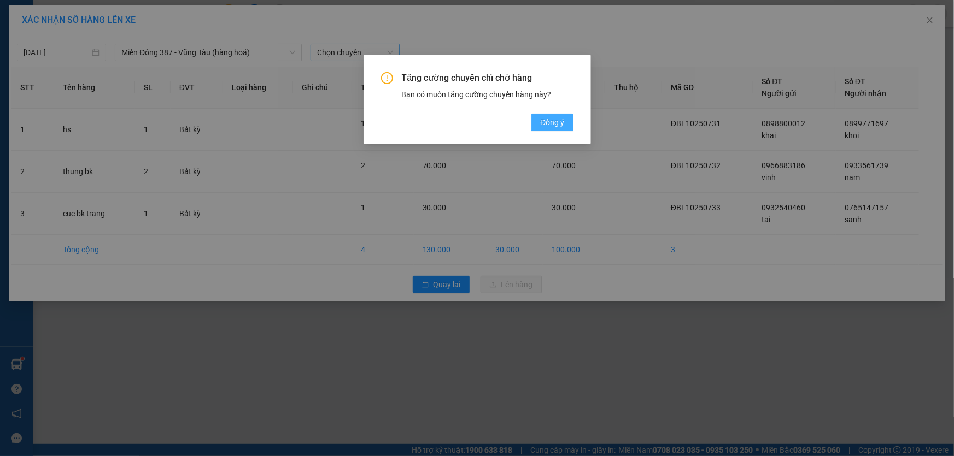
click at [554, 121] on span "Đồng ý" at bounding box center [552, 122] width 24 height 12
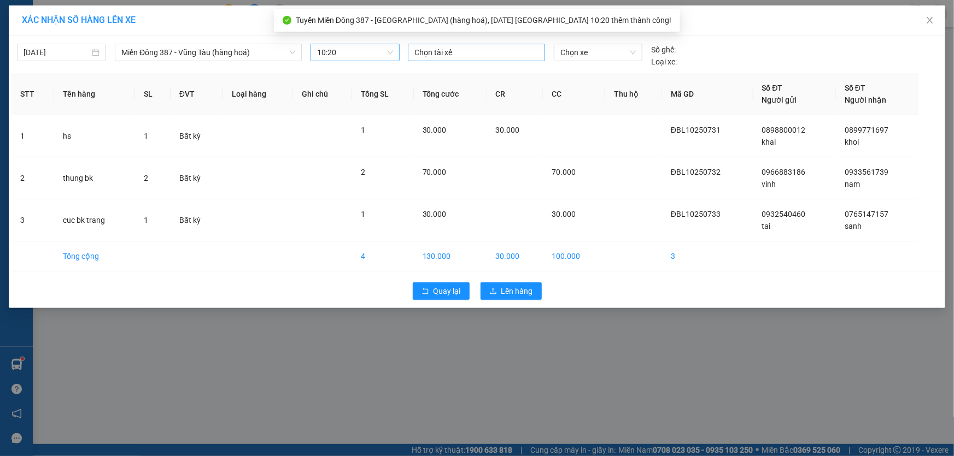
click at [448, 52] on div at bounding box center [477, 52] width 132 height 13
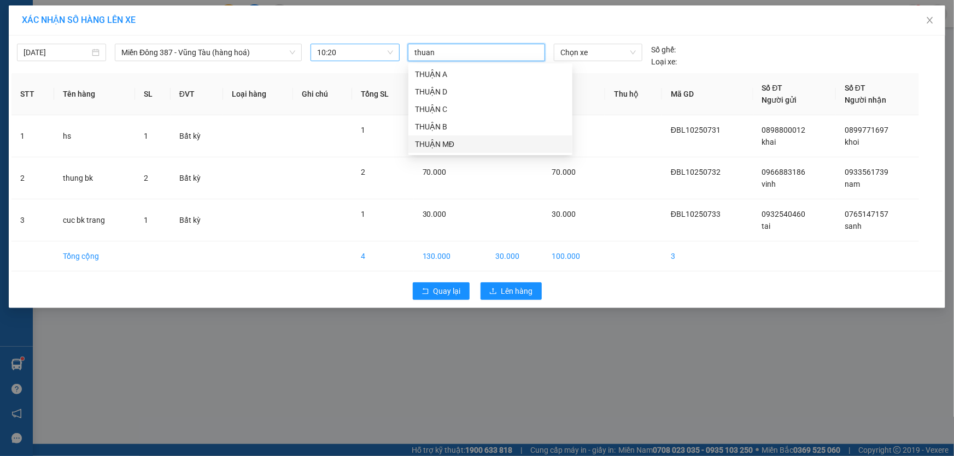
click at [430, 140] on div "THUẬN MĐ" at bounding box center [490, 144] width 151 height 12
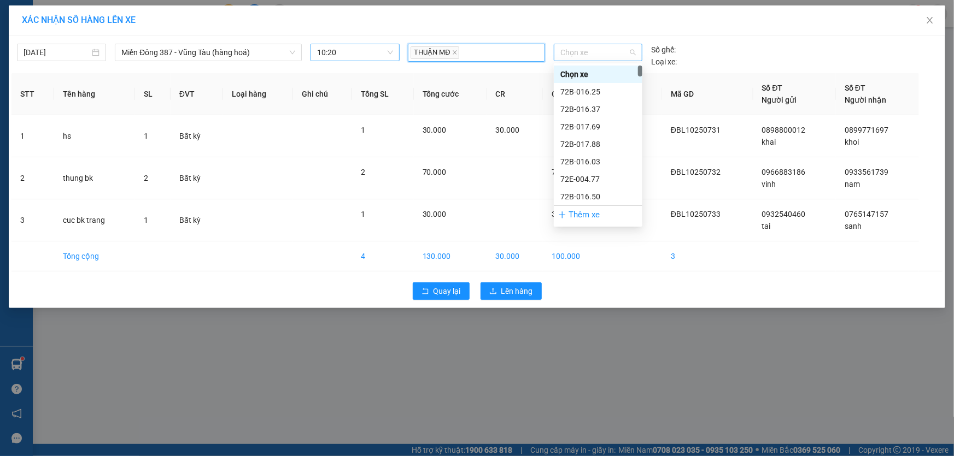
click at [595, 54] on span "Chọn xe" at bounding box center [597, 52] width 75 height 16
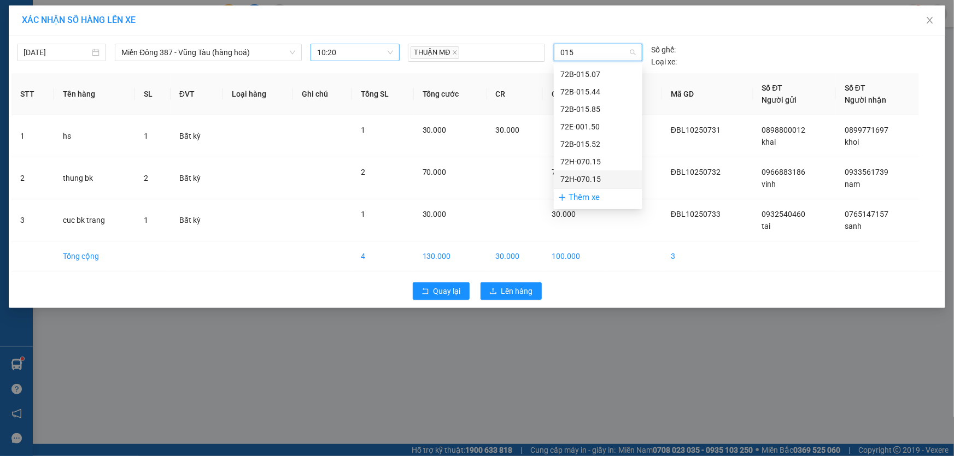
click at [581, 178] on div "72H-070.15" at bounding box center [597, 179] width 75 height 12
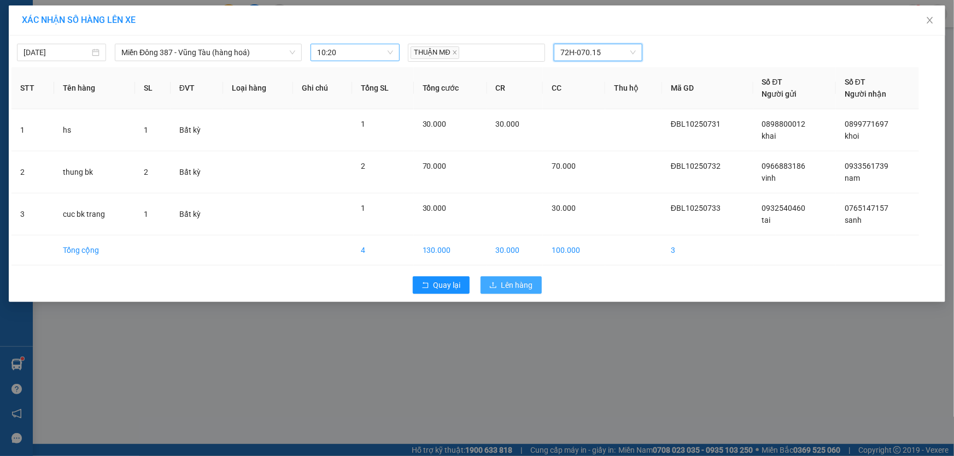
click at [518, 284] on span "Lên hàng" at bounding box center [517, 285] width 32 height 12
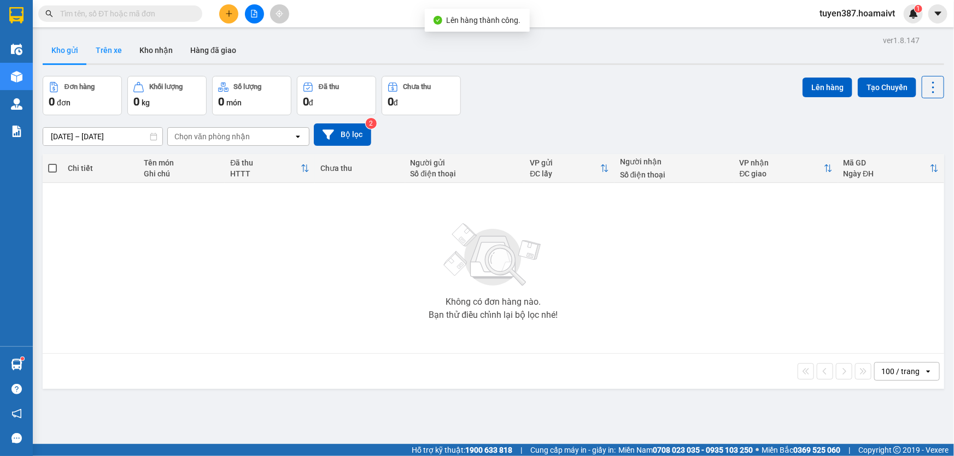
click at [102, 49] on button "Trên xe" at bounding box center [109, 50] width 44 height 26
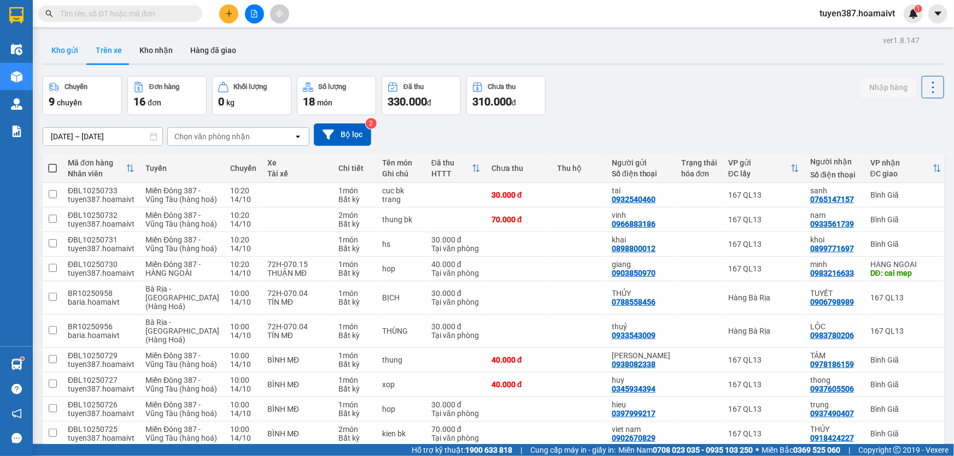
click at [55, 49] on button "Kho gửi" at bounding box center [65, 50] width 44 height 26
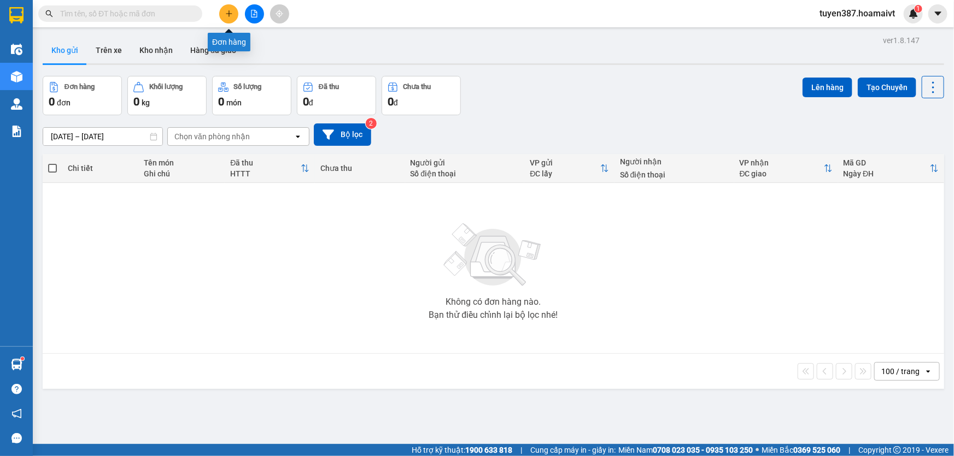
click at [231, 15] on icon "plus" at bounding box center [229, 14] width 8 height 8
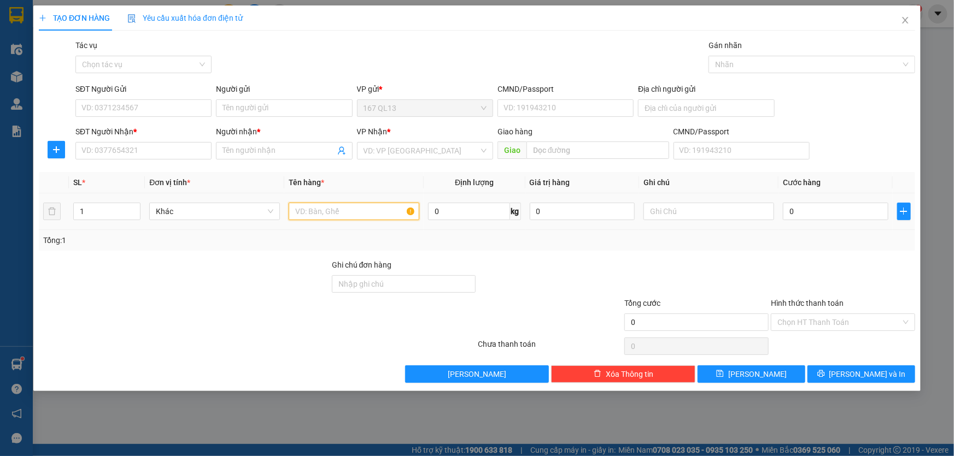
click at [369, 215] on input "text" at bounding box center [354, 211] width 131 height 17
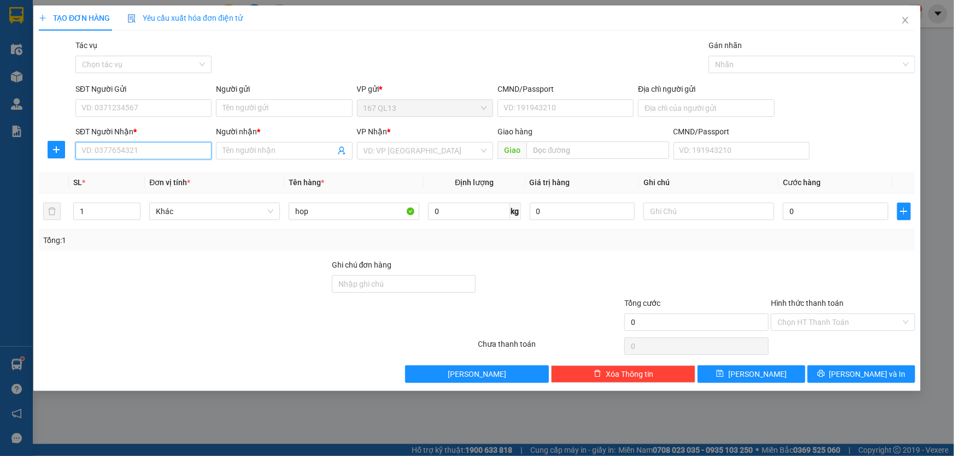
click at [170, 151] on input "SĐT Người Nhận *" at bounding box center [143, 150] width 136 height 17
click at [246, 148] on input "Người nhận *" at bounding box center [278, 151] width 112 height 12
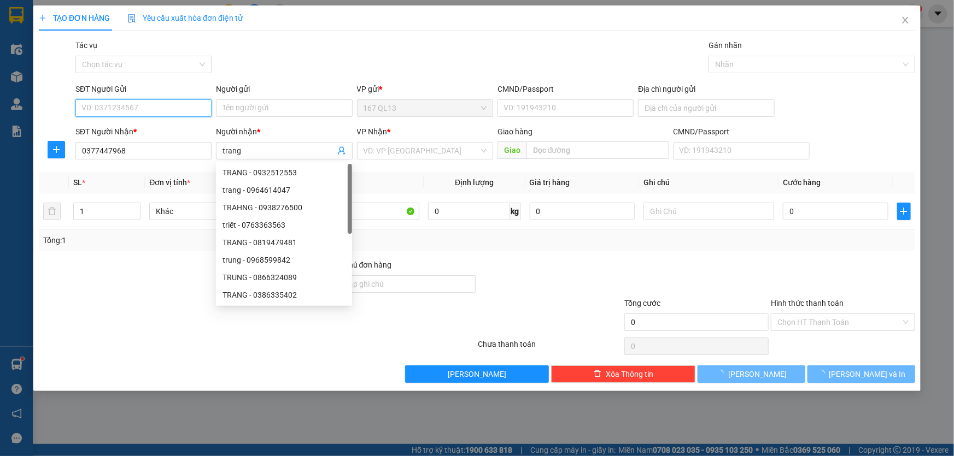
click at [150, 107] on input "SĐT Người Gửi" at bounding box center [143, 107] width 136 height 17
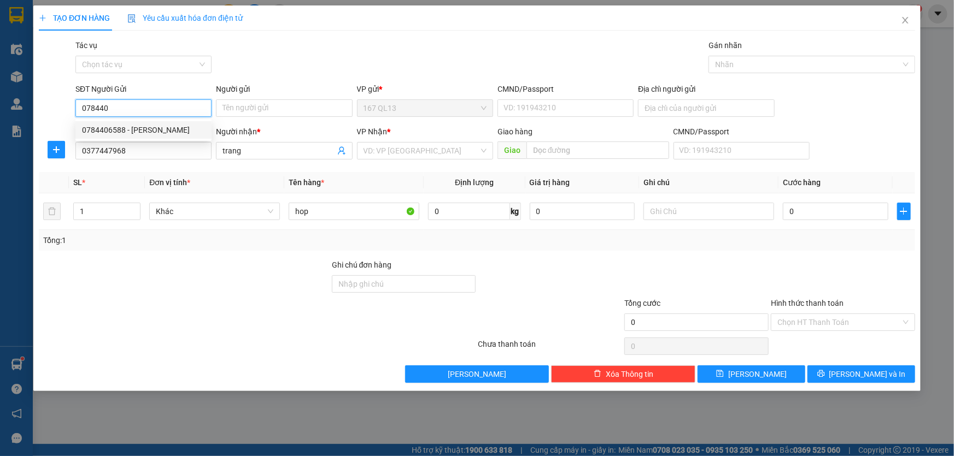
click at [129, 128] on div "0784406588 - sao viet" at bounding box center [143, 130] width 123 height 12
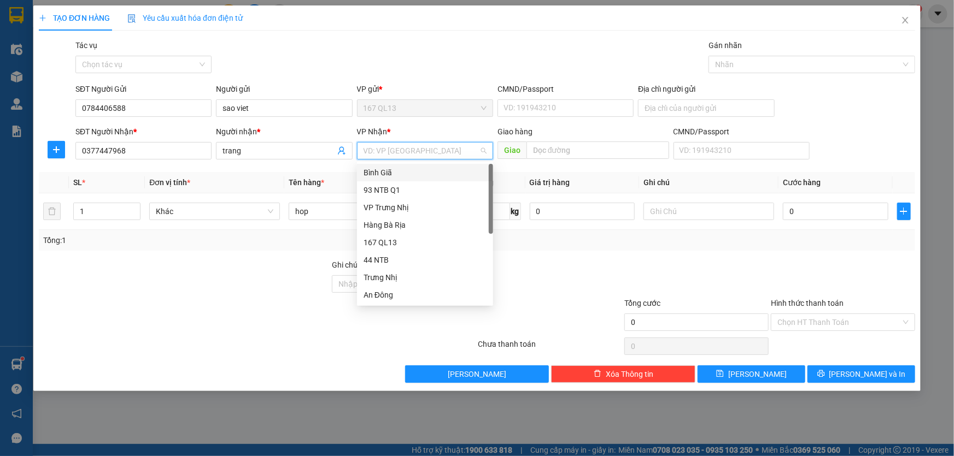
click at [403, 151] on input "search" at bounding box center [420, 151] width 115 height 16
click at [394, 222] on div "Hàng Bà Rịa" at bounding box center [424, 225] width 123 height 12
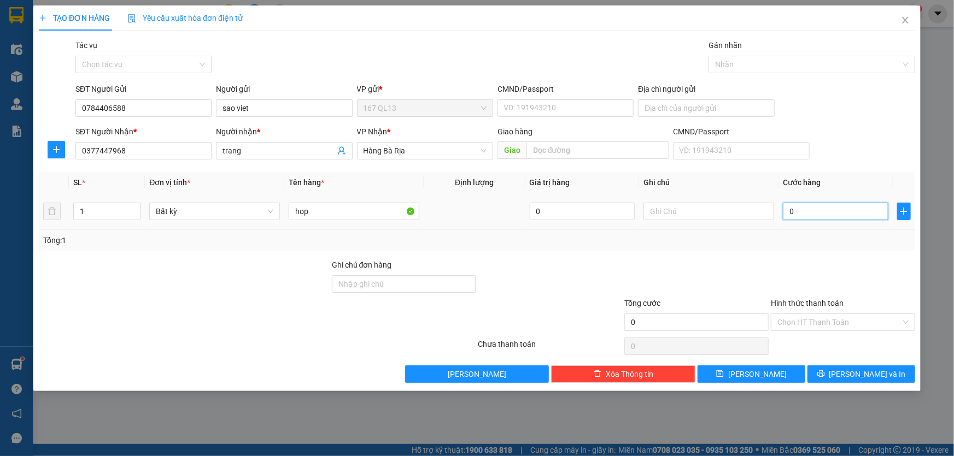
click at [787, 210] on input "0" at bounding box center [835, 211] width 105 height 17
click at [408, 151] on span "Hàng Bà Rịa" at bounding box center [424, 151] width 123 height 16
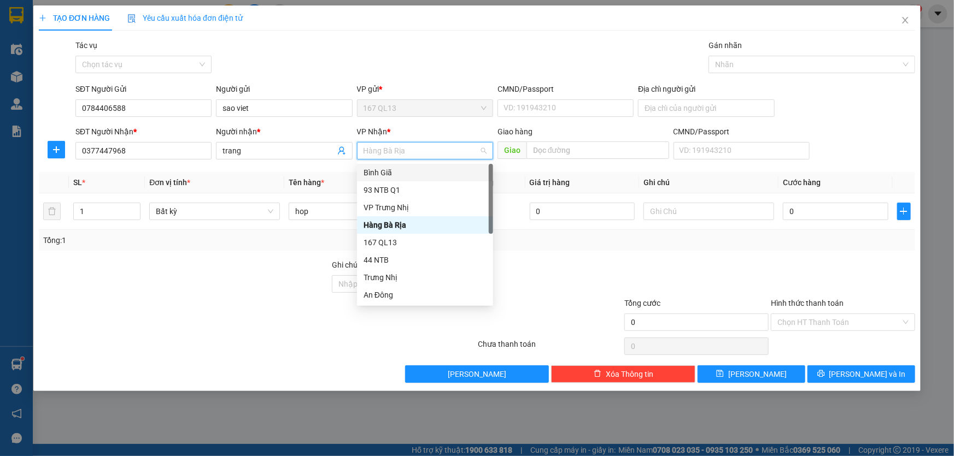
click at [398, 172] on div "Bình Giã" at bounding box center [424, 173] width 123 height 12
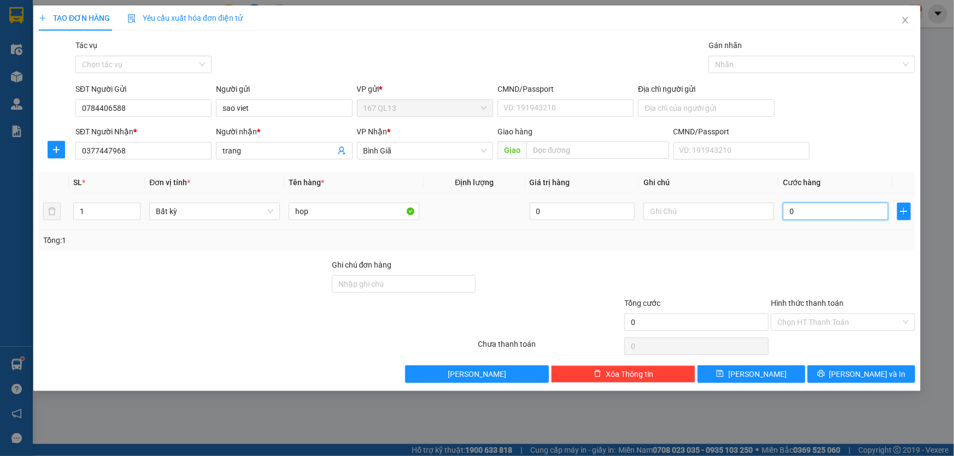
click at [786, 209] on input "0" at bounding box center [835, 211] width 105 height 17
click at [870, 371] on span "[PERSON_NAME] và In" at bounding box center [867, 374] width 77 height 12
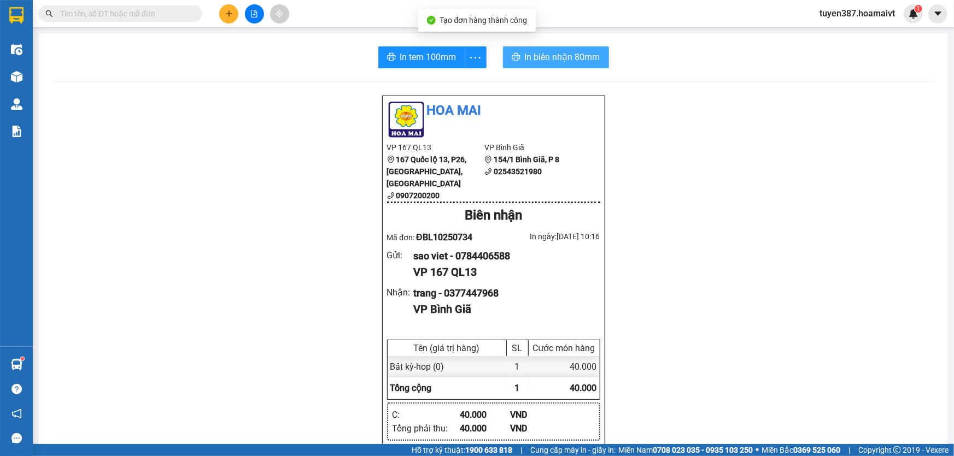
click at [532, 54] on span "In biên nhận 80mm" at bounding box center [562, 57] width 75 height 14
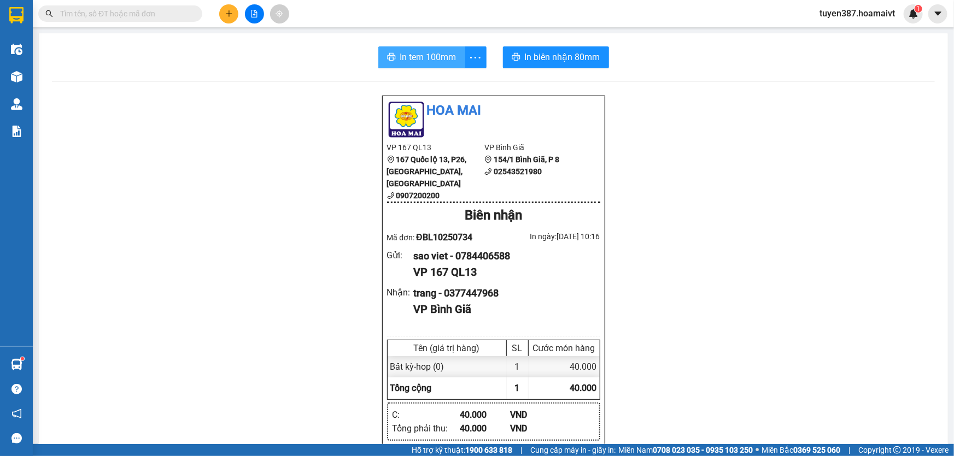
click at [411, 53] on span "In tem 100mm" at bounding box center [428, 57] width 56 height 14
click at [230, 11] on icon "plus" at bounding box center [229, 14] width 8 height 8
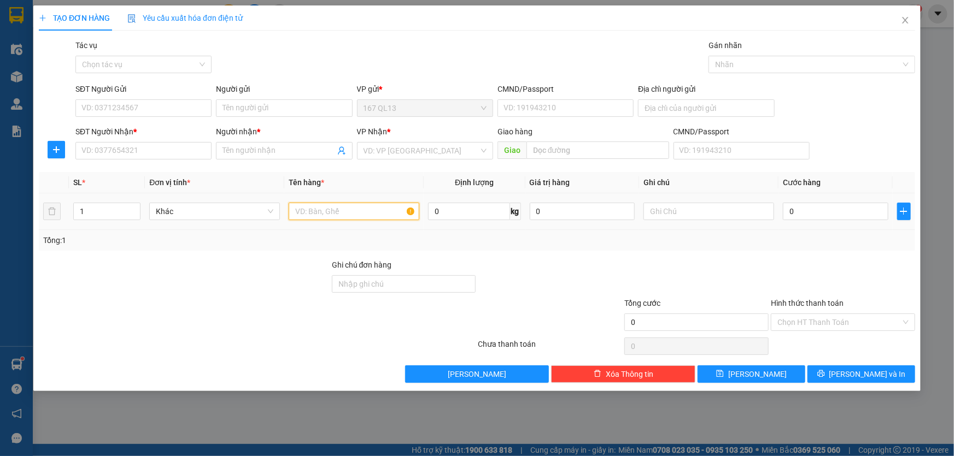
click at [395, 210] on input "text" at bounding box center [354, 211] width 131 height 17
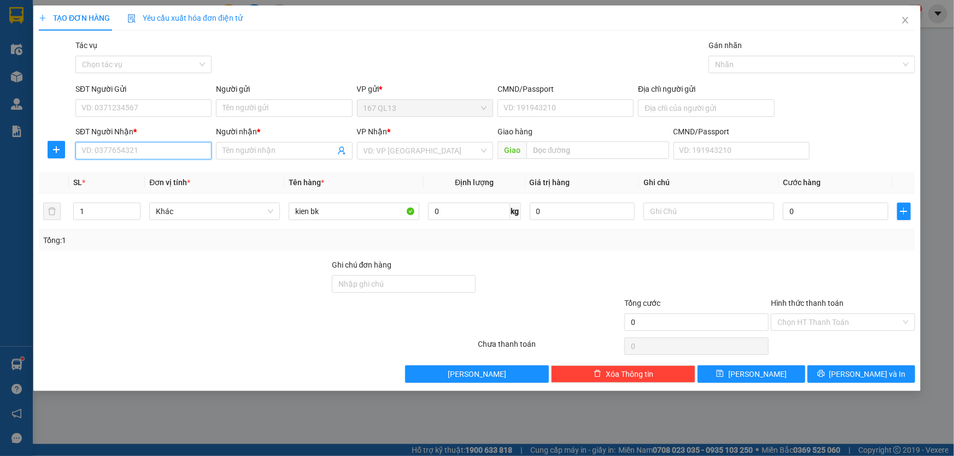
click at [186, 148] on input "SĐT Người Nhận *" at bounding box center [143, 150] width 136 height 17
click at [140, 175] on div "0961386711 - tri" at bounding box center [143, 173] width 123 height 12
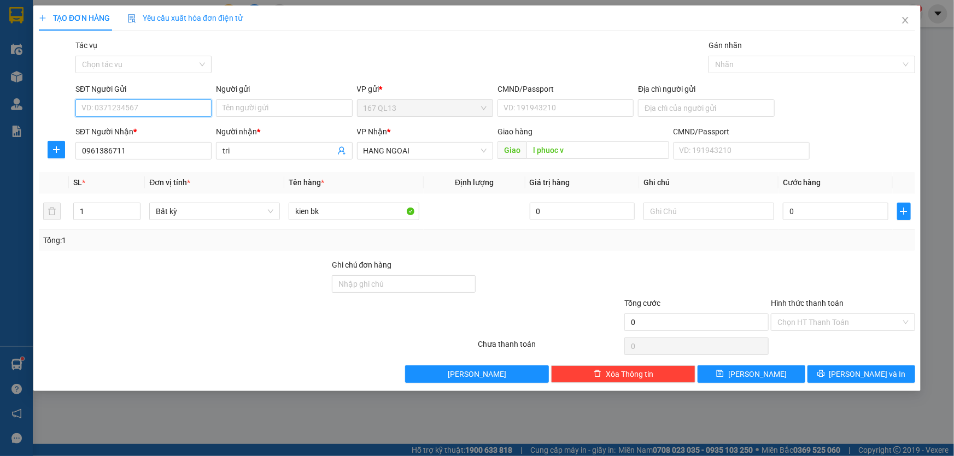
click at [158, 108] on input "SĐT Người Gửi" at bounding box center [143, 107] width 136 height 17
click at [146, 129] on div "0901829830 - khai" at bounding box center [143, 130] width 123 height 12
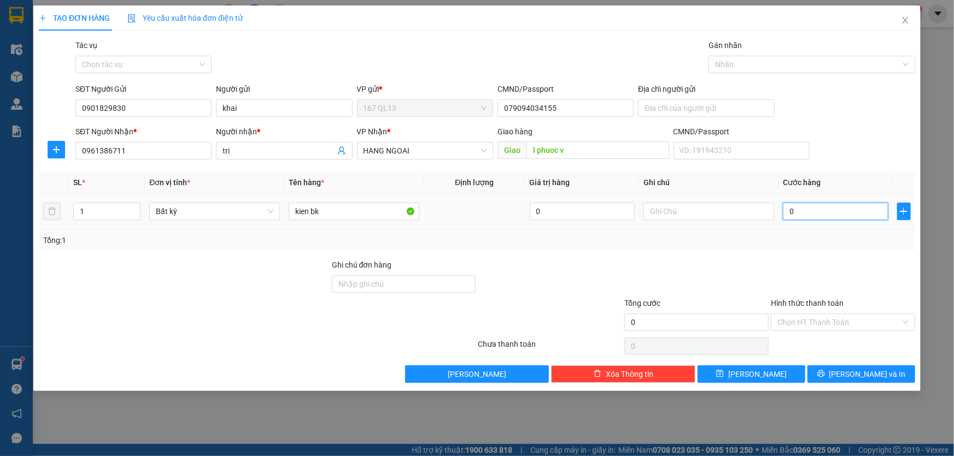
click at [784, 209] on input "0" at bounding box center [835, 211] width 105 height 17
click at [845, 319] on input "Hình thức thanh toán" at bounding box center [839, 322] width 124 height 16
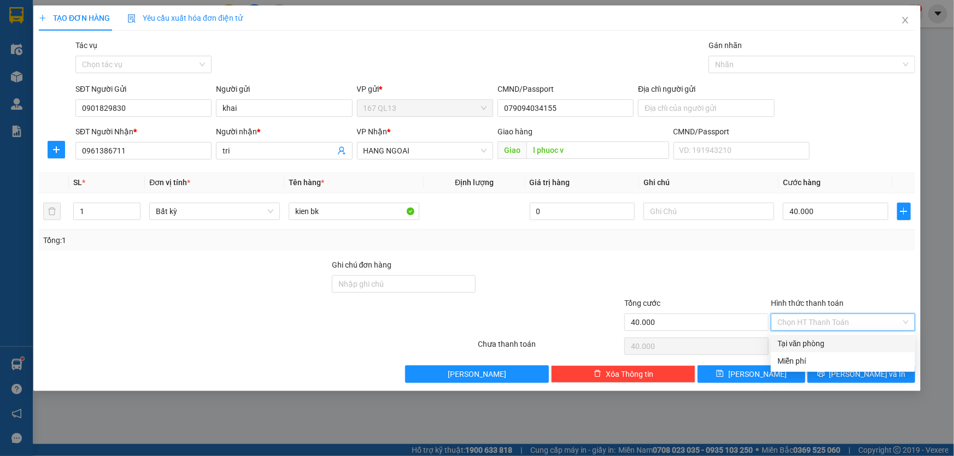
click at [847, 338] on div "Tại văn phòng" at bounding box center [842, 344] width 131 height 12
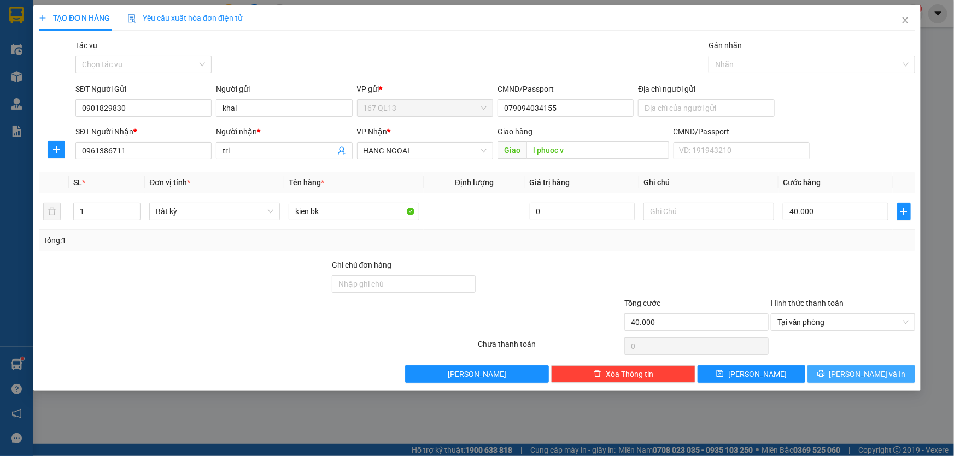
click at [881, 372] on span "[PERSON_NAME] và In" at bounding box center [867, 374] width 77 height 12
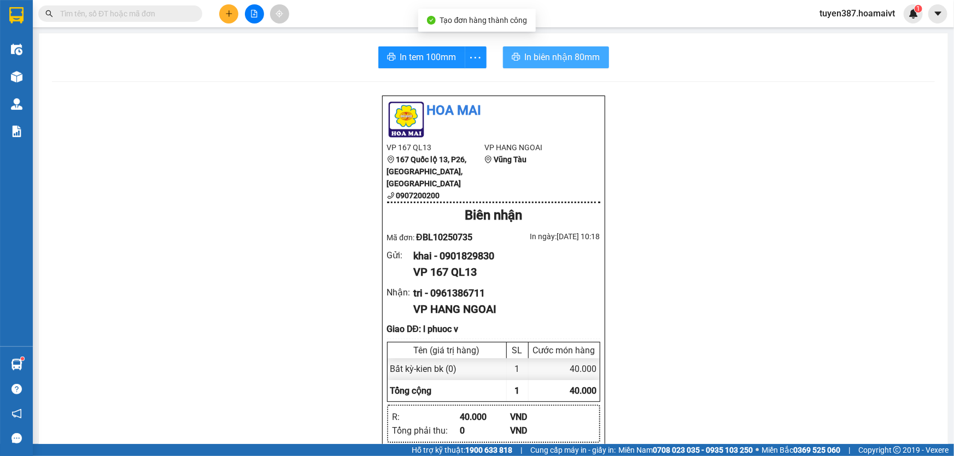
click at [535, 52] on span "In biên nhận 80mm" at bounding box center [562, 57] width 75 height 14
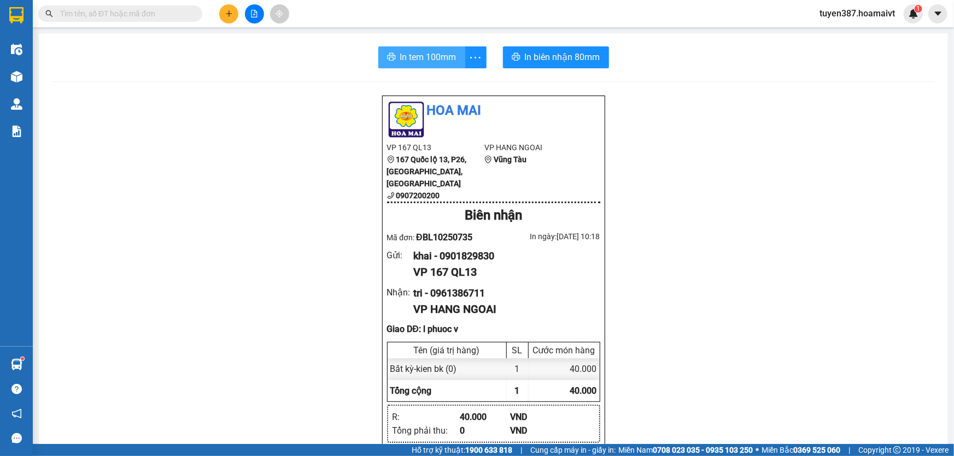
click at [408, 55] on span "In tem 100mm" at bounding box center [428, 57] width 56 height 14
click at [224, 8] on button at bounding box center [228, 13] width 19 height 19
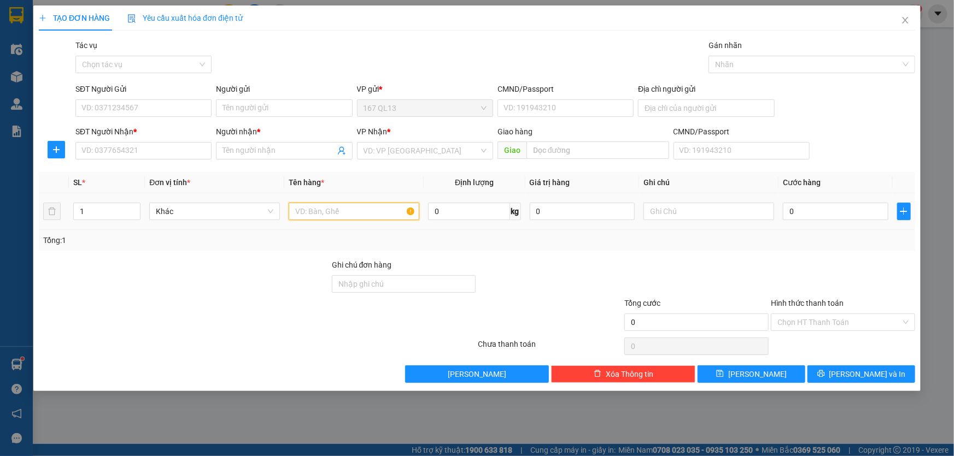
click at [373, 204] on input "text" at bounding box center [354, 211] width 131 height 17
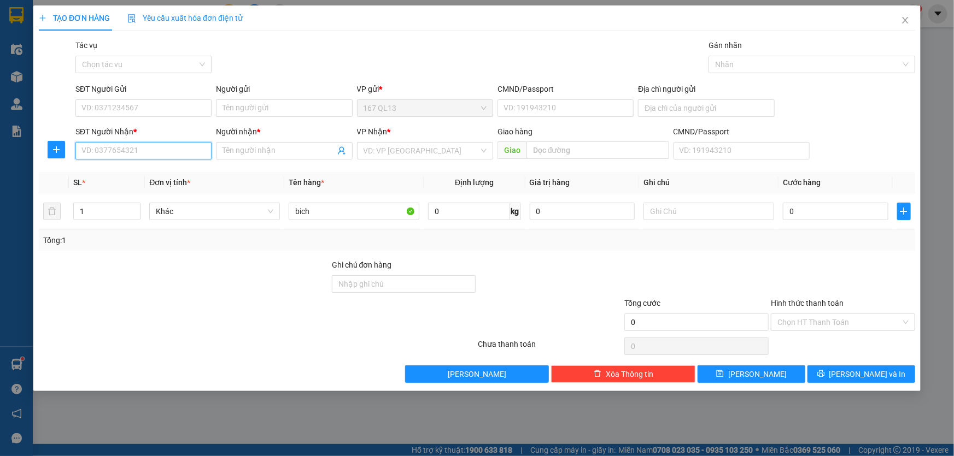
click at [159, 153] on input "SĐT Người Nhận *" at bounding box center [143, 150] width 136 height 17
click at [251, 149] on input "Người nhận *" at bounding box center [278, 151] width 112 height 12
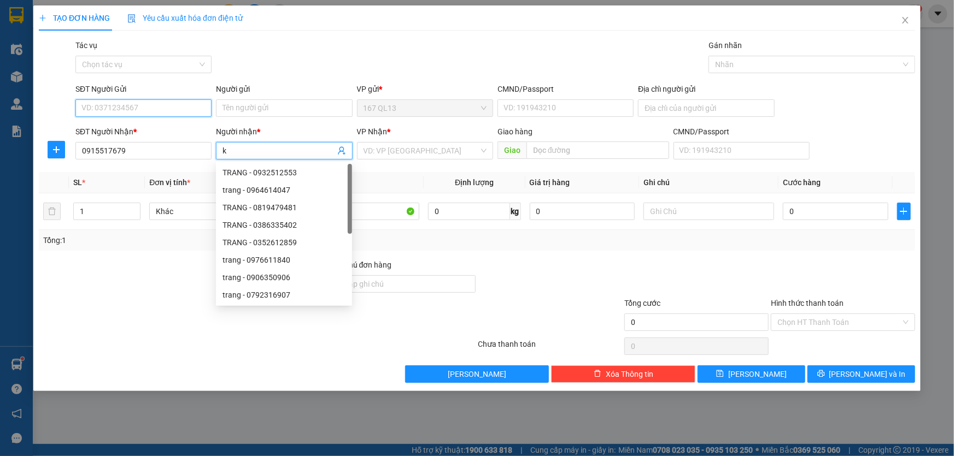
click at [175, 104] on input "SĐT Người Gửi" at bounding box center [143, 107] width 136 height 17
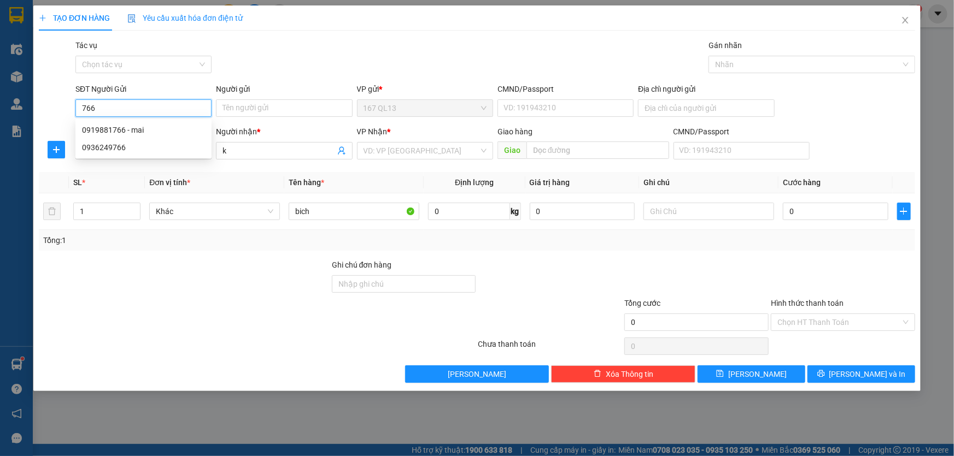
click at [78, 104] on input "766" at bounding box center [143, 107] width 136 height 17
click at [116, 110] on input "0766" at bounding box center [143, 107] width 136 height 17
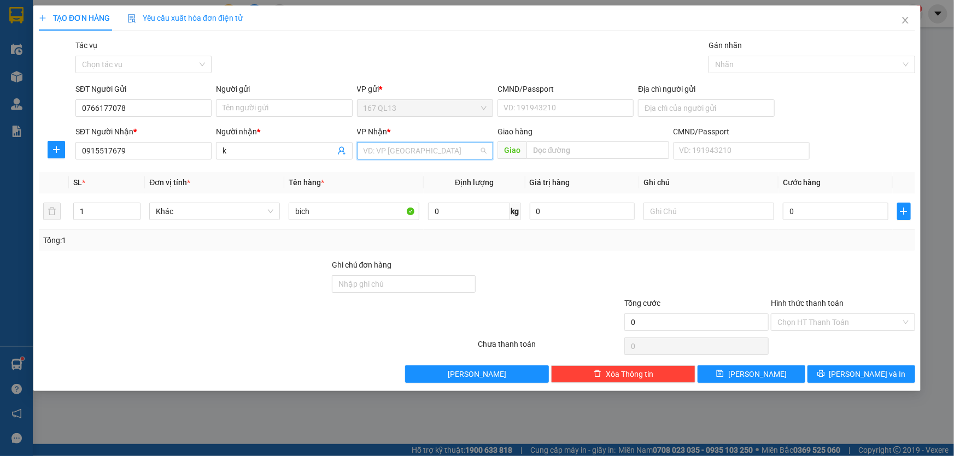
click at [404, 150] on input "search" at bounding box center [420, 151] width 115 height 16
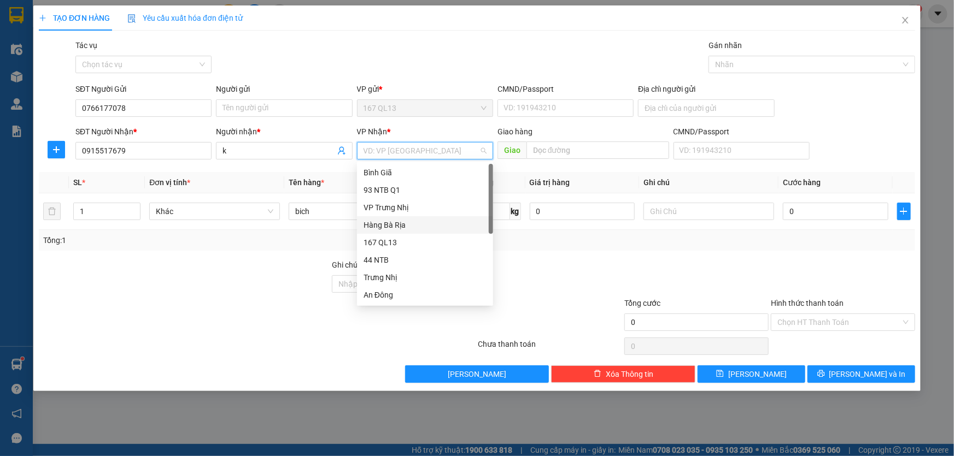
click at [405, 224] on div "Hàng Bà Rịa" at bounding box center [424, 225] width 123 height 12
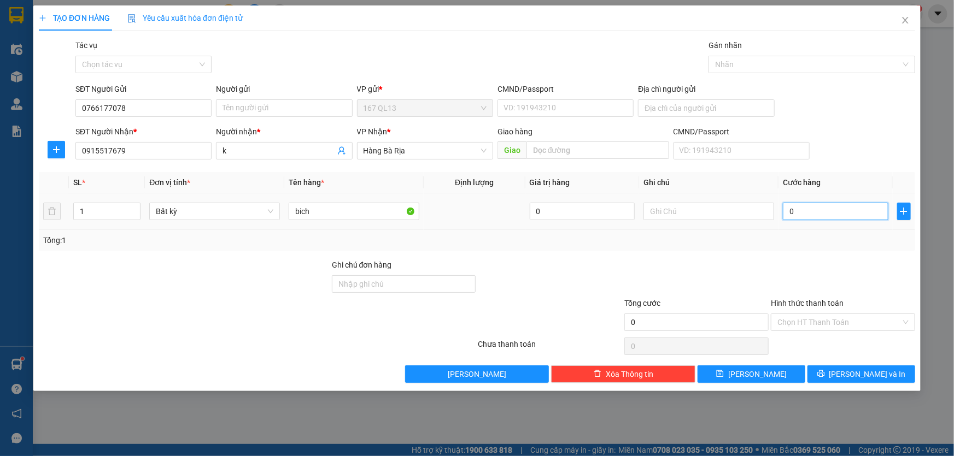
click at [784, 210] on input "0" at bounding box center [835, 211] width 105 height 17
click at [840, 318] on input "Hình thức thanh toán" at bounding box center [839, 322] width 124 height 16
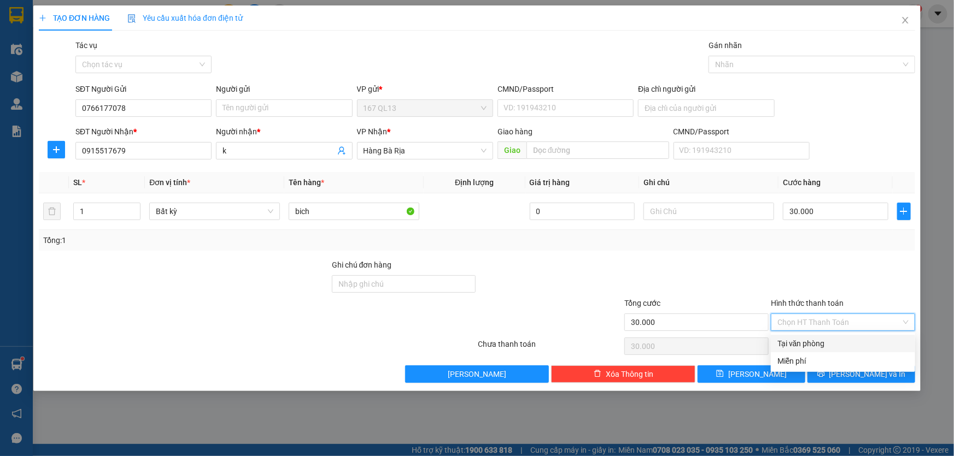
click at [848, 338] on div "Tại văn phòng" at bounding box center [842, 344] width 131 height 12
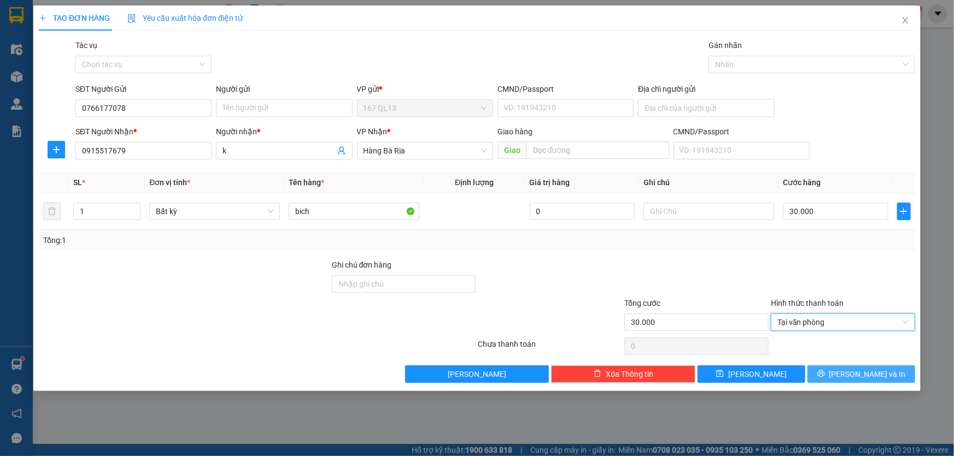
click at [871, 371] on span "[PERSON_NAME] và In" at bounding box center [867, 374] width 77 height 12
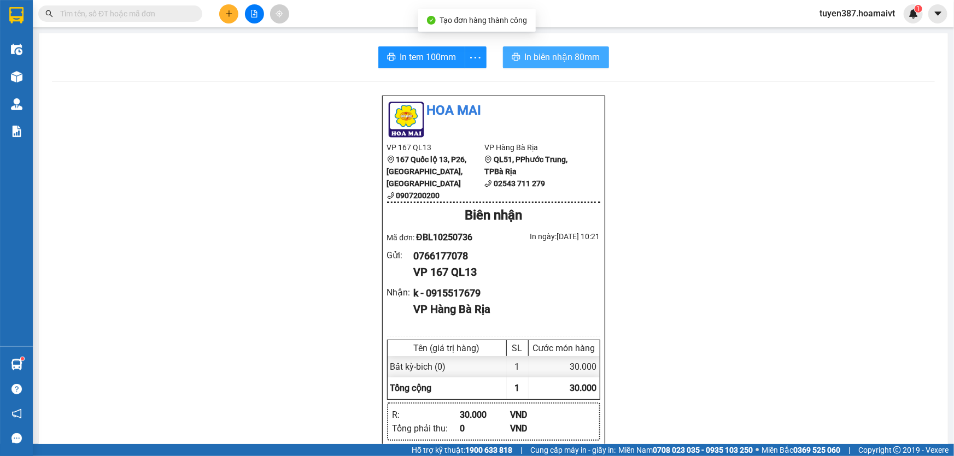
click at [544, 60] on span "In biên nhận 80mm" at bounding box center [562, 57] width 75 height 14
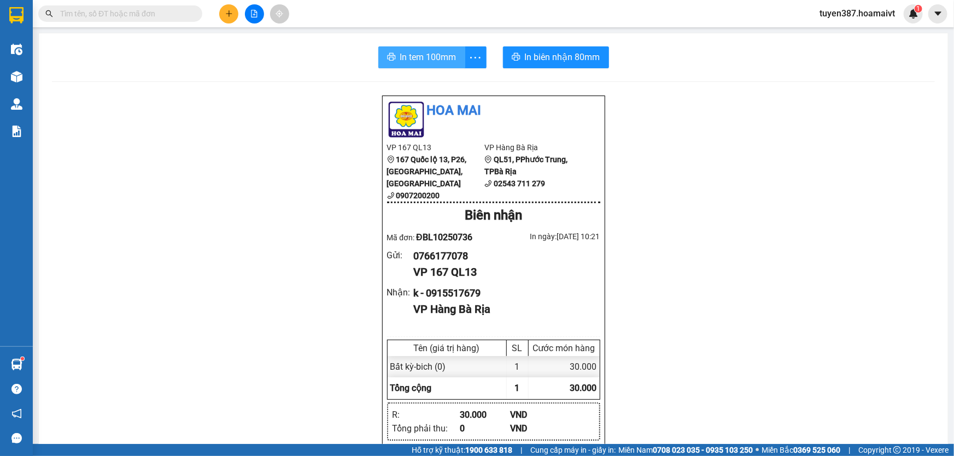
click at [404, 55] on span "In tem 100mm" at bounding box center [428, 57] width 56 height 14
click at [227, 12] on icon "plus" at bounding box center [229, 14] width 8 height 8
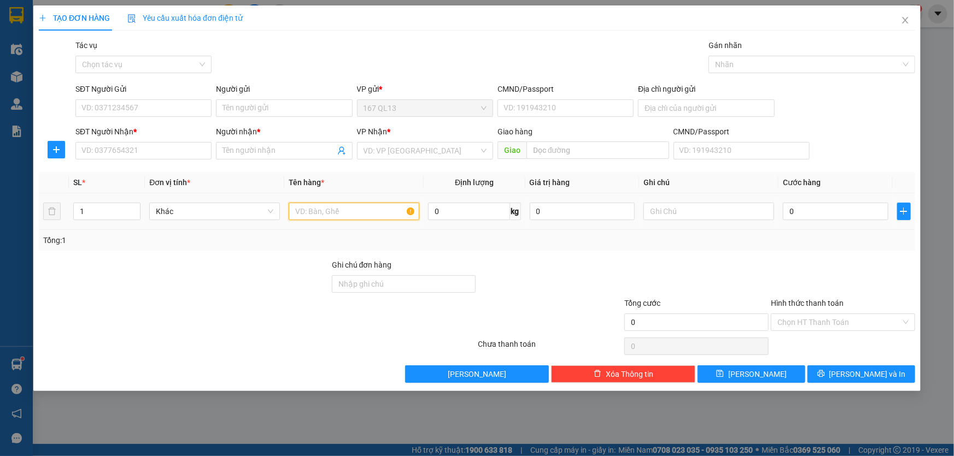
click at [351, 209] on input "text" at bounding box center [354, 211] width 131 height 17
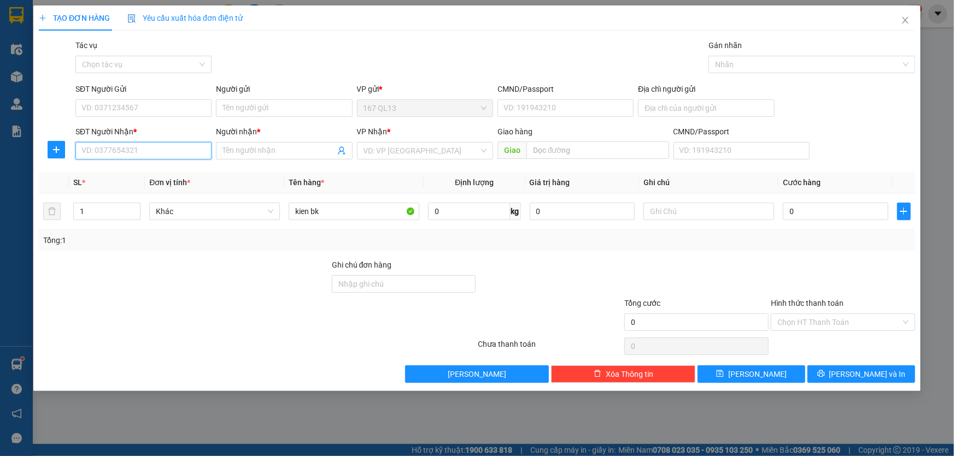
click at [189, 149] on input "SĐT Người Nhận *" at bounding box center [143, 150] width 136 height 17
click at [258, 149] on input "Người nhận *" at bounding box center [278, 151] width 112 height 12
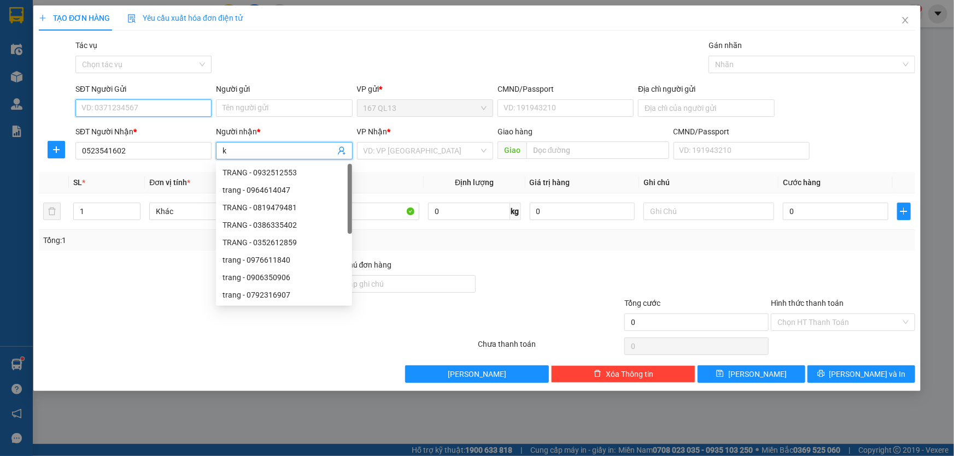
click at [179, 110] on input "SĐT Người Gửi" at bounding box center [143, 107] width 136 height 17
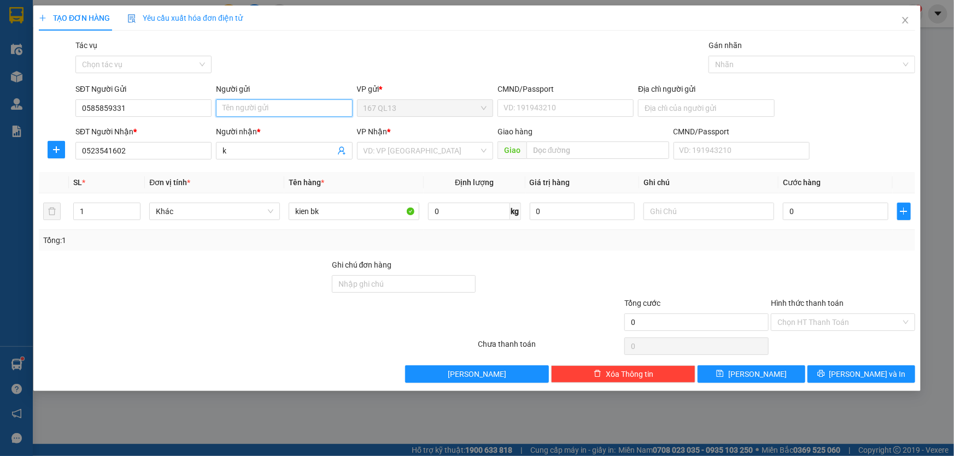
click at [245, 111] on input "Người gửi" at bounding box center [284, 107] width 136 height 17
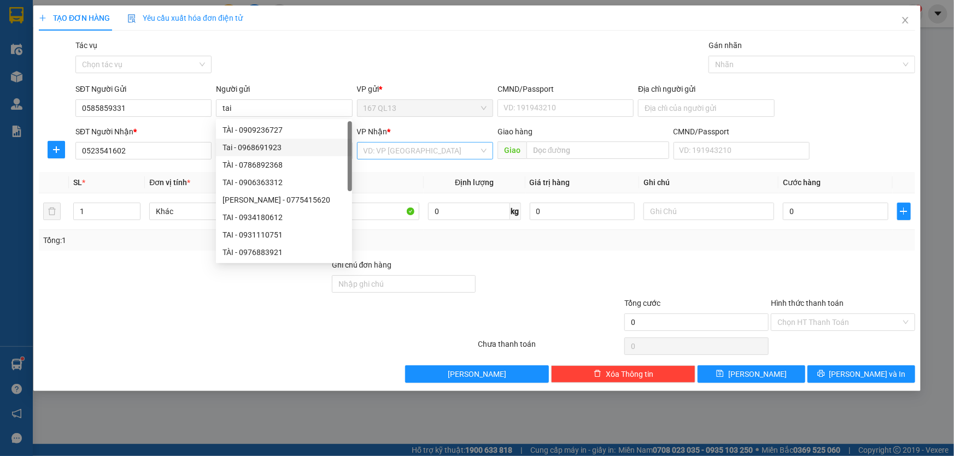
click at [415, 153] on input "search" at bounding box center [420, 151] width 115 height 16
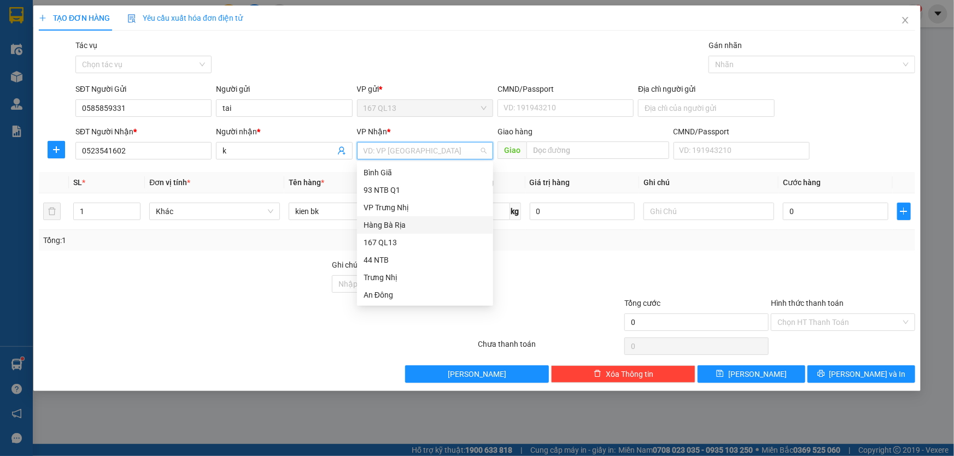
click at [406, 221] on div "Hàng Bà Rịa" at bounding box center [424, 225] width 123 height 12
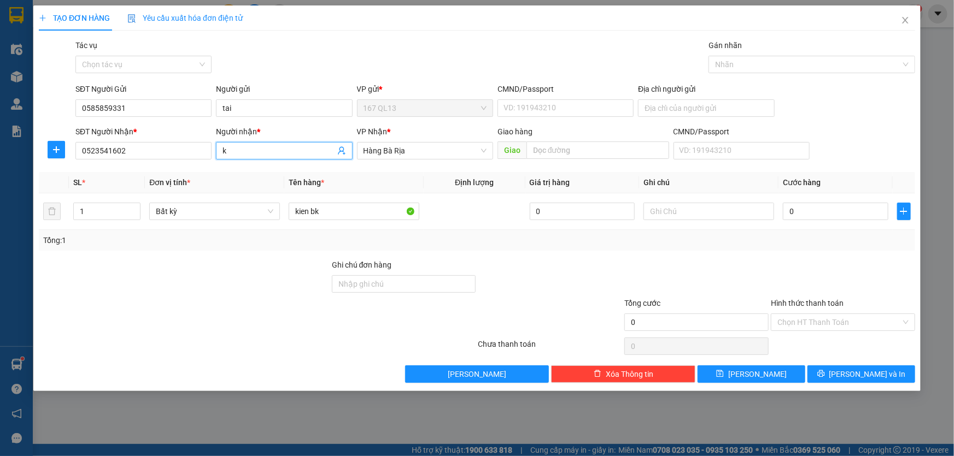
click at [279, 150] on input "k" at bounding box center [278, 151] width 112 height 12
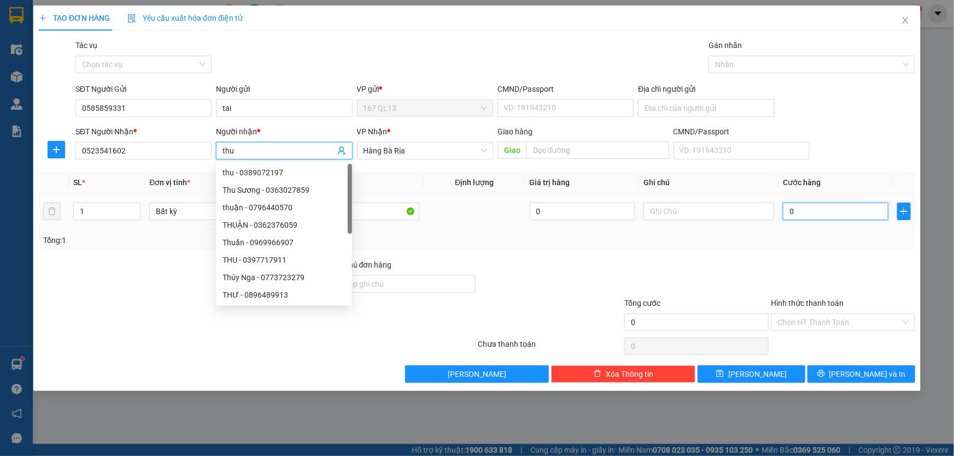
click at [784, 207] on input "0" at bounding box center [835, 211] width 105 height 17
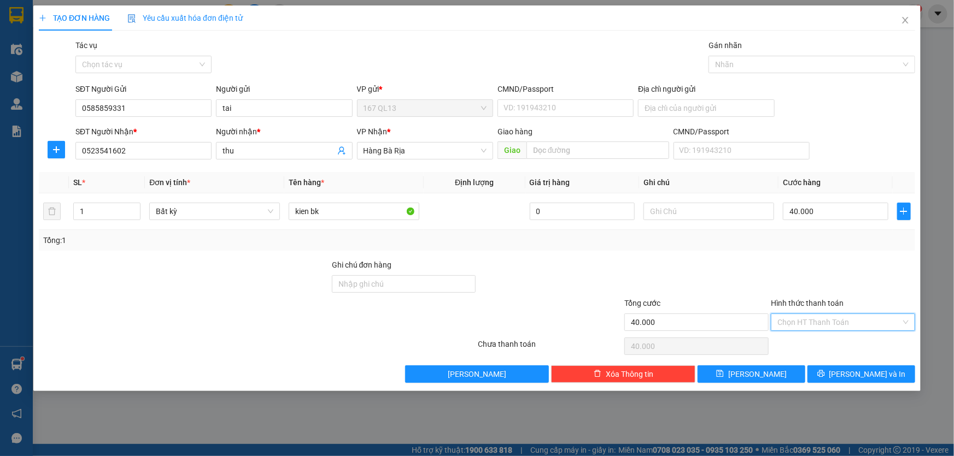
click at [858, 319] on input "Hình thức thanh toán" at bounding box center [839, 322] width 124 height 16
click at [851, 339] on div "Tại văn phòng" at bounding box center [842, 344] width 131 height 12
click at [869, 371] on span "[PERSON_NAME] và In" at bounding box center [867, 374] width 77 height 12
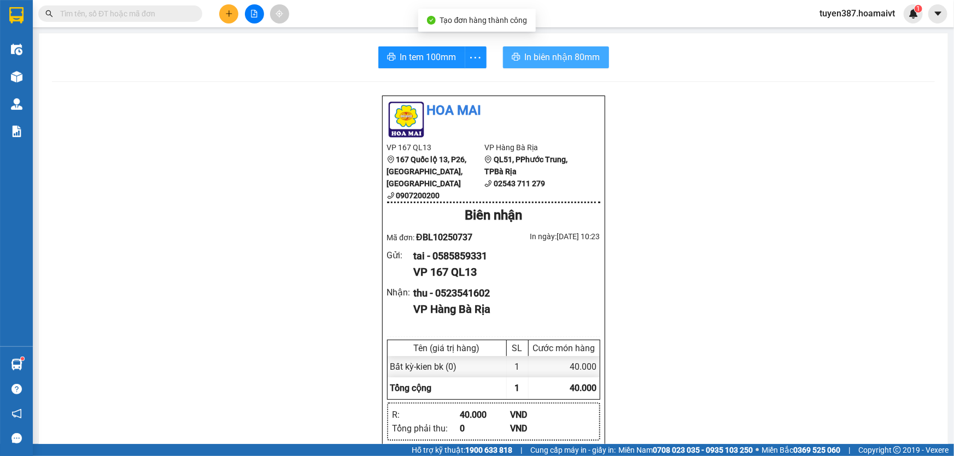
click at [546, 61] on span "In biên nhận 80mm" at bounding box center [562, 57] width 75 height 14
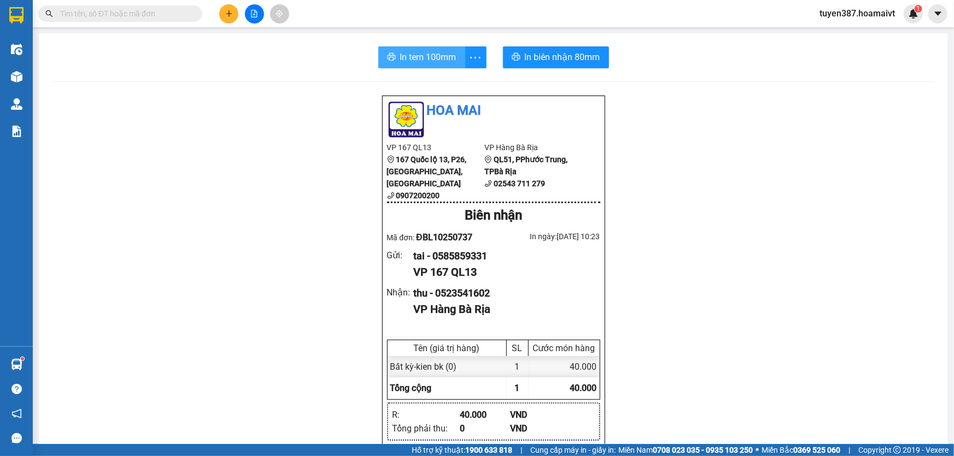
click at [415, 56] on span "In tem 100mm" at bounding box center [428, 57] width 56 height 14
click at [230, 14] on icon "plus" at bounding box center [229, 13] width 6 height 1
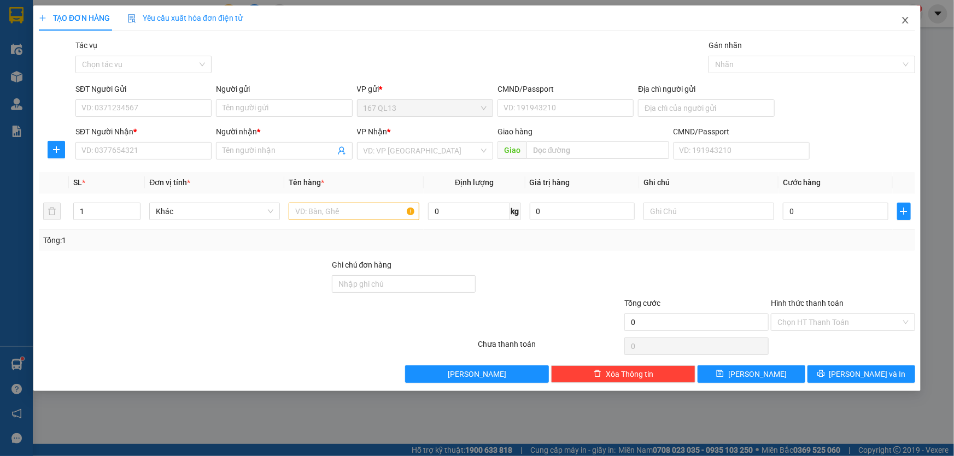
click at [904, 19] on icon "close" at bounding box center [905, 20] width 9 height 9
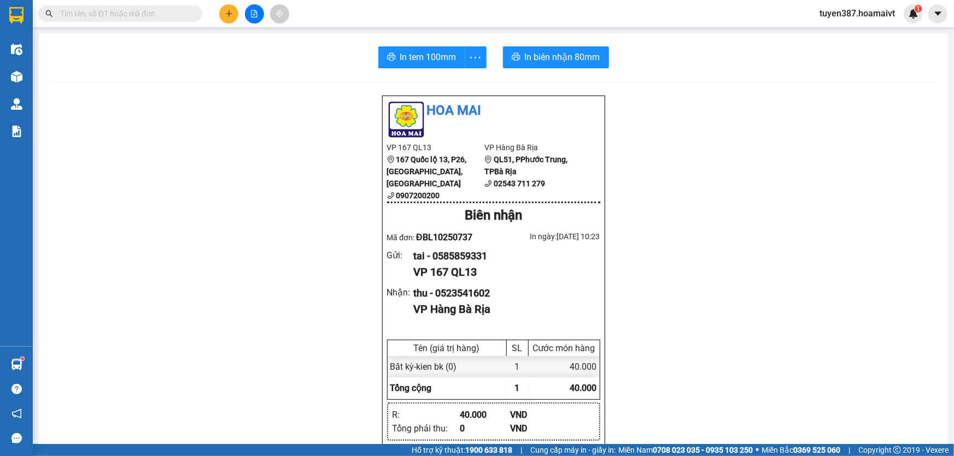
click at [91, 77] on div "In tem 100mm In biên nhận 80mm Hoa Mai VP 167 QL13 167 Quốc lộ 13, P26, Bình Th…" at bounding box center [493, 428] width 909 height 791
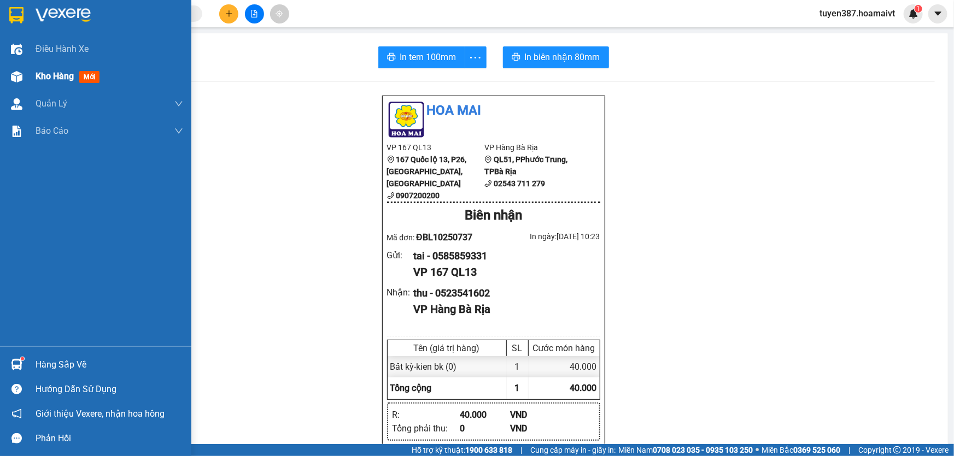
click at [93, 77] on span "mới" at bounding box center [89, 77] width 20 height 12
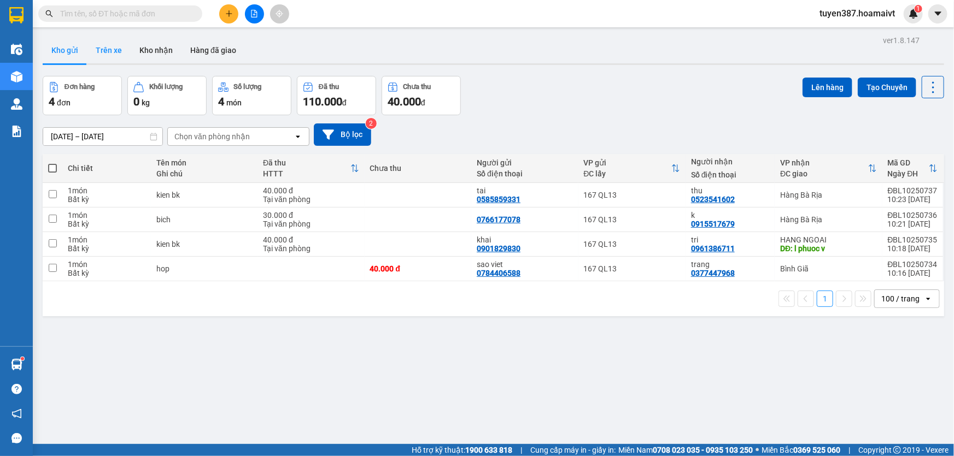
click at [104, 49] on button "Trên xe" at bounding box center [109, 50] width 44 height 26
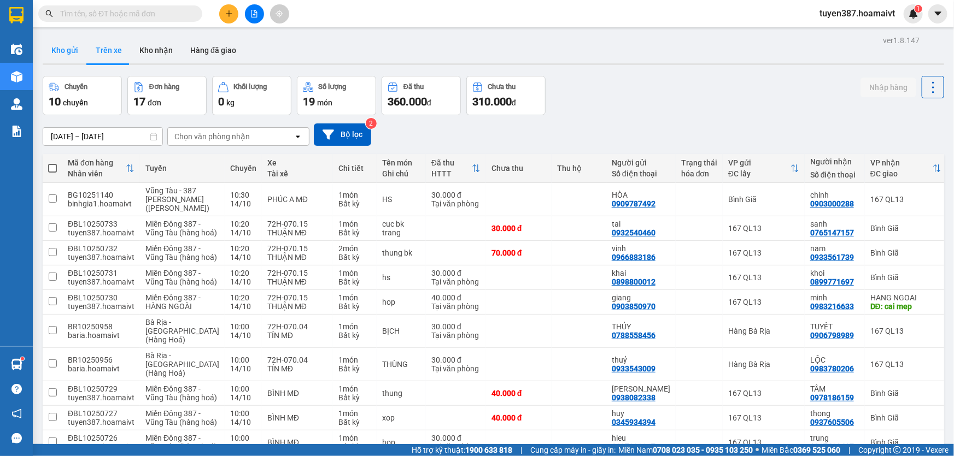
click at [63, 51] on button "Kho gửi" at bounding box center [65, 50] width 44 height 26
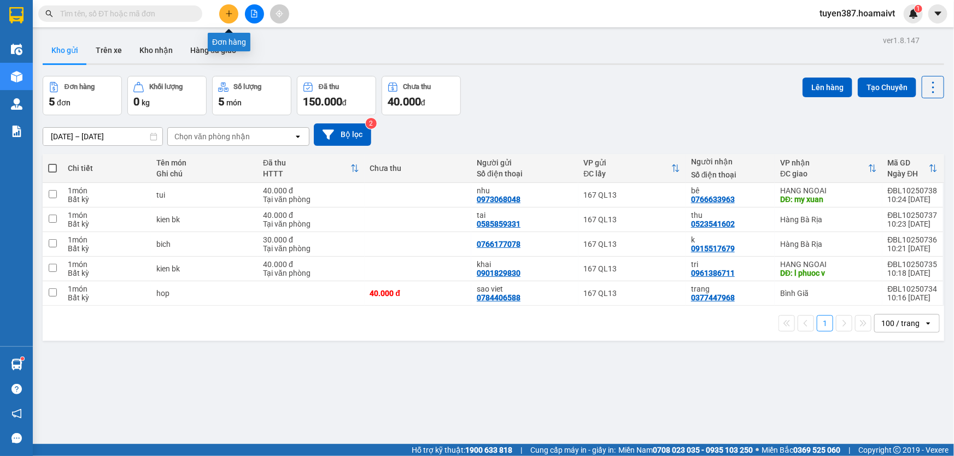
click at [231, 13] on icon "plus" at bounding box center [229, 14] width 8 height 8
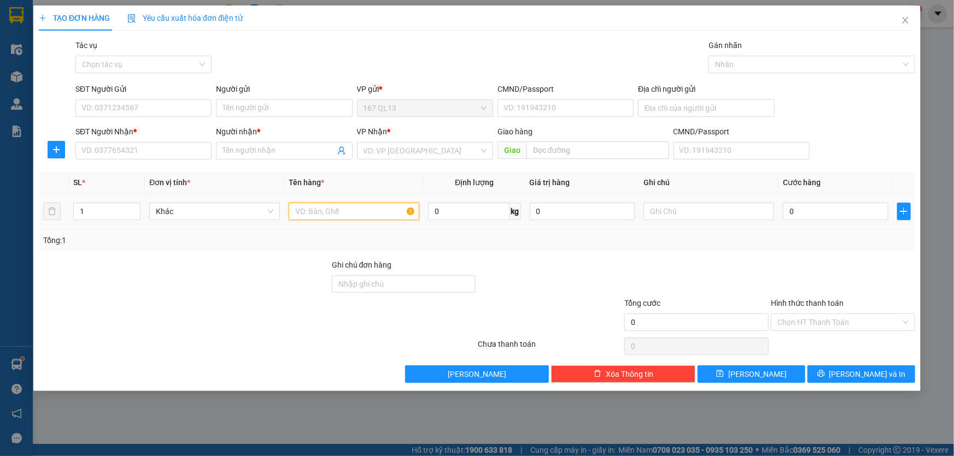
click at [370, 209] on input "text" at bounding box center [354, 211] width 131 height 17
type input "bich"
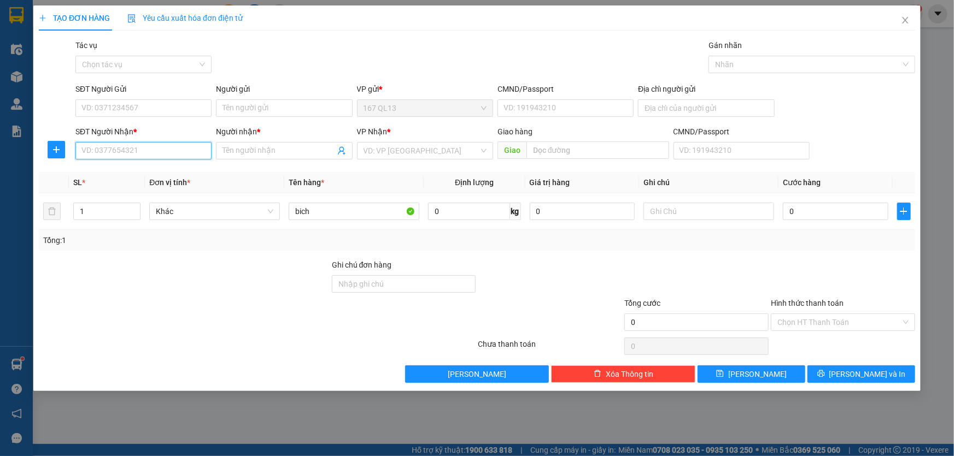
click at [175, 149] on input "SĐT Người Nhận *" at bounding box center [143, 150] width 136 height 17
type input "0944884501"
click at [242, 149] on input "Người nhận *" at bounding box center [278, 151] width 112 height 12
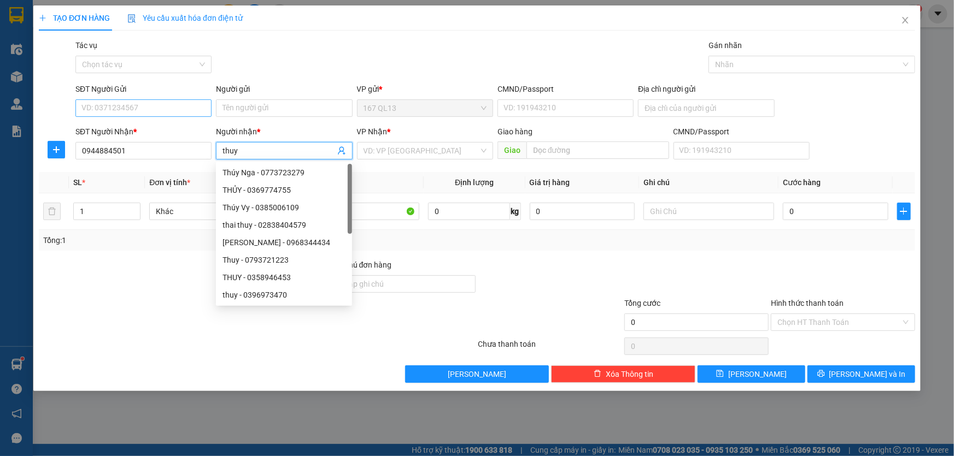
type input "thuy"
click at [172, 107] on input "SĐT Người Gửi" at bounding box center [143, 107] width 136 height 17
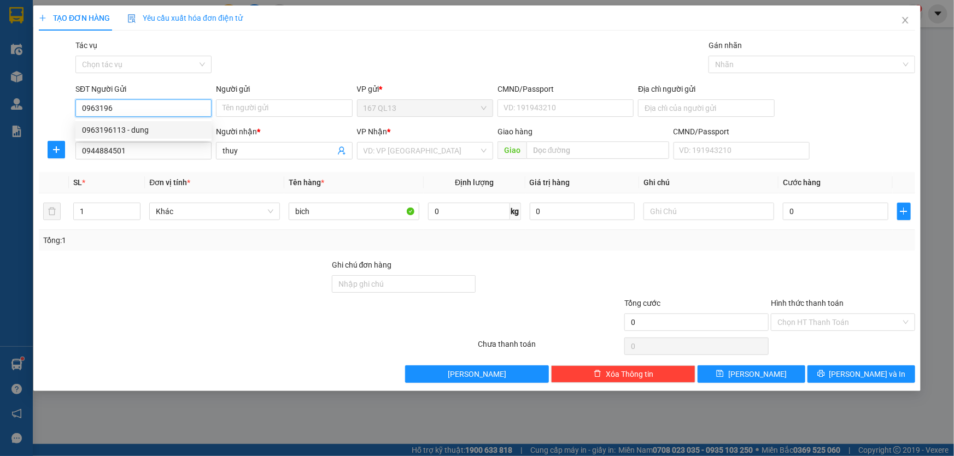
click at [142, 128] on div "0963196113 - dung" at bounding box center [143, 130] width 123 height 12
type input "0963196113"
type input "dung"
type input "0963196113"
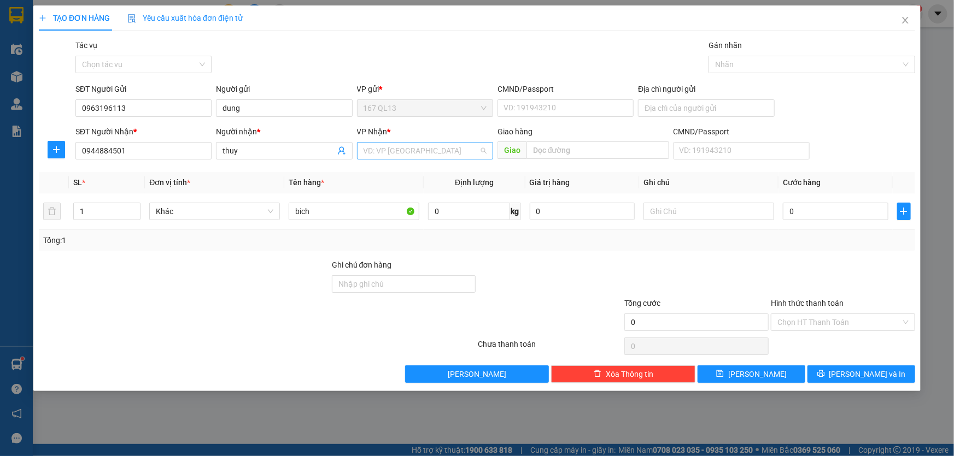
click at [392, 148] on input "search" at bounding box center [420, 151] width 115 height 16
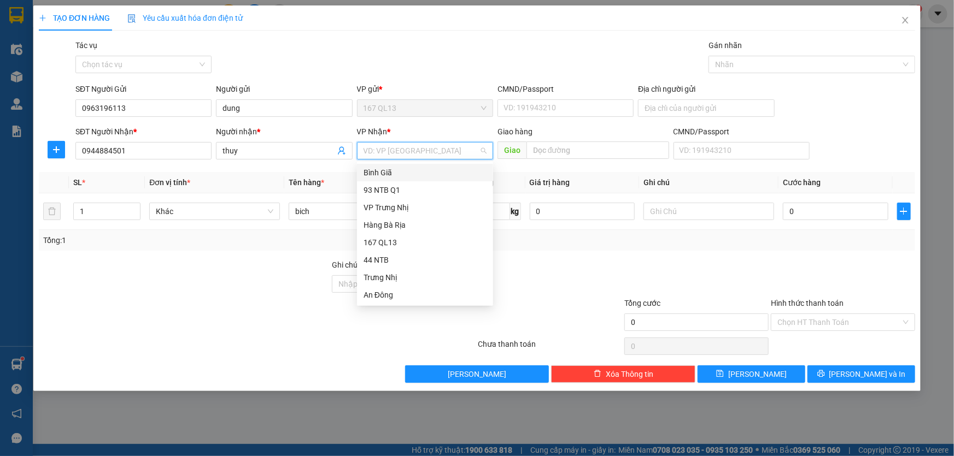
click at [388, 171] on div "Bình Giã" at bounding box center [424, 173] width 123 height 12
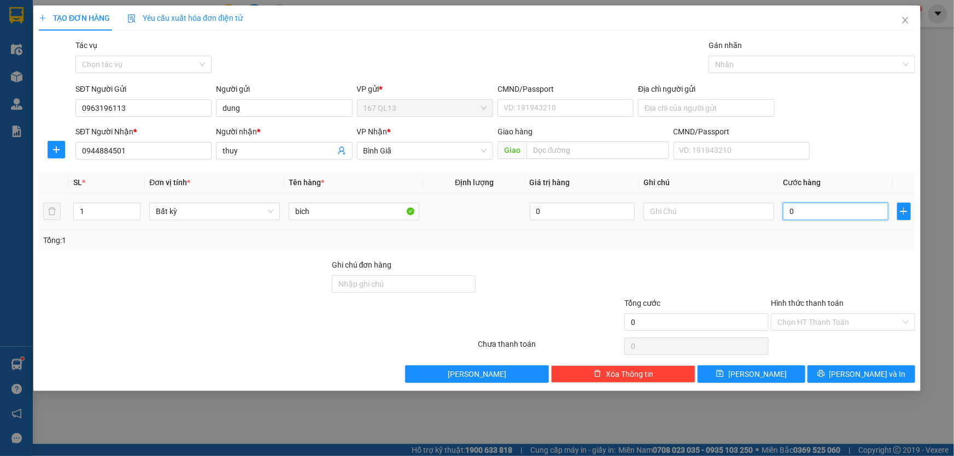
click at [784, 213] on input "0" at bounding box center [835, 211] width 105 height 17
type input "4"
type input "40"
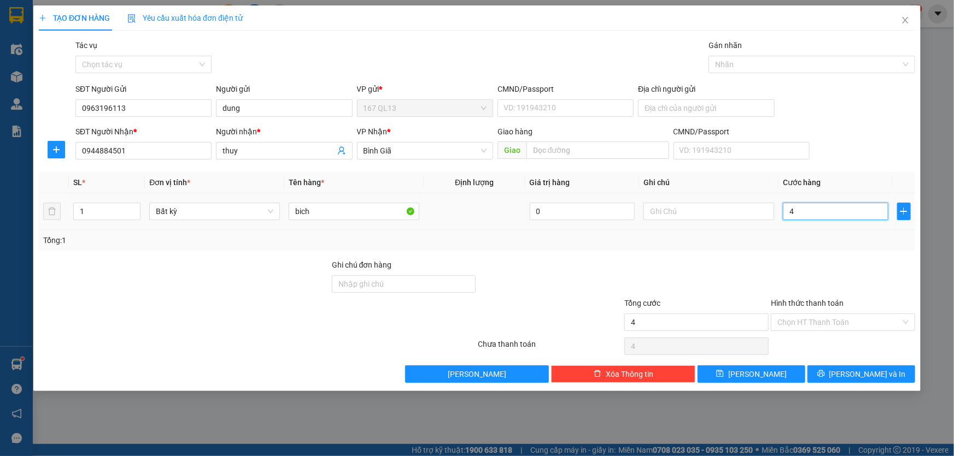
type input "40"
type input "40.000"
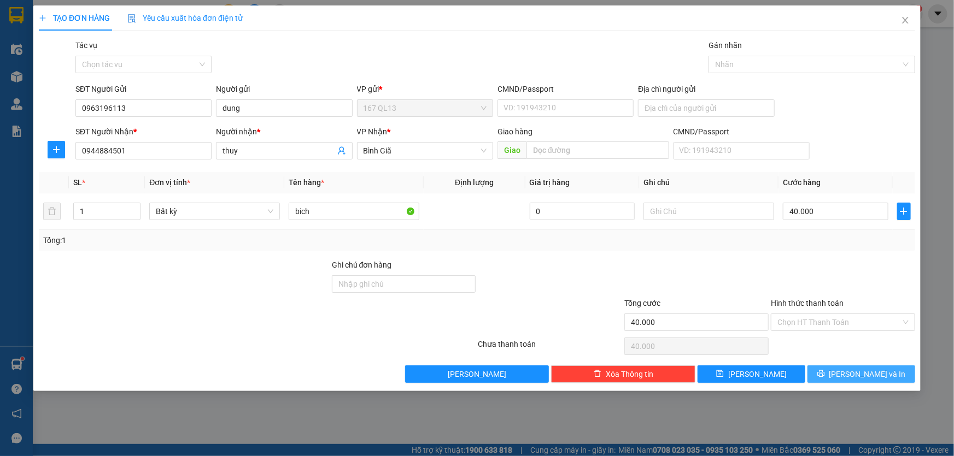
click at [861, 372] on span "[PERSON_NAME] và In" at bounding box center [867, 374] width 77 height 12
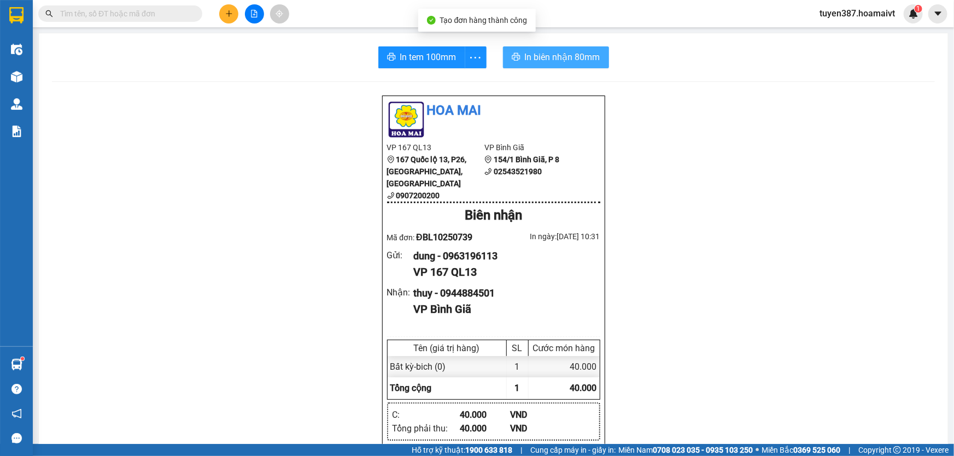
click at [527, 57] on span "In biên nhận 80mm" at bounding box center [562, 57] width 75 height 14
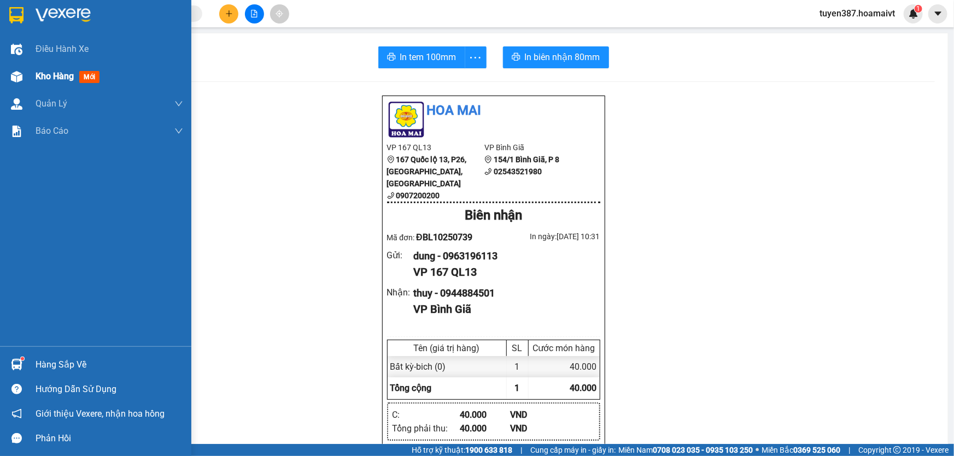
click at [91, 75] on span "mới" at bounding box center [89, 77] width 20 height 12
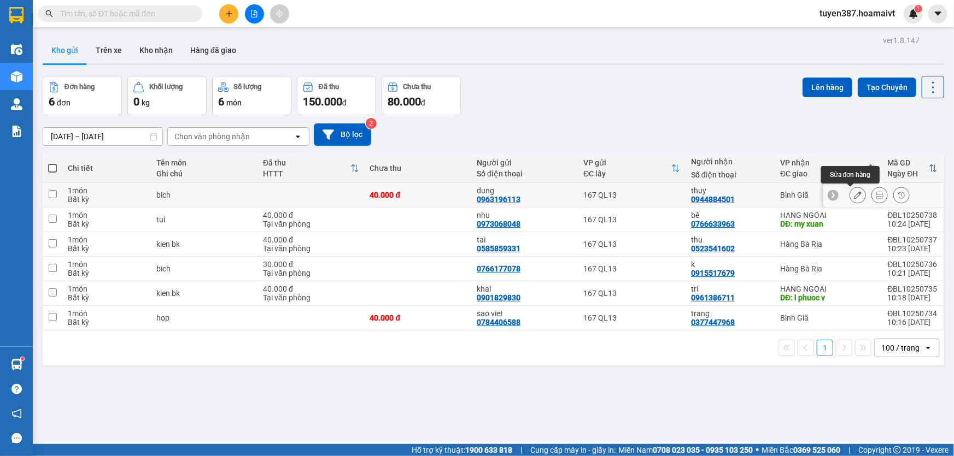
click at [854, 191] on icon at bounding box center [858, 195] width 8 height 8
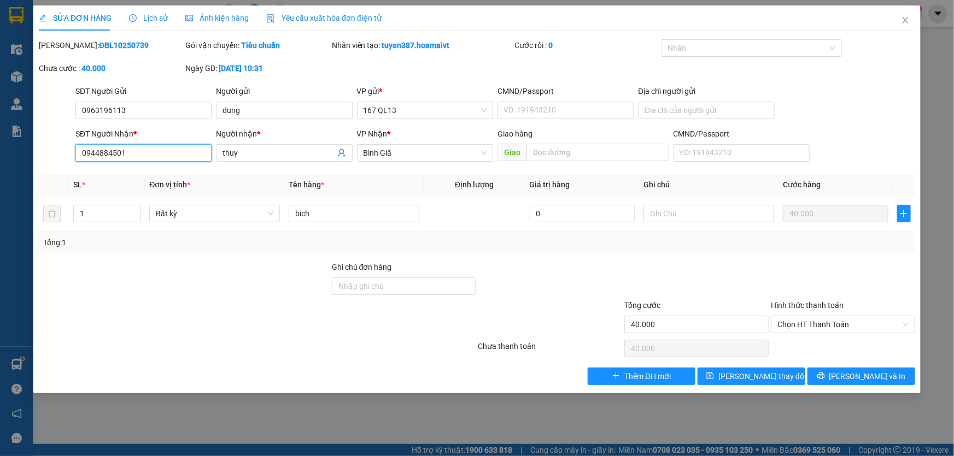
click at [163, 155] on input "0944884501" at bounding box center [143, 152] width 136 height 17
type input "09448843"
click at [752, 373] on span "[PERSON_NAME] thay đổi" at bounding box center [761, 377] width 87 height 12
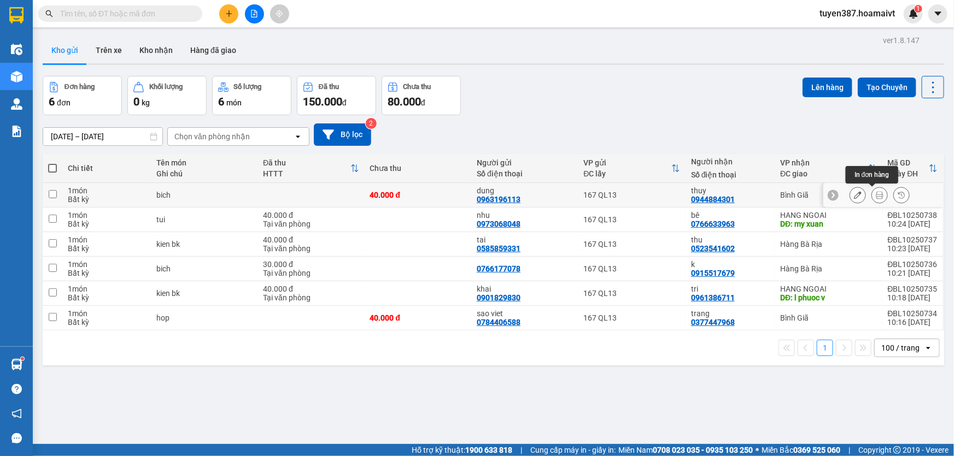
click at [876, 193] on icon at bounding box center [880, 195] width 8 height 8
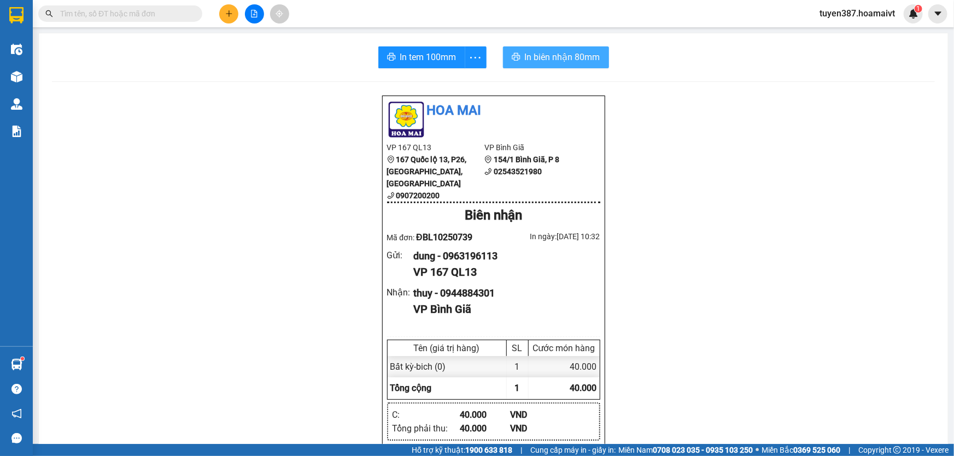
click at [530, 54] on span "In biên nhận 80mm" at bounding box center [562, 57] width 75 height 14
click at [403, 56] on span "In tem 100mm" at bounding box center [428, 57] width 56 height 14
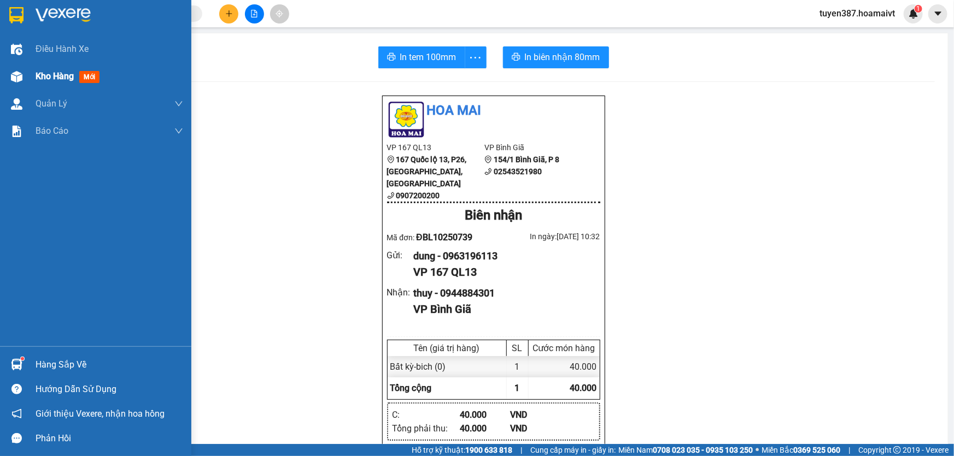
click at [93, 76] on span "mới" at bounding box center [89, 77] width 20 height 12
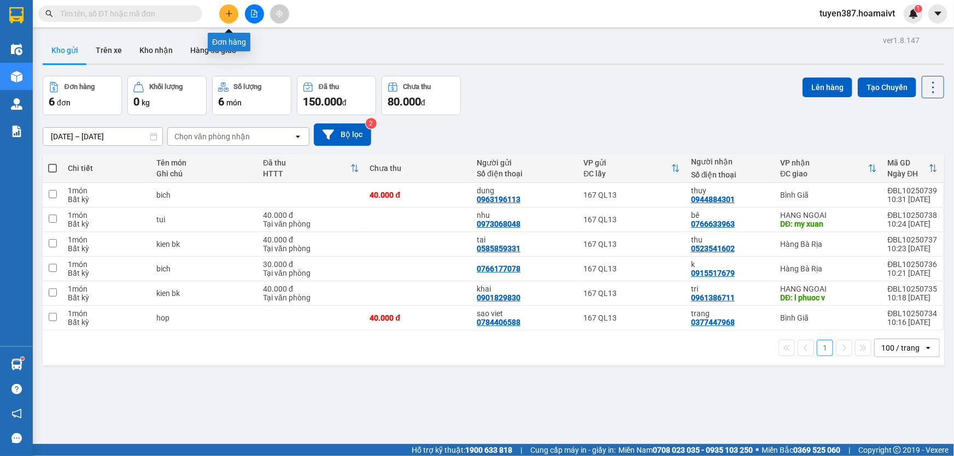
click at [230, 11] on icon "plus" at bounding box center [229, 14] width 8 height 8
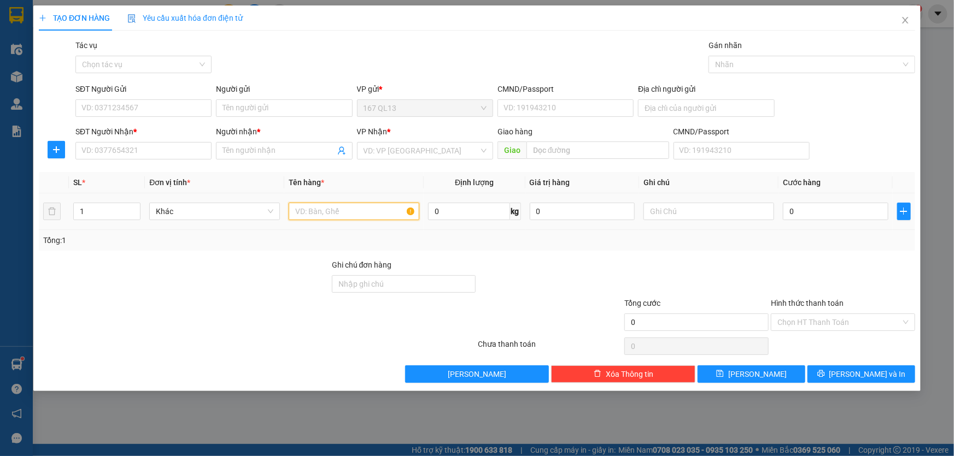
click at [356, 208] on input "text" at bounding box center [354, 211] width 131 height 17
type input "thung"
click at [96, 207] on input "1" at bounding box center [107, 211] width 66 height 16
type input "2"
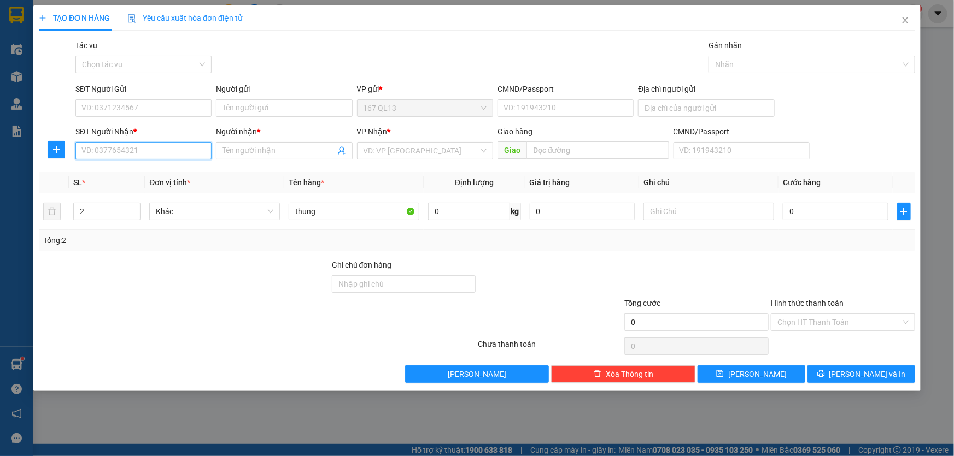
click at [159, 151] on input "SĐT Người Nhận *" at bounding box center [143, 150] width 136 height 17
click at [150, 171] on div "0961082810 - [PERSON_NAME]" at bounding box center [143, 173] width 123 height 12
type input "0961082810"
type input "[PERSON_NAME]"
type input "0961082810"
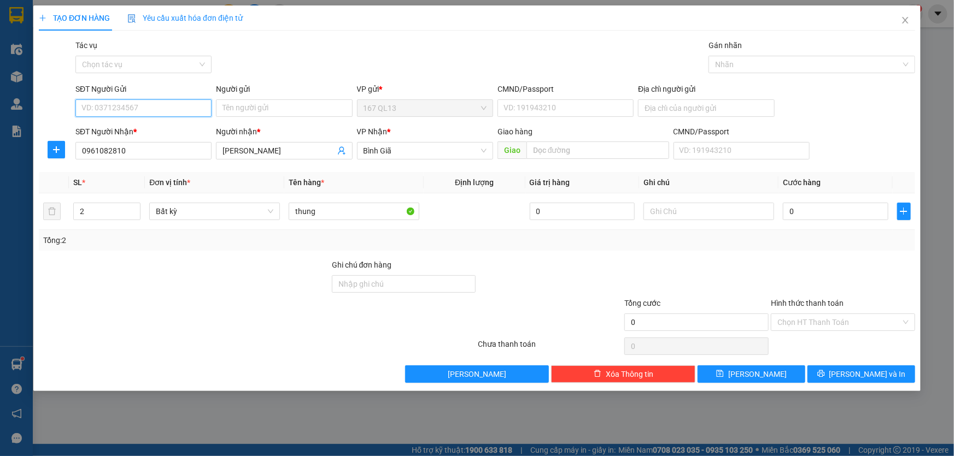
click at [169, 103] on input "SĐT Người Gửi" at bounding box center [143, 107] width 136 height 17
click at [164, 128] on div "0911506678 - thien phu" at bounding box center [143, 130] width 123 height 12
type input "0911506678"
type input "thien phu"
type input "083090010131"
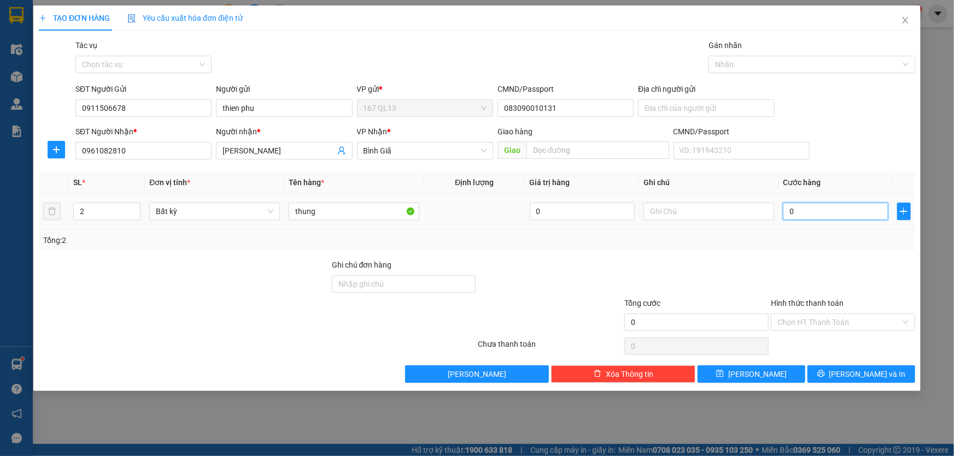
click at [784, 203] on input "0" at bounding box center [835, 211] width 105 height 17
type input "6"
type input "0"
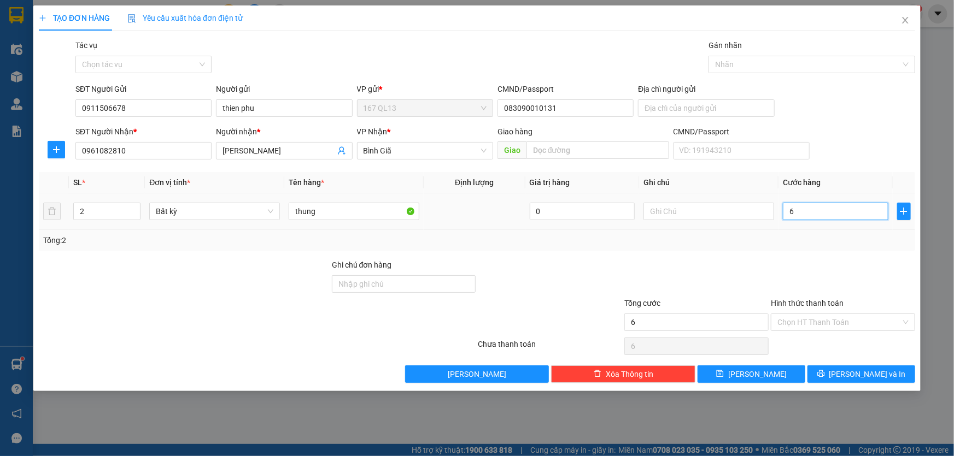
type input "0"
type input "08"
type input "8"
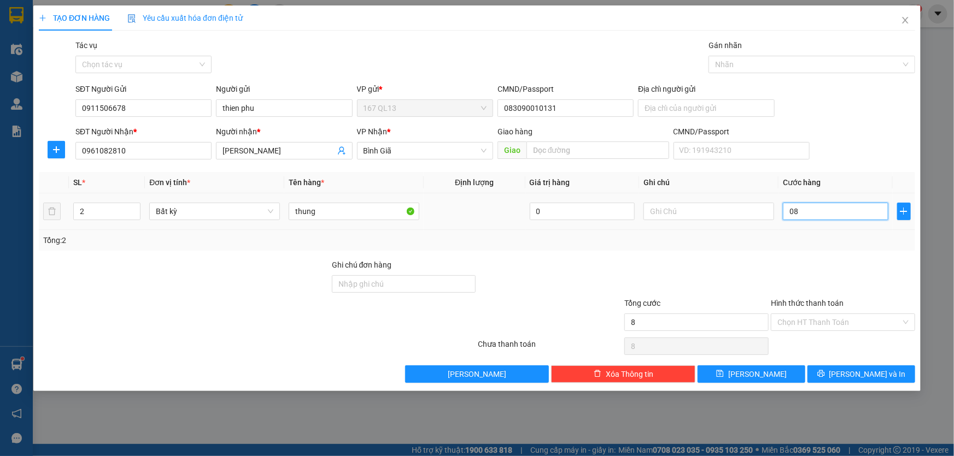
type input "080"
type input "80"
type input "08"
type input "8"
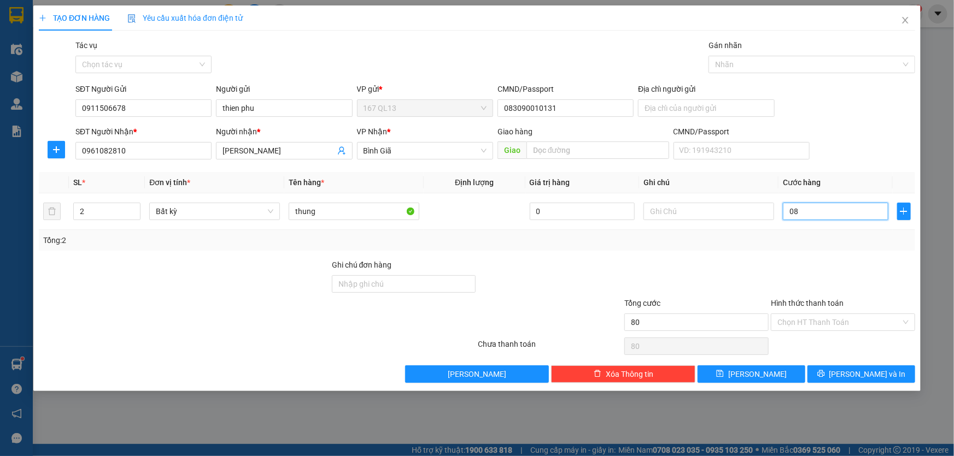
type input "8"
type input "0"
click at [785, 213] on input "0" at bounding box center [835, 211] width 105 height 17
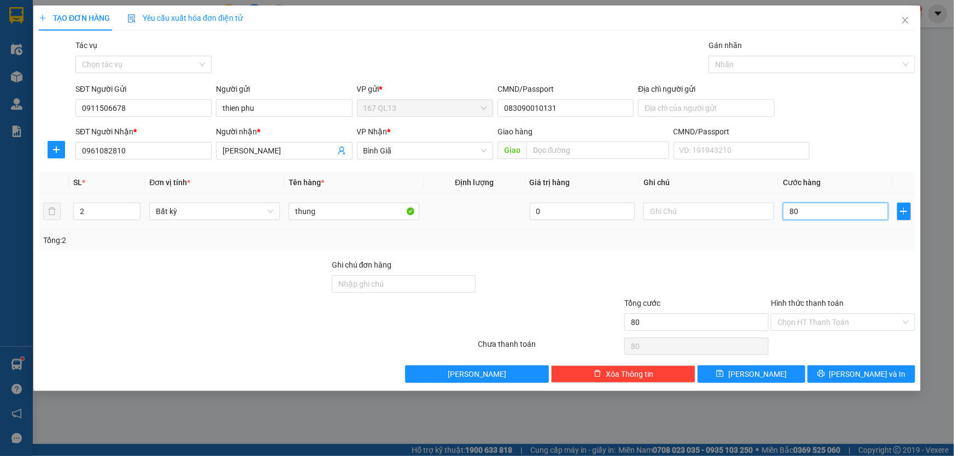
click at [827, 211] on input "80" at bounding box center [835, 211] width 105 height 17
click at [875, 369] on span "[PERSON_NAME] và In" at bounding box center [867, 374] width 77 height 12
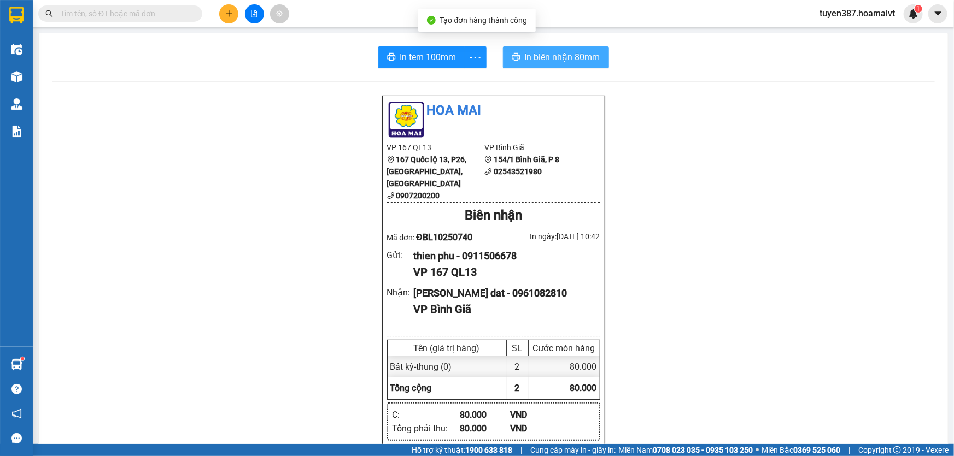
click at [547, 56] on span "In biên nhận 80mm" at bounding box center [562, 57] width 75 height 14
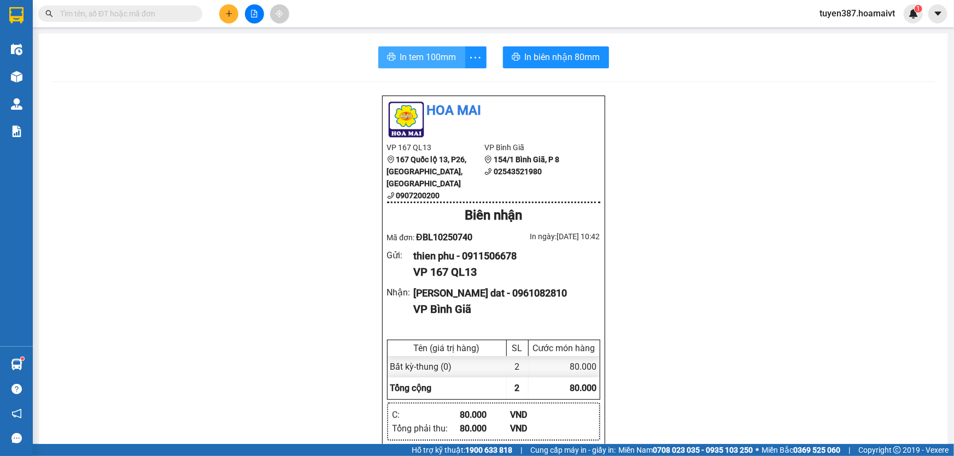
click at [417, 56] on span "In tem 100mm" at bounding box center [428, 57] width 56 height 14
click at [231, 13] on icon "plus" at bounding box center [229, 13] width 6 height 1
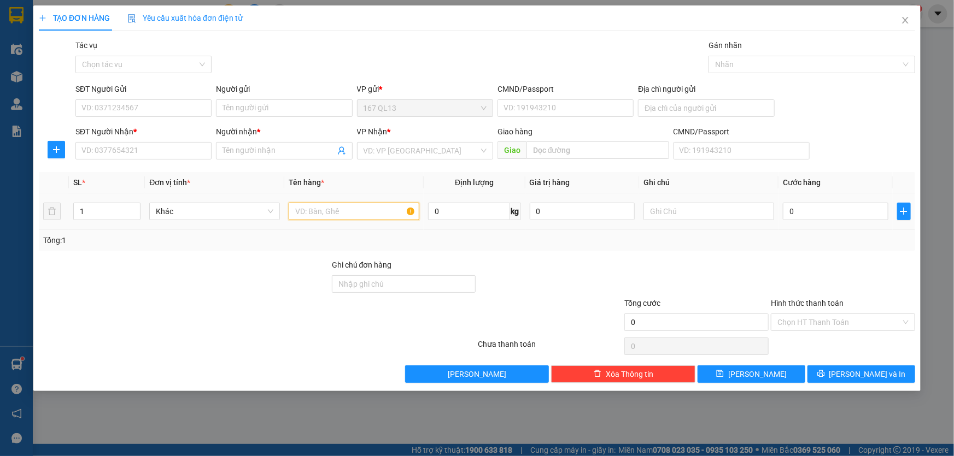
click at [356, 210] on input "text" at bounding box center [354, 211] width 131 height 17
type input "xop"
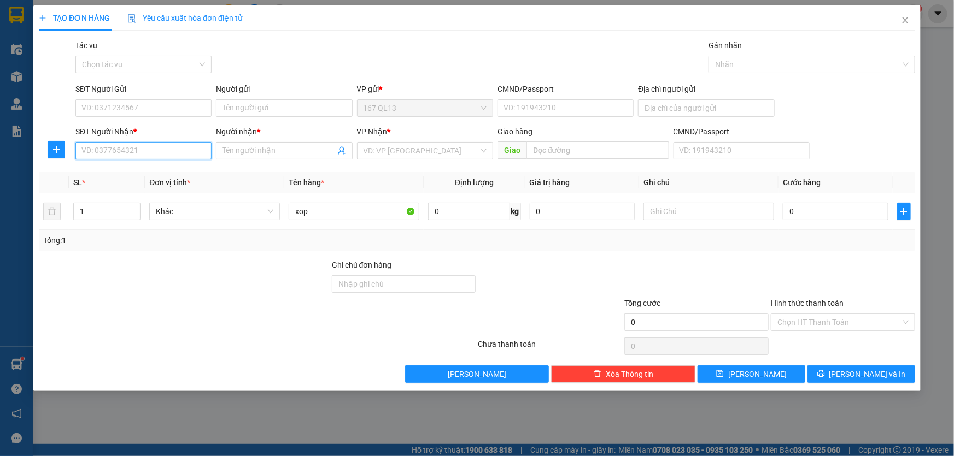
click at [181, 146] on input "SĐT Người Nhận *" at bounding box center [143, 150] width 136 height 17
click at [155, 171] on div "0372077779 - DỊU" at bounding box center [143, 173] width 123 height 12
type input "0372077779"
type input "DỊU"
type input "0372077779"
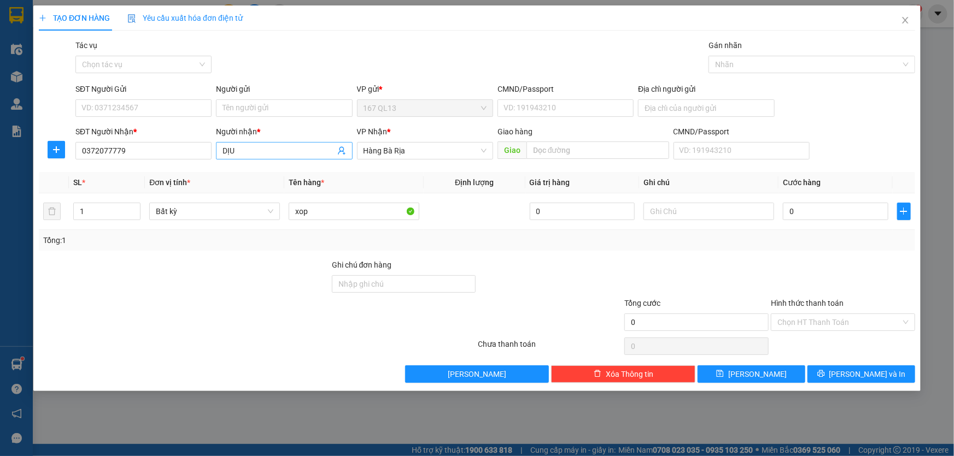
click at [243, 151] on input "DỊU" at bounding box center [278, 151] width 112 height 12
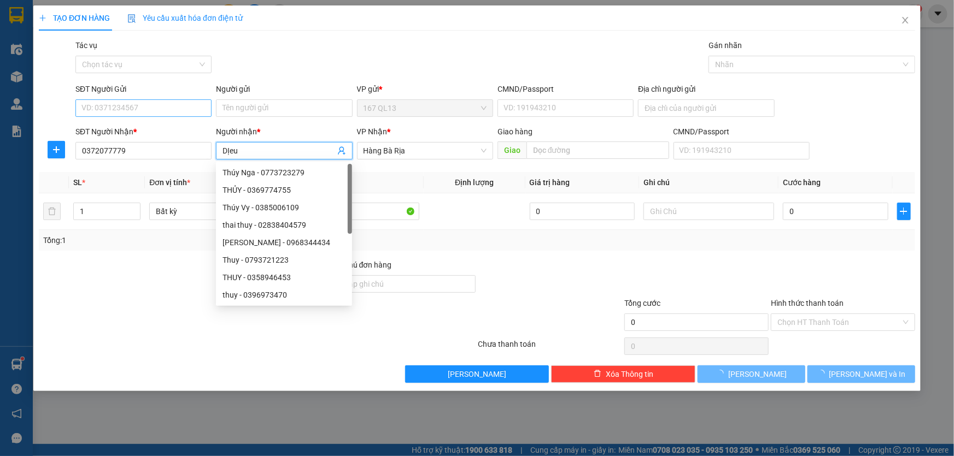
type input "DỊeu"
click at [169, 108] on input "SĐT Người Gửi" at bounding box center [143, 107] width 136 height 17
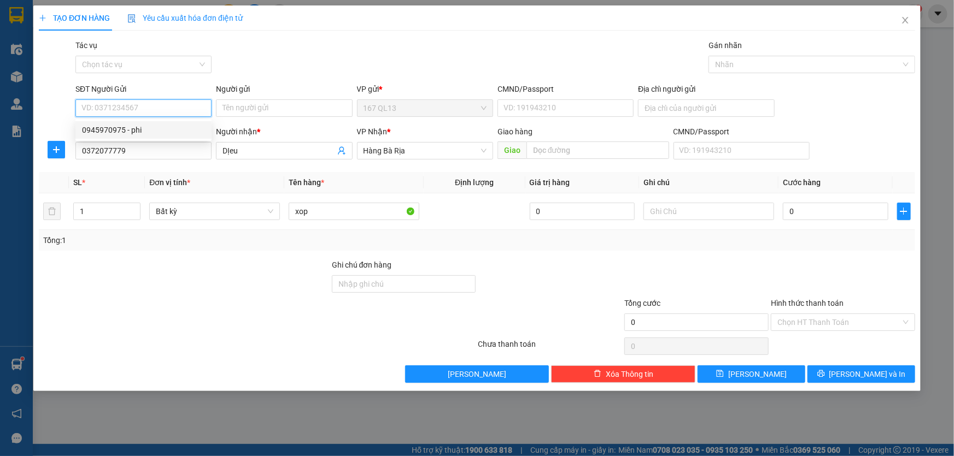
click at [148, 129] on div "0945970975 - phi" at bounding box center [143, 130] width 123 height 12
type input "0945970975"
type input "phi"
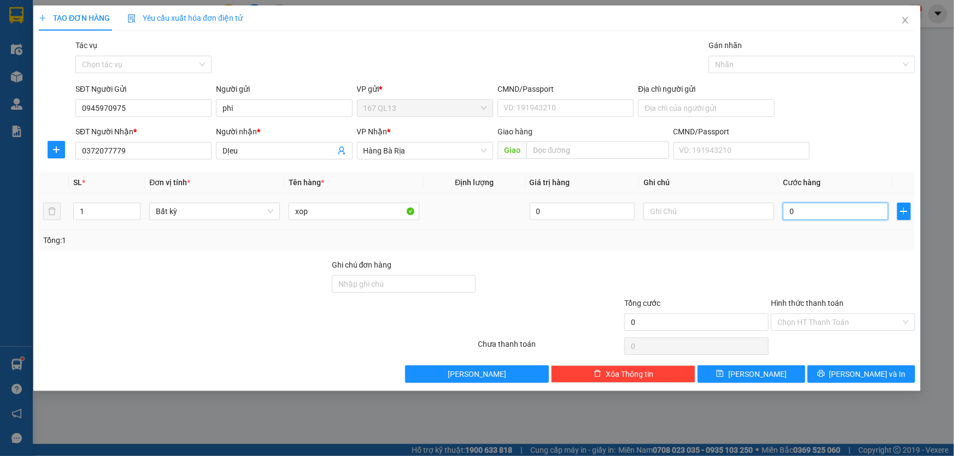
click at [783, 203] on input "0" at bounding box center [835, 211] width 105 height 17
type input "4"
click at [873, 321] on input "Hình thức thanh toán" at bounding box center [839, 322] width 124 height 16
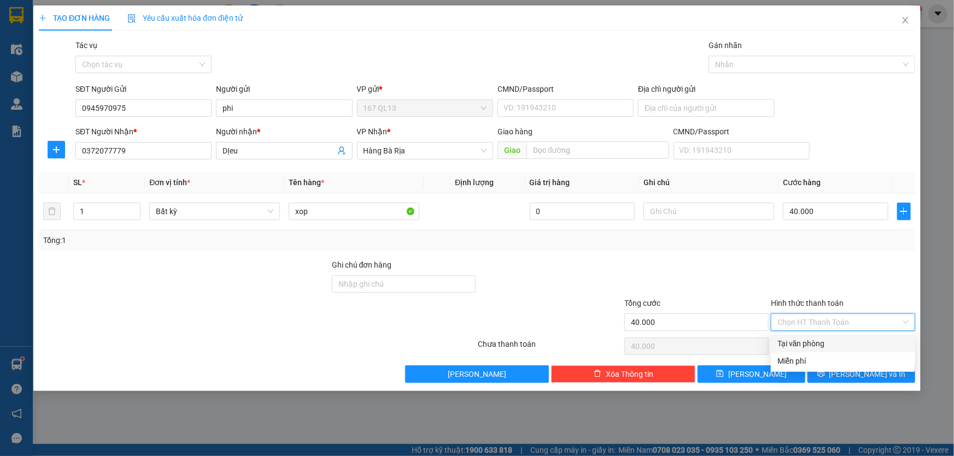
click at [864, 338] on div "Tại văn phòng" at bounding box center [842, 344] width 131 height 12
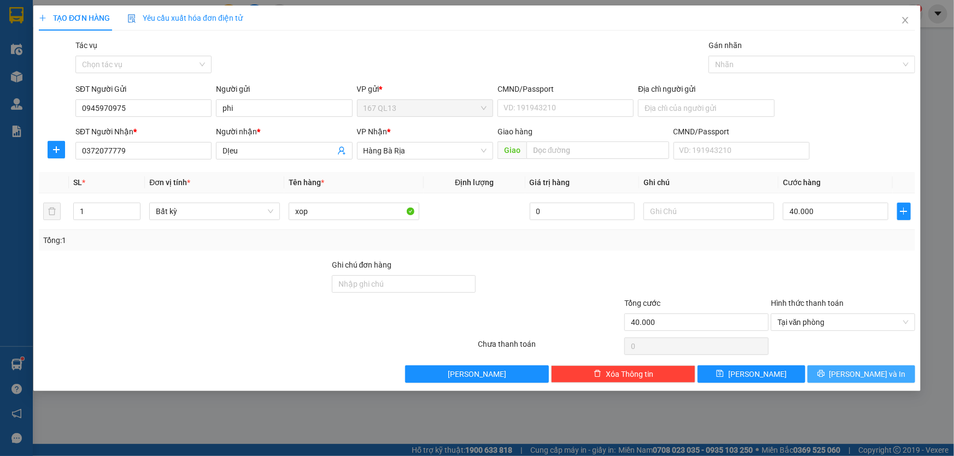
click at [865, 368] on span "[PERSON_NAME] và In" at bounding box center [867, 374] width 77 height 12
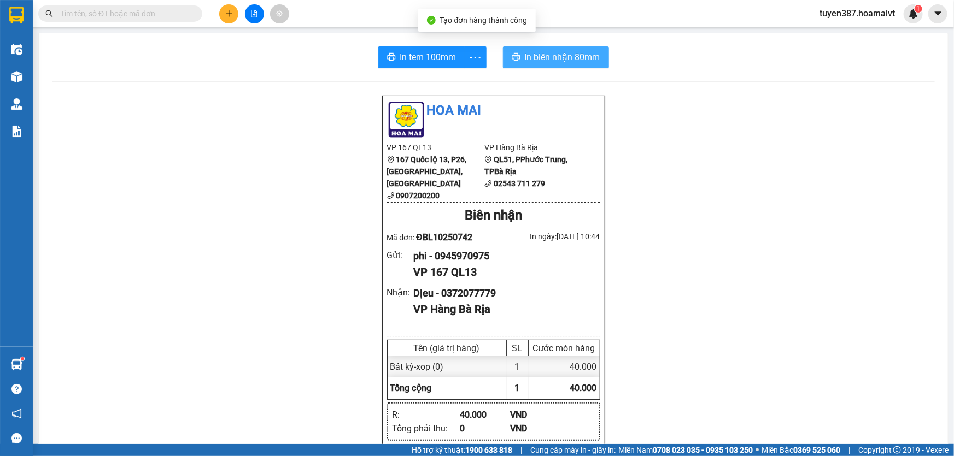
click at [525, 52] on span "In biên nhận 80mm" at bounding box center [562, 57] width 75 height 14
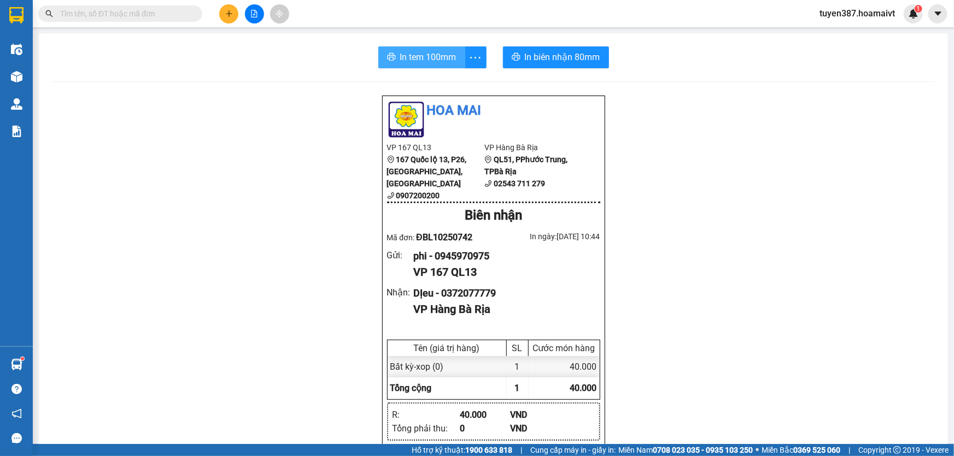
click at [415, 54] on span "In tem 100mm" at bounding box center [428, 57] width 56 height 14
click at [232, 12] on icon "plus" at bounding box center [229, 14] width 8 height 8
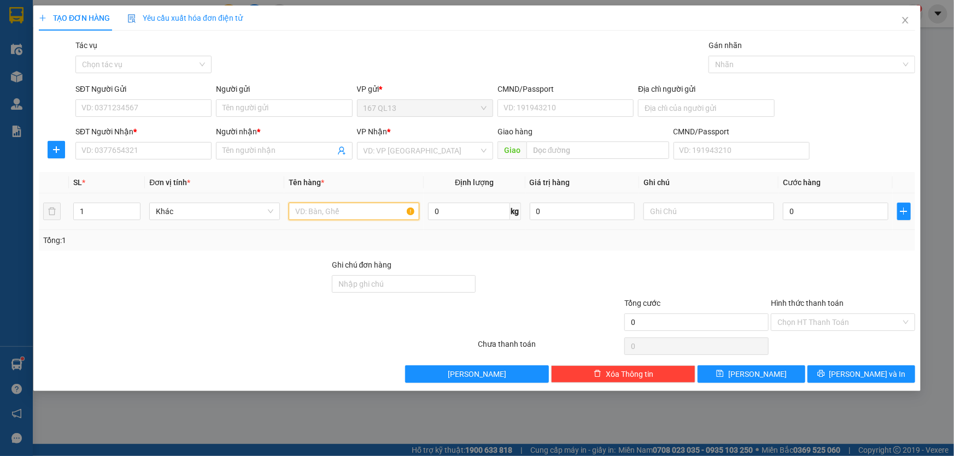
click at [363, 213] on input "text" at bounding box center [354, 211] width 131 height 17
type input "thung bk"
click at [117, 206] on input "1" at bounding box center [107, 211] width 66 height 16
type input "2"
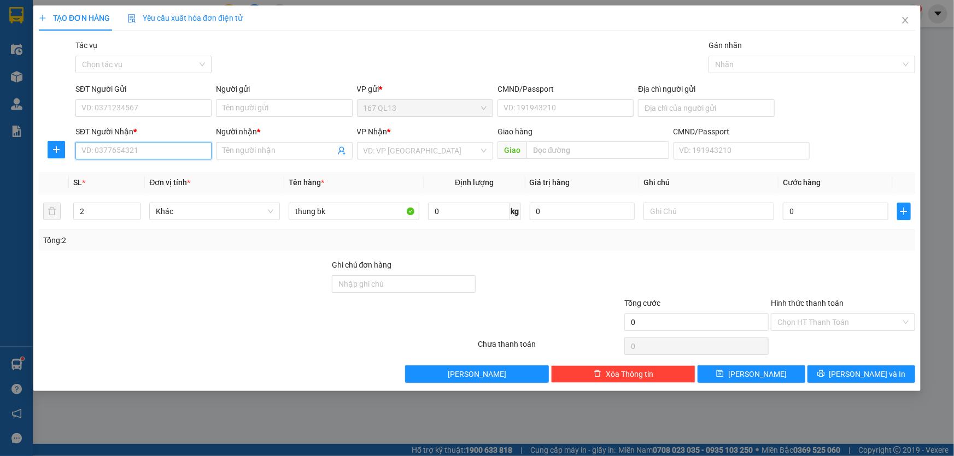
click at [142, 152] on input "SĐT Người Nhận *" at bounding box center [143, 150] width 136 height 17
click at [136, 172] on div "0988770317 - [PERSON_NAME]" at bounding box center [143, 173] width 123 height 12
type input "0988770317"
type input "TRINH"
type input "0988770317"
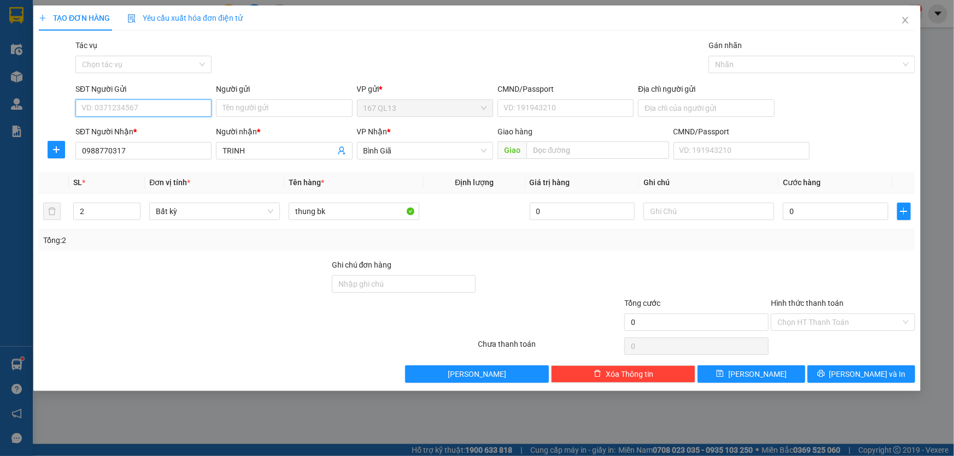
click at [157, 106] on input "SĐT Người Gửi" at bounding box center [143, 107] width 136 height 17
click at [156, 131] on div "0888809339 - vinbar" at bounding box center [143, 130] width 123 height 12
type input "0888809339"
type input "vinbar"
click at [785, 210] on input "0" at bounding box center [835, 211] width 105 height 17
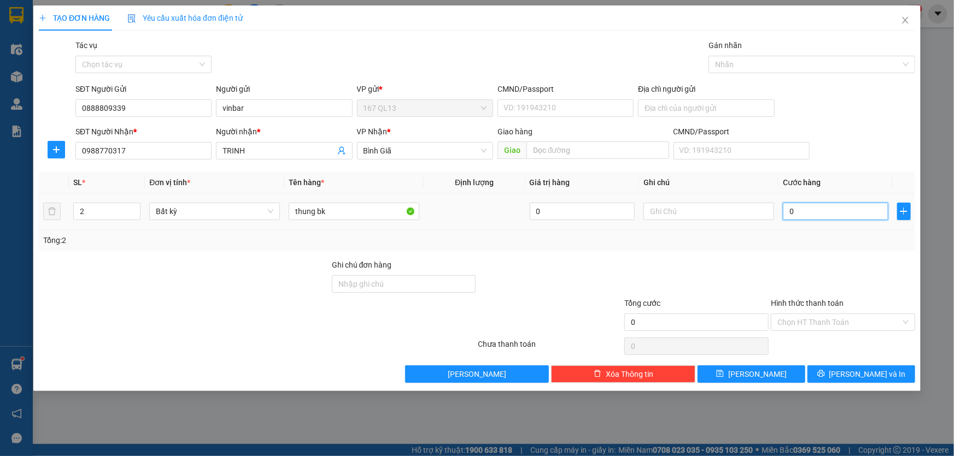
click at [784, 207] on input "0" at bounding box center [835, 211] width 105 height 17
type input "80"
type input "800"
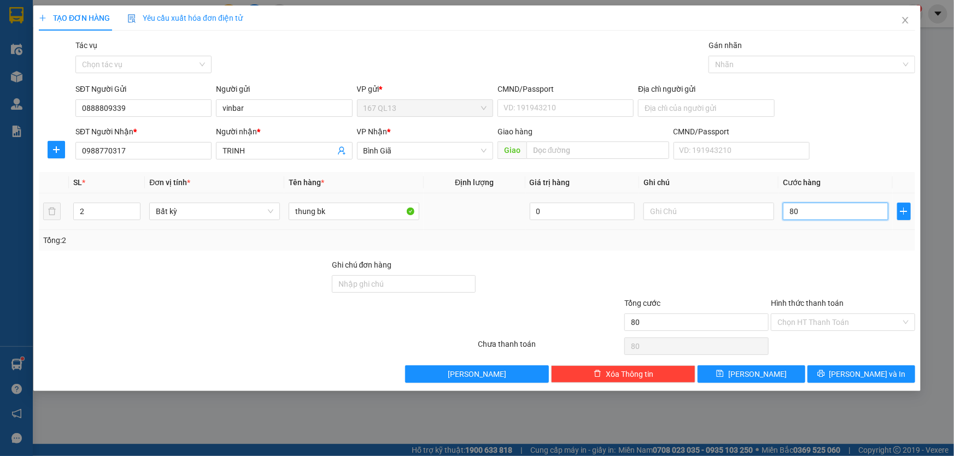
type input "800"
type input "80"
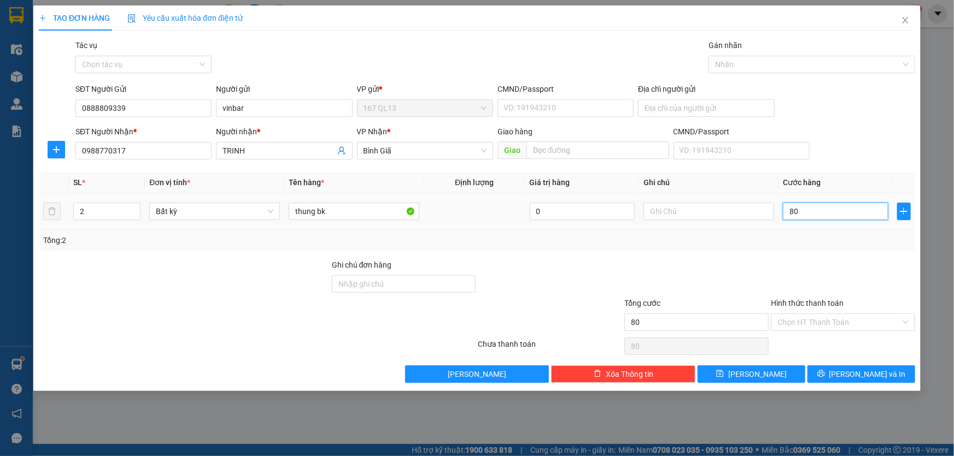
click at [810, 213] on input "80" at bounding box center [835, 211] width 105 height 17
type input "80.000"
click at [870, 374] on span "[PERSON_NAME] và In" at bounding box center [867, 374] width 77 height 12
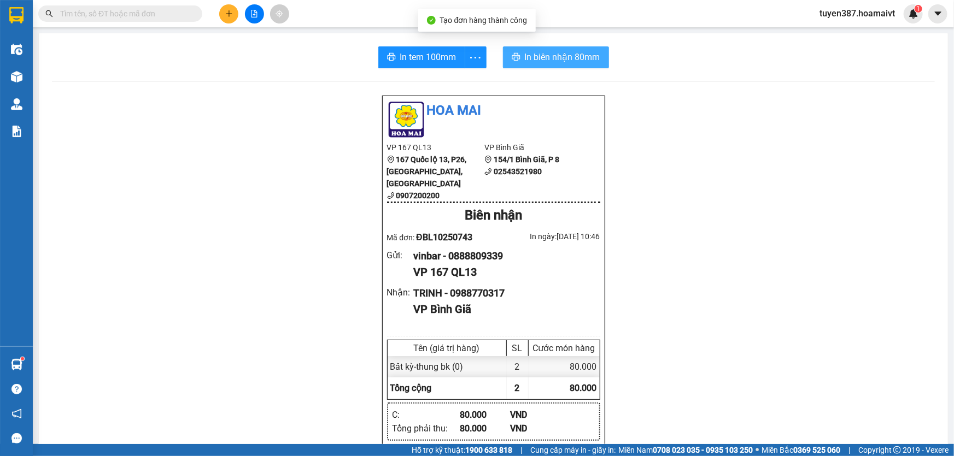
click at [557, 57] on span "In biên nhận 80mm" at bounding box center [562, 57] width 75 height 14
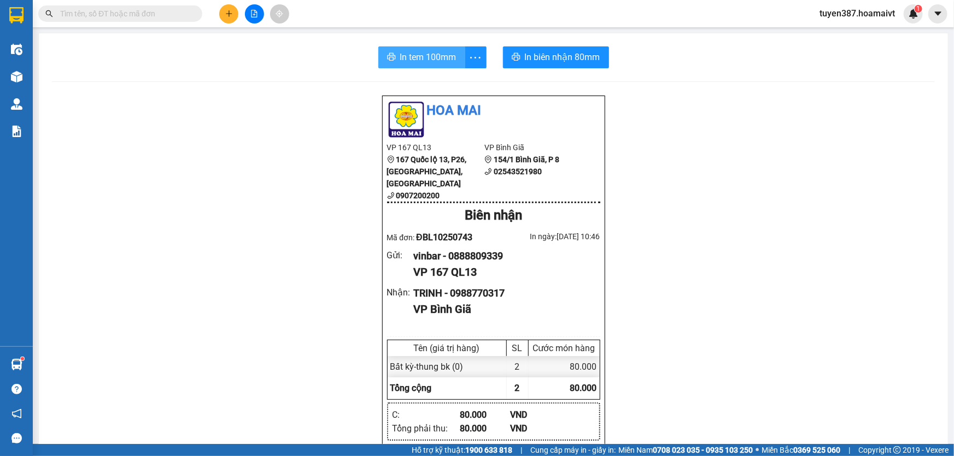
click at [405, 60] on span "In tem 100mm" at bounding box center [428, 57] width 56 height 14
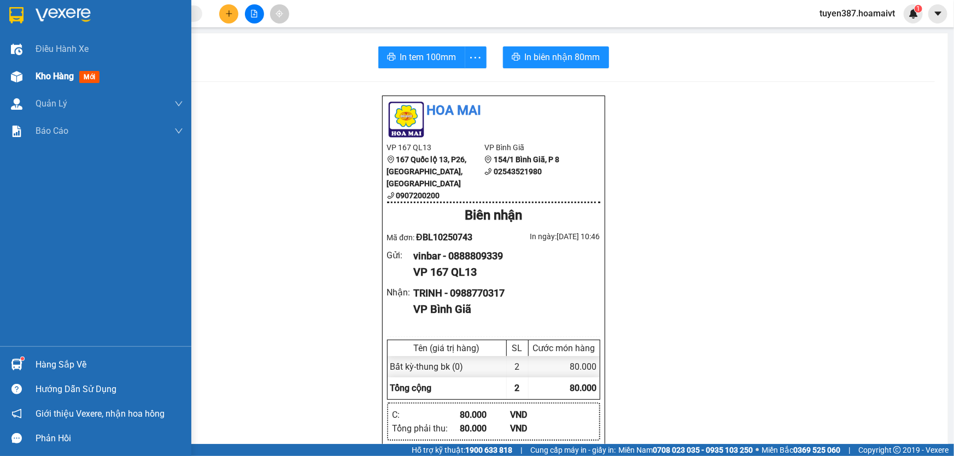
click at [93, 77] on span "mới" at bounding box center [89, 77] width 20 height 12
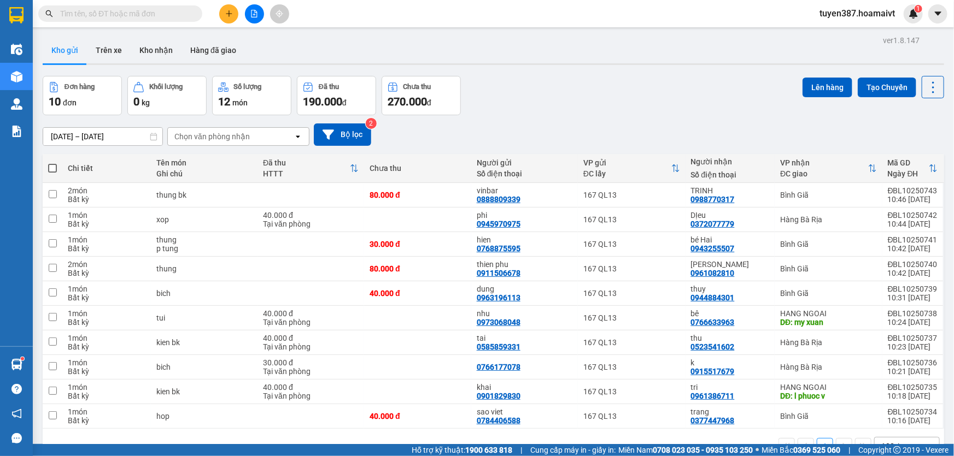
click at [261, 138] on div "Chọn văn phòng nhận" at bounding box center [231, 136] width 126 height 17
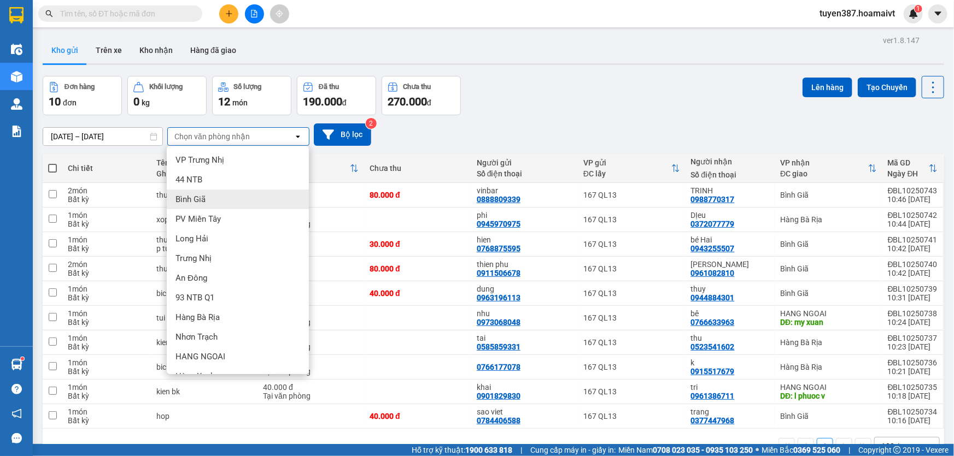
click at [205, 197] on span "Bình Giã" at bounding box center [190, 199] width 30 height 11
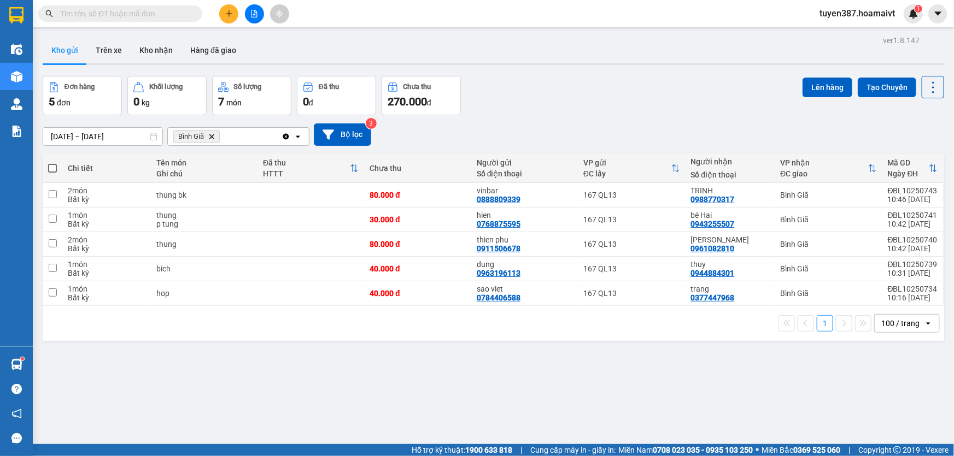
click at [52, 167] on span at bounding box center [52, 168] width 9 height 9
click at [52, 163] on input "checkbox" at bounding box center [52, 163] width 0 height 0
checkbox input "true"
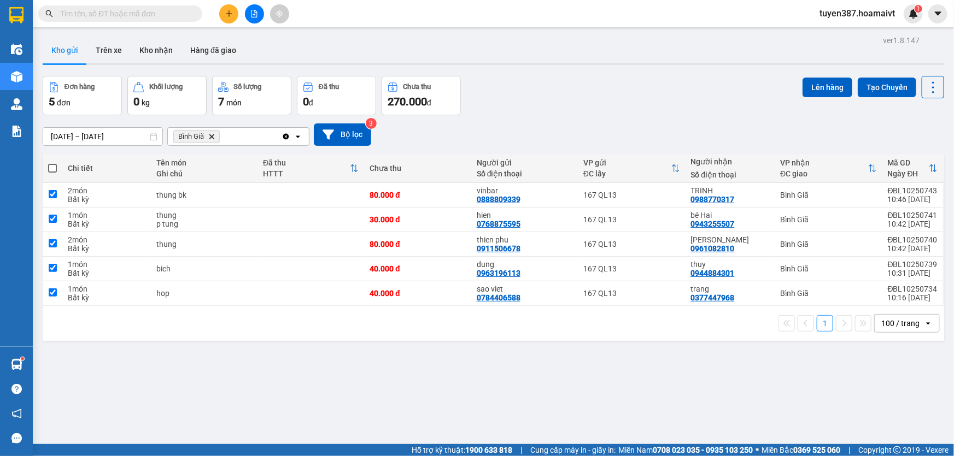
checkbox input "true"
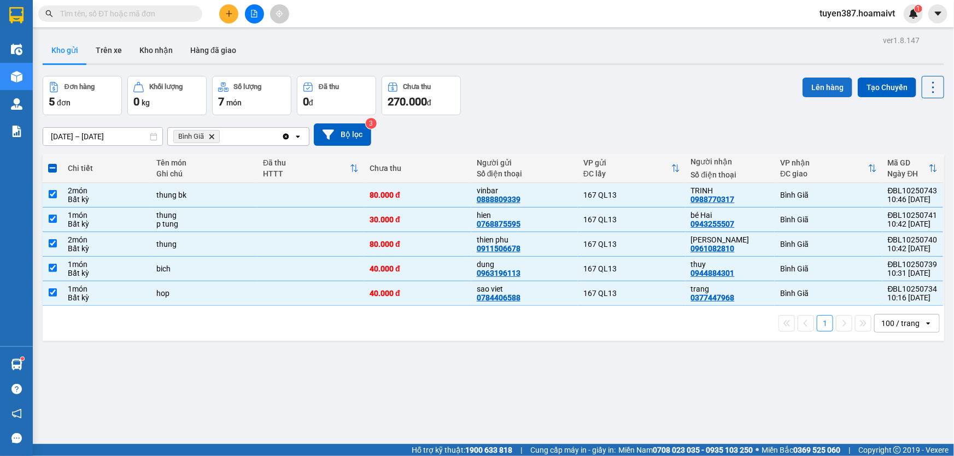
click at [810, 82] on button "Lên hàng" at bounding box center [827, 88] width 50 height 20
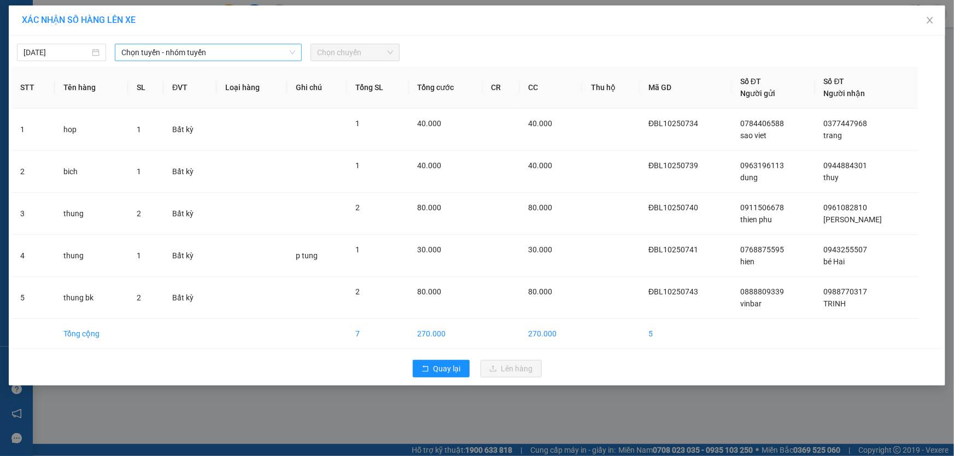
click at [227, 54] on span "Chọn tuyến - nhóm tuyến" at bounding box center [208, 52] width 174 height 16
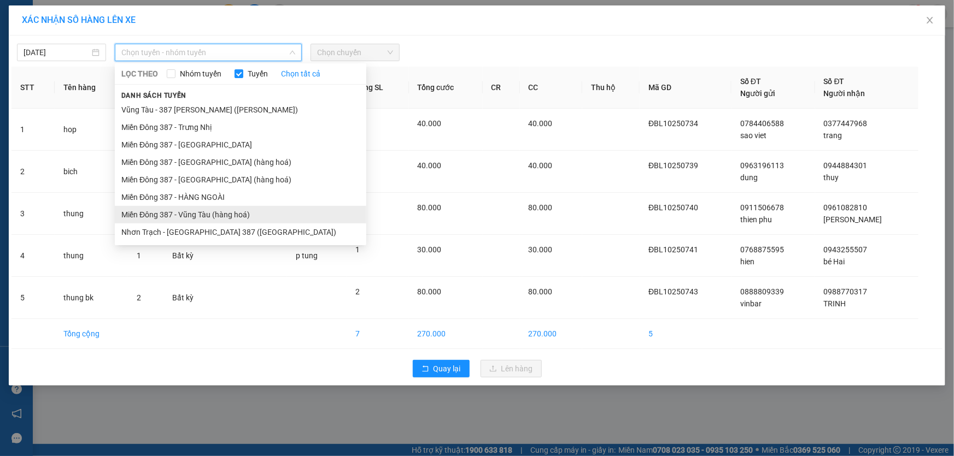
click at [195, 210] on li "Miền Đông 387 - Vũng Tàu (hàng hoá)" at bounding box center [240, 214] width 251 height 17
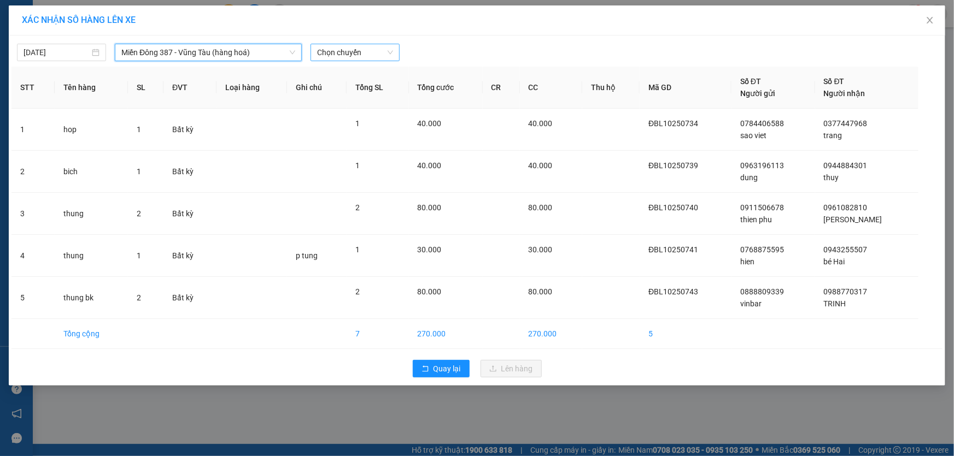
click at [370, 49] on span "Chọn chuyến" at bounding box center [355, 52] width 76 height 16
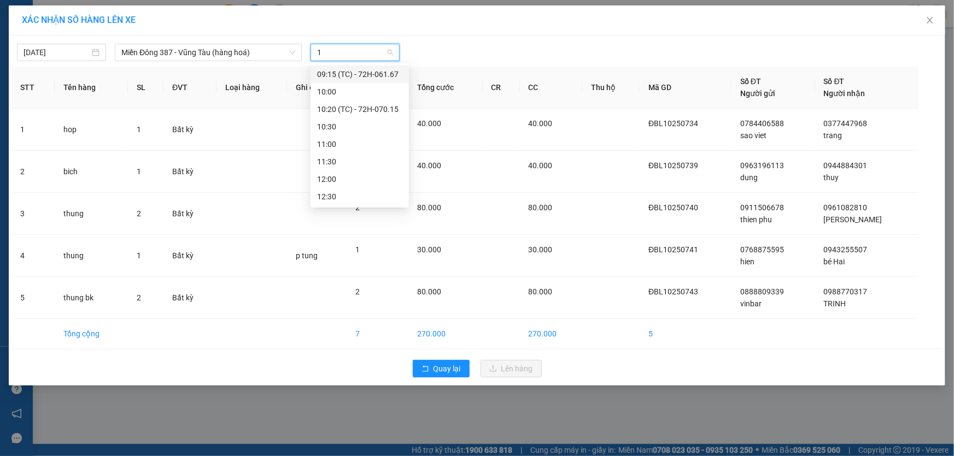
type input "11"
click at [342, 73] on div "11:00" at bounding box center [359, 74] width 85 height 12
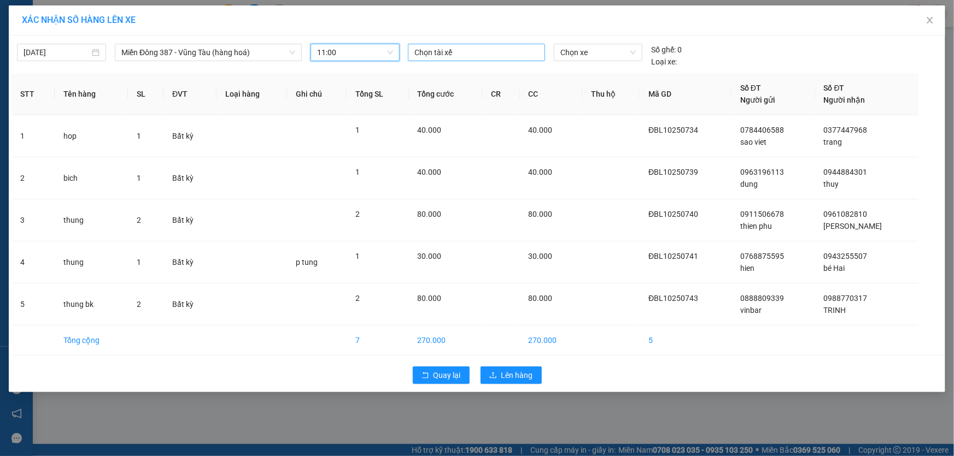
click at [473, 46] on div at bounding box center [477, 52] width 132 height 13
type input "ngoc"
click at [453, 73] on div "[PERSON_NAME]" at bounding box center [490, 74] width 151 height 12
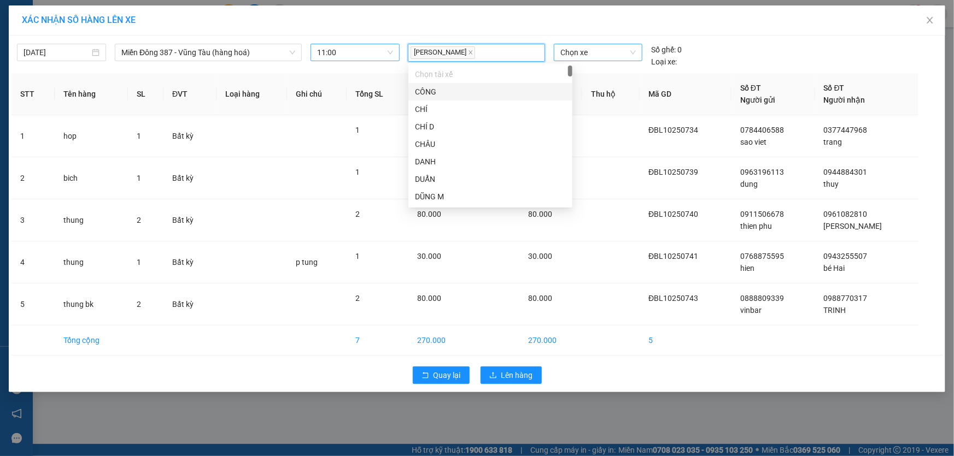
click at [596, 52] on span "Chọn xe" at bounding box center [597, 52] width 75 height 16
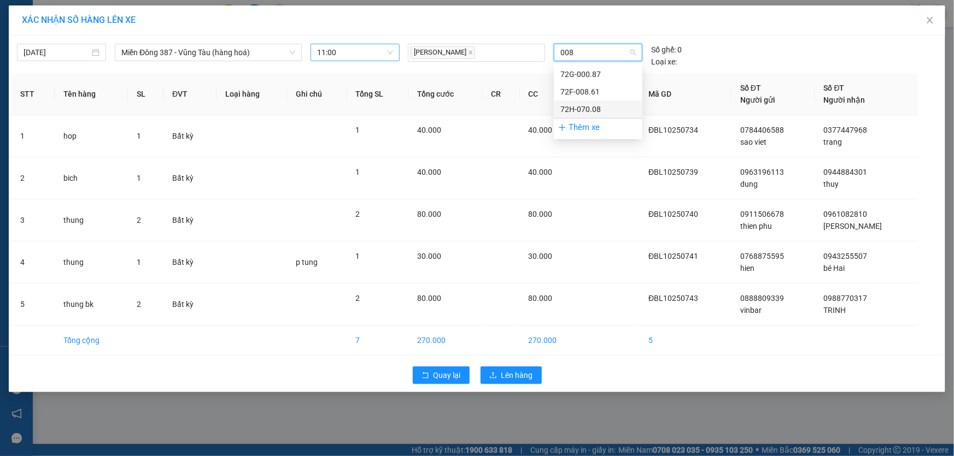
click at [579, 107] on div "72H-070.08" at bounding box center [597, 109] width 75 height 12
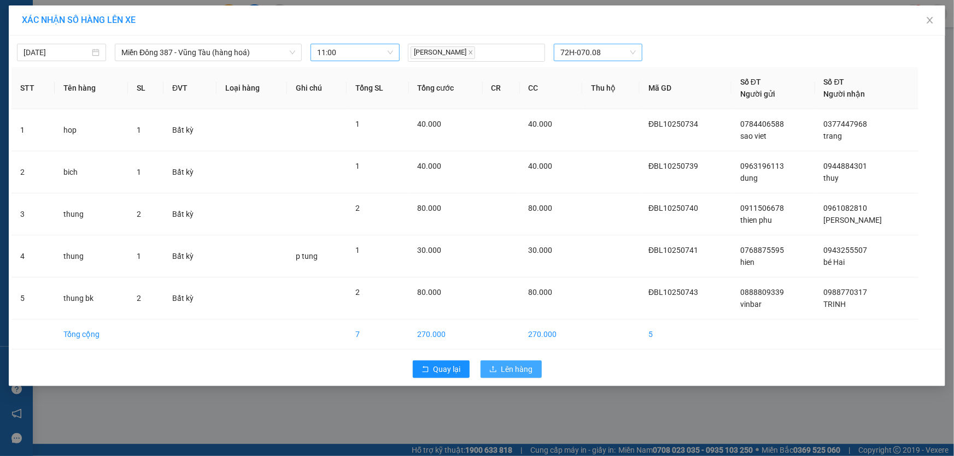
click at [519, 366] on span "Lên hàng" at bounding box center [517, 369] width 32 height 12
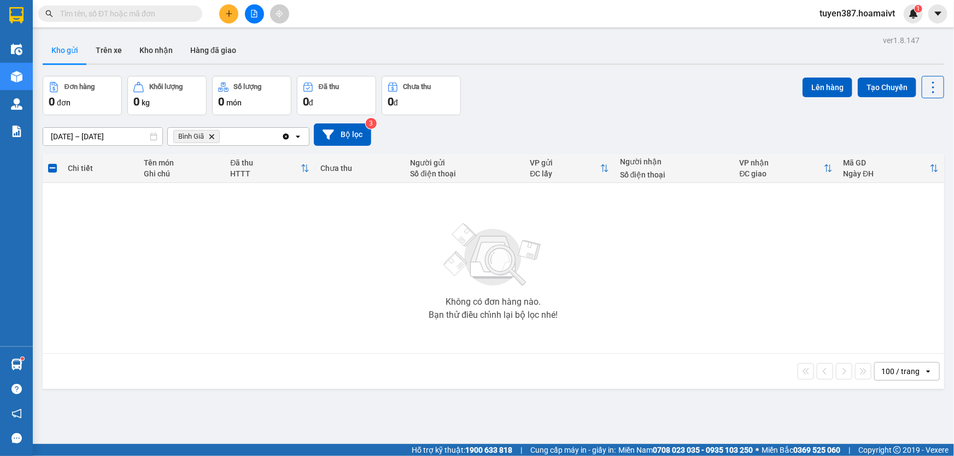
click at [210, 133] on icon "Delete" at bounding box center [211, 136] width 7 height 7
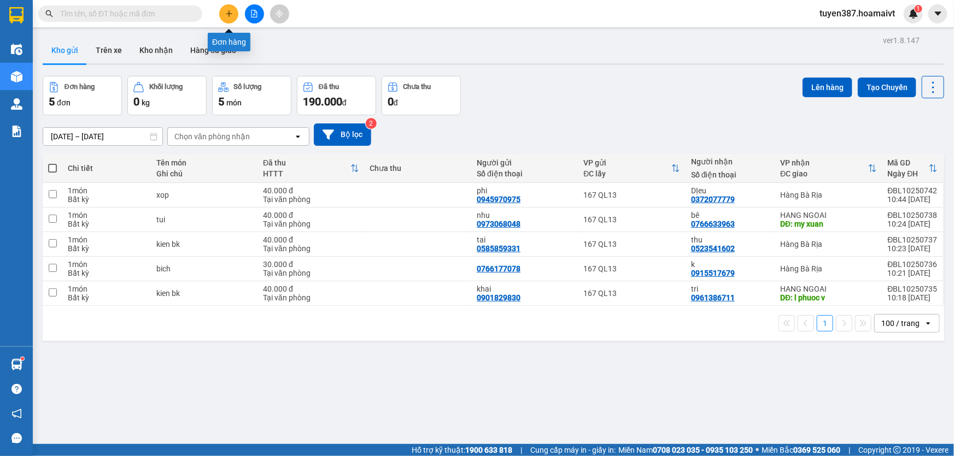
click at [230, 11] on icon "plus" at bounding box center [229, 14] width 8 height 8
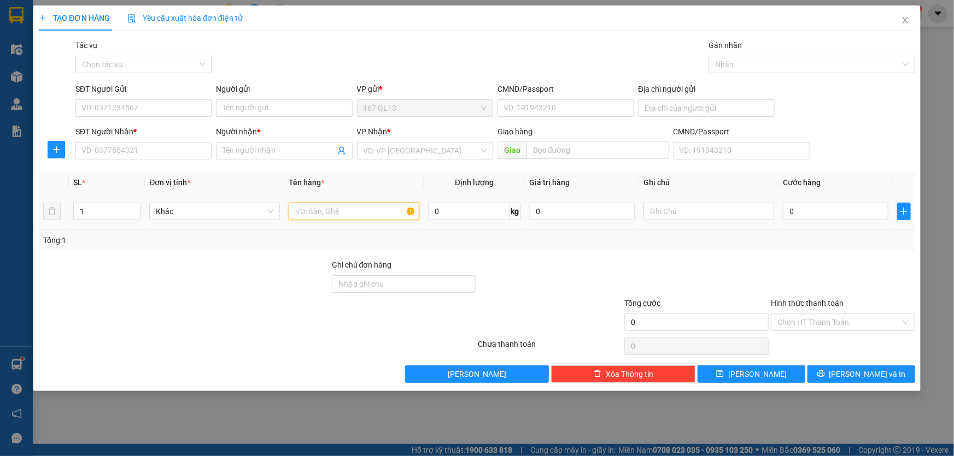
click at [343, 208] on input "text" at bounding box center [354, 211] width 131 height 17
type input "can"
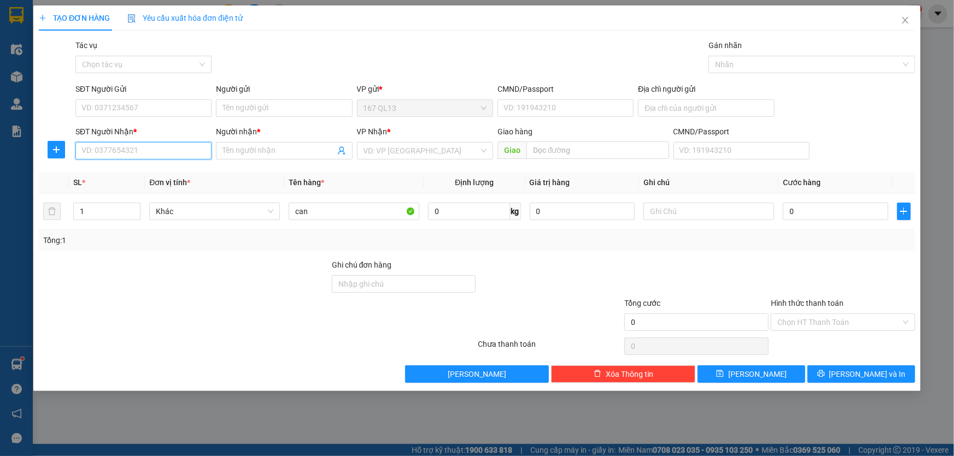
click at [145, 148] on input "SĐT Người Nhận *" at bounding box center [143, 150] width 136 height 17
type input "0858567665"
click at [255, 145] on input "Người nhận *" at bounding box center [278, 151] width 112 height 12
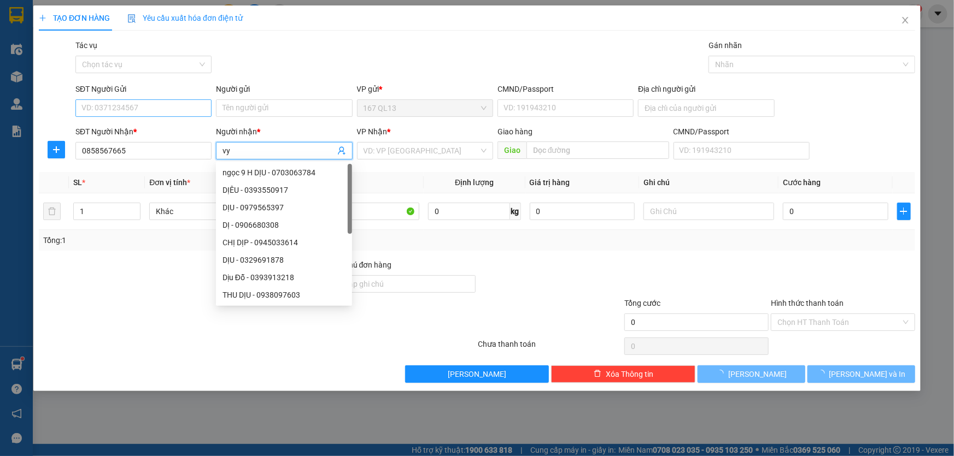
type input "vy"
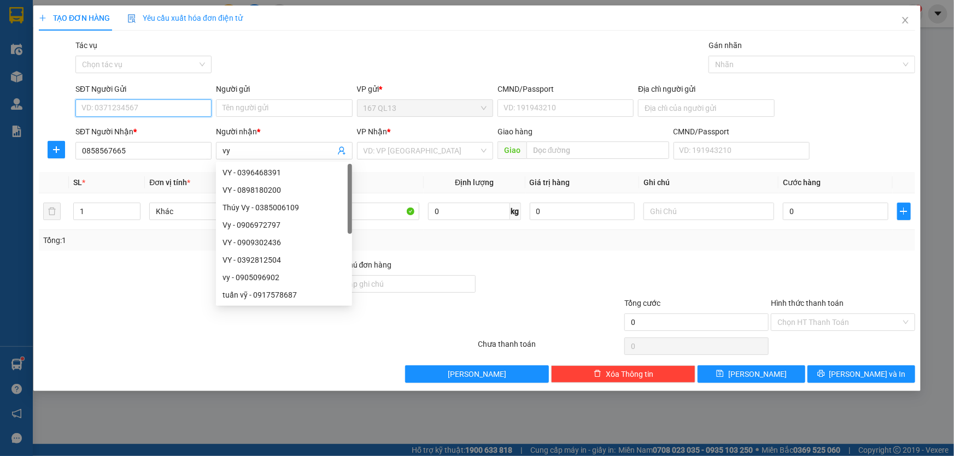
click at [171, 103] on input "SĐT Người Gửi" at bounding box center [143, 107] width 136 height 17
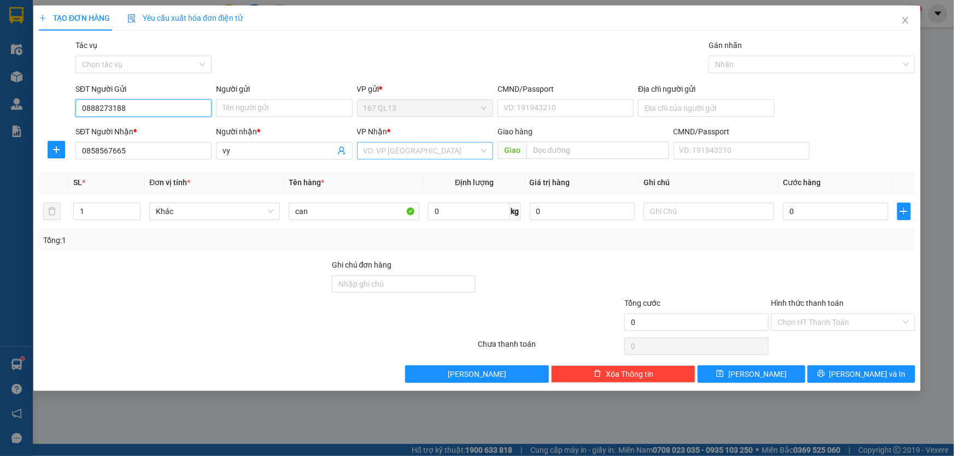
type input "0888273188"
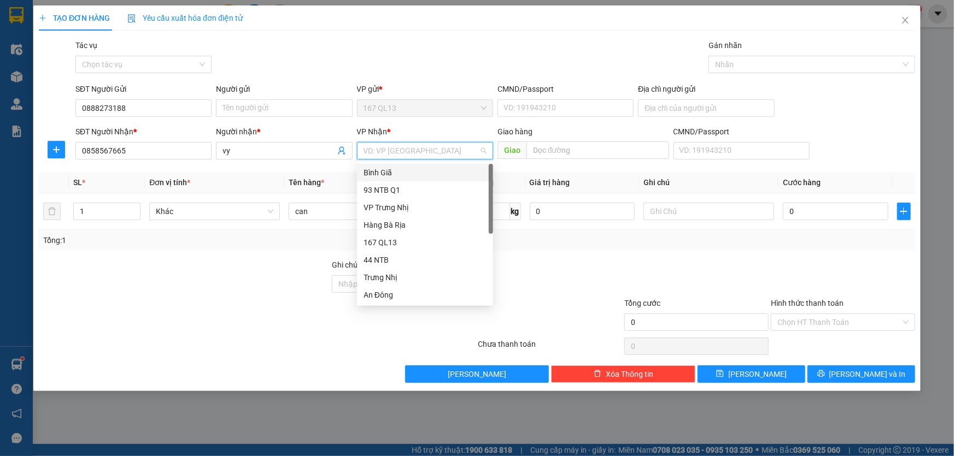
click at [393, 153] on input "search" at bounding box center [420, 151] width 115 height 16
click at [409, 359] on div "HANG NGOAI" at bounding box center [424, 365] width 123 height 12
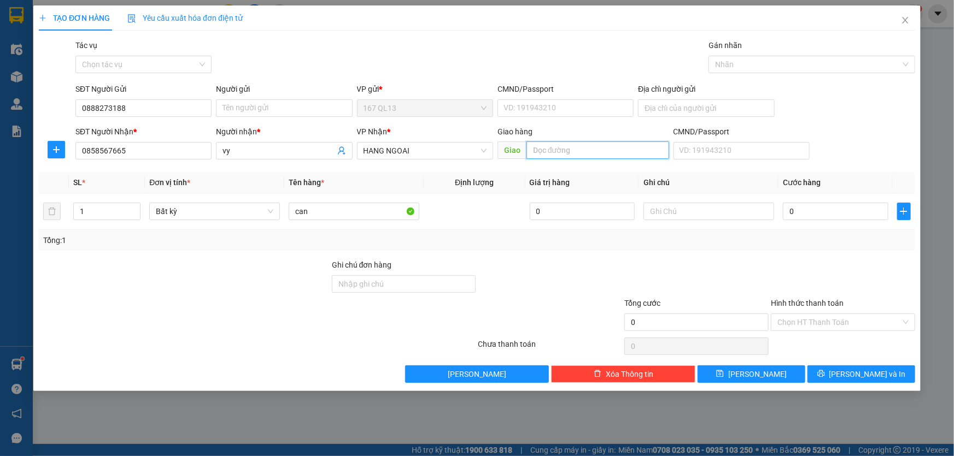
click at [591, 150] on input "text" at bounding box center [597, 150] width 143 height 17
type input "phu my"
click at [787, 208] on input "0" at bounding box center [835, 211] width 105 height 17
click at [870, 369] on span "[PERSON_NAME] và In" at bounding box center [867, 374] width 77 height 12
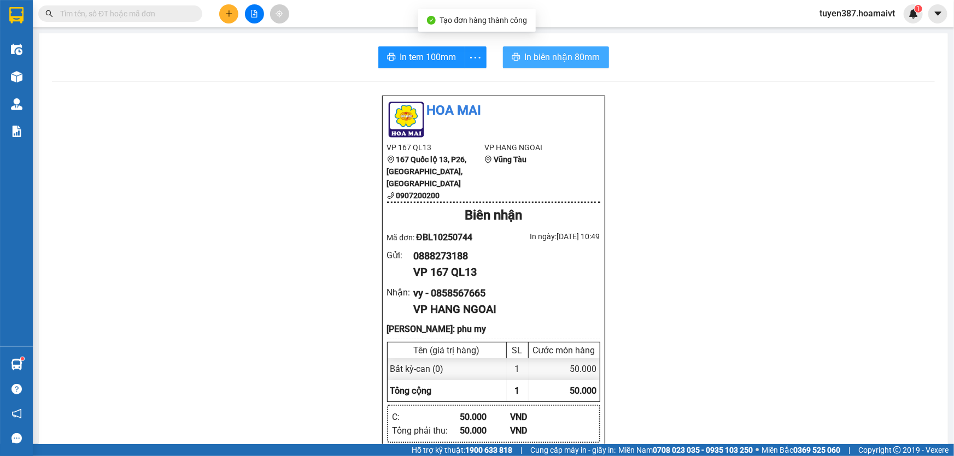
click at [537, 52] on span "In biên nhận 80mm" at bounding box center [562, 57] width 75 height 14
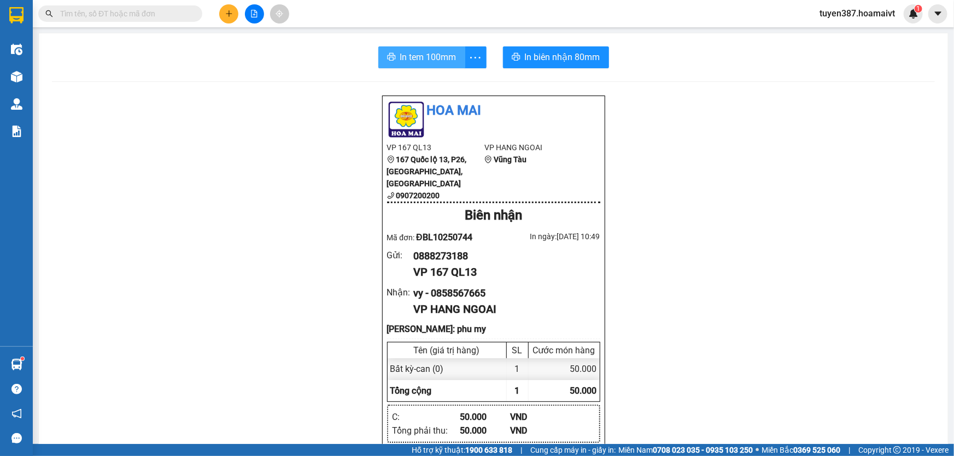
click at [412, 57] on span "In tem 100mm" at bounding box center [428, 57] width 56 height 14
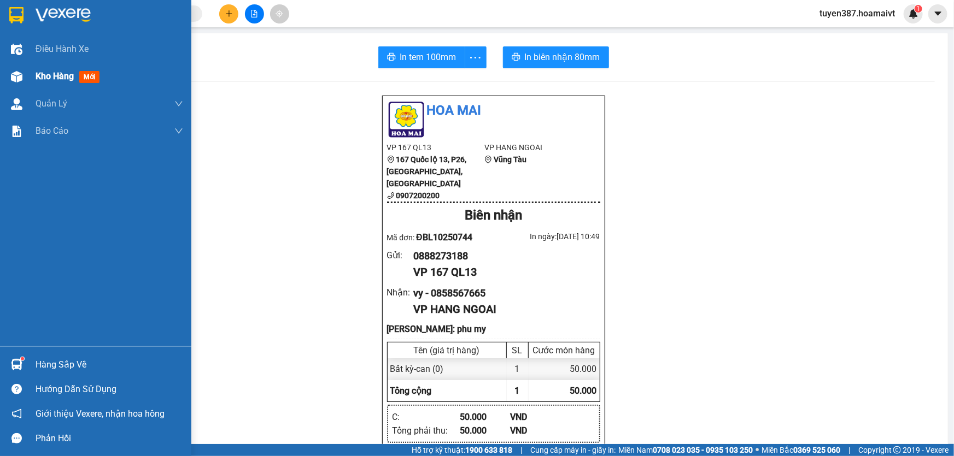
click at [85, 75] on span "mới" at bounding box center [89, 77] width 20 height 12
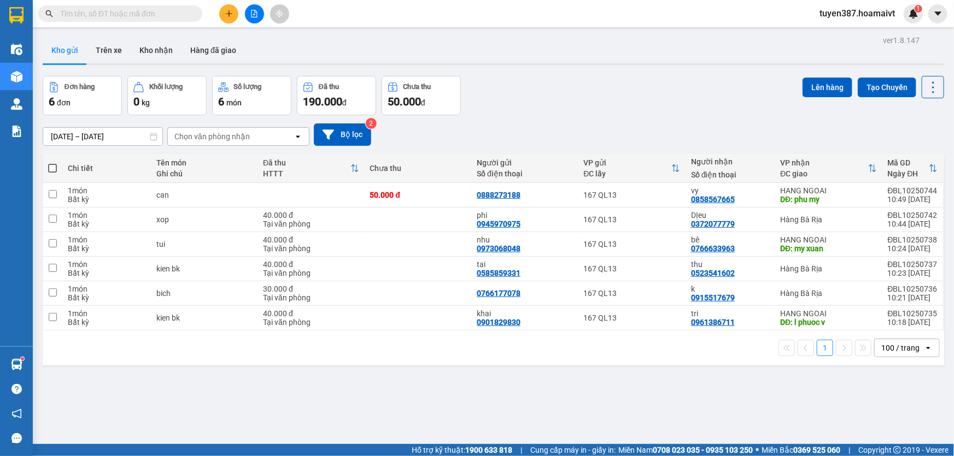
click at [250, 134] on div "Chọn văn phòng nhận" at bounding box center [231, 136] width 126 height 17
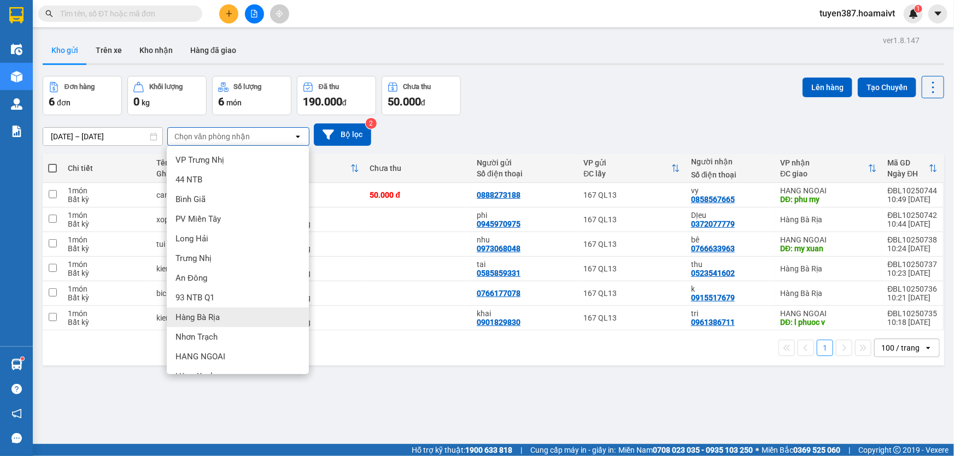
click at [216, 313] on span "Hàng Bà Rịa" at bounding box center [197, 317] width 44 height 11
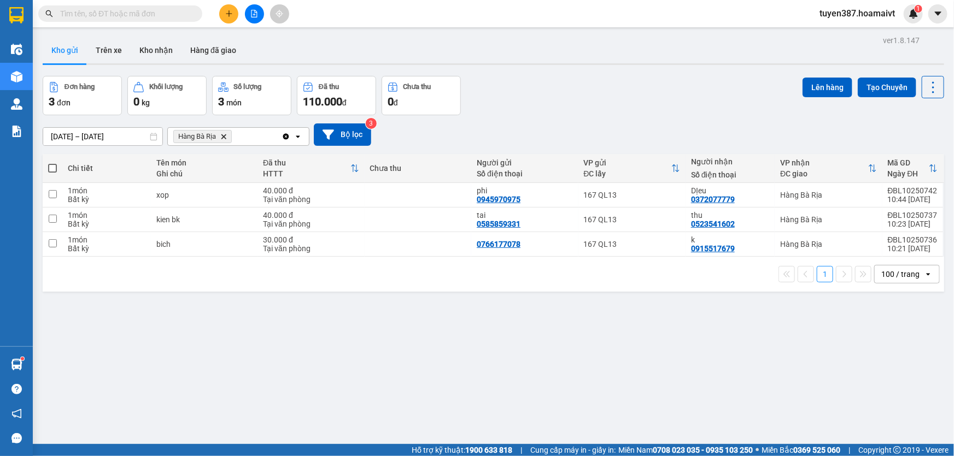
click at [53, 168] on span at bounding box center [52, 168] width 9 height 9
click at [52, 163] on input "checkbox" at bounding box center [52, 163] width 0 height 0
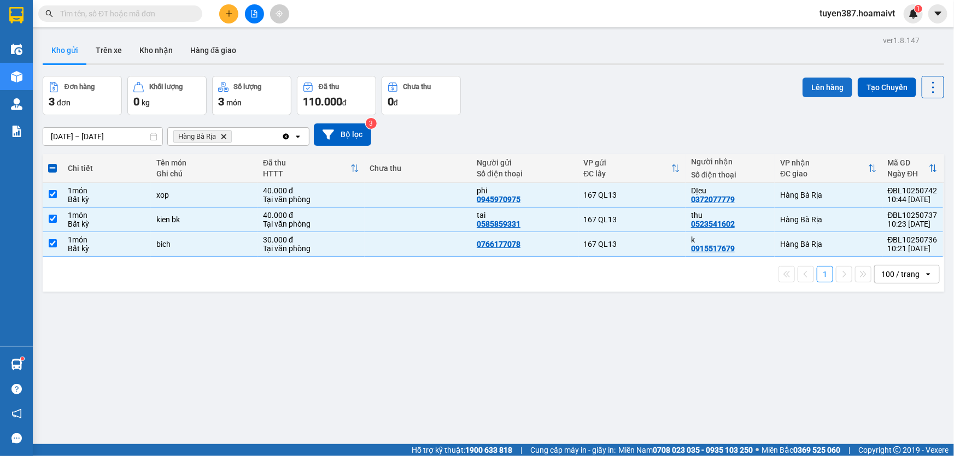
click at [826, 87] on button "Lên hàng" at bounding box center [827, 88] width 50 height 20
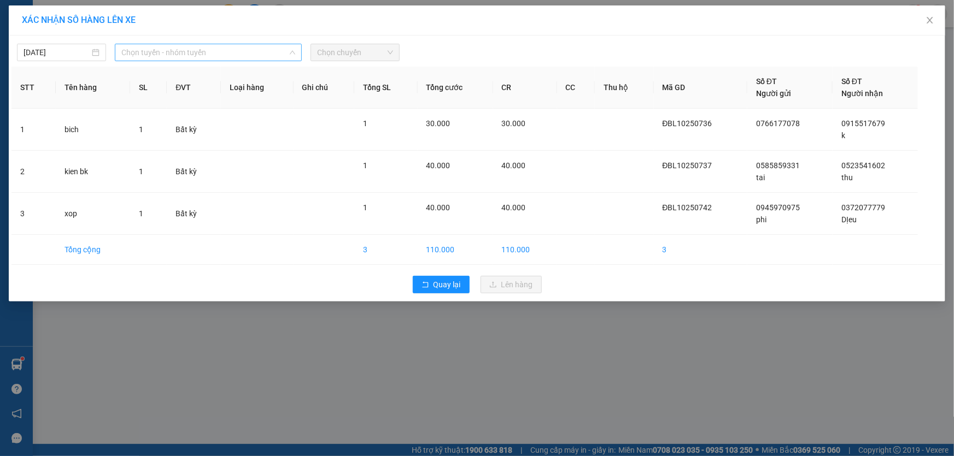
click at [216, 51] on span "Chọn tuyến - nhóm tuyến" at bounding box center [208, 52] width 174 height 16
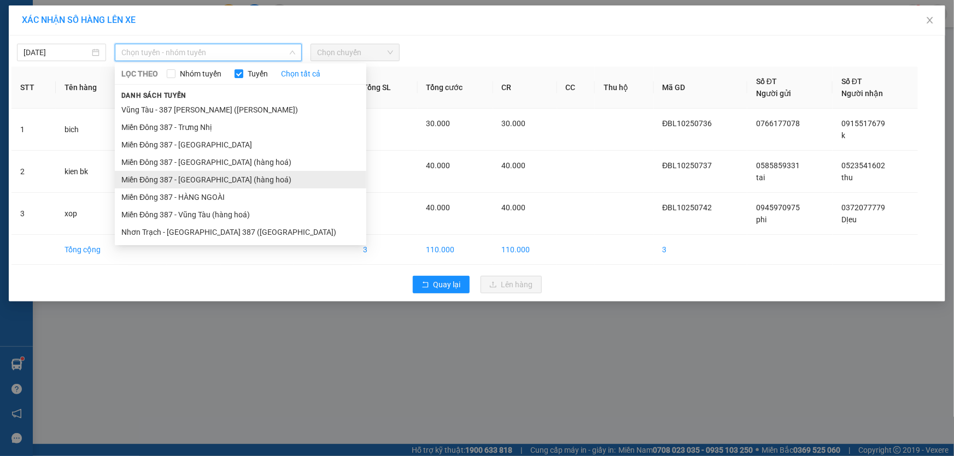
click at [180, 175] on li "Miền Đông 387 - [GEOGRAPHIC_DATA] (hàng hoá)" at bounding box center [240, 179] width 251 height 17
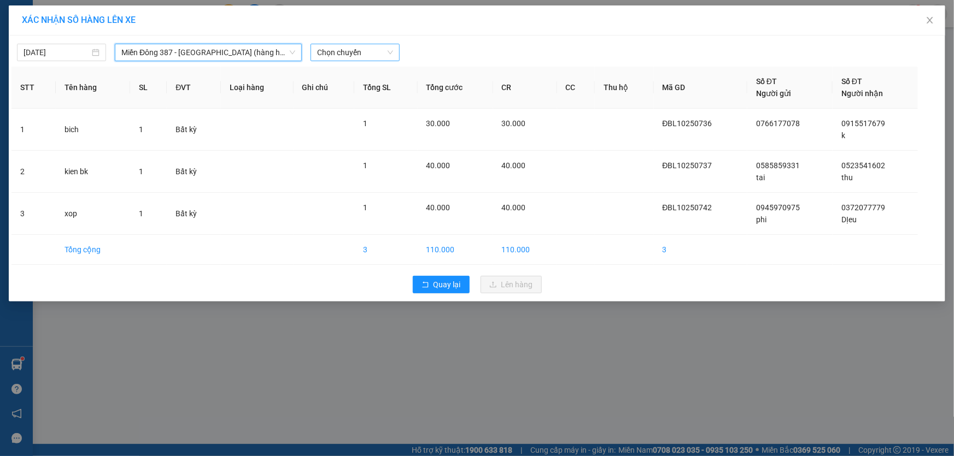
click at [366, 48] on span "Chọn chuyến" at bounding box center [355, 52] width 76 height 16
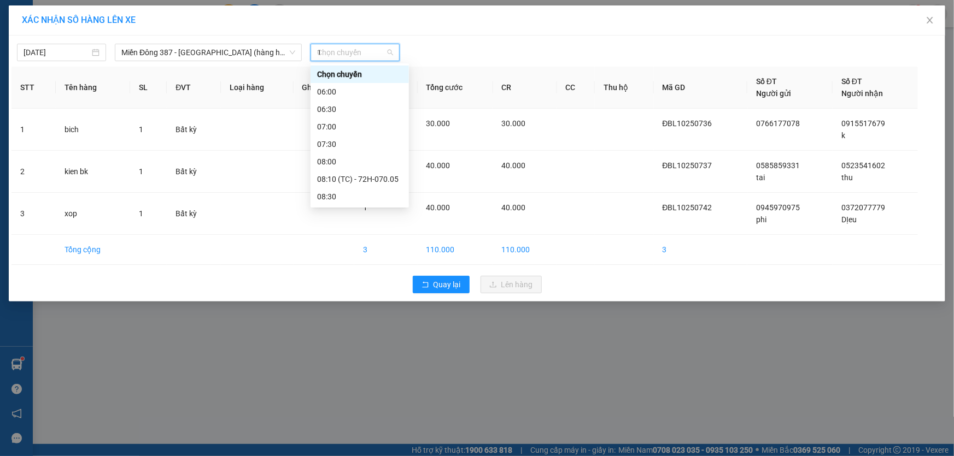
type input "11"
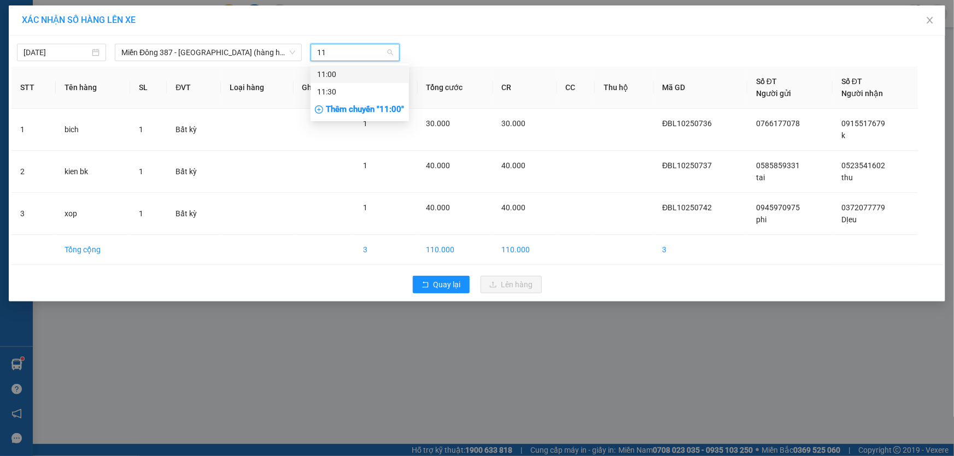
click at [337, 71] on div "11:00" at bounding box center [359, 74] width 85 height 12
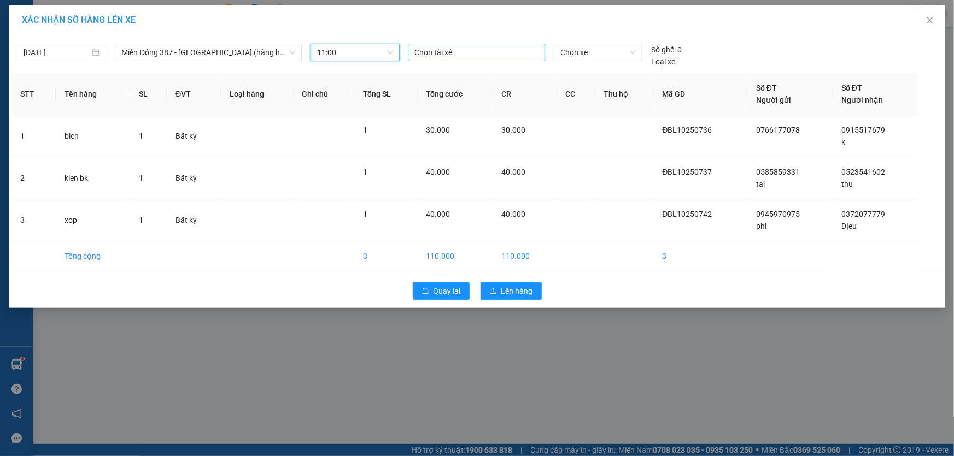
click at [459, 50] on div at bounding box center [477, 52] width 132 height 13
type input "ngoc"
click at [430, 75] on div "[PERSON_NAME]" at bounding box center [490, 74] width 151 height 12
click at [593, 56] on span "Chọn xe" at bounding box center [597, 52] width 75 height 16
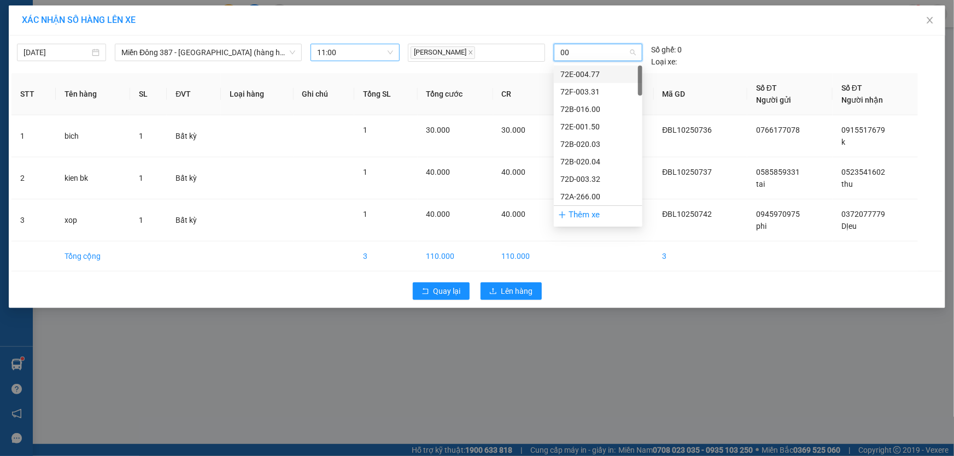
type input "008"
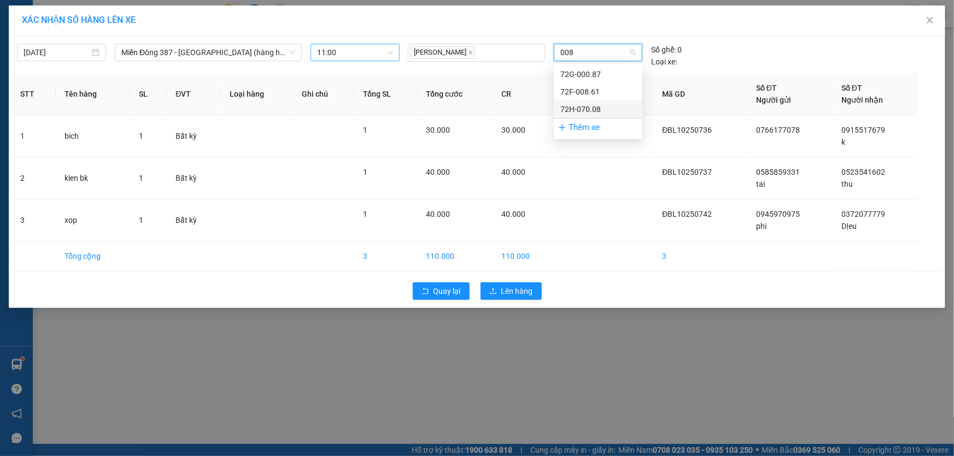
click at [580, 106] on div "72H-070.08" at bounding box center [597, 109] width 75 height 12
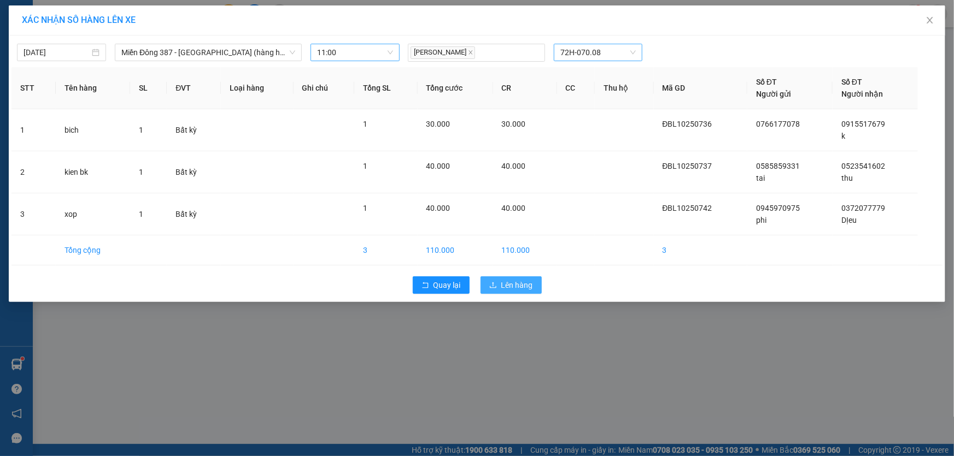
click at [513, 281] on span "Lên hàng" at bounding box center [517, 285] width 32 height 12
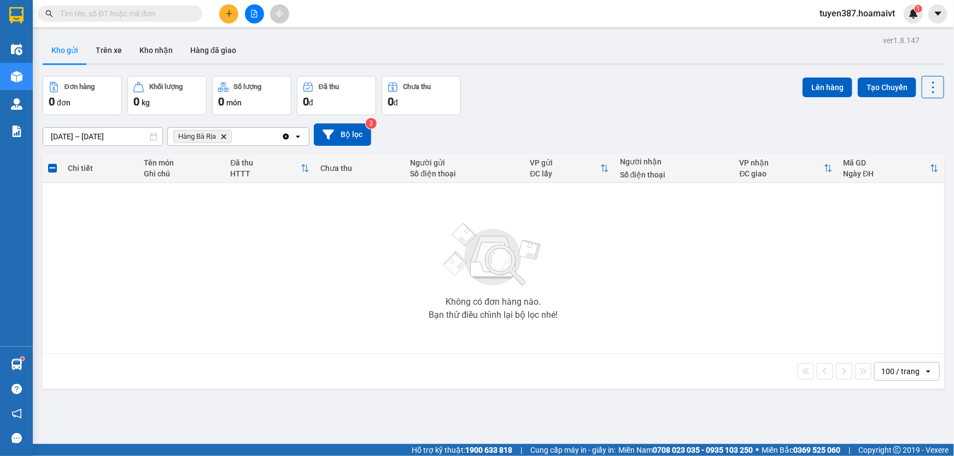
click at [226, 137] on icon "Delete" at bounding box center [223, 136] width 7 height 7
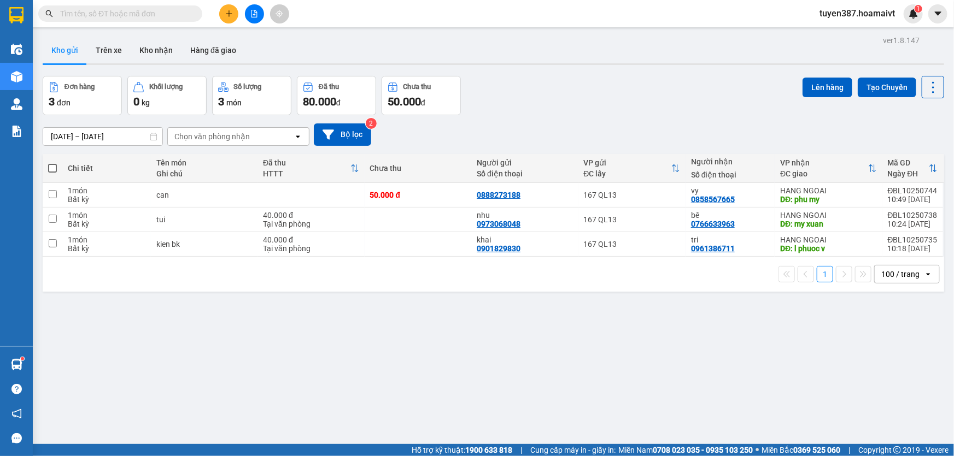
click at [53, 166] on span at bounding box center [52, 168] width 9 height 9
click at [52, 163] on input "checkbox" at bounding box center [52, 163] width 0 height 0
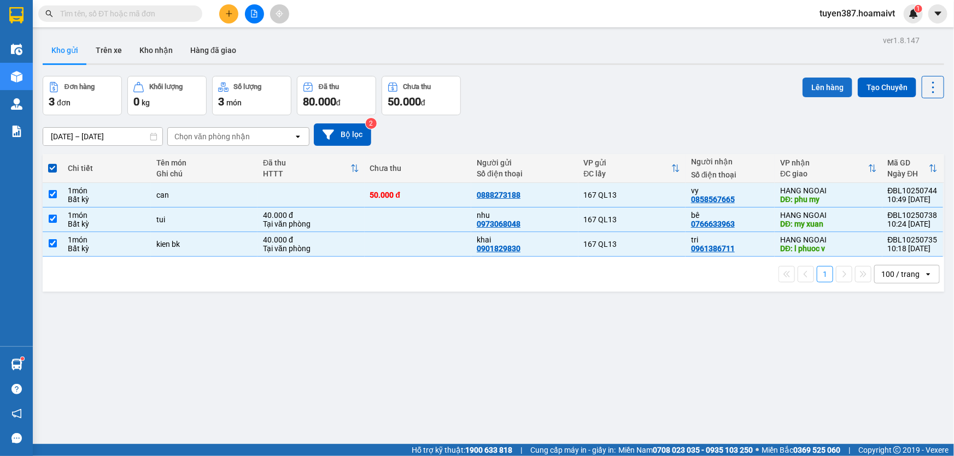
click at [820, 87] on button "Lên hàng" at bounding box center [827, 88] width 50 height 20
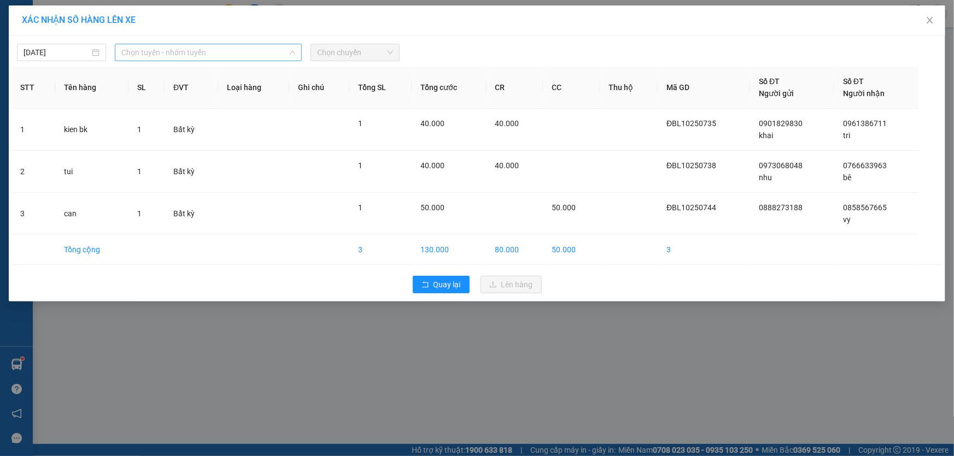
click at [220, 49] on span "Chọn tuyến - nhóm tuyến" at bounding box center [208, 52] width 174 height 16
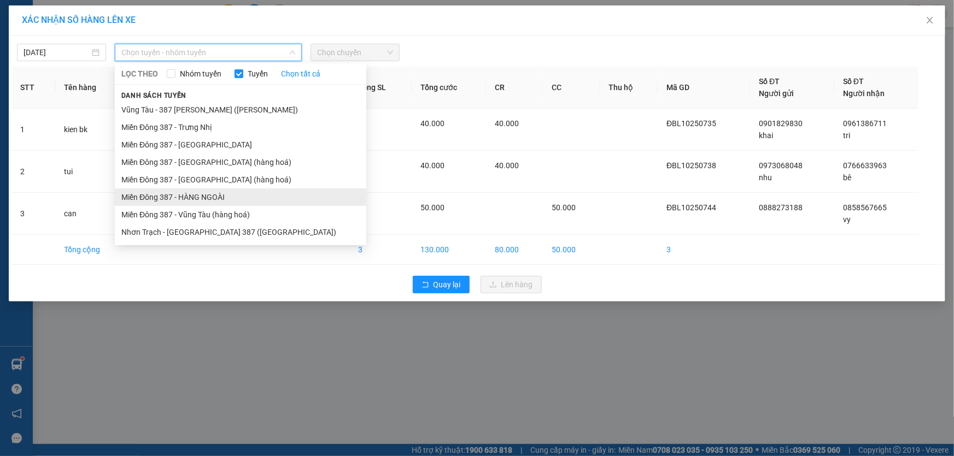
click at [186, 195] on li "Miền Đông 387 - HÀNG NGOÀI" at bounding box center [240, 197] width 251 height 17
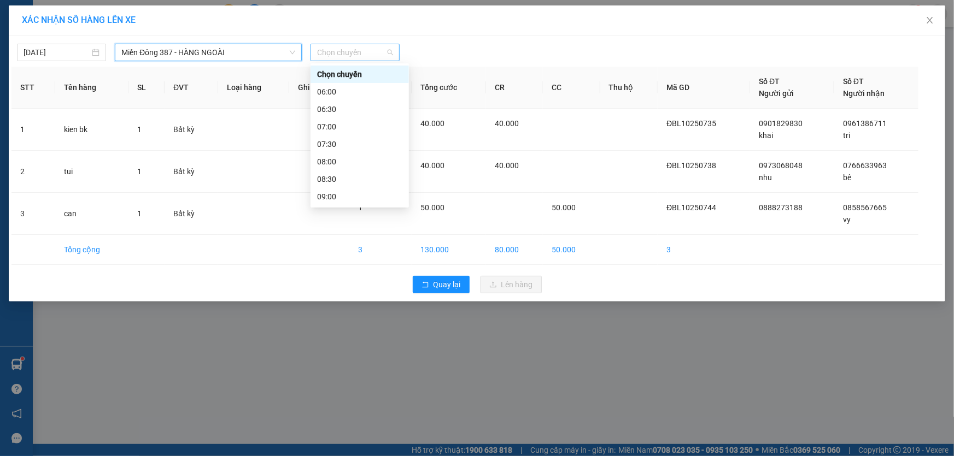
click at [374, 51] on span "Chọn chuyến" at bounding box center [355, 52] width 76 height 16
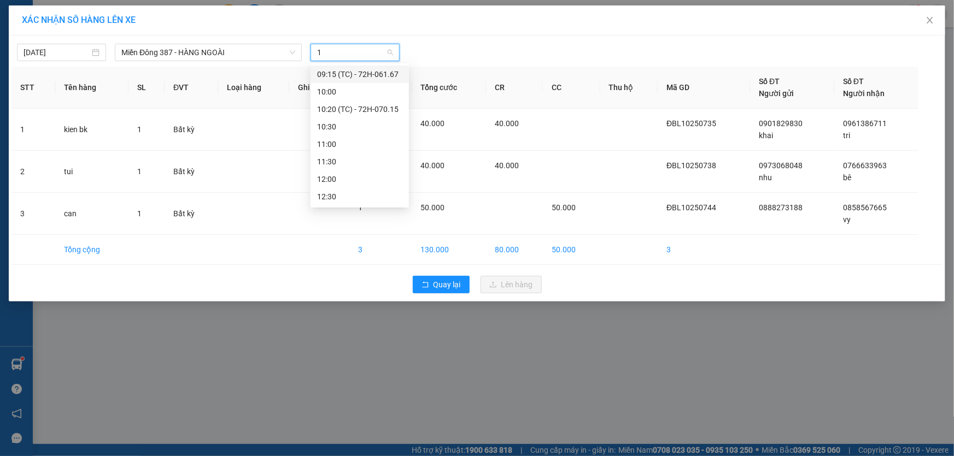
type input "11"
click at [343, 72] on div "11:00" at bounding box center [359, 74] width 85 height 12
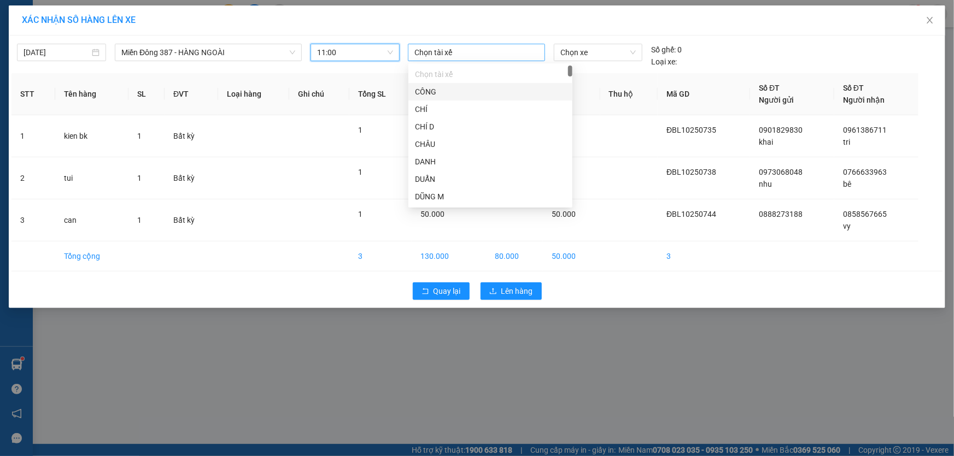
click at [462, 50] on div at bounding box center [477, 52] width 132 height 13
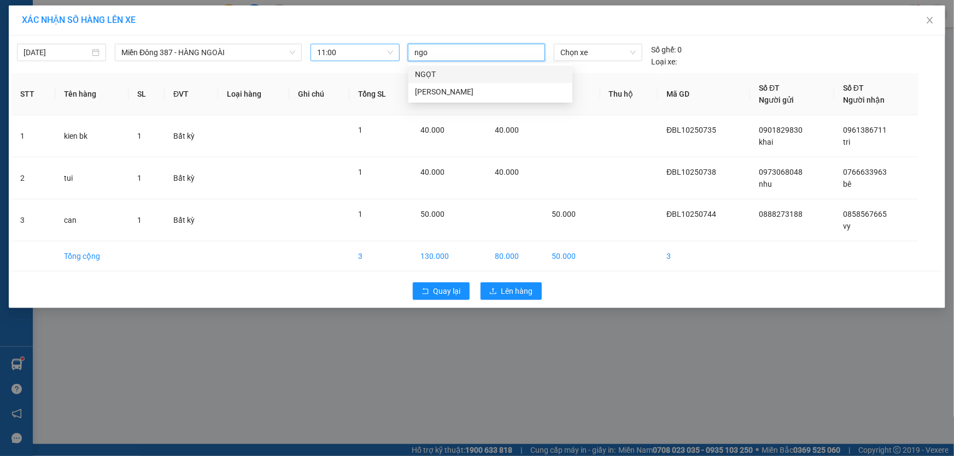
type input "ngoc"
click at [437, 72] on div "[PERSON_NAME]" at bounding box center [490, 74] width 151 height 12
click at [597, 51] on span "Chọn xe" at bounding box center [597, 52] width 75 height 16
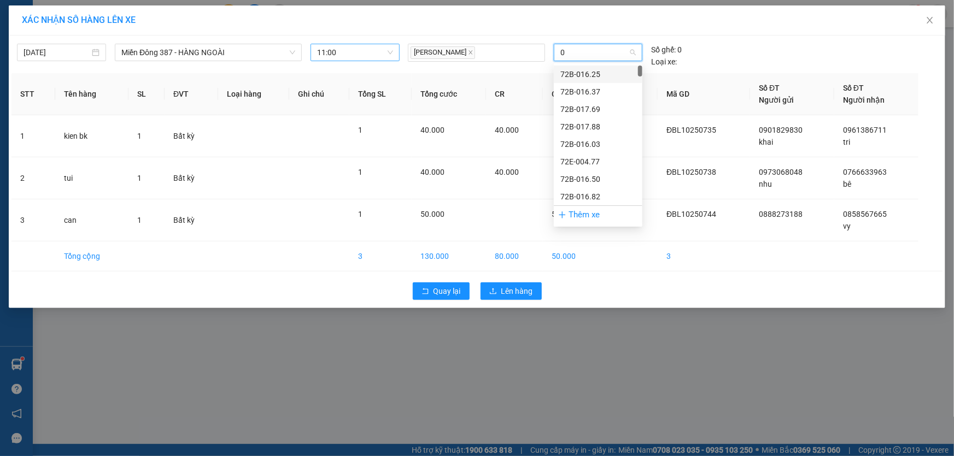
type input "00"
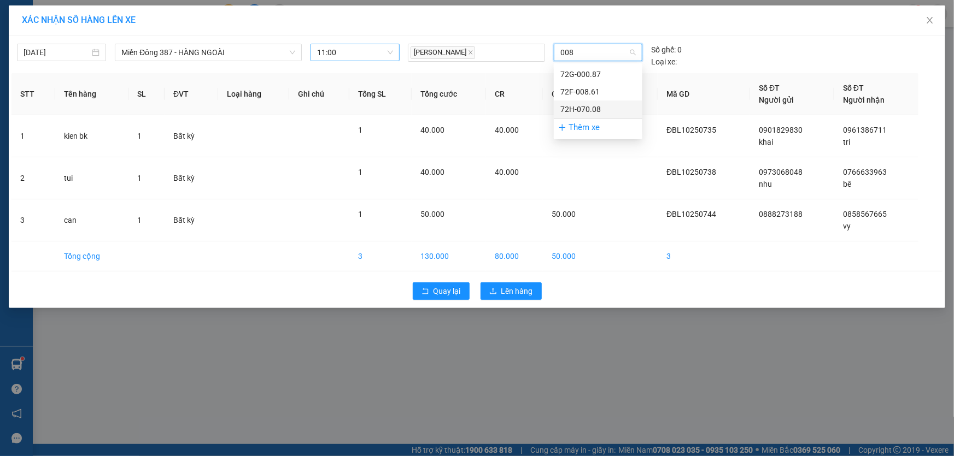
click at [577, 108] on div "72H-070.08" at bounding box center [597, 109] width 75 height 12
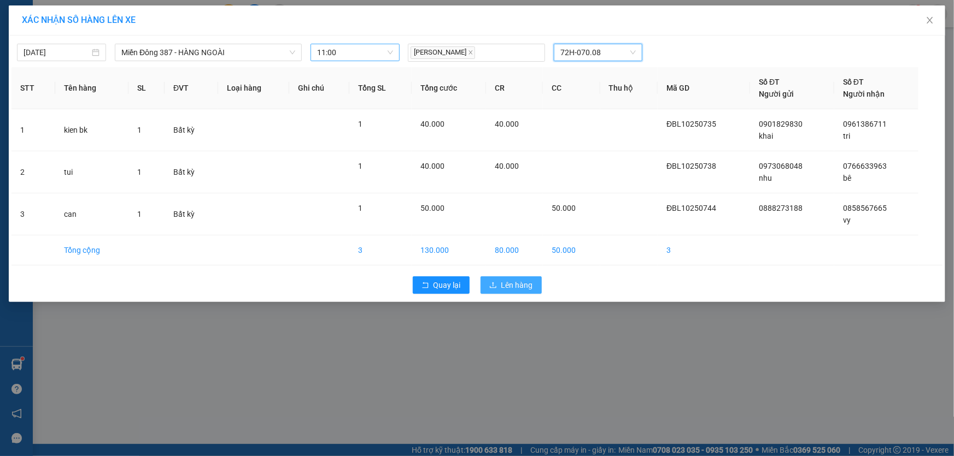
click at [523, 282] on span "Lên hàng" at bounding box center [517, 285] width 32 height 12
